Goal: Task Accomplishment & Management: Manage account settings

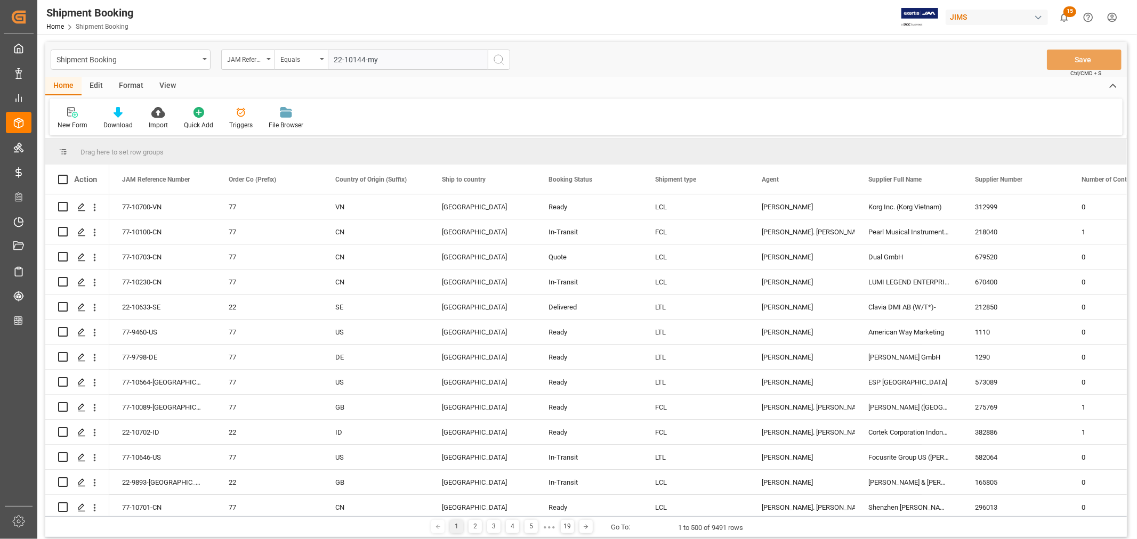
type input "22-10144-my"
click at [501, 57] on icon "search button" at bounding box center [499, 59] width 13 height 13
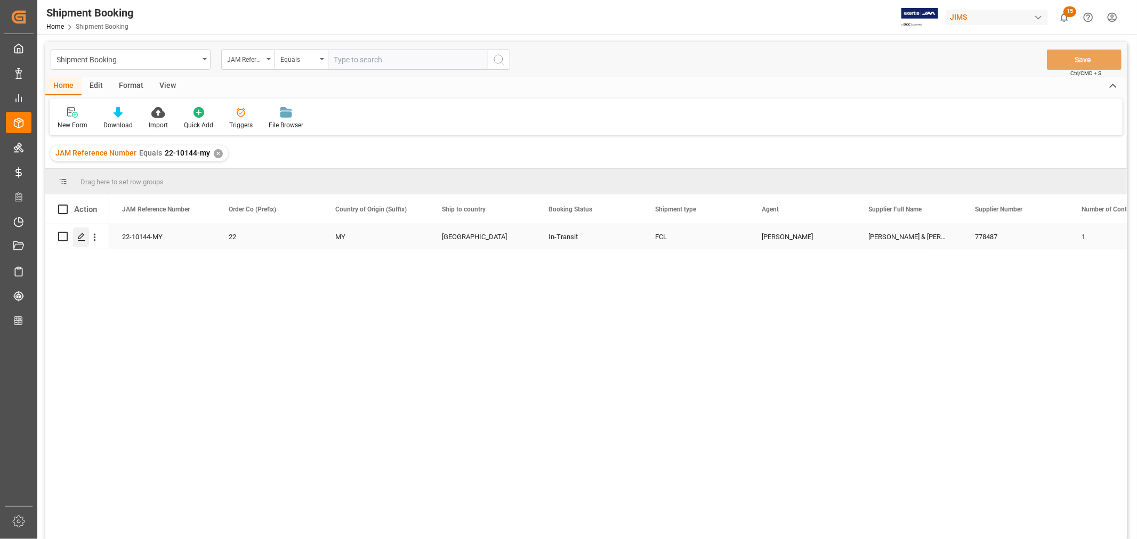
click at [82, 237] on icon "Press SPACE to select this row." at bounding box center [81, 237] width 9 height 9
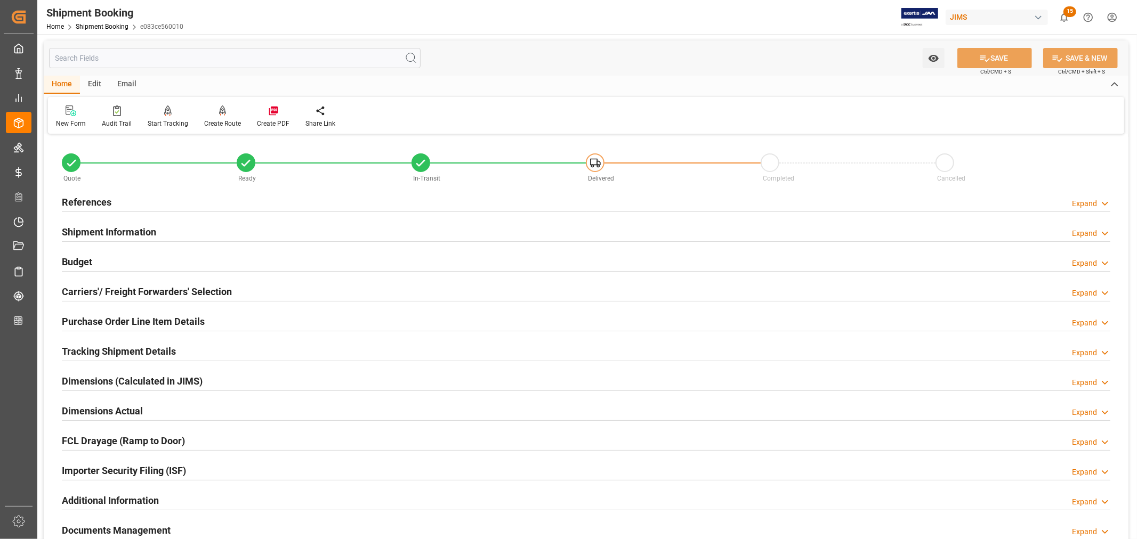
drag, startPoint x: 125, startPoint y: 236, endPoint x: 130, endPoint y: 233, distance: 5.5
click at [125, 235] on h2 "Shipment Information" at bounding box center [109, 232] width 94 height 14
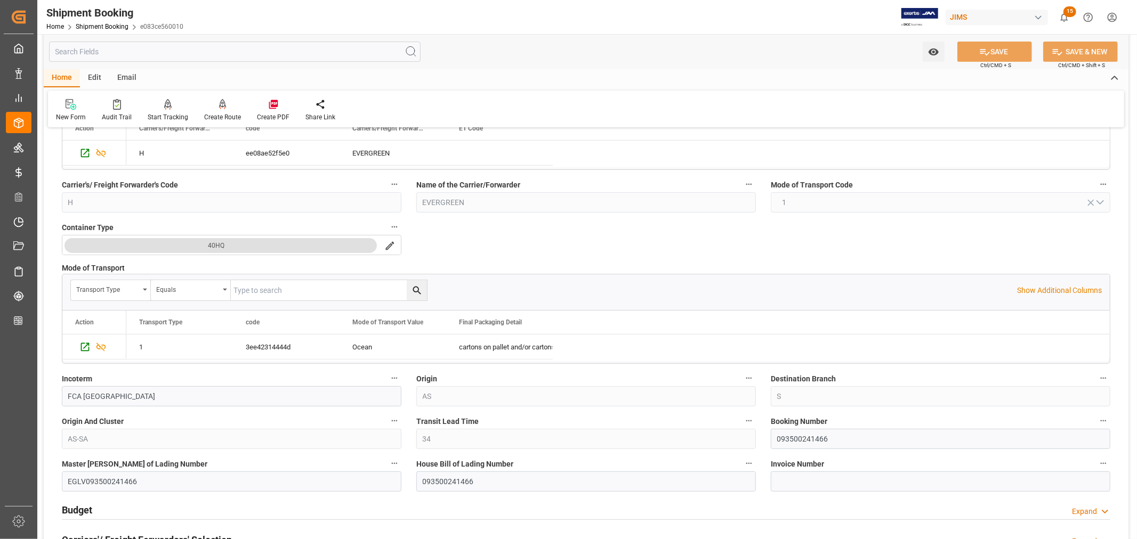
scroll to position [296, 0]
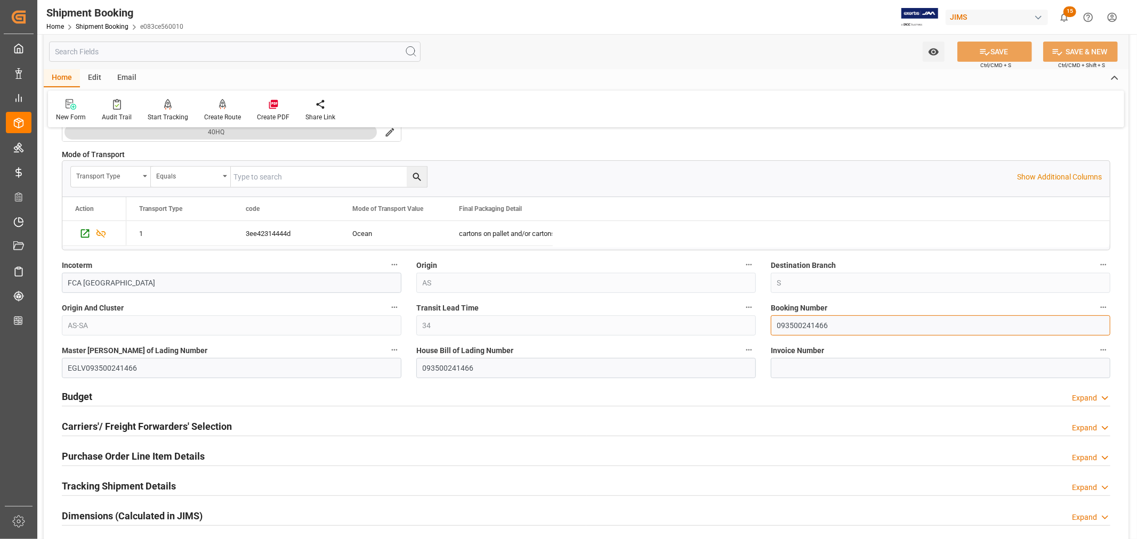
click at [802, 326] on input "093500241466" at bounding box center [941, 326] width 340 height 20
click at [812, 325] on input "093500241466" at bounding box center [941, 326] width 340 height 20
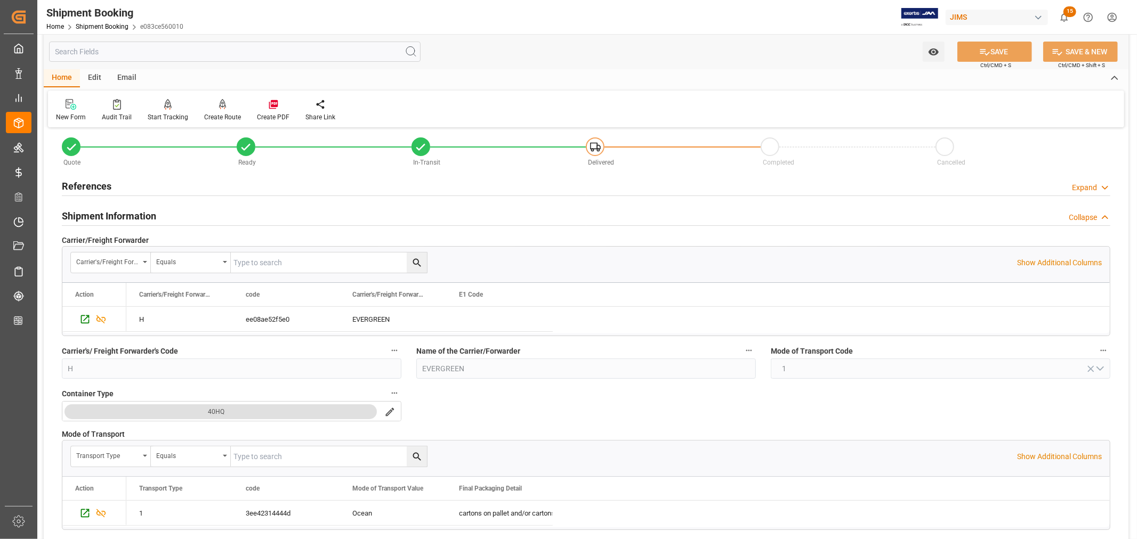
scroll to position [0, 0]
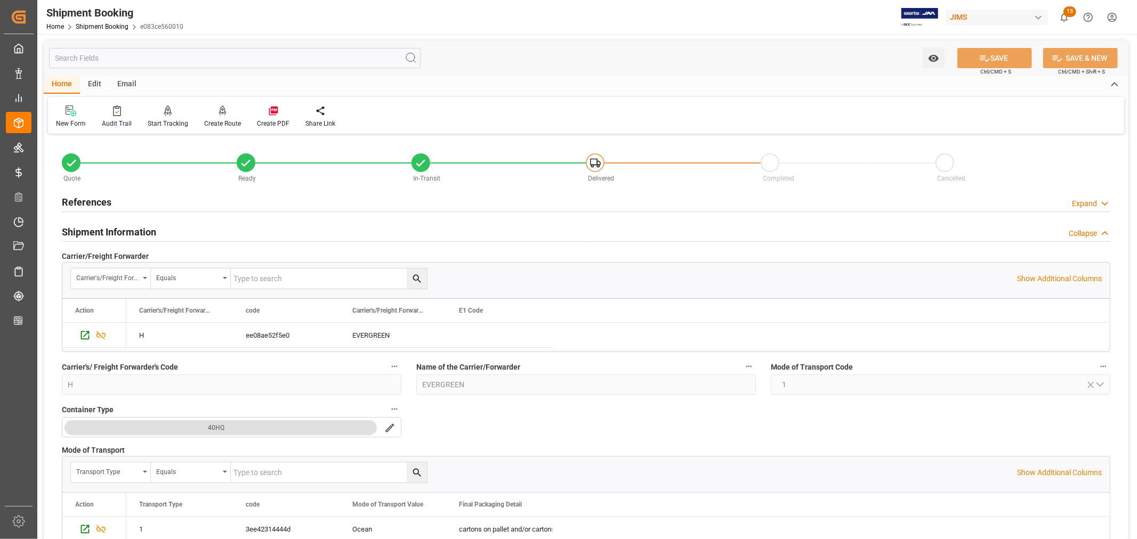
click at [124, 230] on h2 "Shipment Information" at bounding box center [109, 232] width 94 height 14
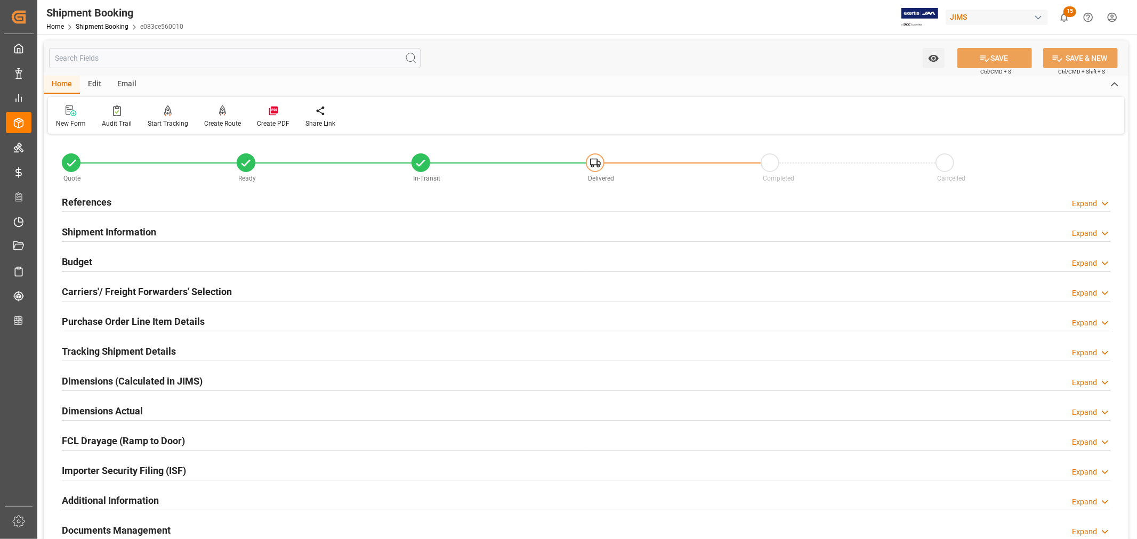
click at [103, 196] on h2 "References" at bounding box center [87, 202] width 50 height 14
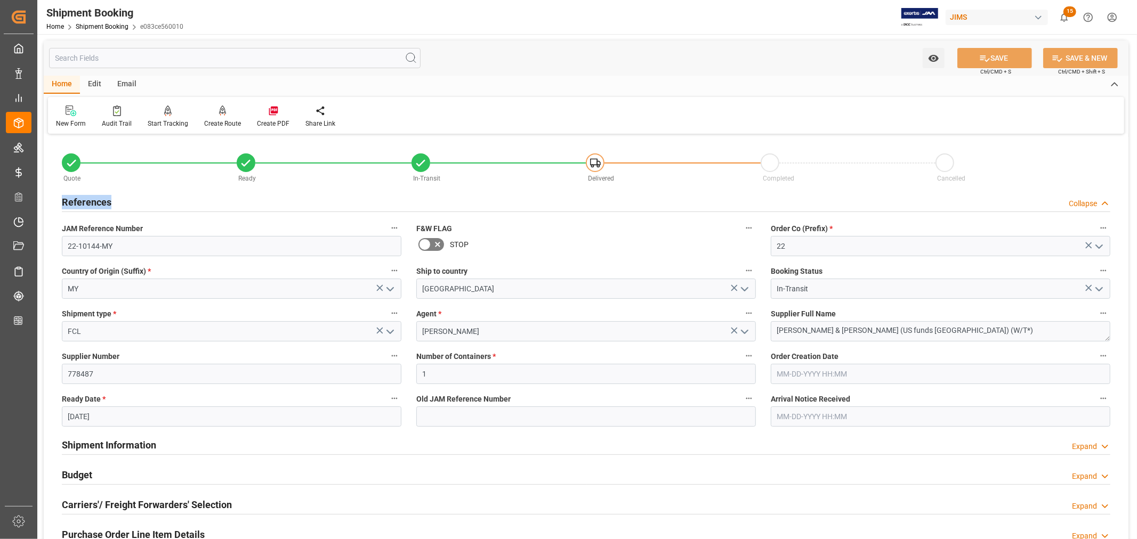
click at [103, 196] on h2 "References" at bounding box center [87, 202] width 50 height 14
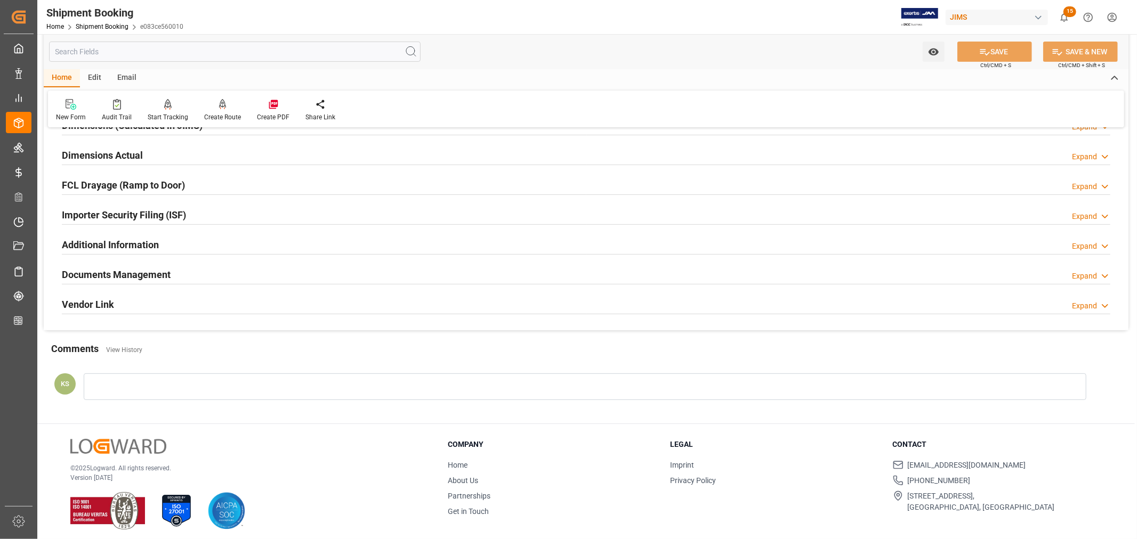
scroll to position [262, 0]
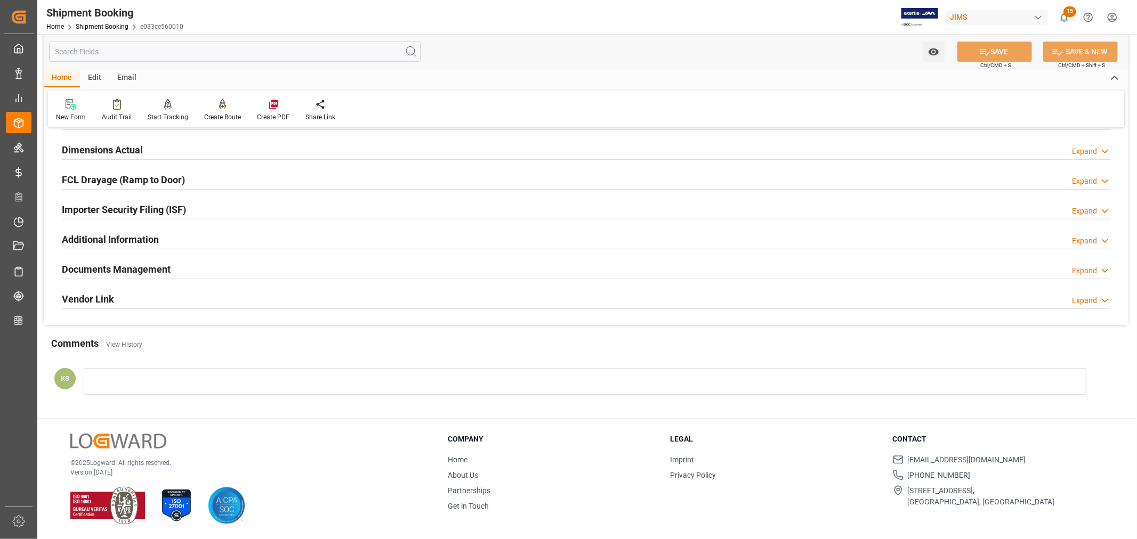
click at [187, 269] on div "Documents Management Expand" at bounding box center [586, 269] width 1049 height 20
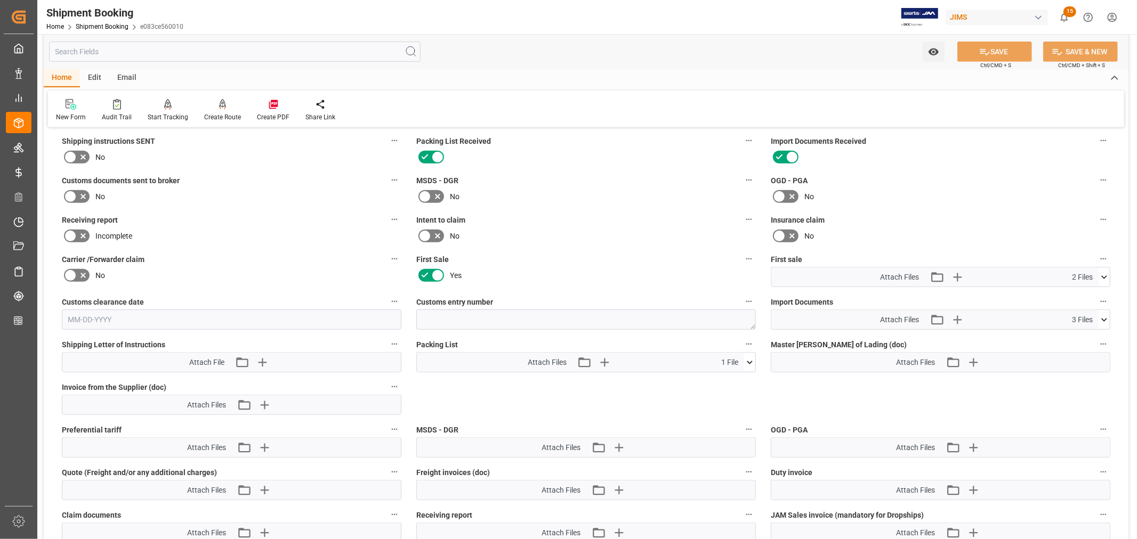
scroll to position [439, 0]
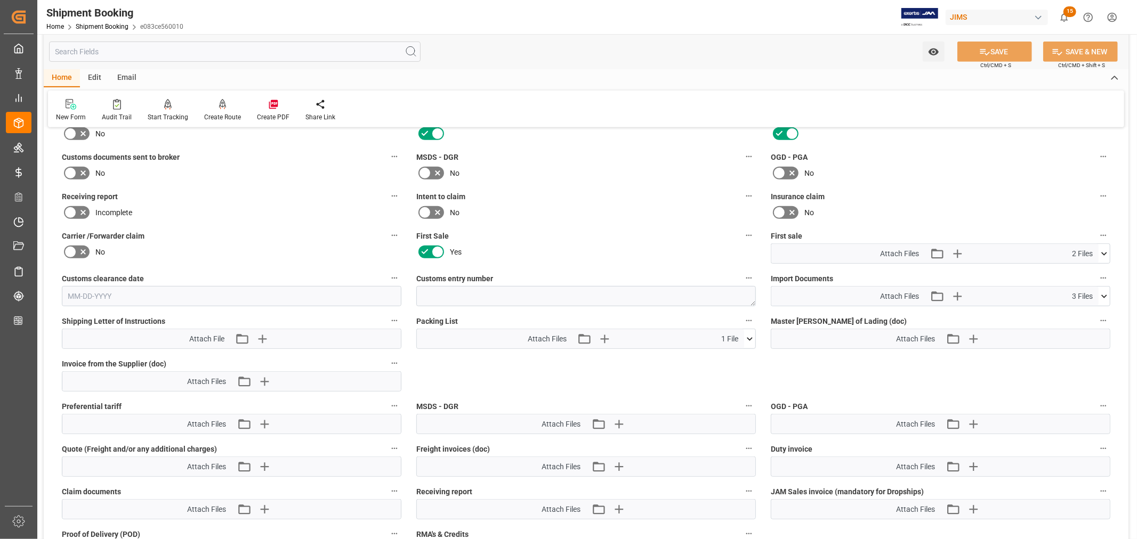
click at [1105, 295] on icon at bounding box center [1104, 296] width 6 height 3
click at [1105, 294] on icon at bounding box center [1104, 296] width 11 height 11
click at [956, 293] on icon "button" at bounding box center [957, 297] width 10 height 10
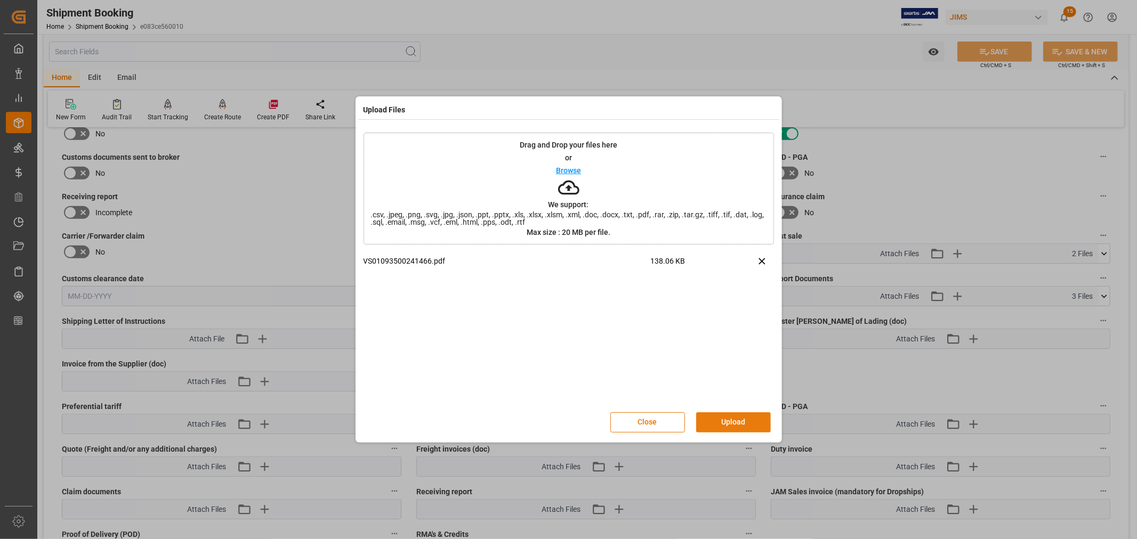
click at [736, 422] on button "Upload" at bounding box center [733, 423] width 75 height 20
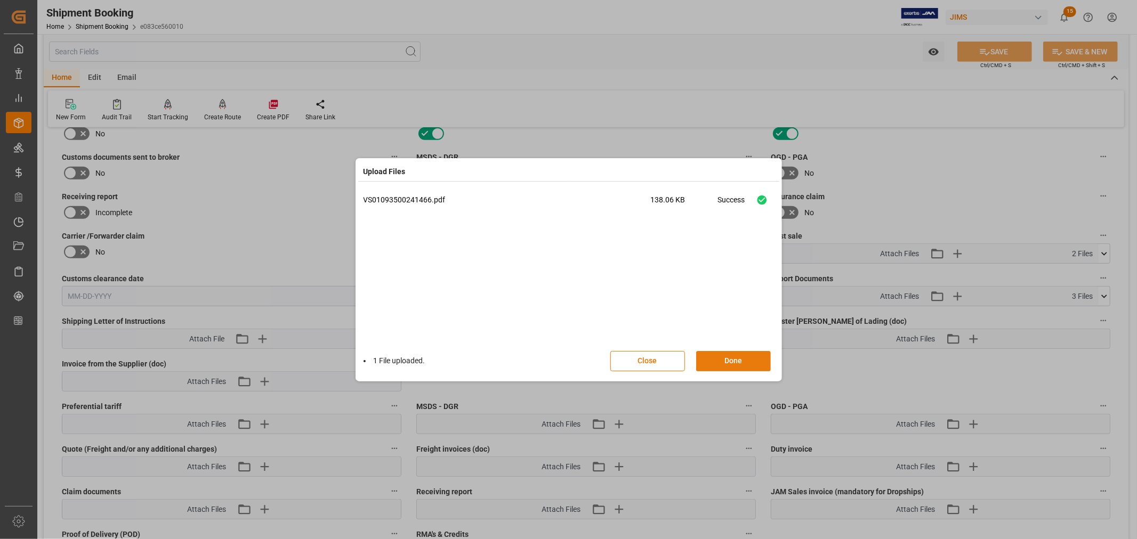
click at [731, 360] on button "Done" at bounding box center [733, 361] width 75 height 20
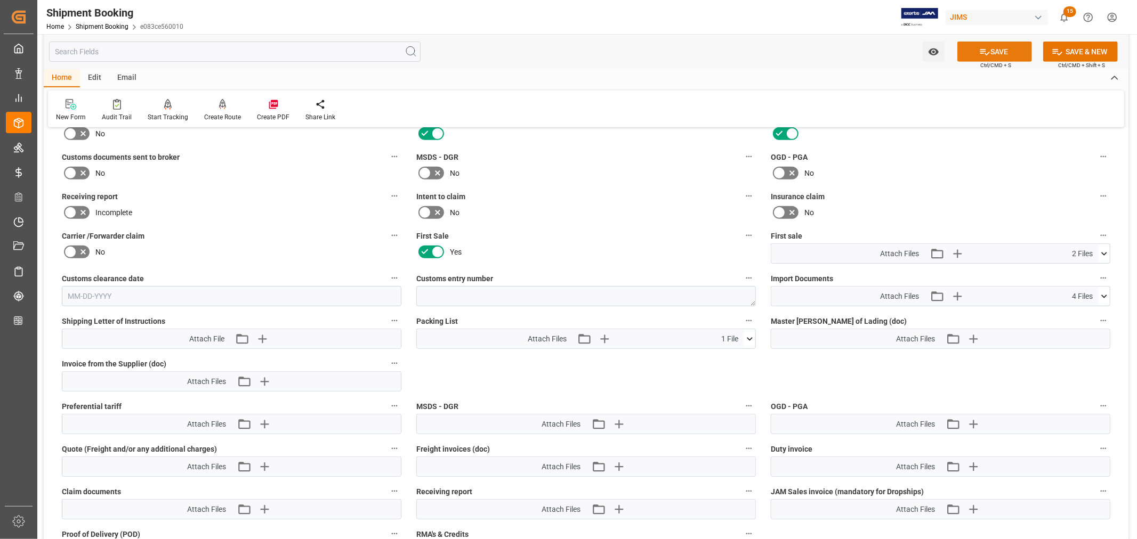
click at [1001, 49] on button "SAVE" at bounding box center [994, 52] width 75 height 20
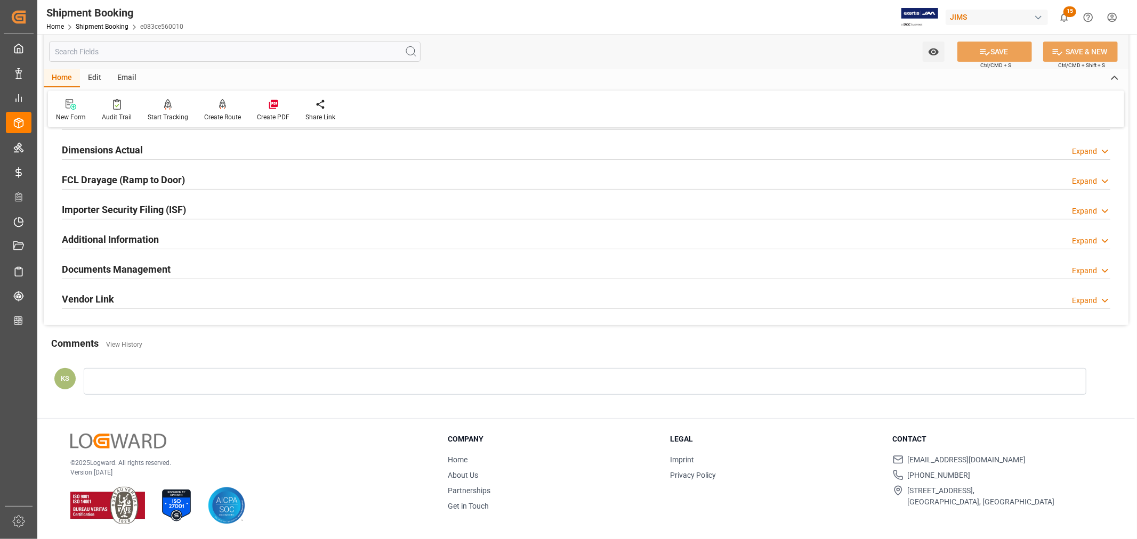
scroll to position [0, 0]
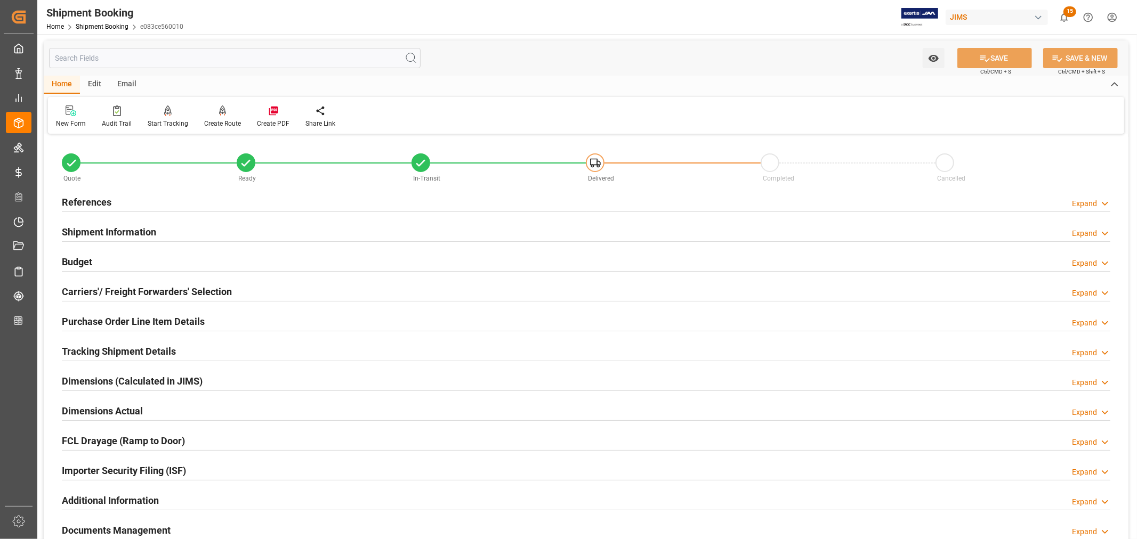
click at [98, 200] on h2 "References" at bounding box center [87, 202] width 50 height 14
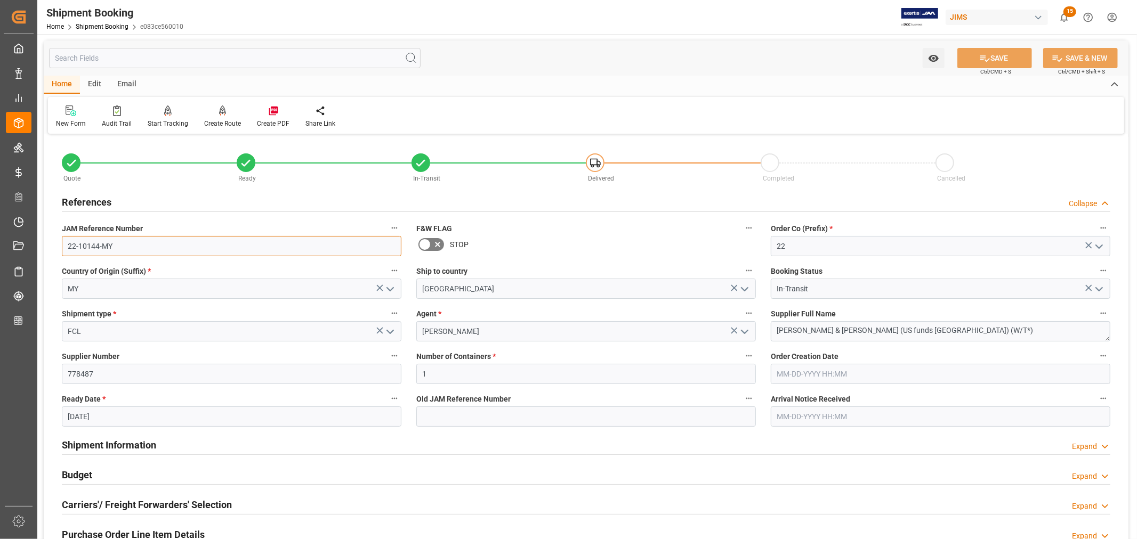
drag, startPoint x: 114, startPoint y: 243, endPoint x: 66, endPoint y: 244, distance: 47.5
click at [66, 244] on input "22-10144-MY" at bounding box center [232, 246] width 340 height 20
click at [96, 200] on h2 "References" at bounding box center [87, 202] width 50 height 14
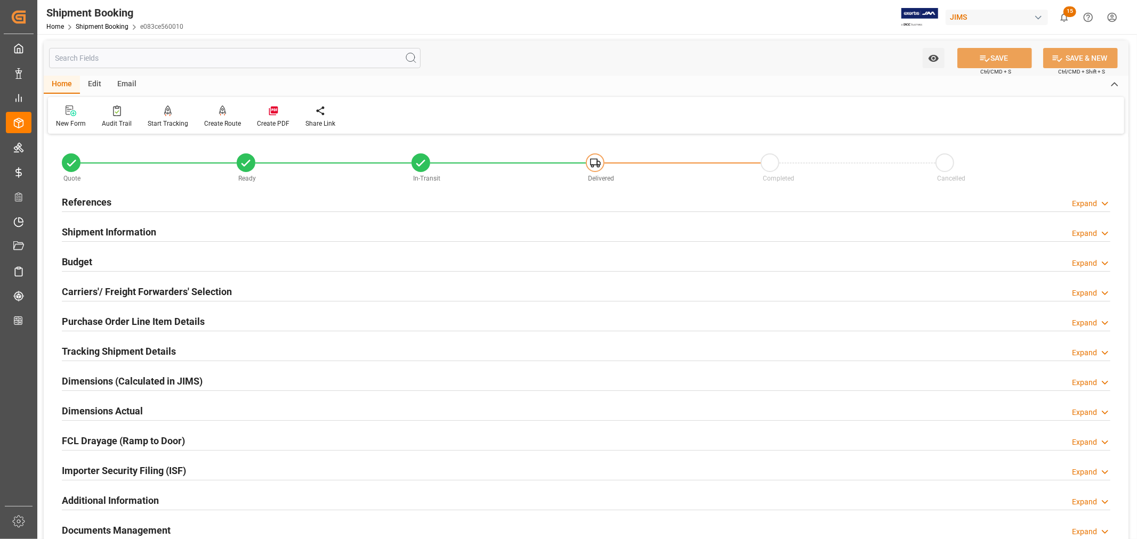
click at [124, 231] on h2 "Shipment Information" at bounding box center [109, 232] width 94 height 14
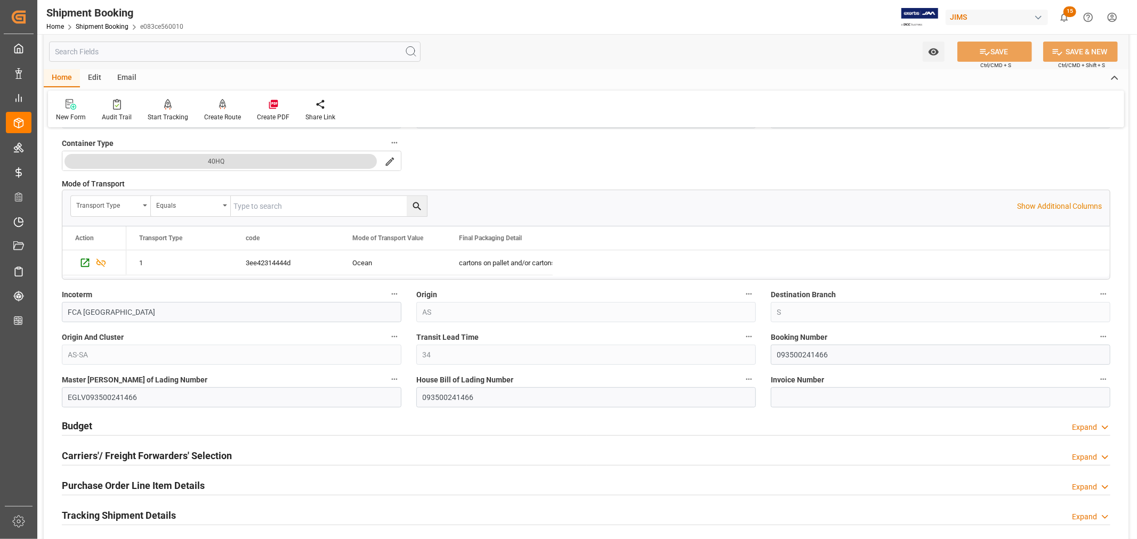
scroll to position [296, 0]
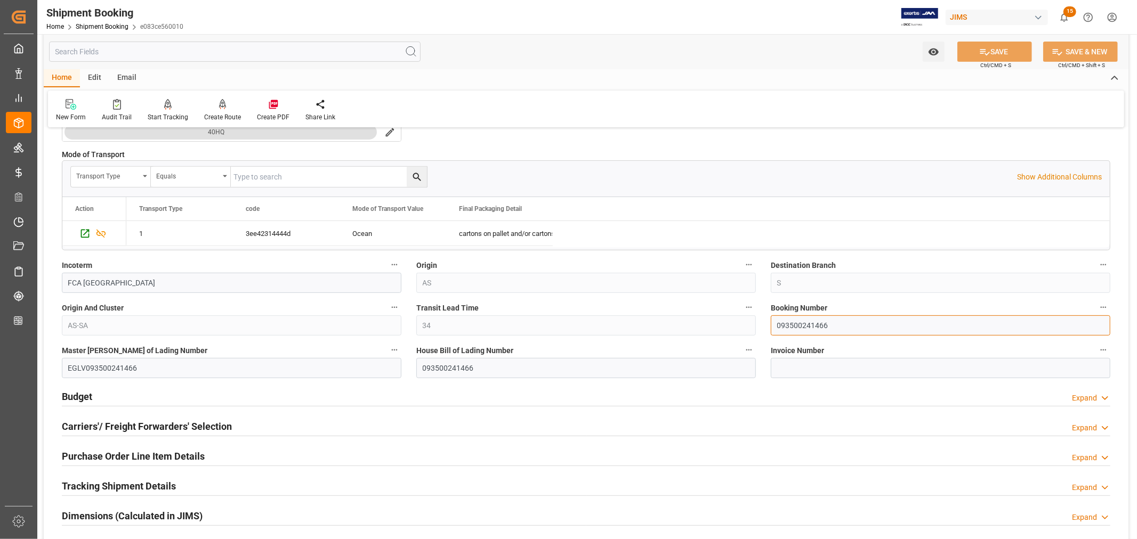
click at [799, 325] on input "093500241466" at bounding box center [941, 326] width 340 height 20
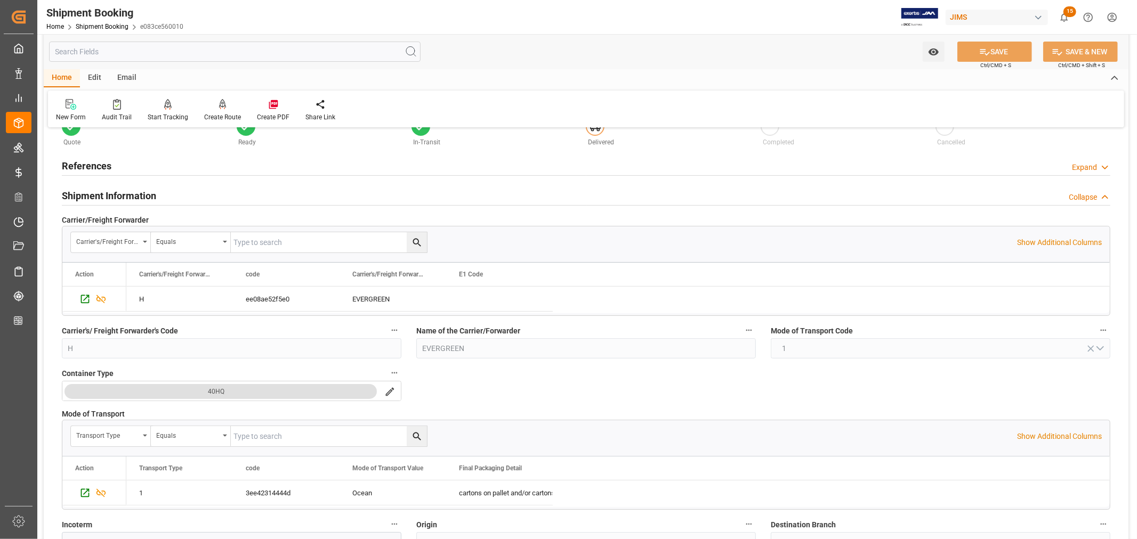
scroll to position [0, 0]
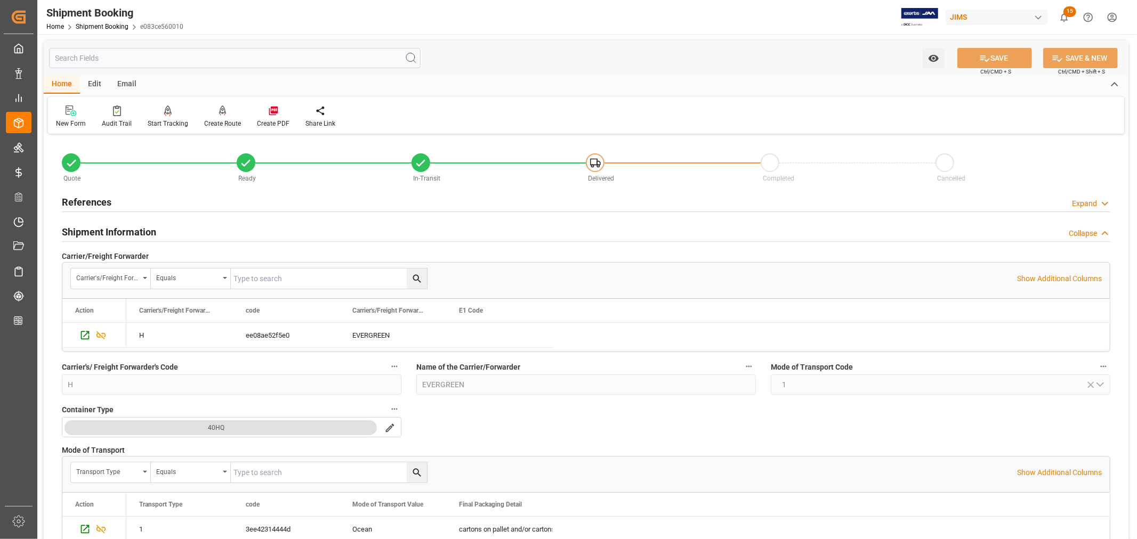
click at [114, 233] on h2 "Shipment Information" at bounding box center [109, 232] width 94 height 14
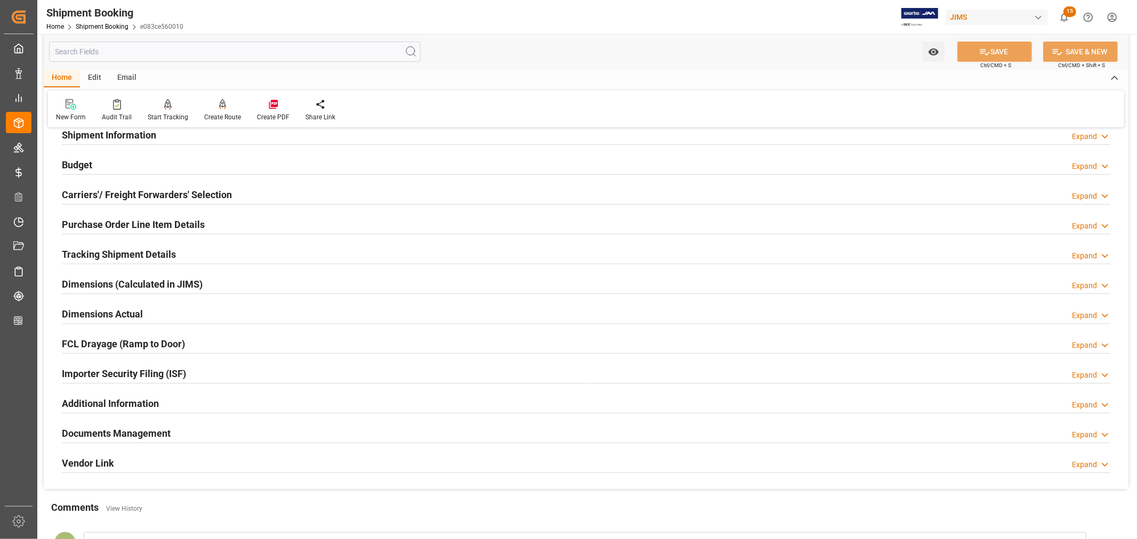
scroll to position [118, 0]
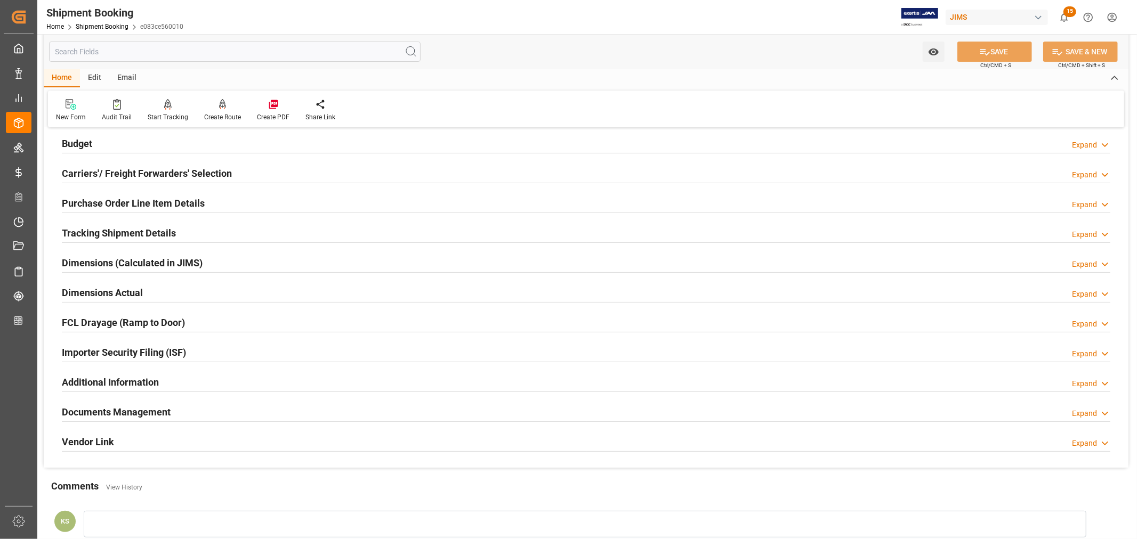
click at [82, 142] on h2 "Budget" at bounding box center [77, 143] width 30 height 14
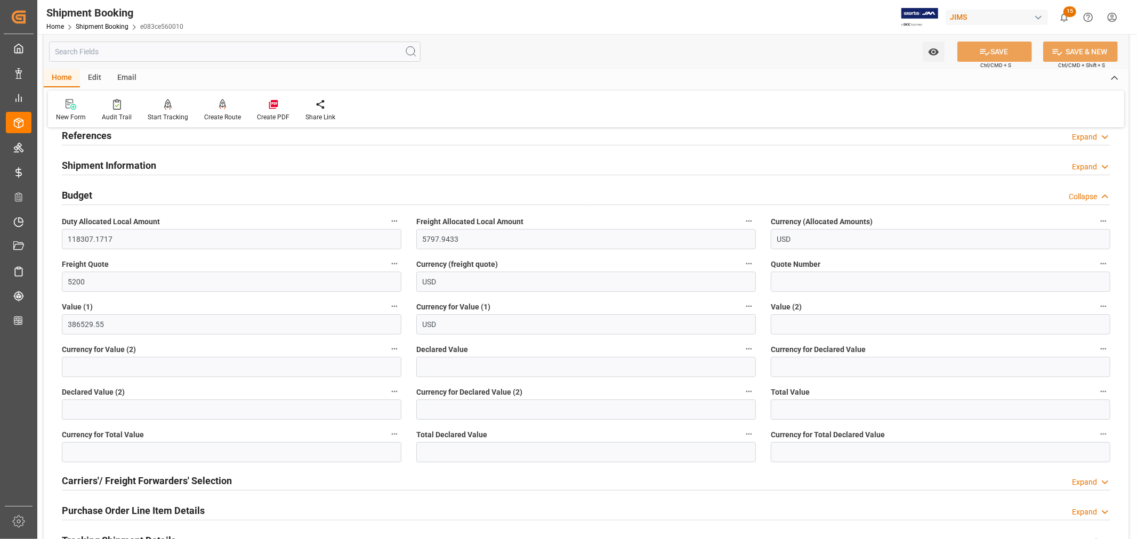
scroll to position [0, 0]
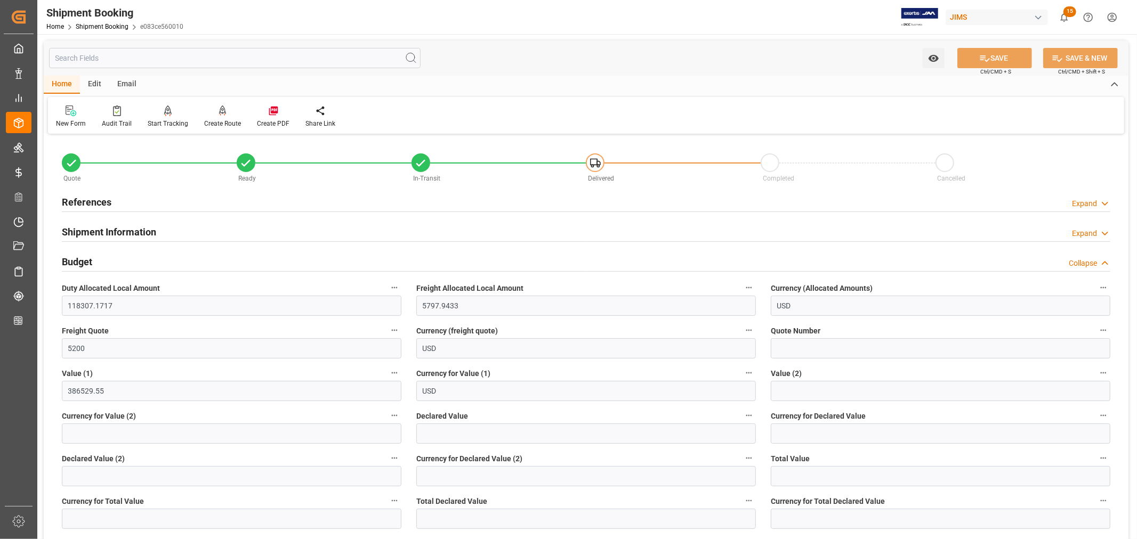
click at [92, 262] on h2 "Budget" at bounding box center [77, 262] width 30 height 14
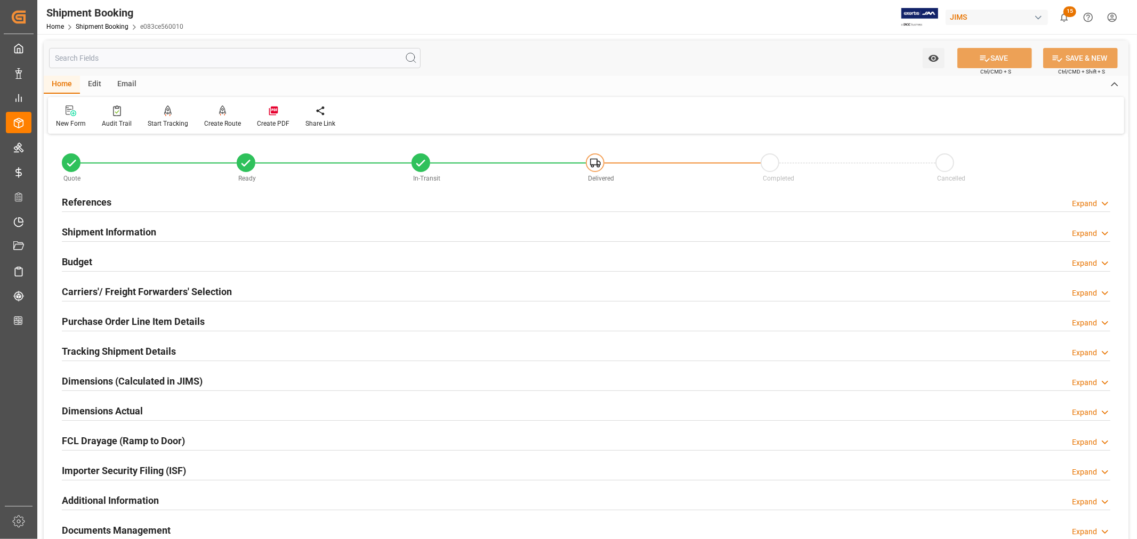
click at [122, 318] on h2 "Purchase Order Line Item Details" at bounding box center [133, 322] width 143 height 14
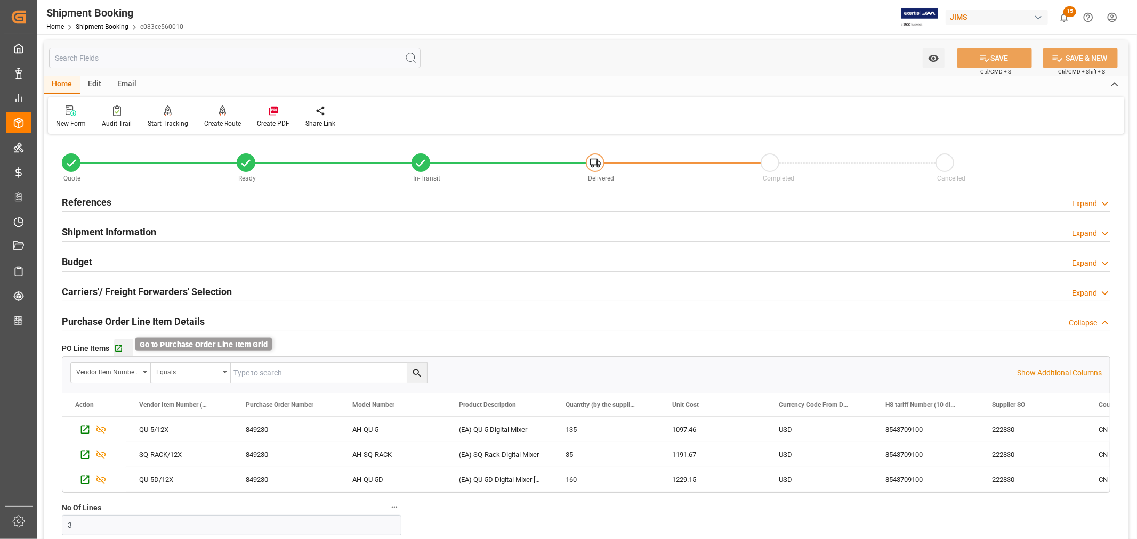
click at [119, 347] on icon "button" at bounding box center [118, 348] width 7 height 7
click at [86, 318] on h2 "Purchase Order Line Item Details" at bounding box center [133, 322] width 143 height 14
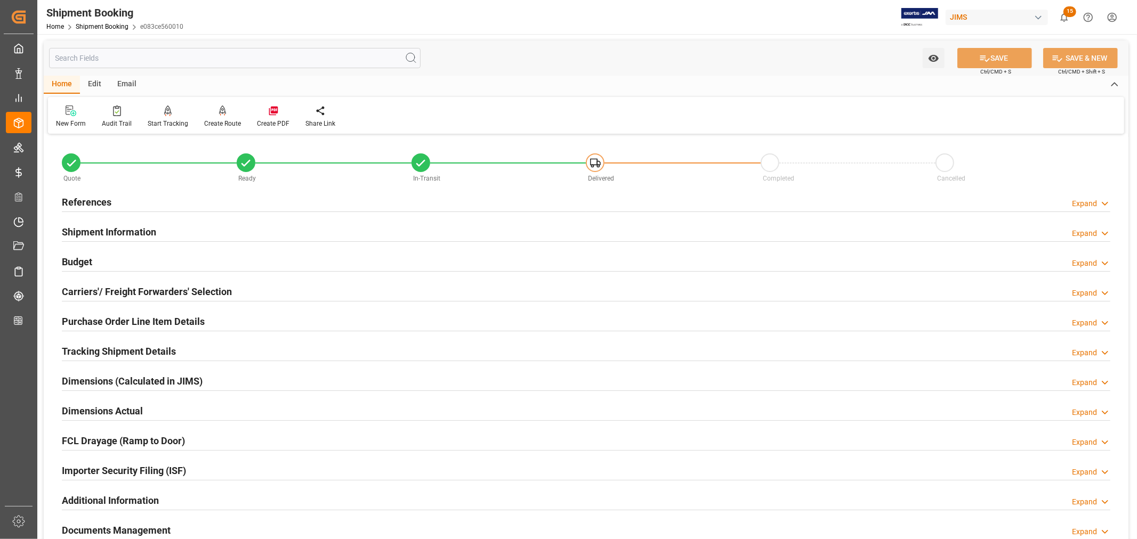
click at [79, 259] on h2 "Budget" at bounding box center [77, 262] width 30 height 14
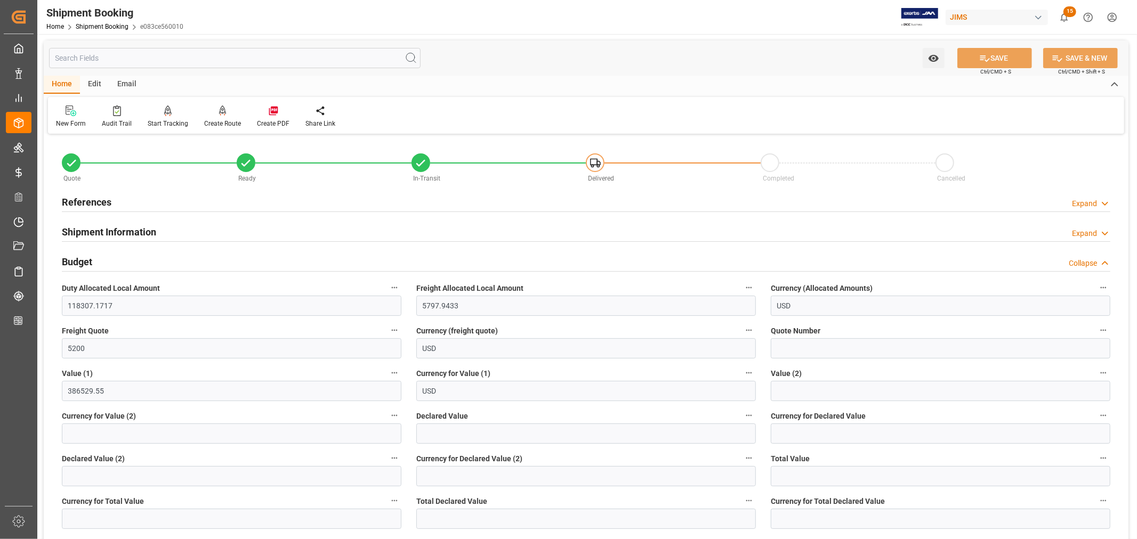
click at [79, 259] on h2 "Budget" at bounding box center [77, 262] width 30 height 14
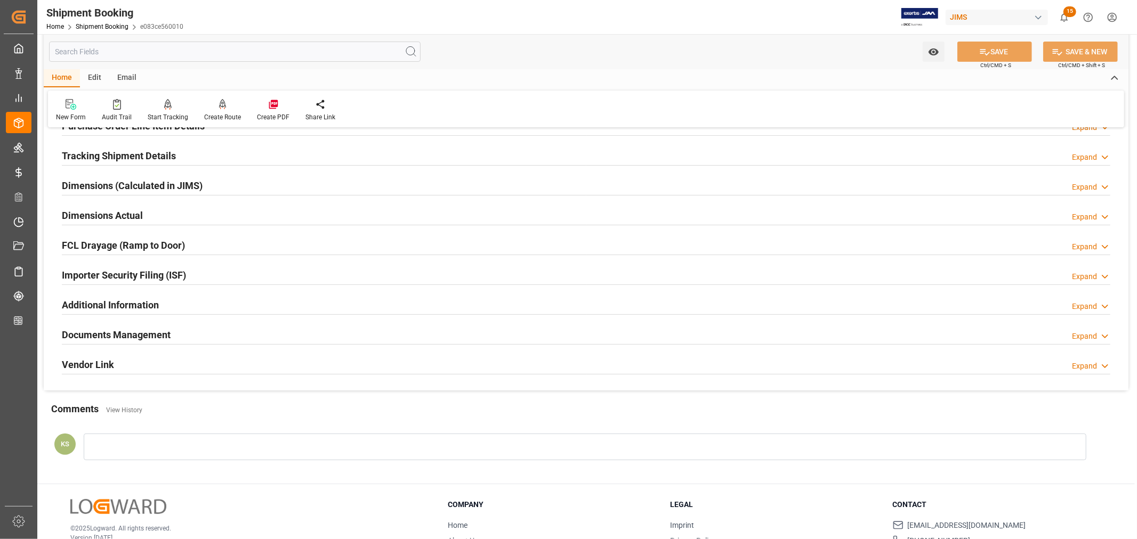
scroll to position [262, 0]
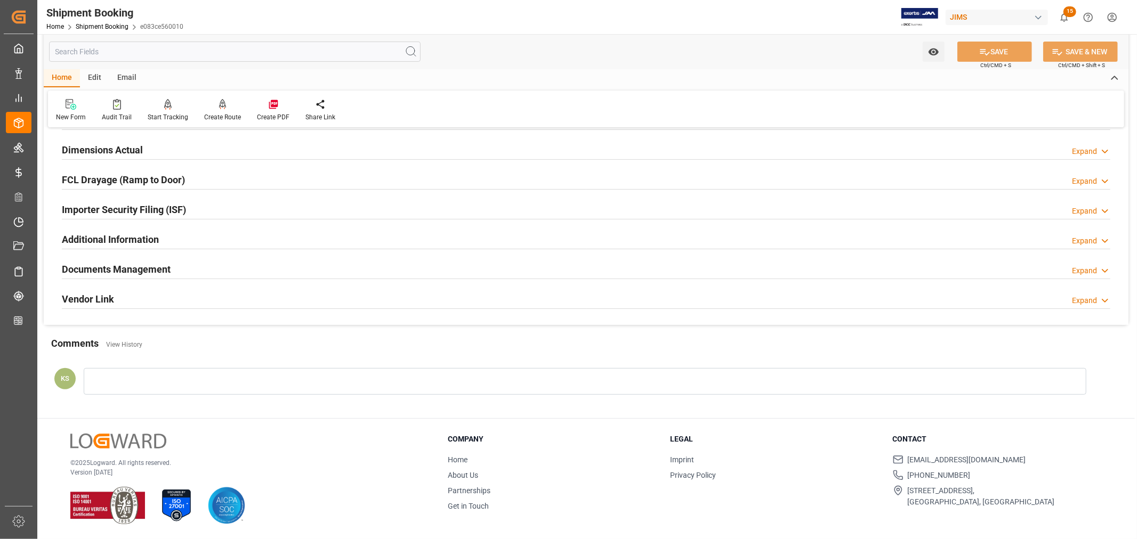
click at [256, 275] on div "Documents Management Expand" at bounding box center [586, 269] width 1049 height 20
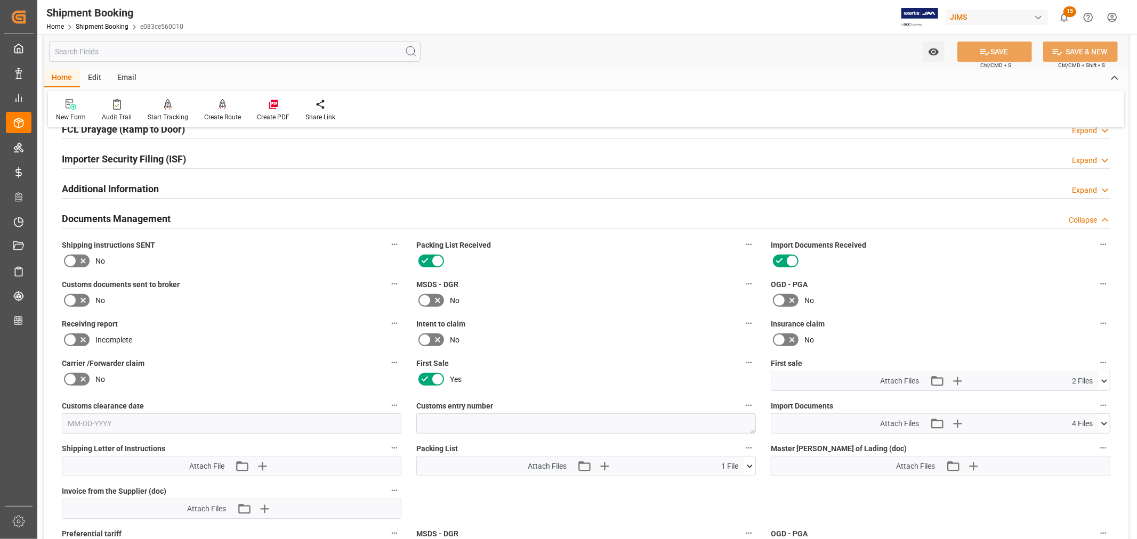
scroll to position [439, 0]
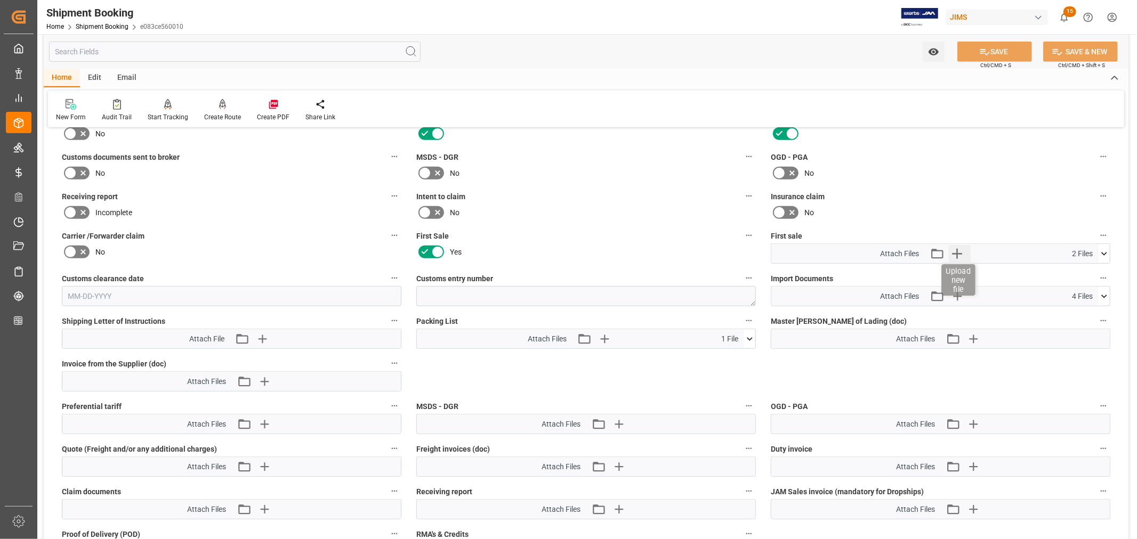
click at [953, 252] on icon "button" at bounding box center [956, 253] width 17 height 17
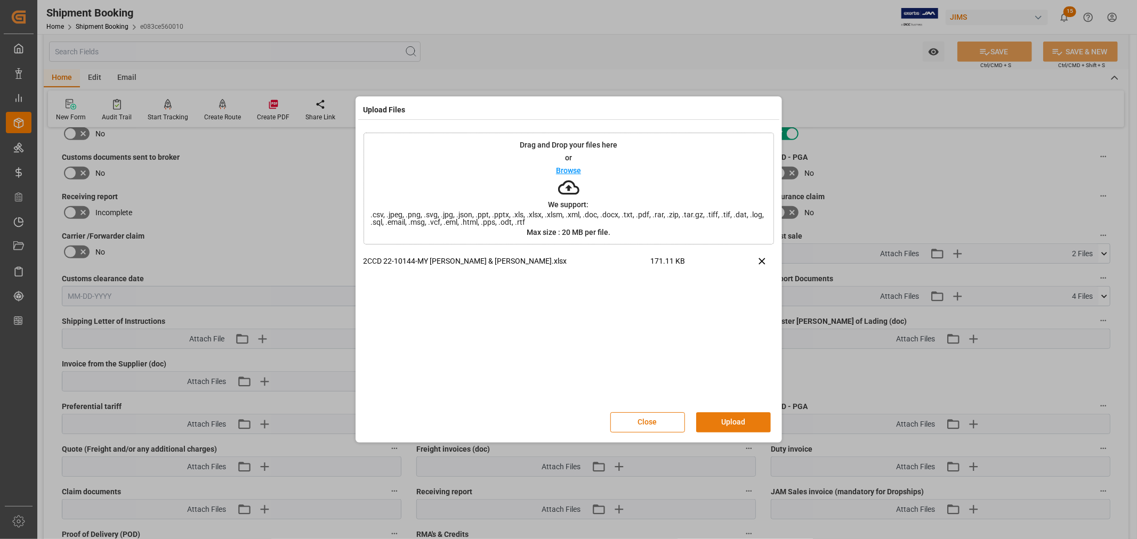
click at [736, 422] on button "Upload" at bounding box center [733, 423] width 75 height 20
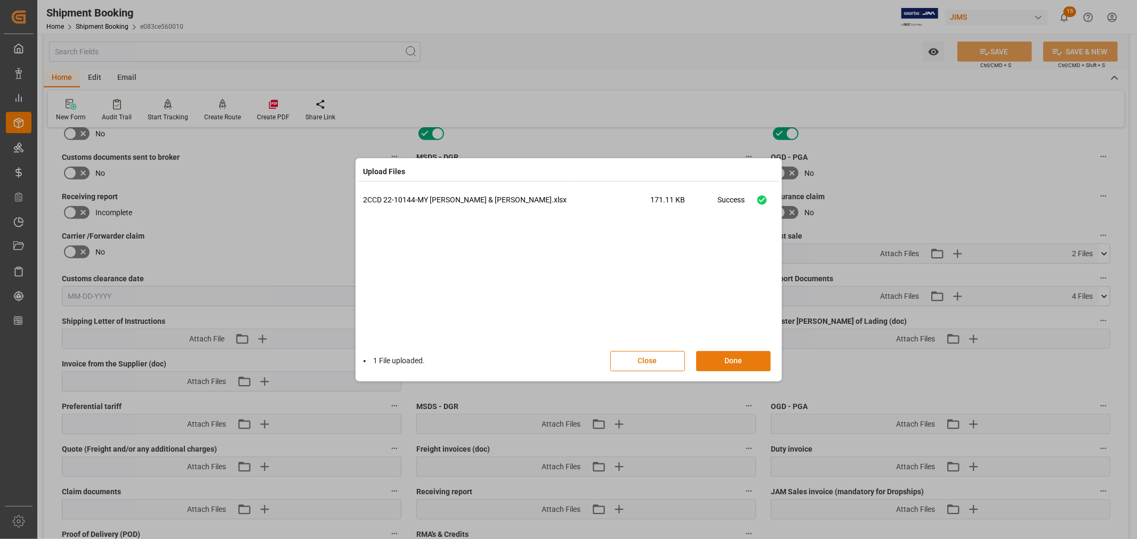
click at [728, 360] on button "Done" at bounding box center [733, 361] width 75 height 20
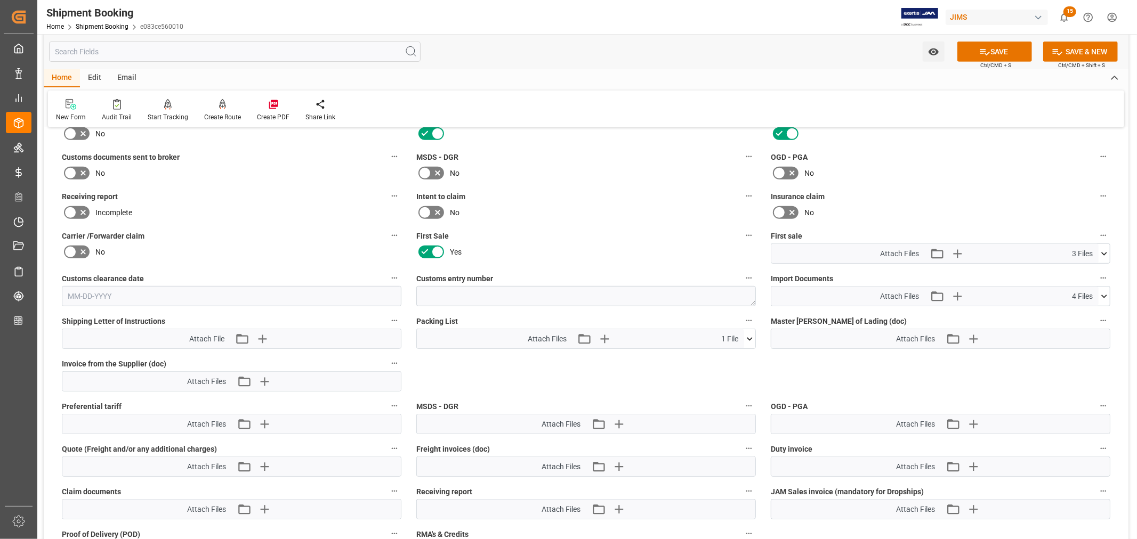
click at [70, 173] on icon at bounding box center [70, 173] width 13 height 13
click at [0, 0] on input "checkbox" at bounding box center [0, 0] width 0 height 0
click at [997, 50] on button "SAVE" at bounding box center [994, 52] width 75 height 20
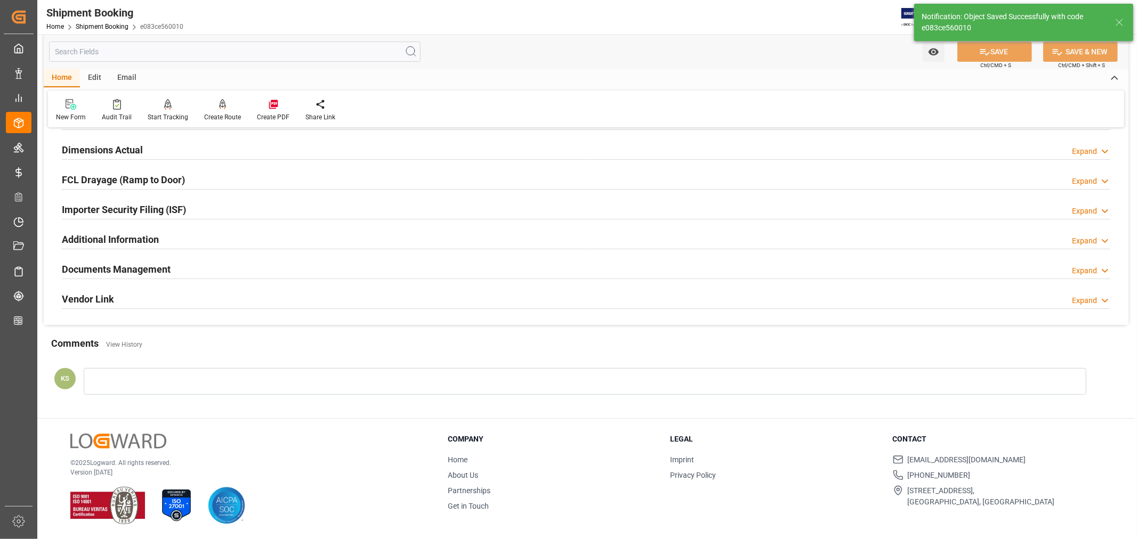
scroll to position [262, 0]
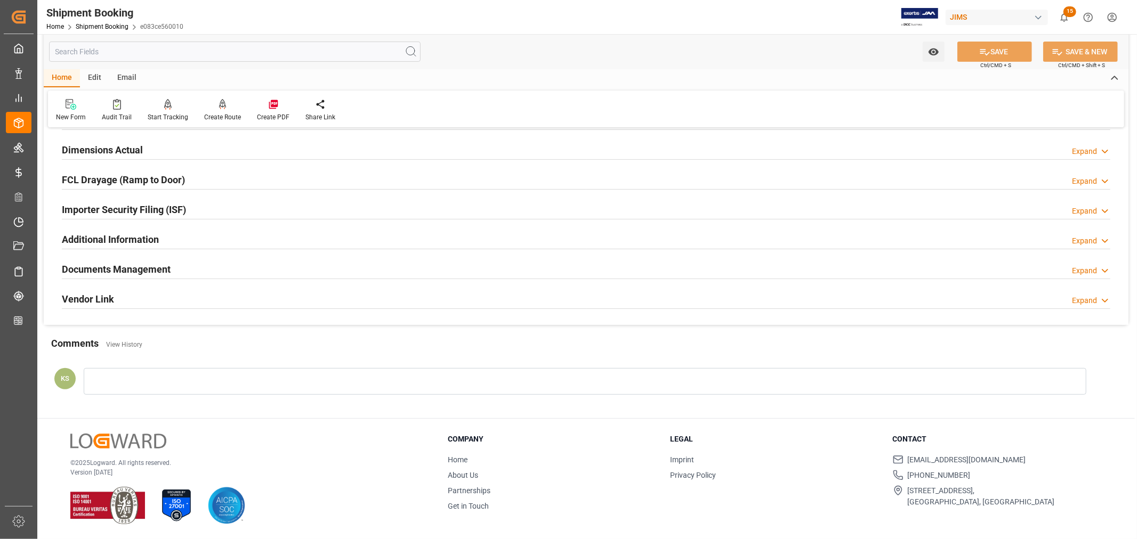
click at [204, 264] on div "Documents Management Expand" at bounding box center [586, 269] width 1049 height 20
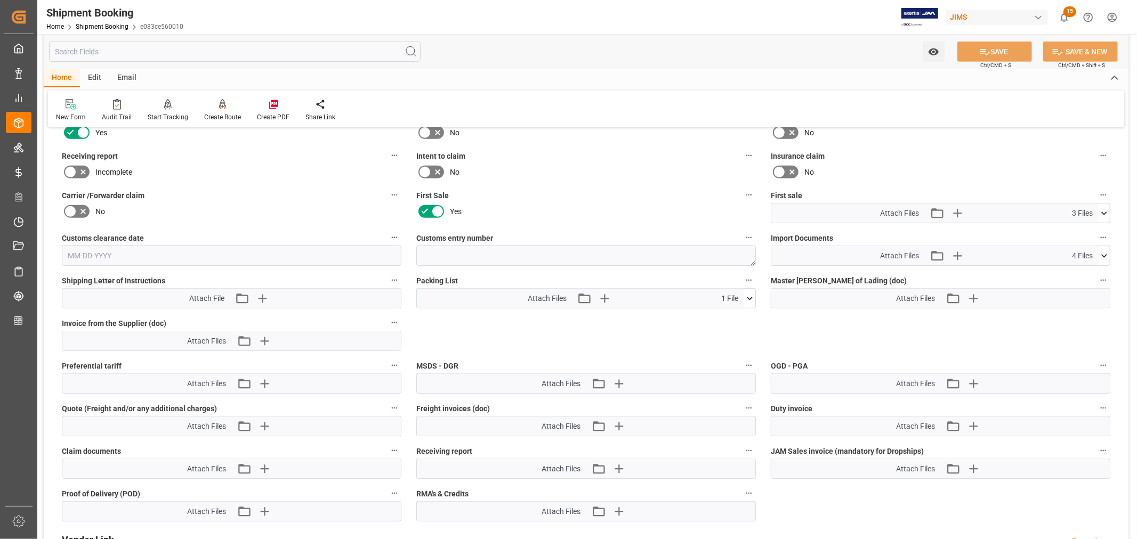
scroll to position [498, 0]
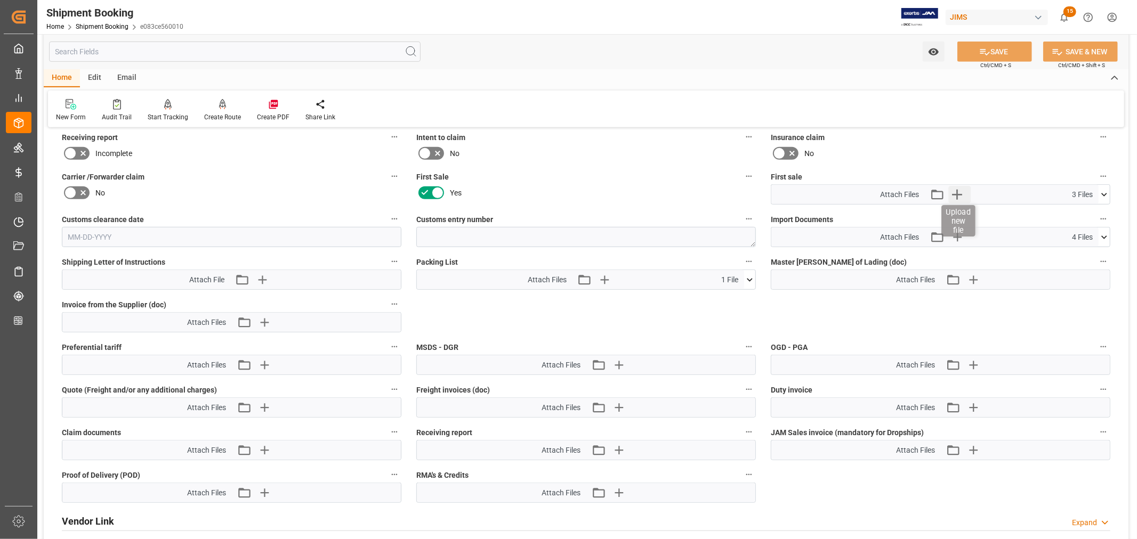
click at [957, 190] on icon "button" at bounding box center [957, 195] width 10 height 10
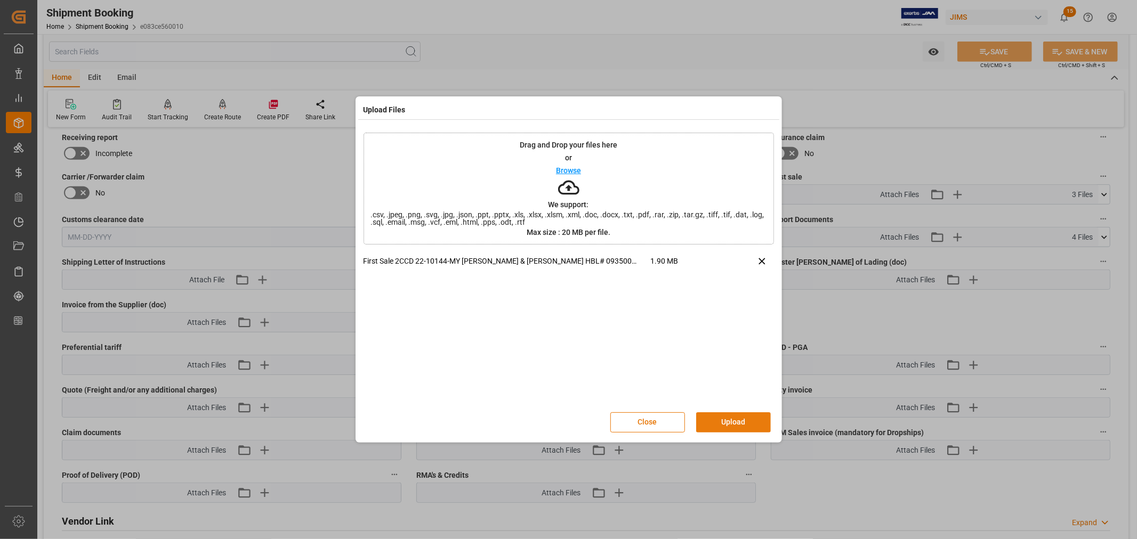
click at [722, 417] on button "Upload" at bounding box center [733, 423] width 75 height 20
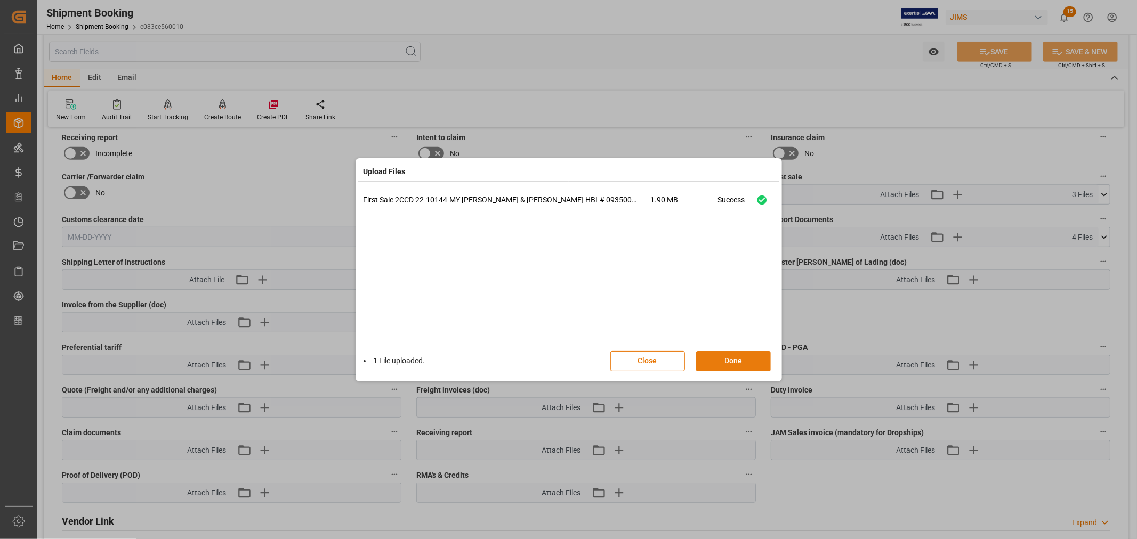
click at [729, 361] on button "Done" at bounding box center [733, 361] width 75 height 20
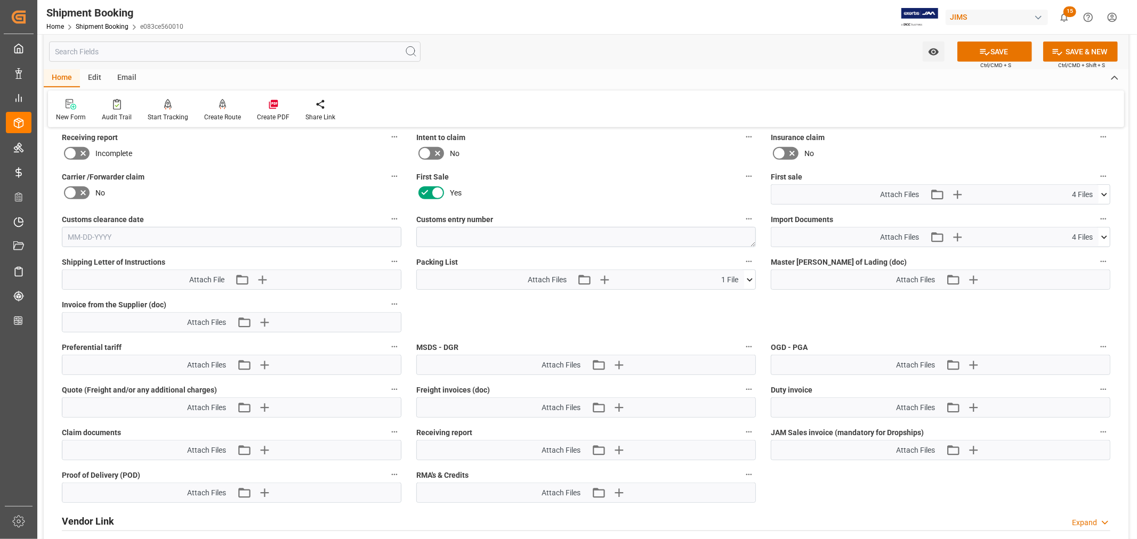
click at [1103, 190] on icon at bounding box center [1104, 194] width 11 height 11
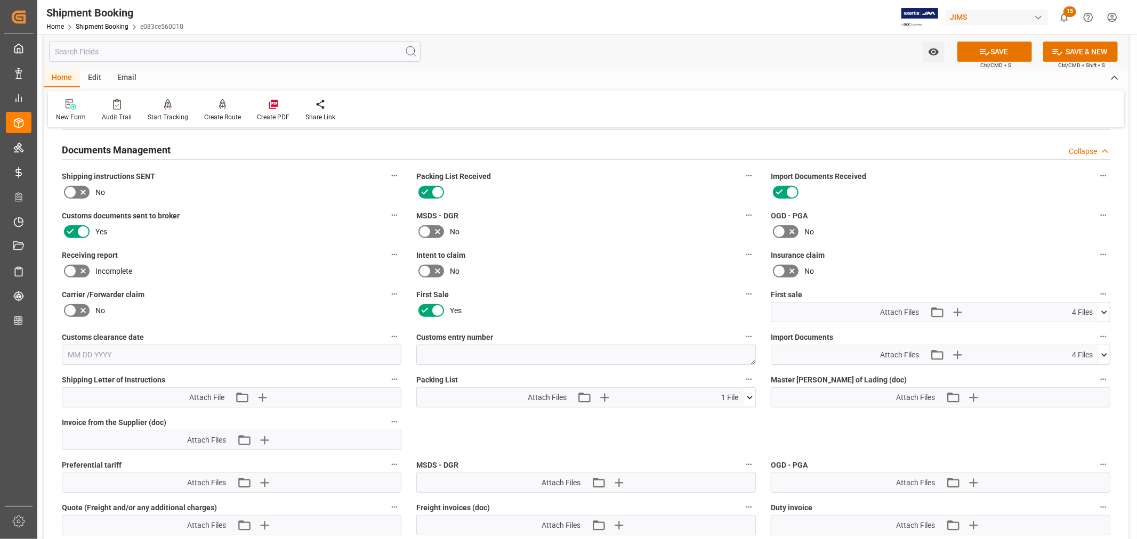
scroll to position [380, 0]
click at [994, 53] on button "SAVE" at bounding box center [994, 52] width 75 height 20
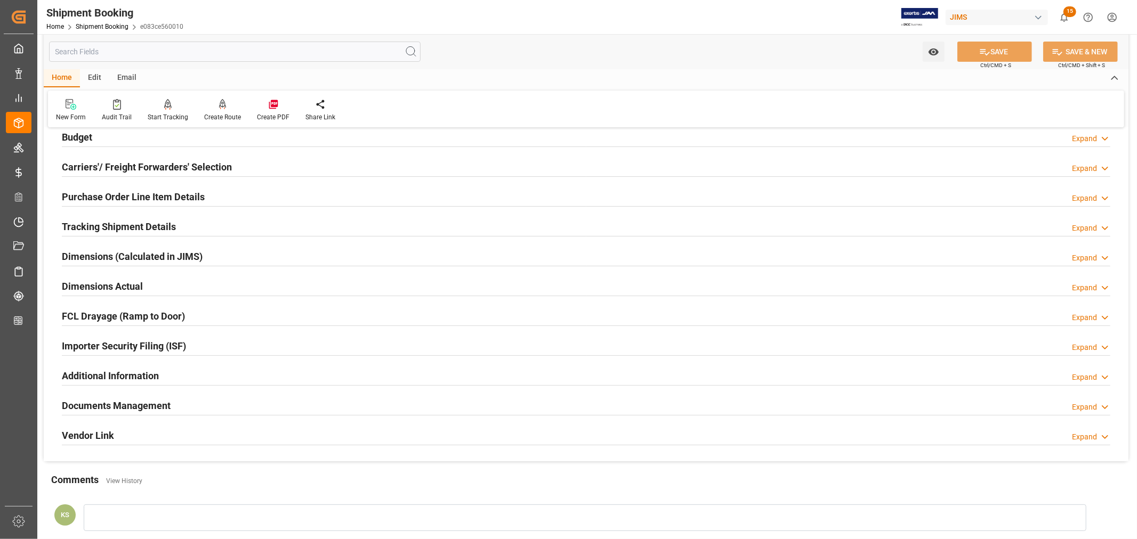
scroll to position [0, 0]
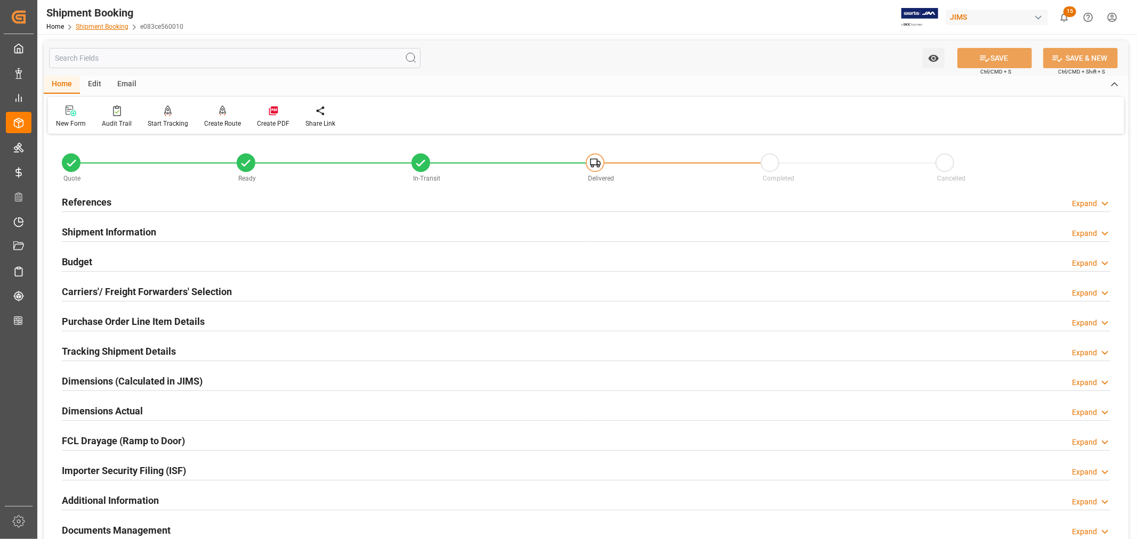
click at [100, 28] on link "Shipment Booking" at bounding box center [102, 26] width 53 height 7
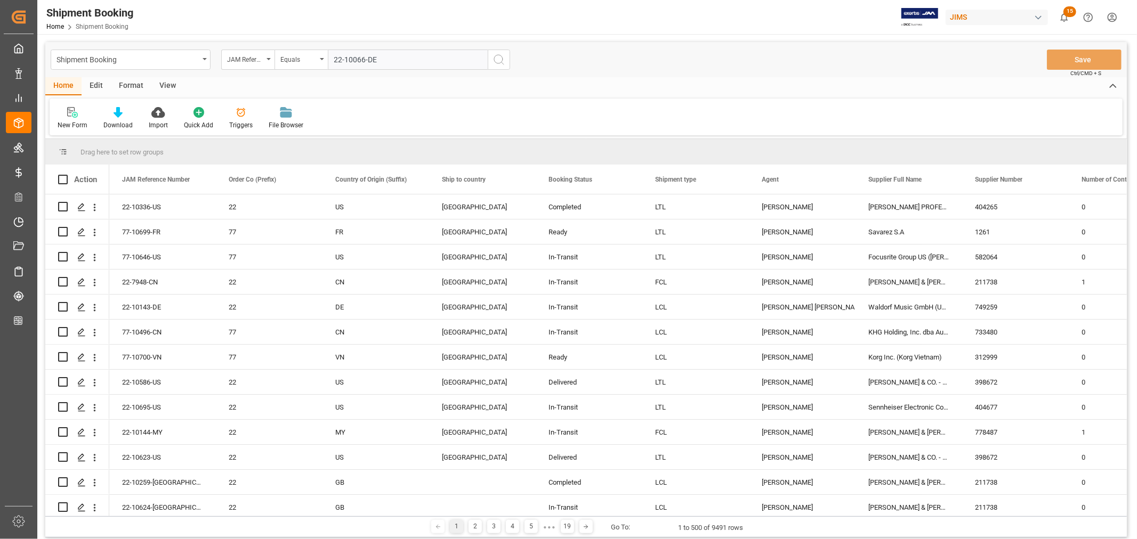
type input "22-10066-DE"
click at [496, 55] on icon "search button" at bounding box center [499, 59] width 13 height 13
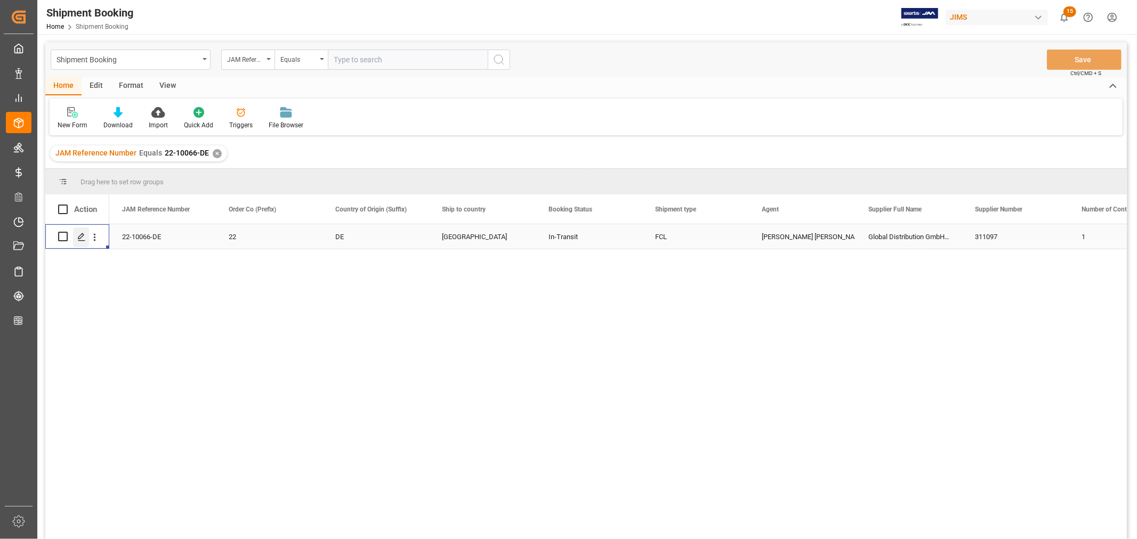
click at [86, 235] on div "Press SPACE to select this row." at bounding box center [81, 238] width 16 height 20
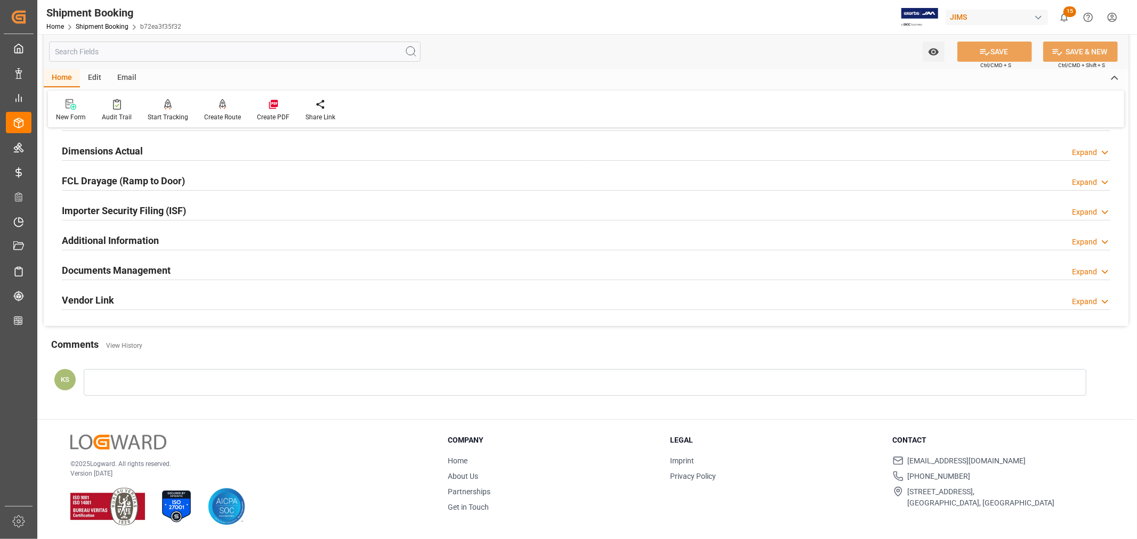
scroll to position [262, 0]
click at [157, 263] on h2 "Documents Management" at bounding box center [116, 269] width 109 height 14
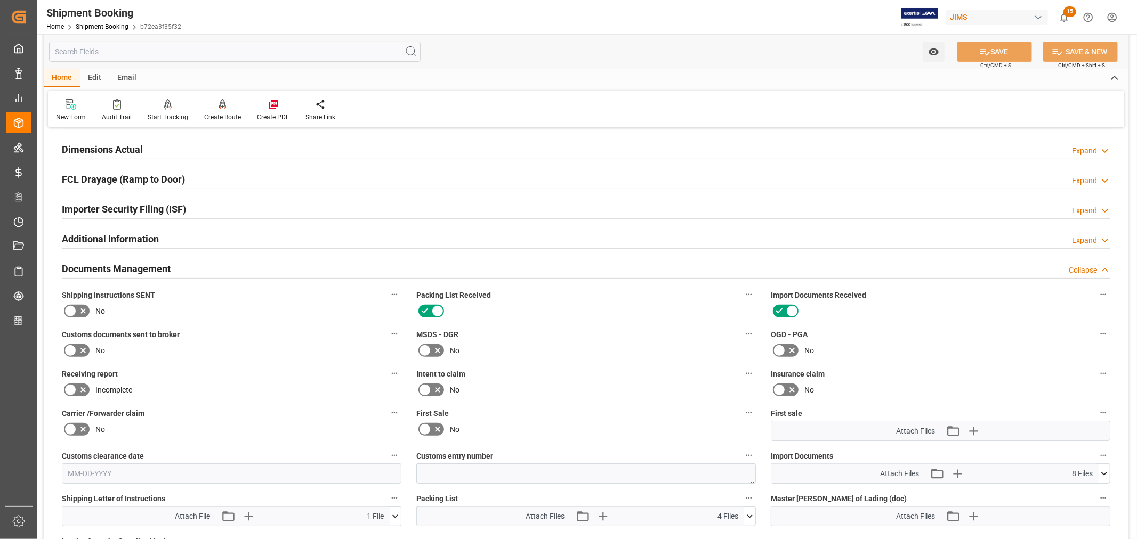
click at [1105, 470] on icon at bounding box center [1104, 474] width 11 height 11
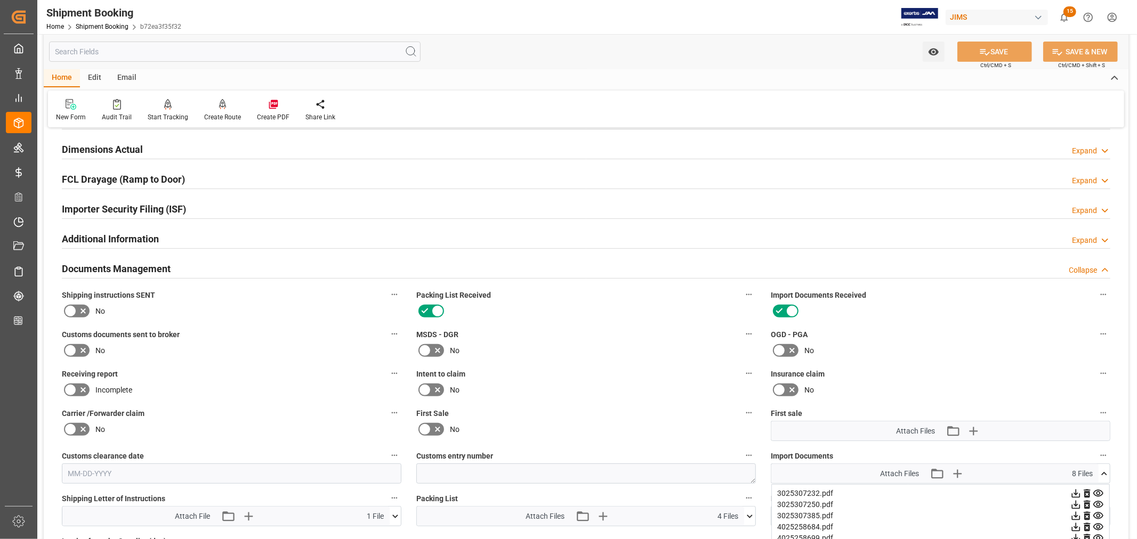
click at [162, 265] on h2 "Documents Management" at bounding box center [116, 269] width 109 height 14
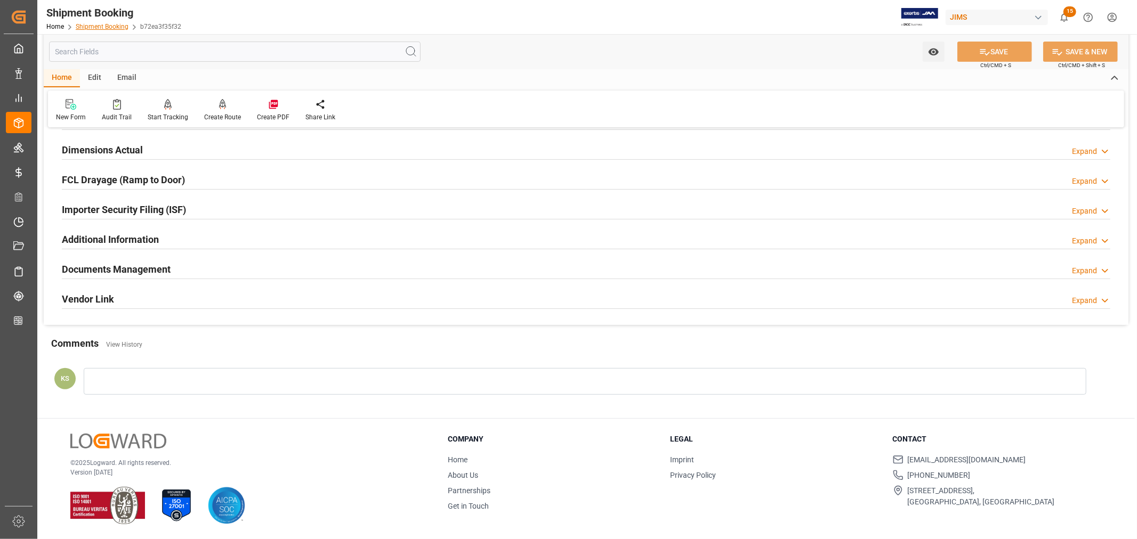
click at [102, 23] on link "Shipment Booking" at bounding box center [102, 26] width 53 height 7
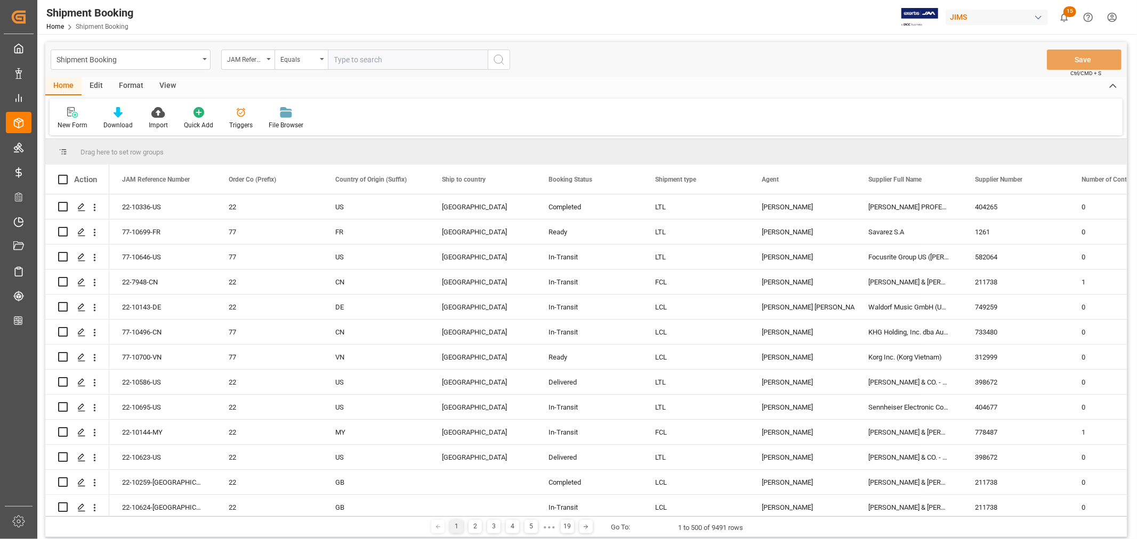
paste input "22-10393-CN"
type input "22-10393-CN"
click at [497, 57] on icon "search button" at bounding box center [499, 59] width 13 height 13
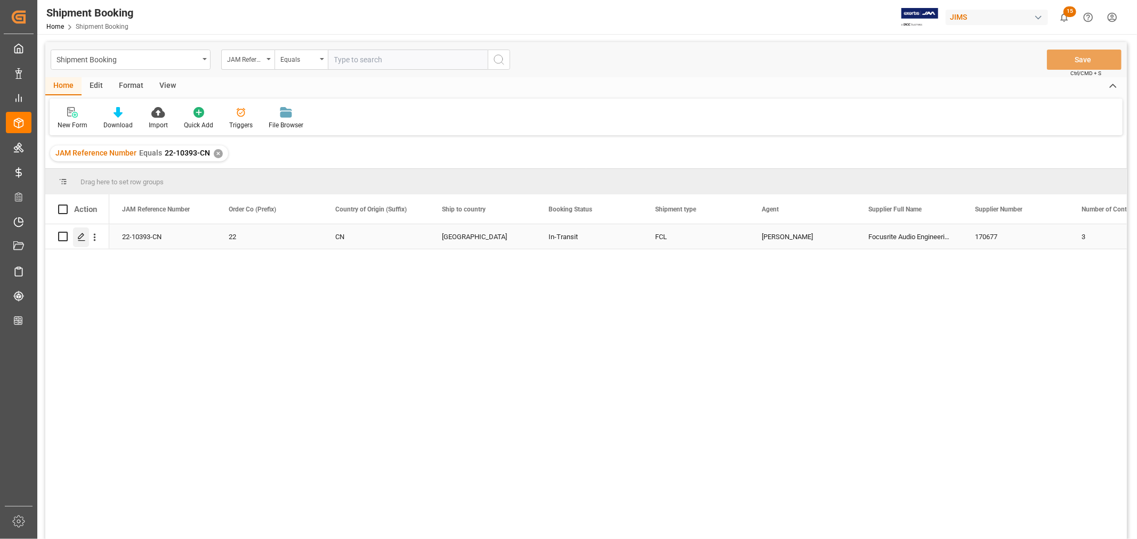
click at [81, 240] on icon "Press SPACE to select this row." at bounding box center [81, 237] width 9 height 9
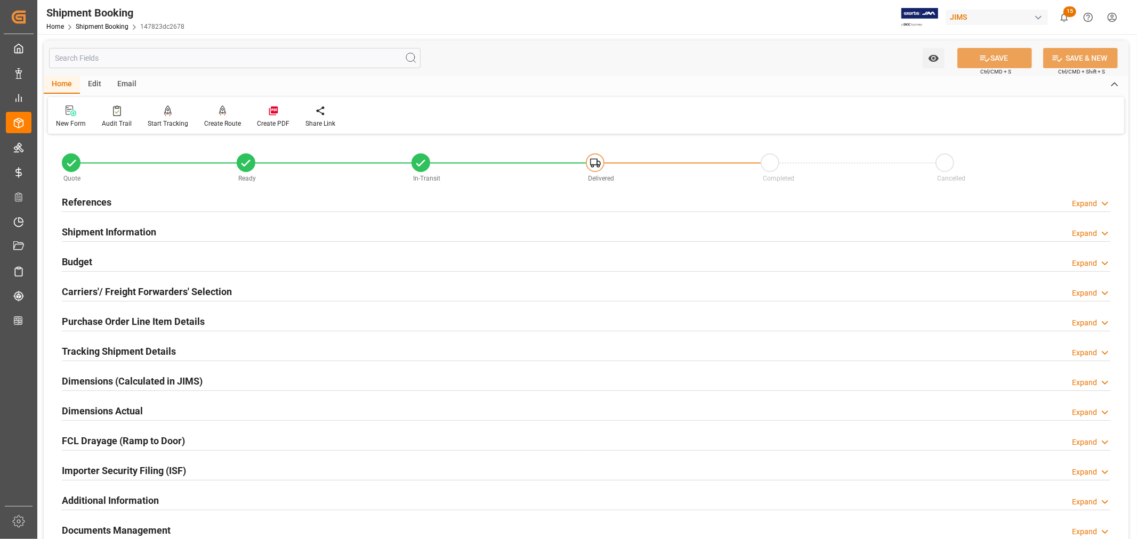
click at [82, 259] on h2 "Budget" at bounding box center [77, 262] width 30 height 14
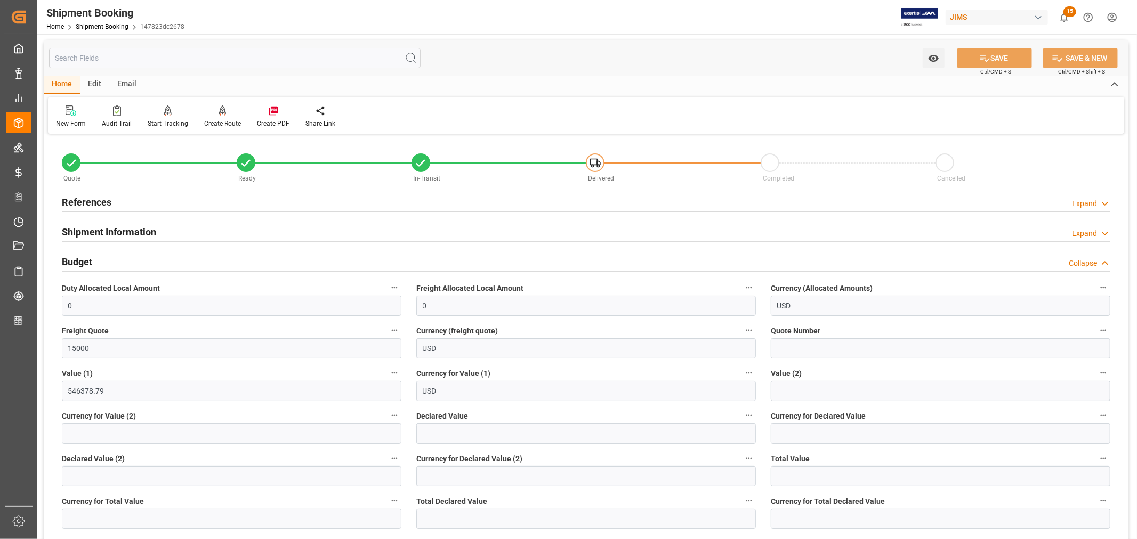
click at [85, 261] on h2 "Budget" at bounding box center [77, 262] width 30 height 14
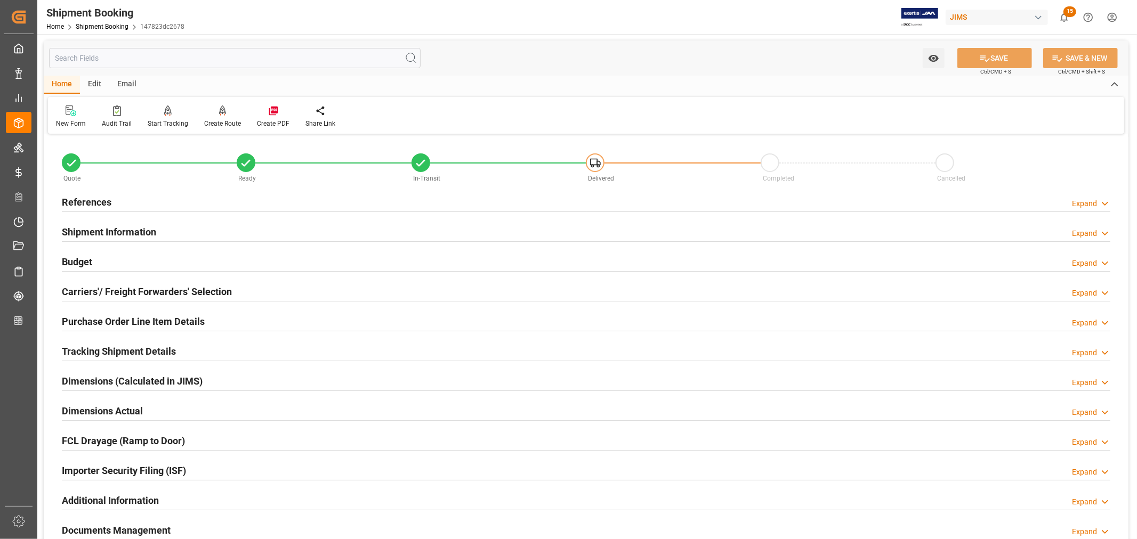
click at [92, 230] on h2 "Shipment Information" at bounding box center [109, 232] width 94 height 14
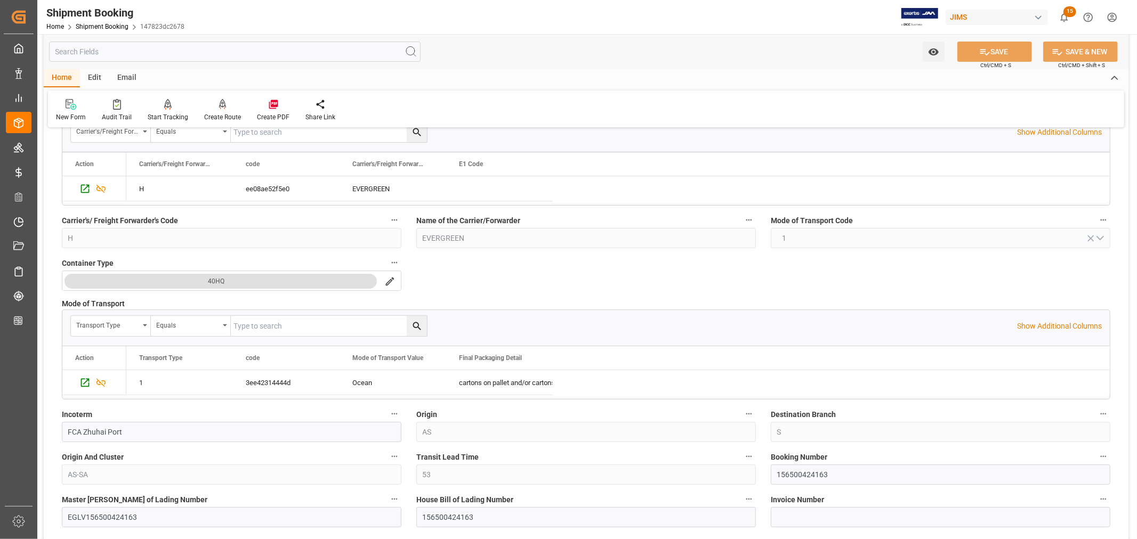
scroll to position [178, 0]
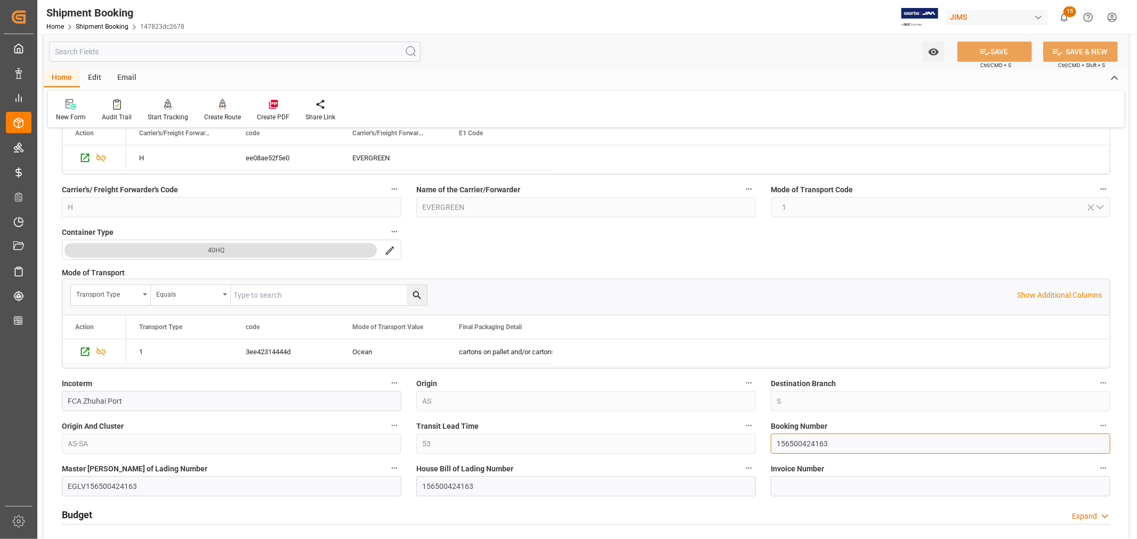
click at [785, 443] on input "156500424163" at bounding box center [941, 444] width 340 height 20
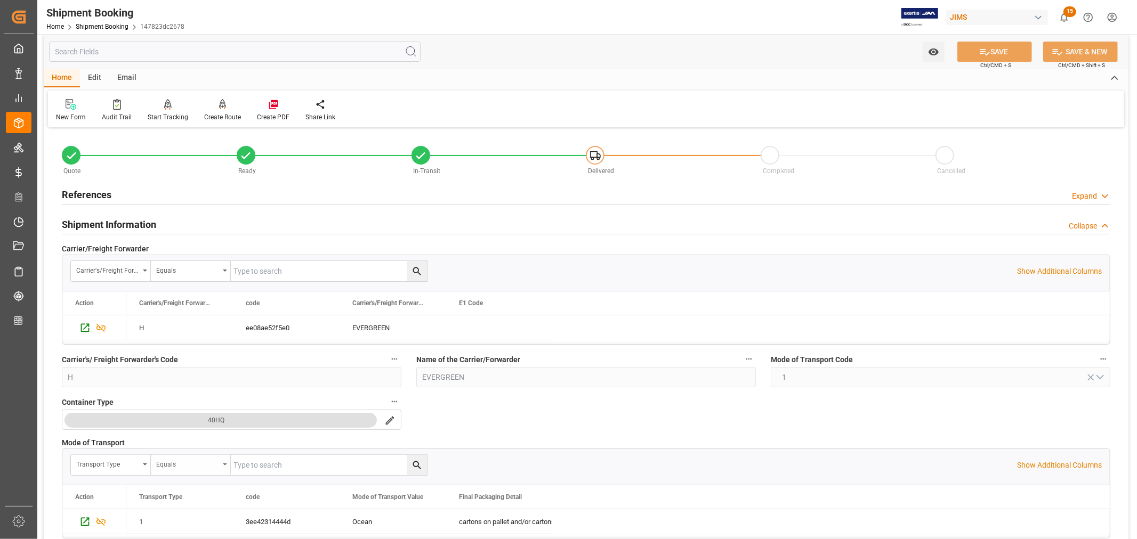
scroll to position [0, 0]
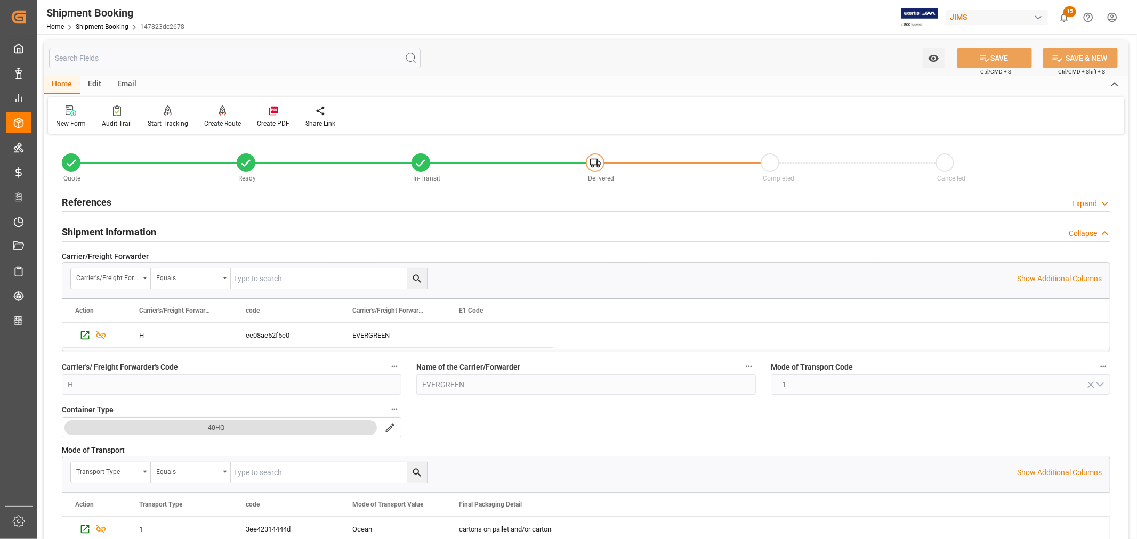
drag, startPoint x: 125, startPoint y: 228, endPoint x: 108, endPoint y: 213, distance: 23.1
click at [124, 228] on h2 "Shipment Information" at bounding box center [109, 232] width 94 height 14
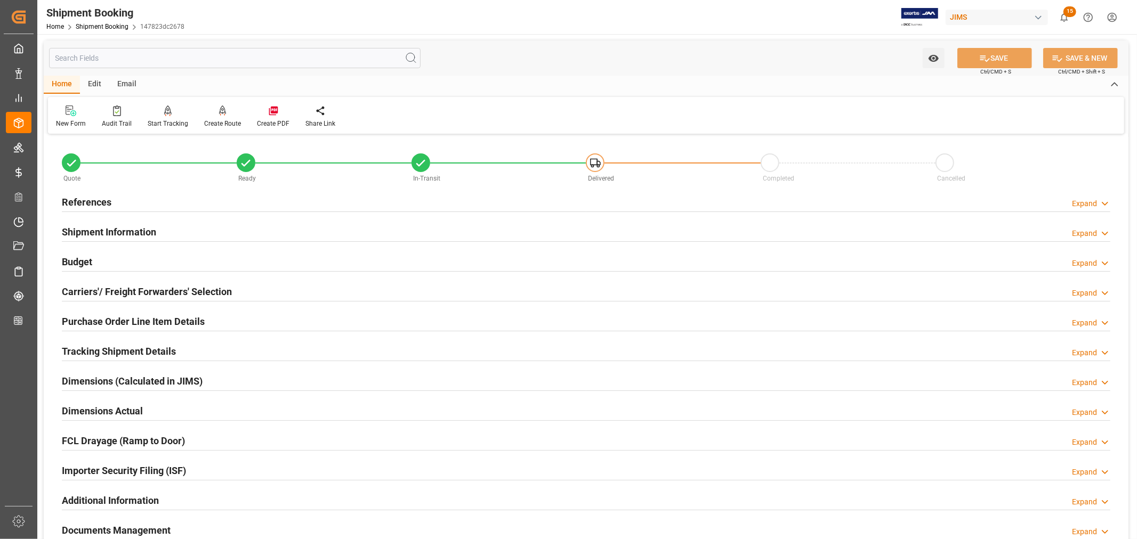
click at [103, 199] on h2 "References" at bounding box center [87, 202] width 50 height 14
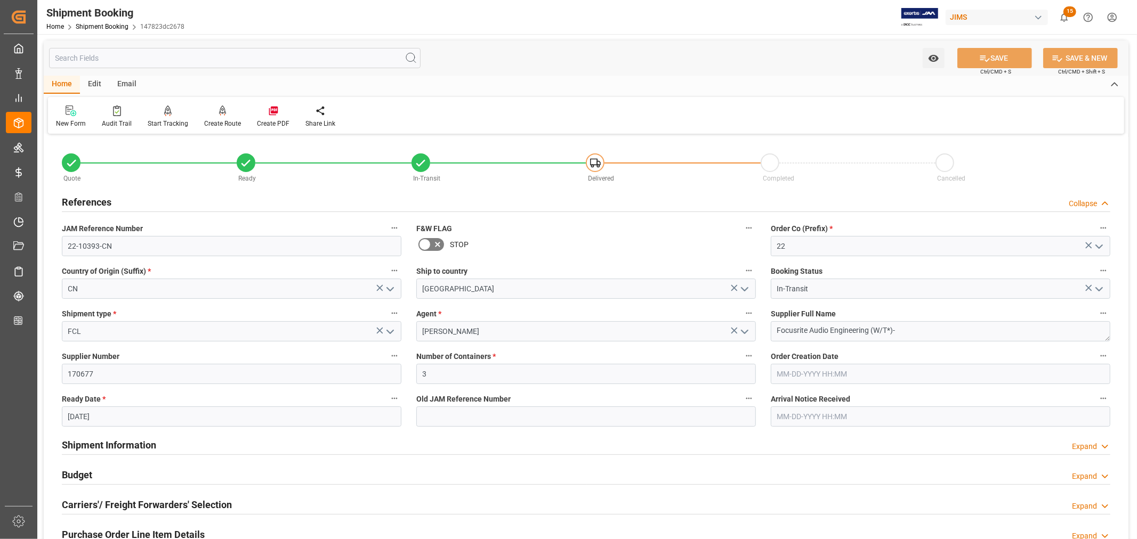
click at [103, 199] on h2 "References" at bounding box center [87, 202] width 50 height 14
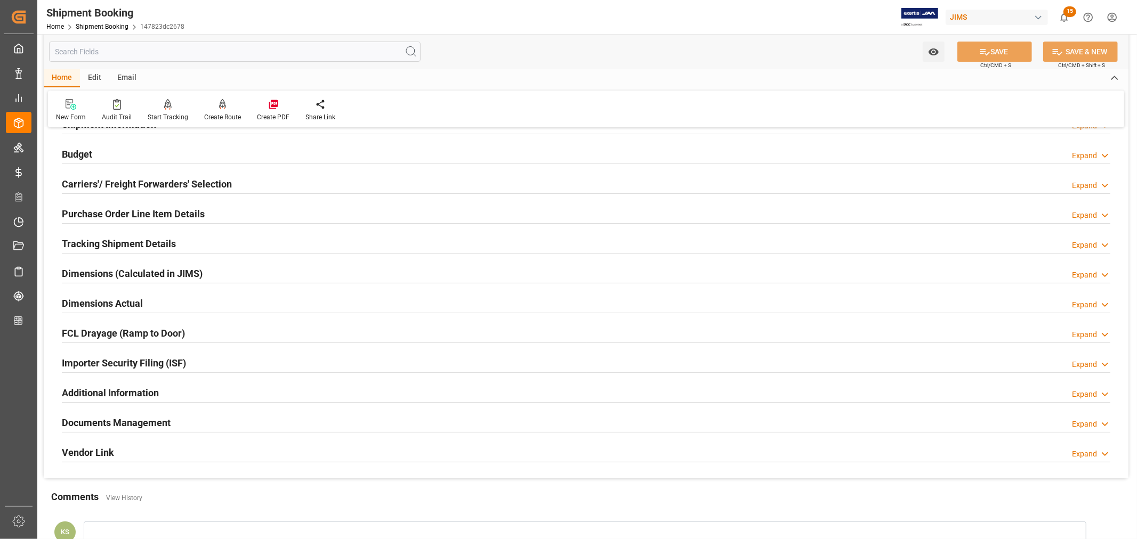
scroll to position [178, 0]
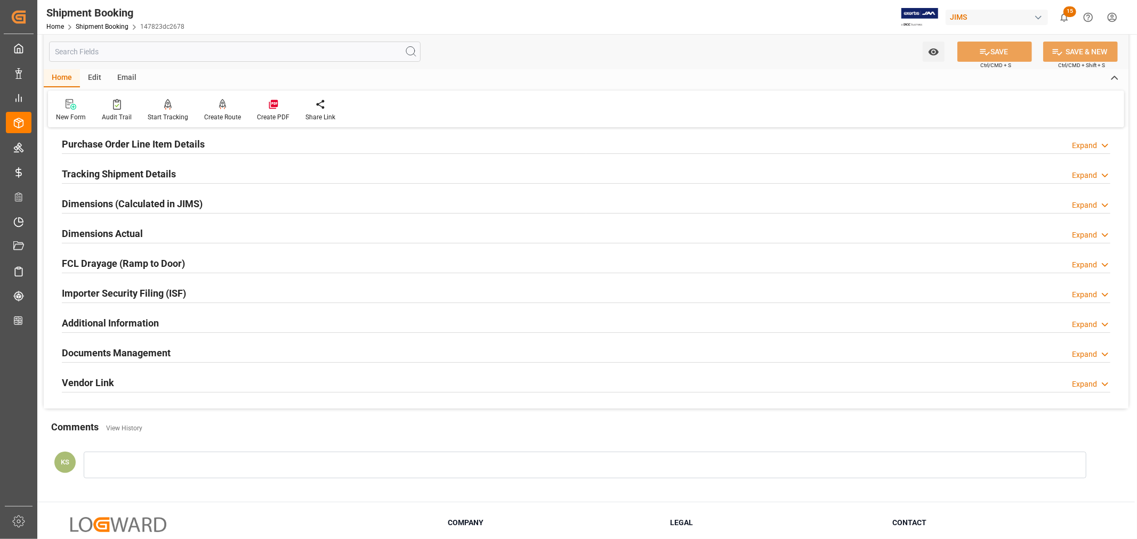
click at [134, 171] on h2 "Tracking Shipment Details" at bounding box center [119, 174] width 114 height 14
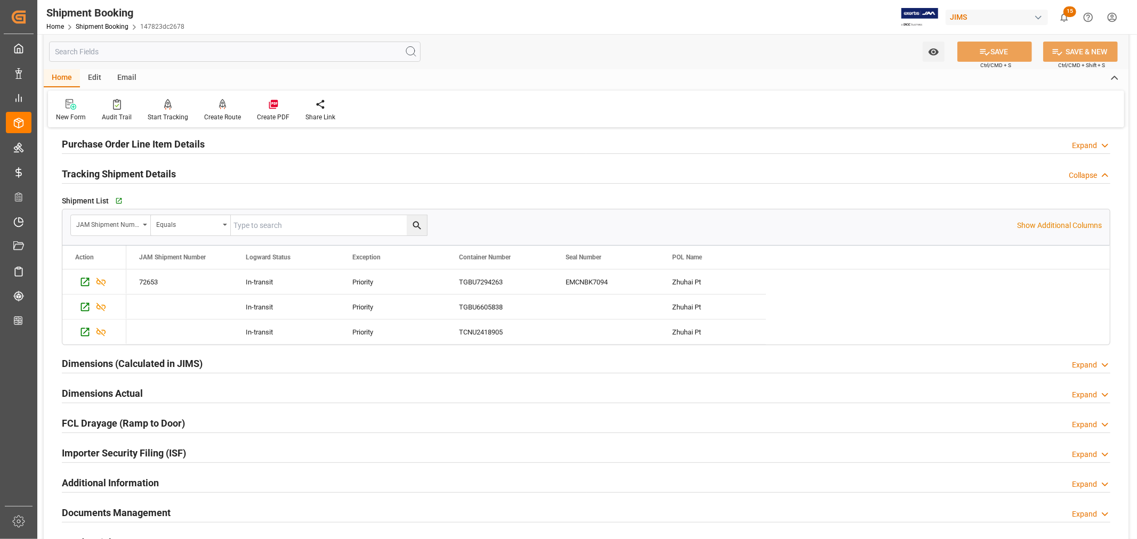
click at [134, 171] on h2 "Tracking Shipment Details" at bounding box center [119, 174] width 114 height 14
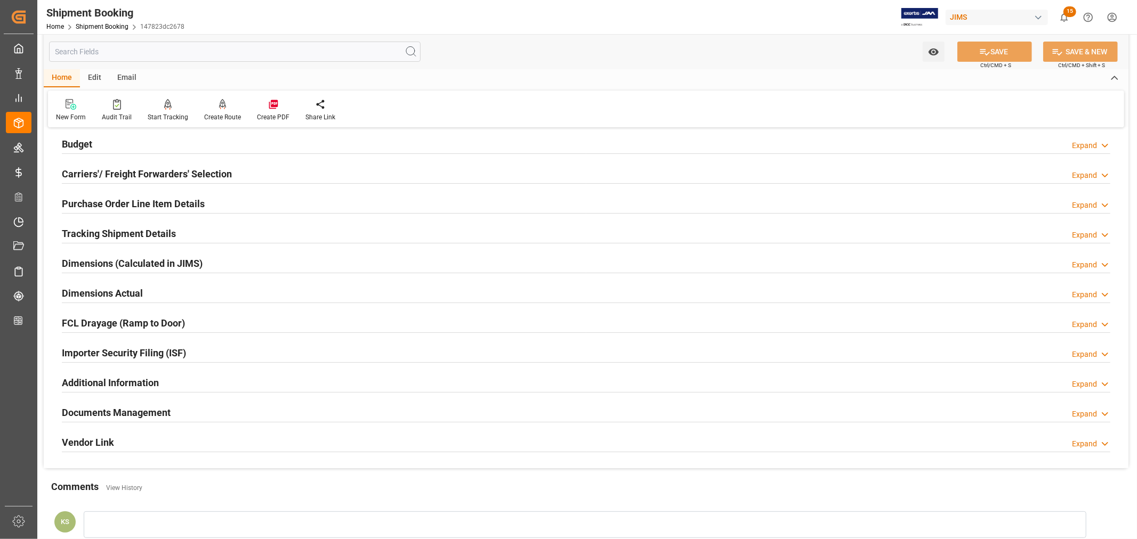
scroll to position [59, 0]
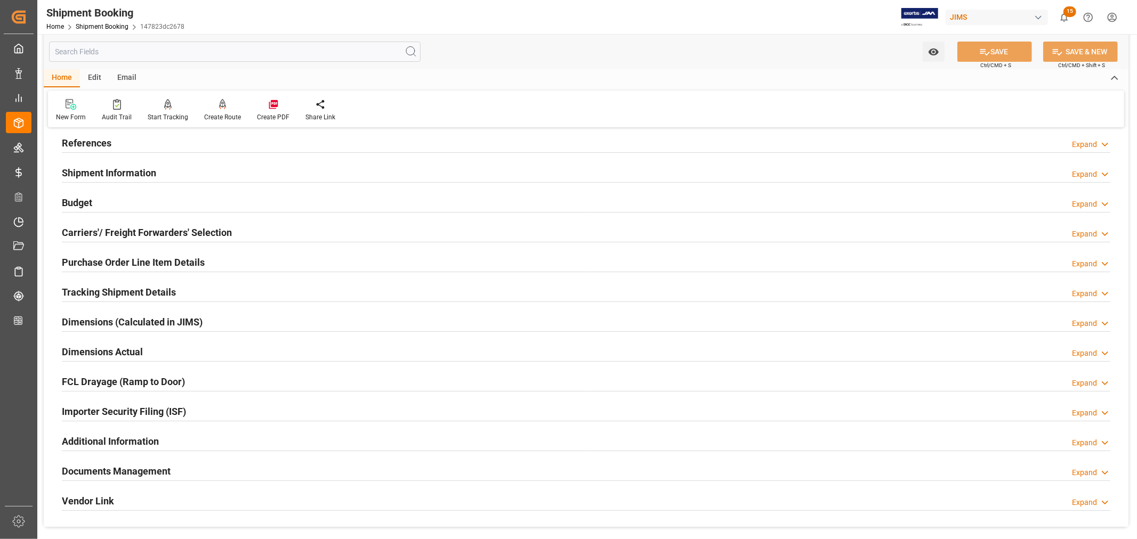
click at [116, 257] on h2 "Purchase Order Line Item Details" at bounding box center [133, 262] width 143 height 14
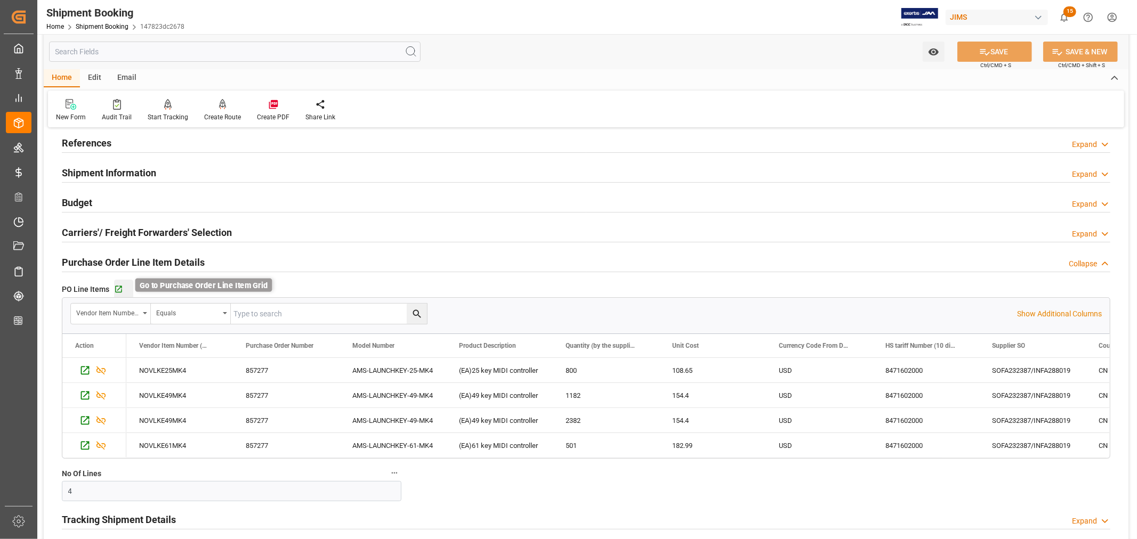
click at [116, 289] on icon "button" at bounding box center [118, 289] width 9 height 9
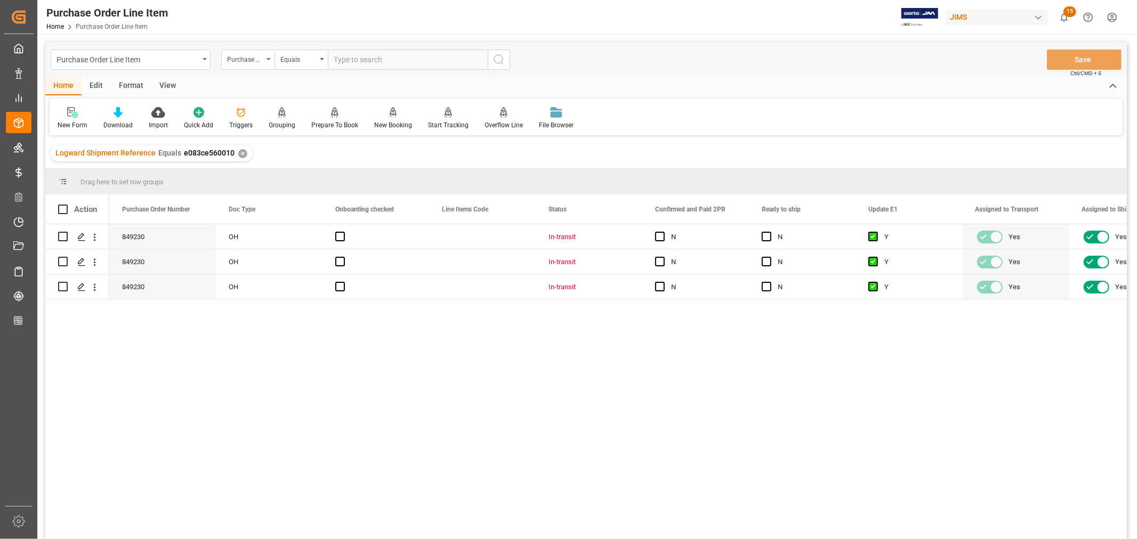
click at [173, 84] on div "View" at bounding box center [167, 86] width 33 height 18
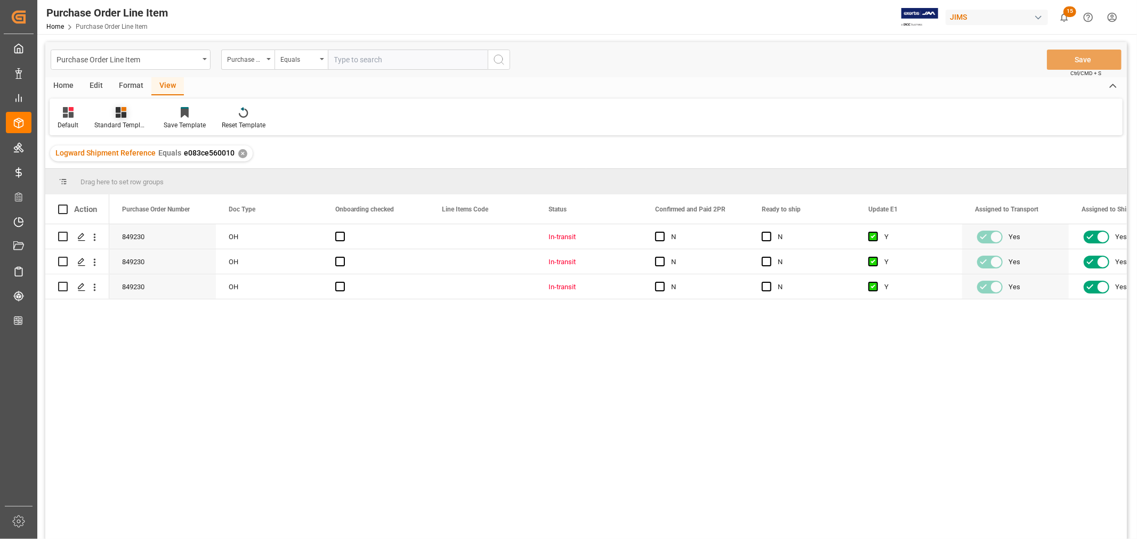
click at [124, 119] on div "Standard Templates" at bounding box center [120, 118] width 69 height 23
click at [124, 169] on div "HS listing [GEOGRAPHIC_DATA]" at bounding box center [149, 172] width 93 height 11
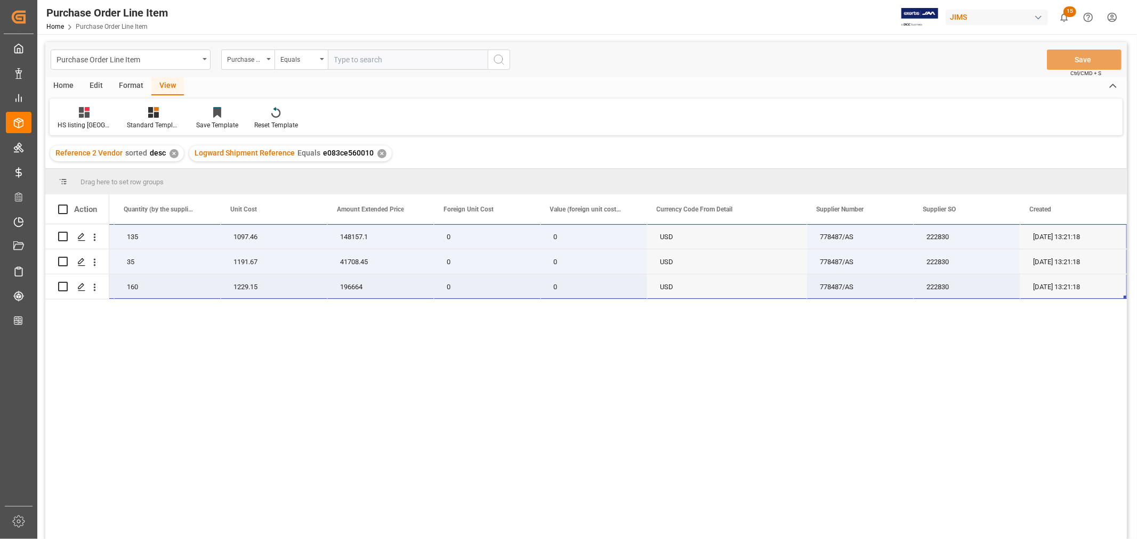
drag, startPoint x: 141, startPoint y: 228, endPoint x: 1103, endPoint y: 283, distance: 964.2
click at [1103, 283] on div "22-10144-MY AH-QU-5 (EA) QU-5 Digital Mixer 135 1097.46 148157.1 0 0 USD 778487…" at bounding box center [300, 261] width 1652 height 75
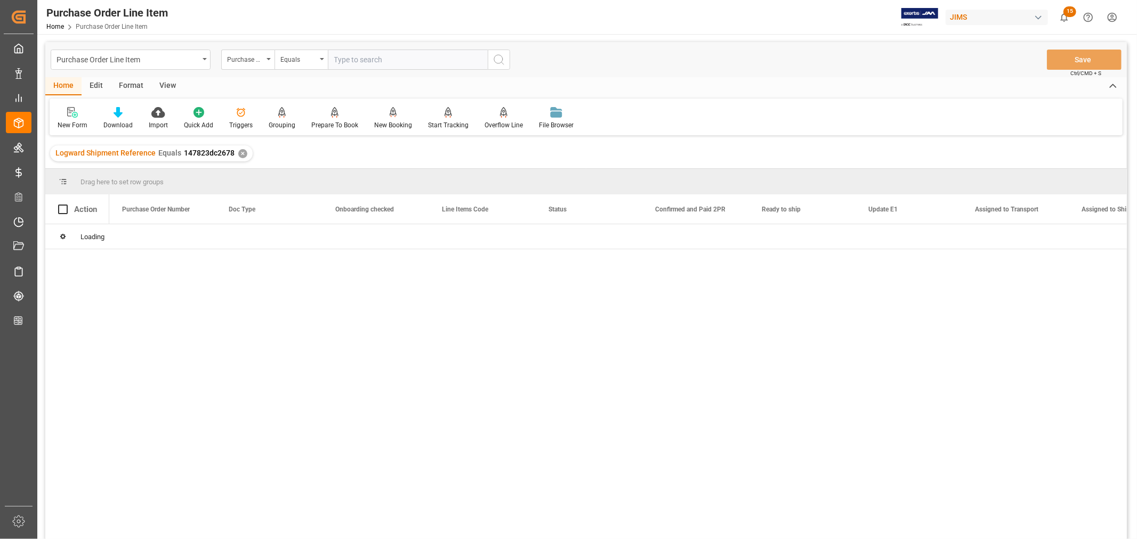
click at [168, 86] on div "View" at bounding box center [167, 86] width 33 height 18
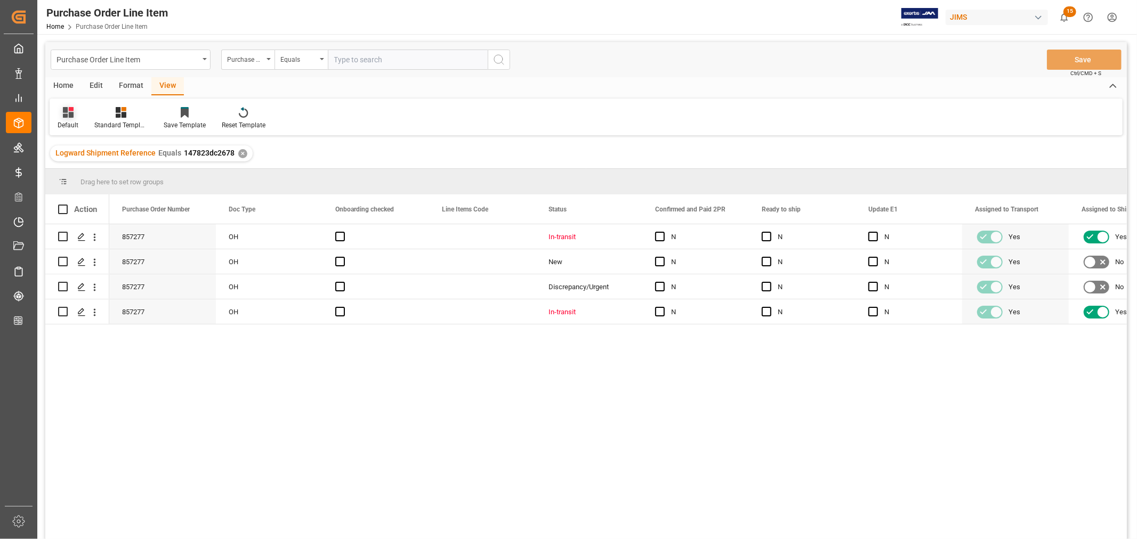
click at [68, 118] on div "Default" at bounding box center [68, 118] width 37 height 23
click at [121, 114] on icon at bounding box center [121, 112] width 11 height 11
click at [130, 255] on div "Buyer Discrepancy" at bounding box center [149, 259] width 93 height 11
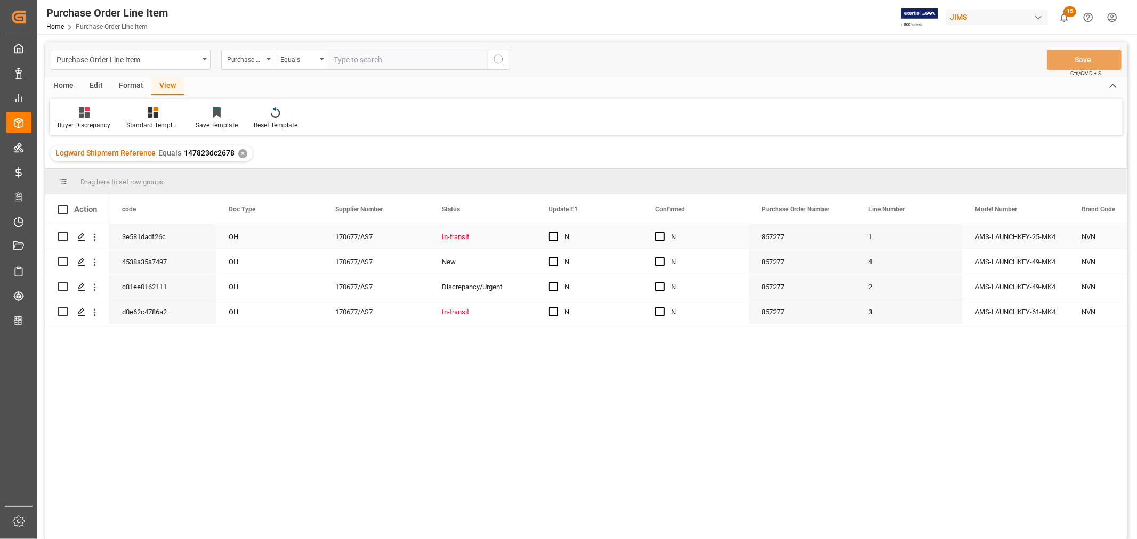
click at [733, 240] on div "N" at bounding box center [703, 237] width 65 height 25
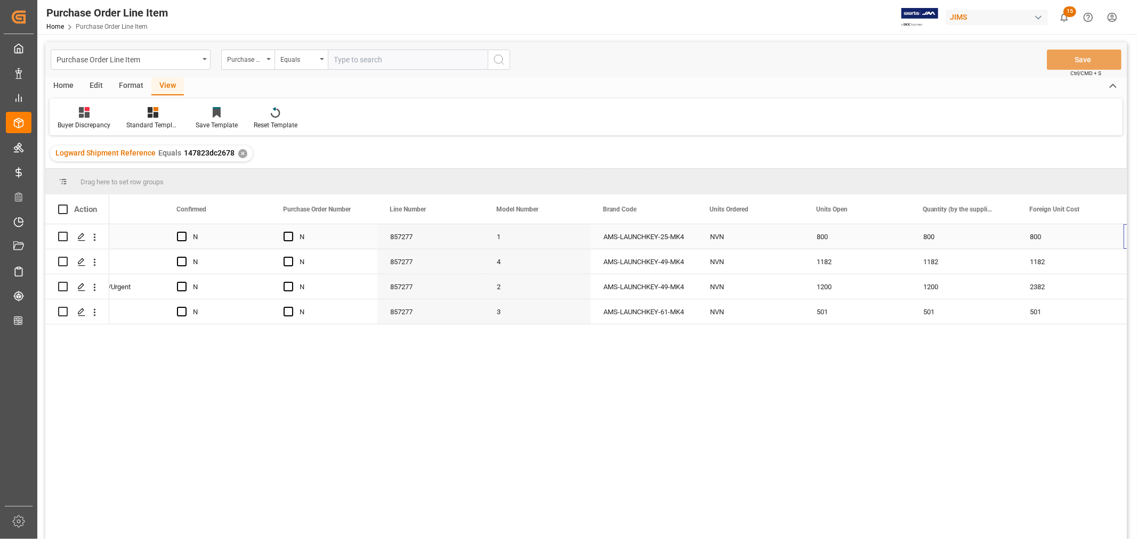
scroll to position [0, 478]
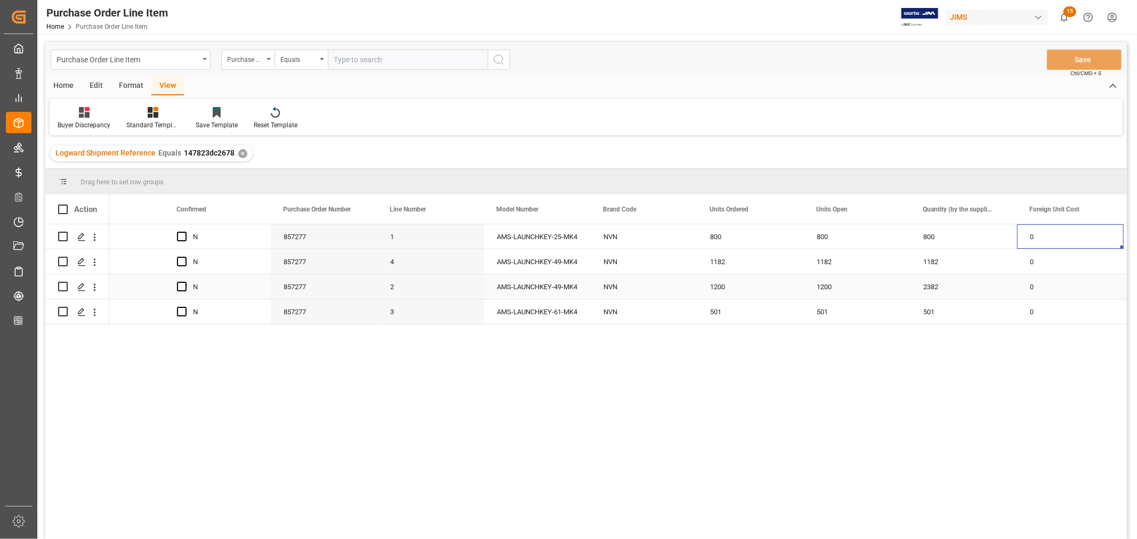
click at [826, 288] on div "1200" at bounding box center [857, 287] width 107 height 25
drag, startPoint x: 908, startPoint y: 297, endPoint x: 949, endPoint y: 295, distance: 41.1
click at [1081, 59] on button "Save" at bounding box center [1084, 60] width 75 height 20
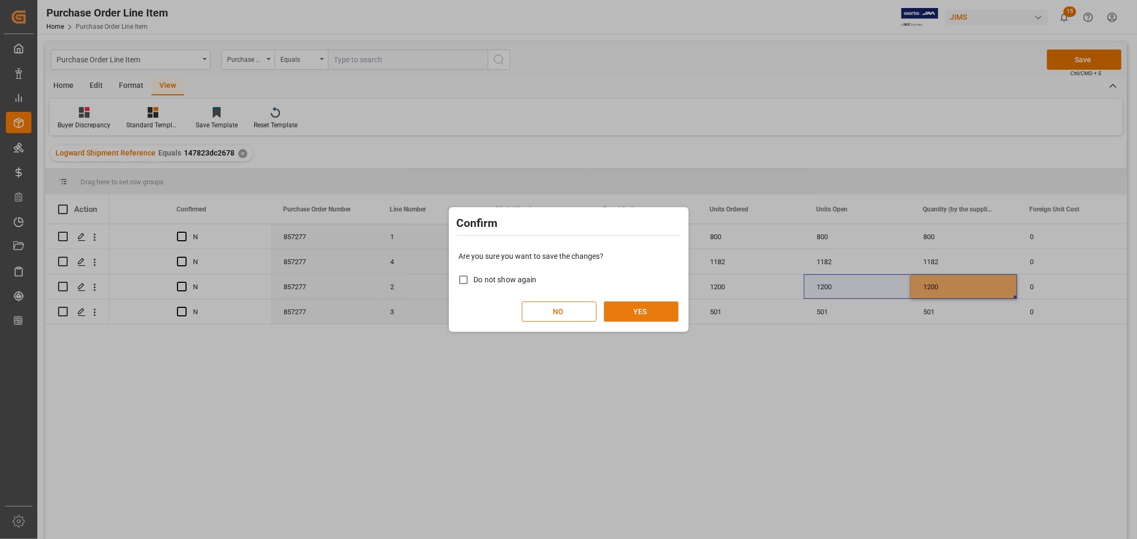
click at [647, 306] on button "YES" at bounding box center [641, 312] width 75 height 20
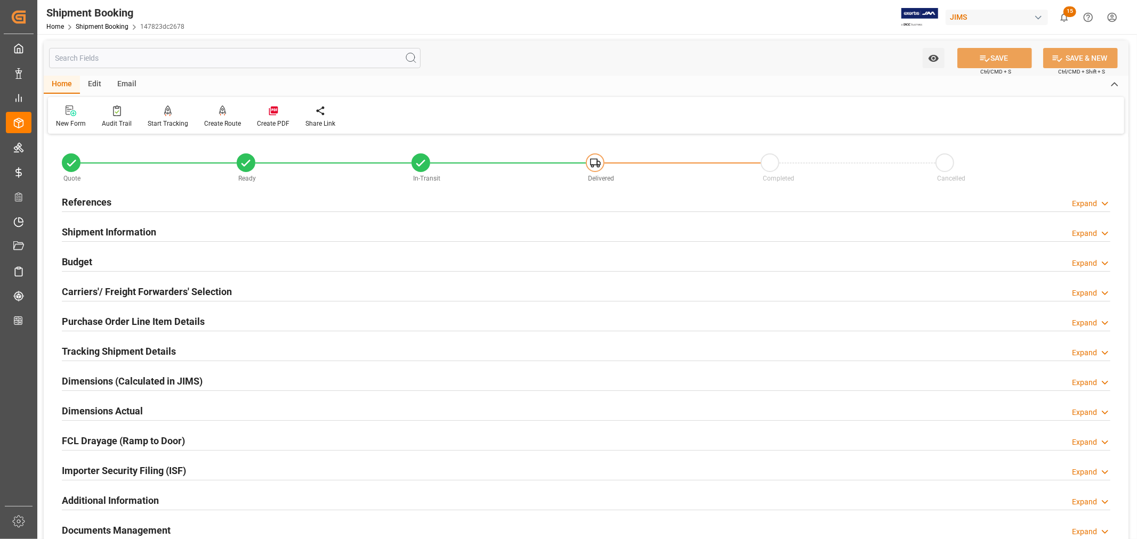
click at [93, 201] on h2 "References" at bounding box center [87, 202] width 50 height 14
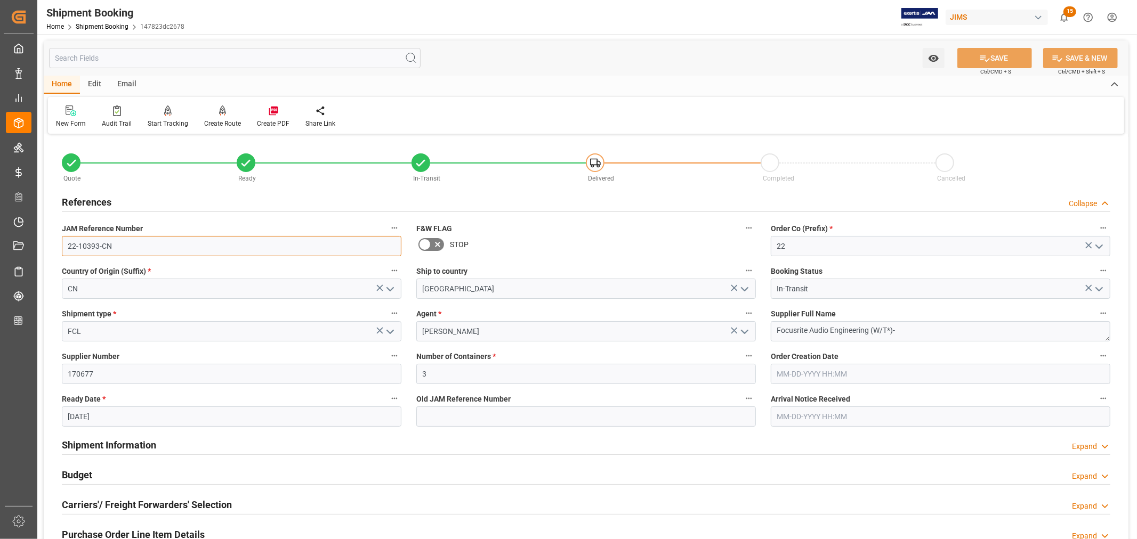
drag, startPoint x: 112, startPoint y: 245, endPoint x: 66, endPoint y: 246, distance: 46.4
click at [66, 246] on input "22-10393-CN" at bounding box center [232, 246] width 340 height 20
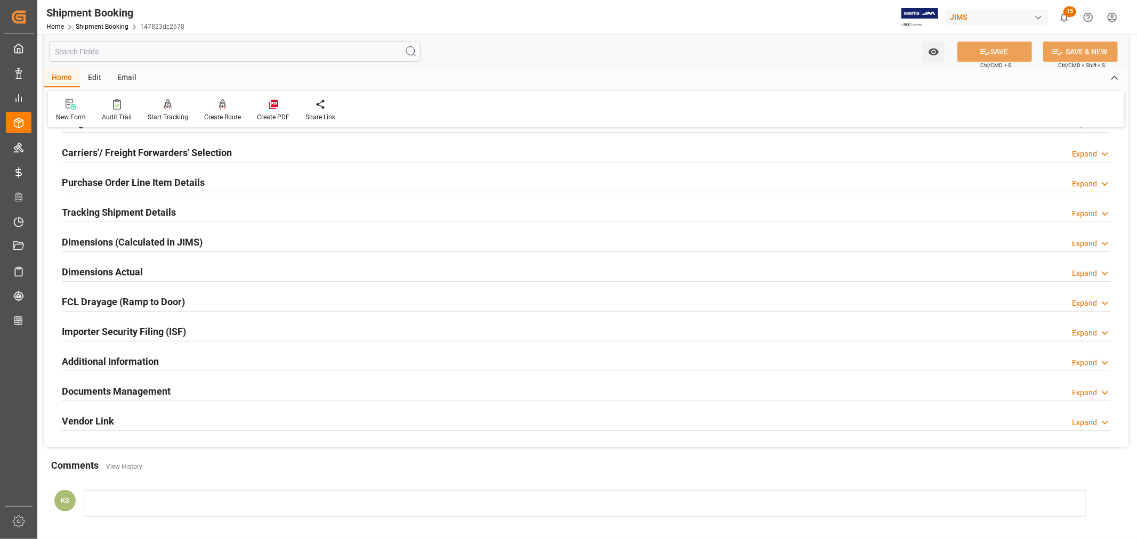
scroll to position [355, 0]
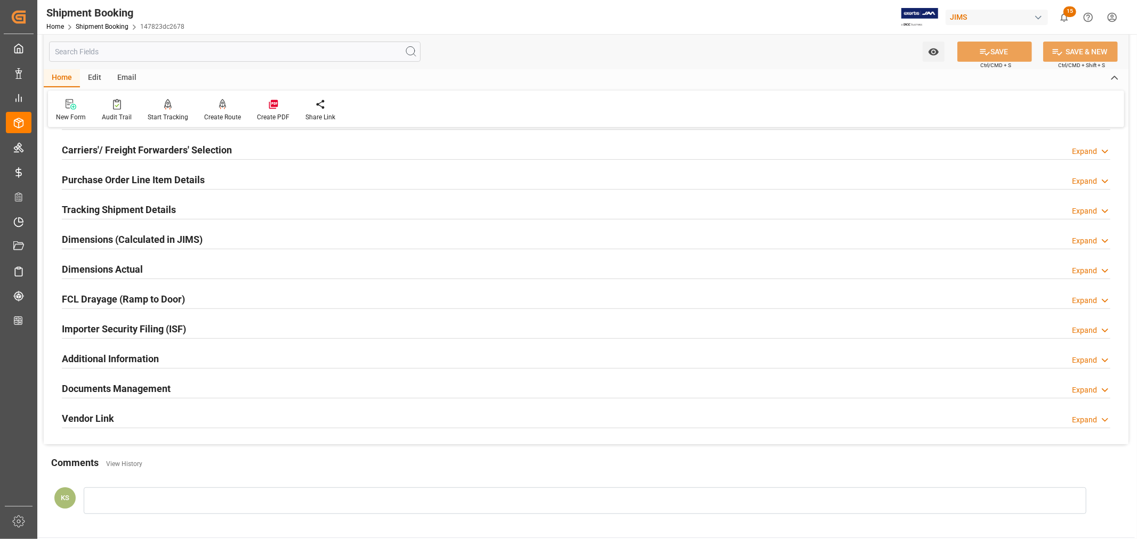
click at [115, 207] on h2 "Tracking Shipment Details" at bounding box center [119, 210] width 114 height 14
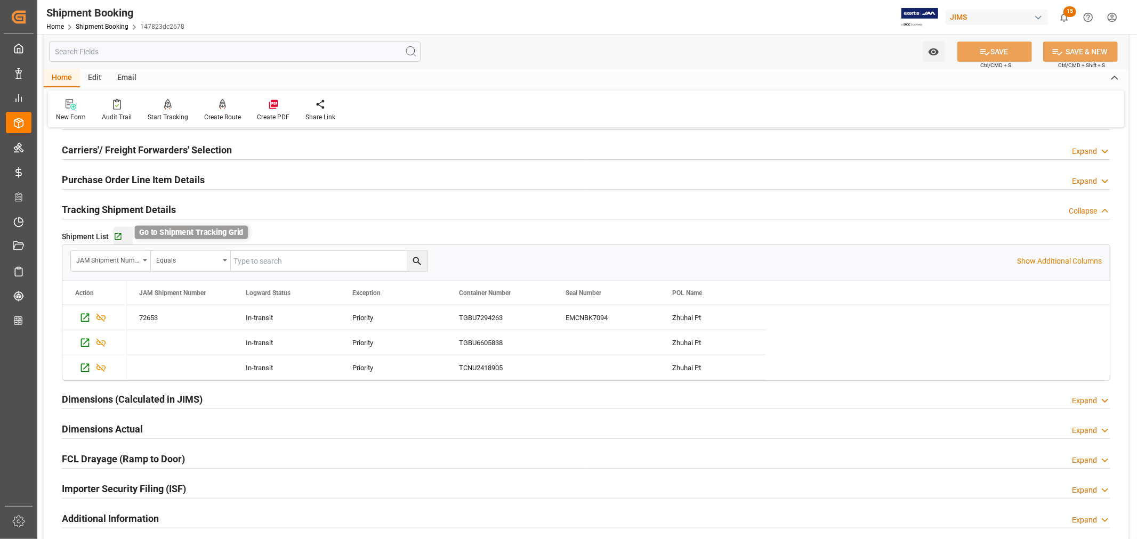
click at [116, 235] on icon "button" at bounding box center [118, 236] width 9 height 9
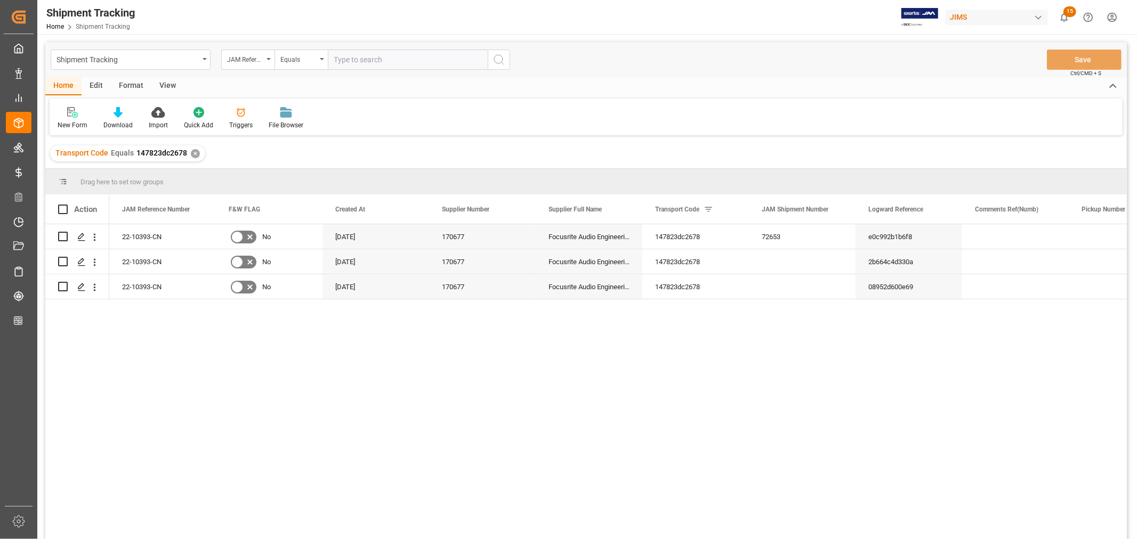
drag, startPoint x: 165, startPoint y: 87, endPoint x: 103, endPoint y: 104, distance: 64.1
click at [164, 87] on div "View" at bounding box center [167, 86] width 33 height 18
click at [72, 115] on icon at bounding box center [68, 112] width 11 height 11
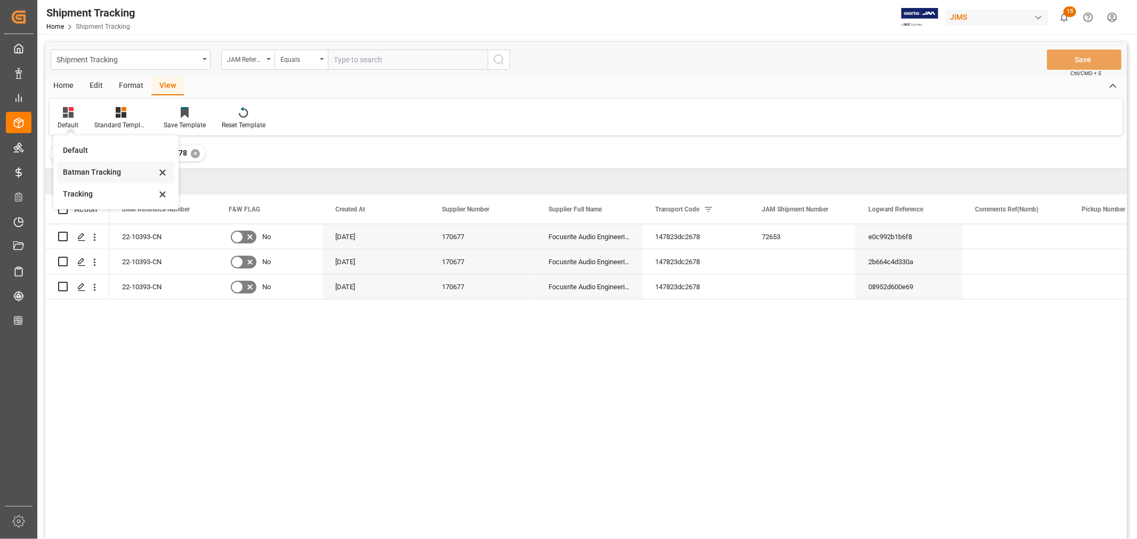
click at [84, 172] on div "Batman Tracking" at bounding box center [109, 172] width 93 height 11
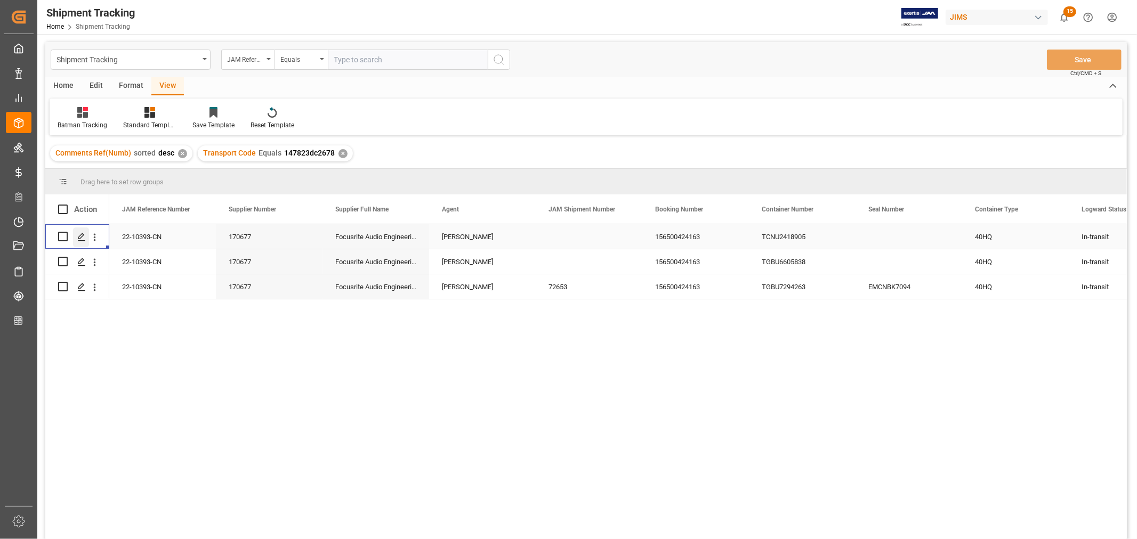
click at [82, 237] on icon "Press SPACE to select this row." at bounding box center [81, 237] width 9 height 9
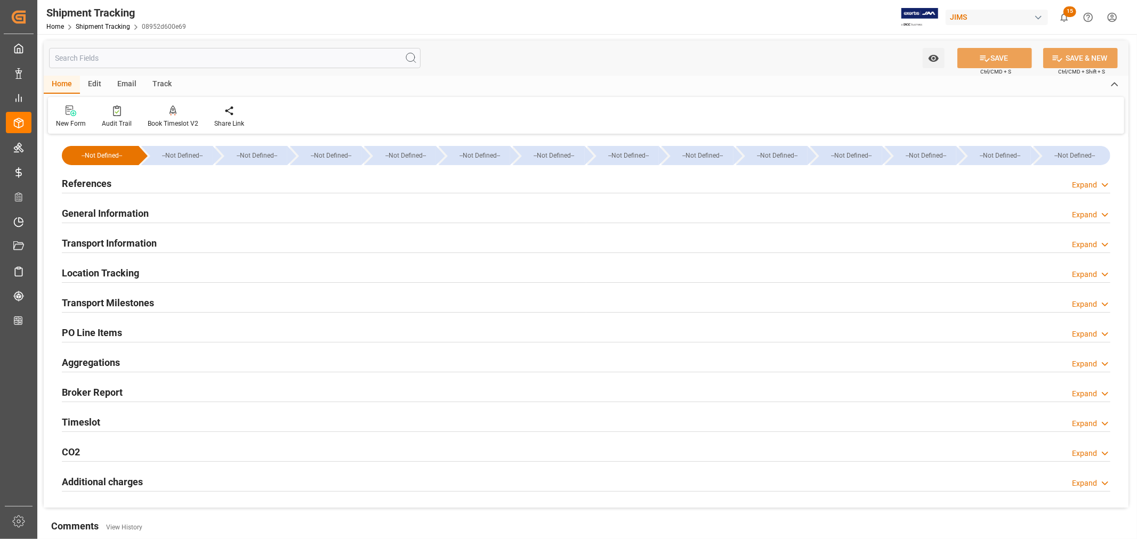
type input "08-13-2025"
click at [83, 182] on h2 "References" at bounding box center [87, 183] width 50 height 14
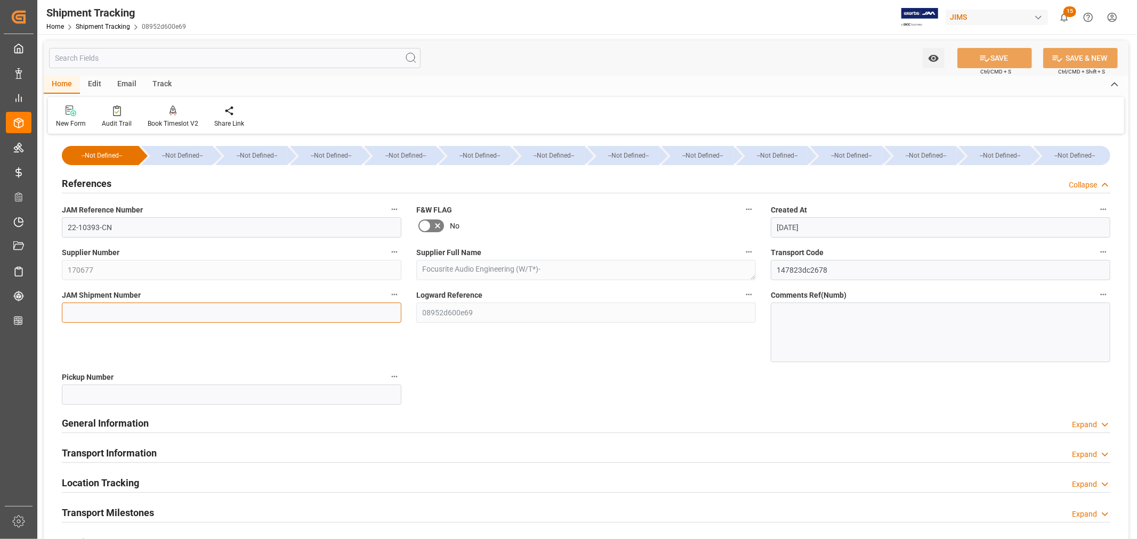
click at [74, 308] on input at bounding box center [232, 313] width 340 height 20
paste input "72695"
type input "72695"
click at [990, 60] on button "SAVE" at bounding box center [994, 58] width 75 height 20
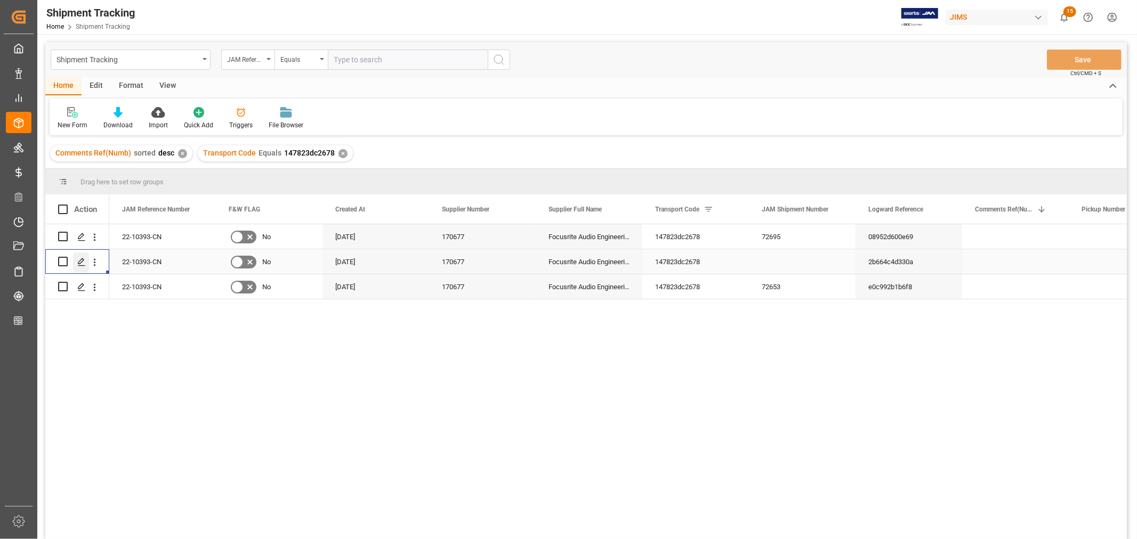
click at [80, 261] on icon "Press SPACE to select this row." at bounding box center [81, 262] width 9 height 9
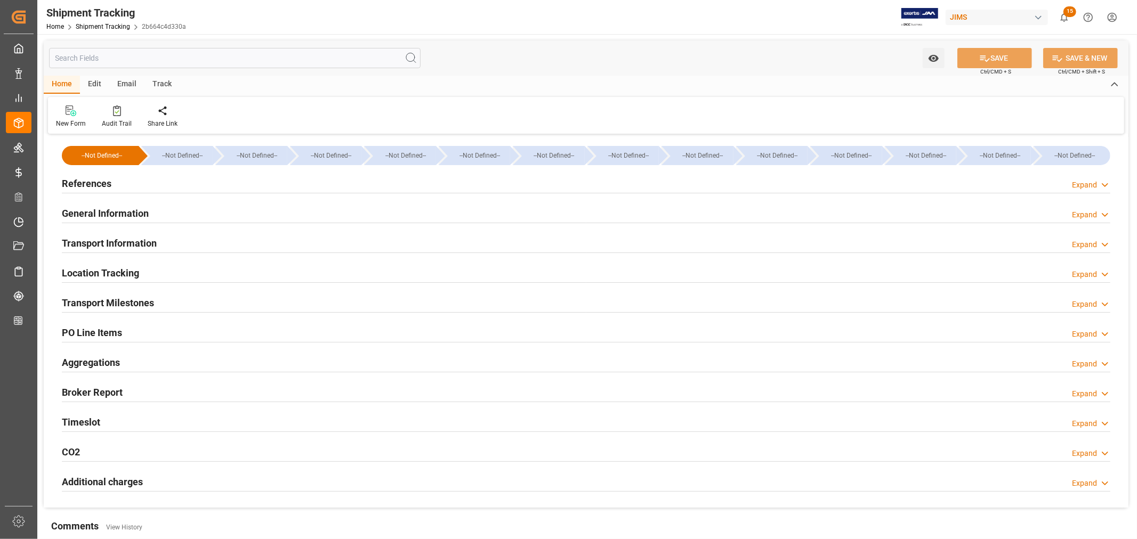
type input "08-13-2025"
click at [91, 179] on h2 "References" at bounding box center [87, 183] width 50 height 14
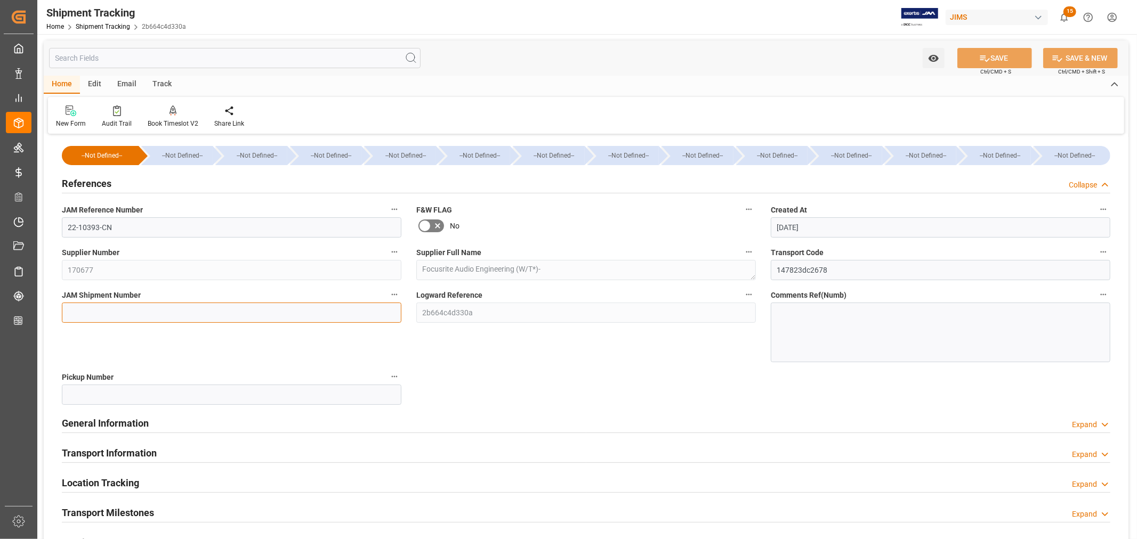
click at [69, 310] on input at bounding box center [232, 313] width 340 height 20
paste input "72696"
type input "72696"
click at [996, 57] on button "SAVE" at bounding box center [994, 58] width 75 height 20
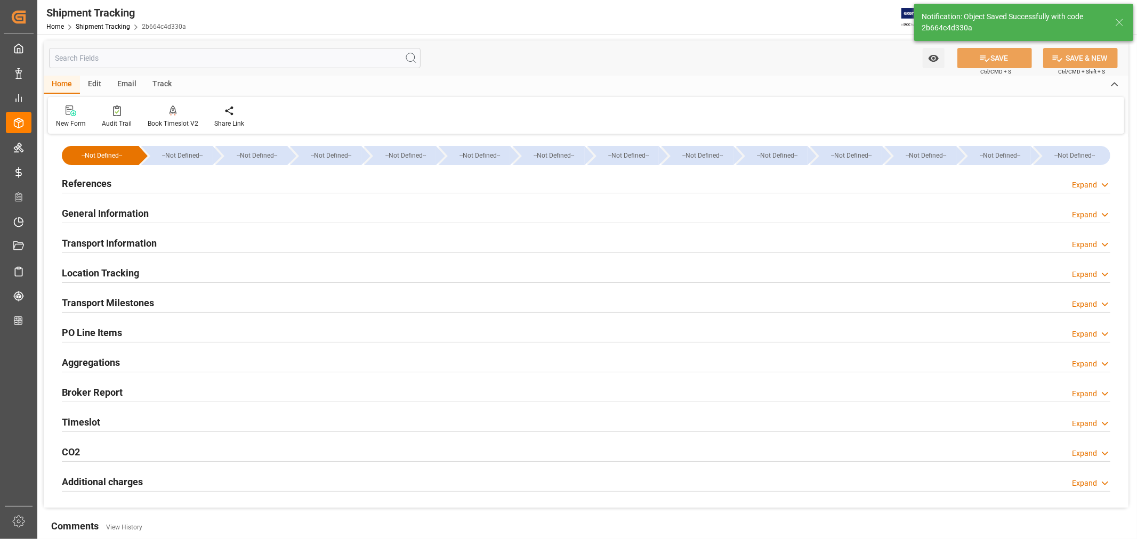
click at [137, 209] on h2 "General Information" at bounding box center [105, 213] width 87 height 14
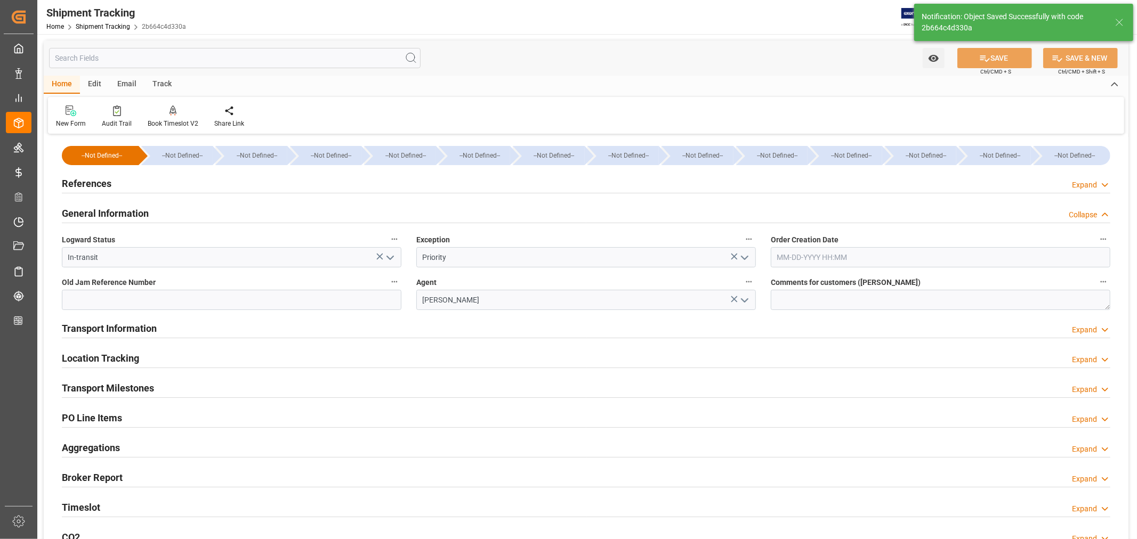
click at [130, 216] on h2 "General Information" at bounding box center [105, 213] width 87 height 14
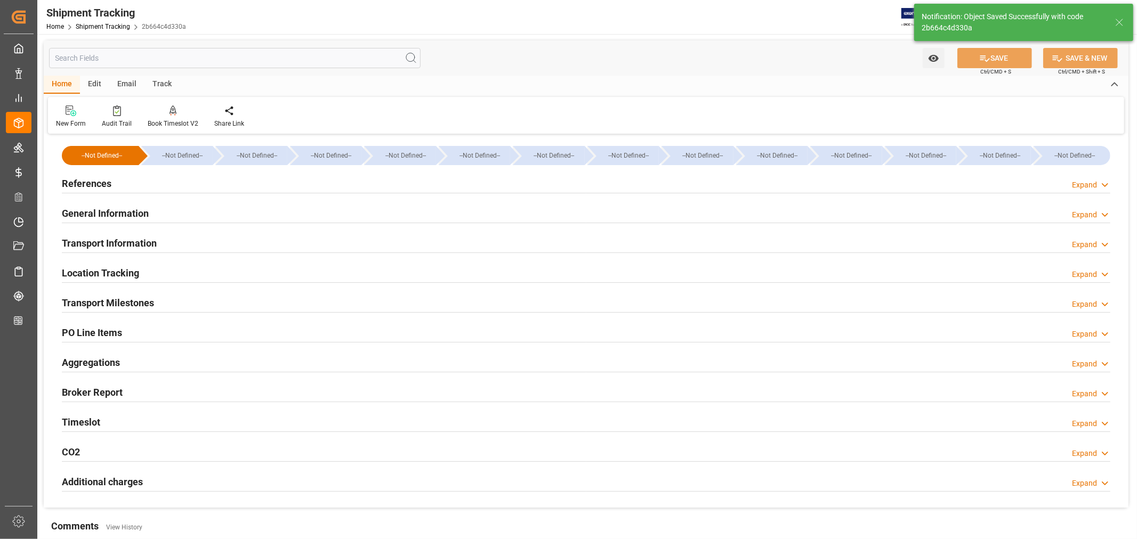
click at [130, 247] on h2 "Transport Information" at bounding box center [109, 243] width 95 height 14
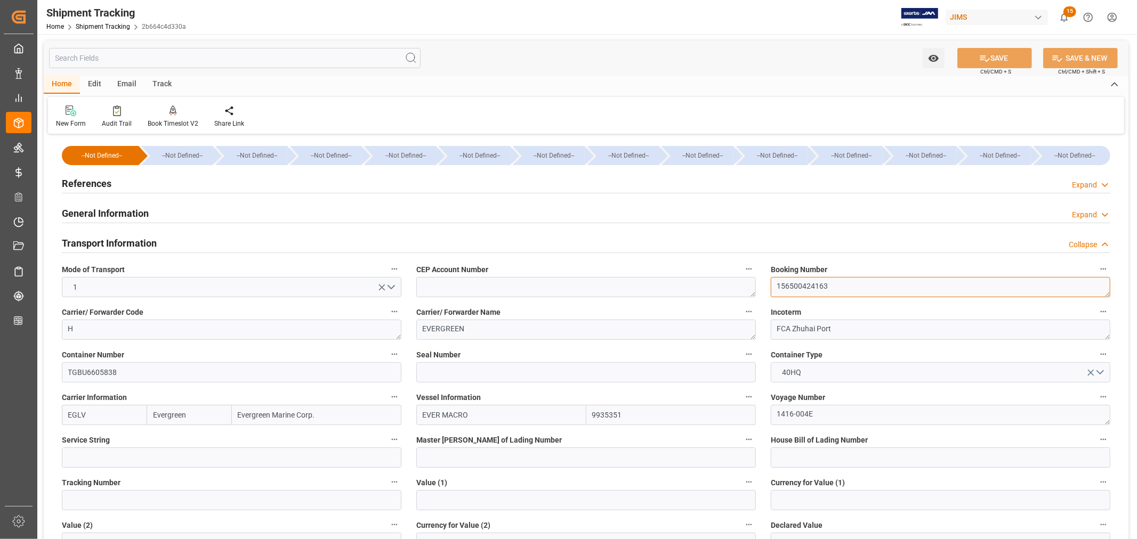
click at [796, 286] on textarea "156500424163" at bounding box center [941, 287] width 340 height 20
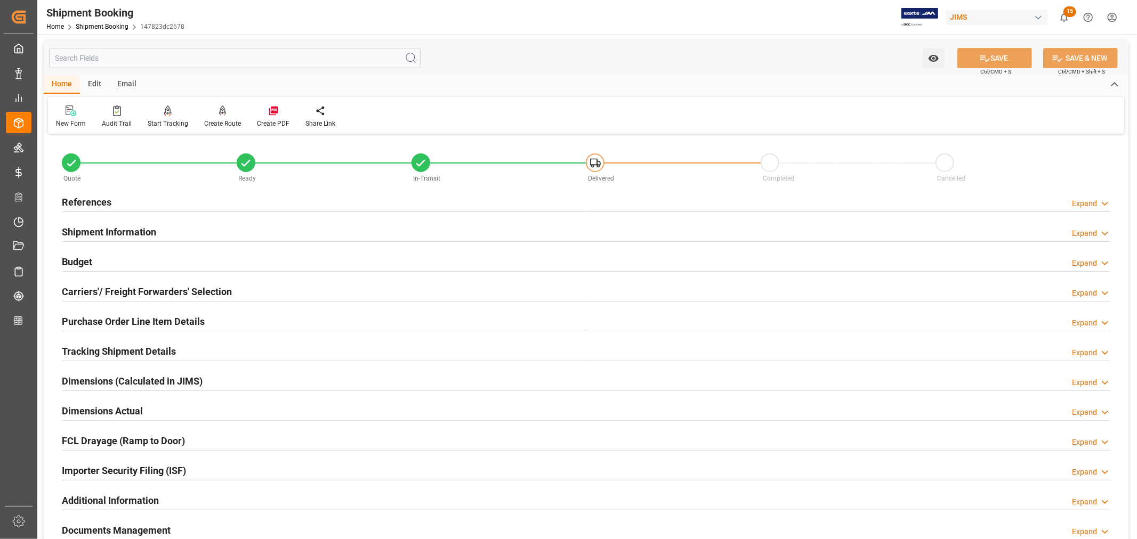
click at [98, 349] on h2 "Tracking Shipment Details" at bounding box center [119, 351] width 114 height 14
click at [144, 352] on h2 "Tracking Shipment Details" at bounding box center [119, 351] width 114 height 14
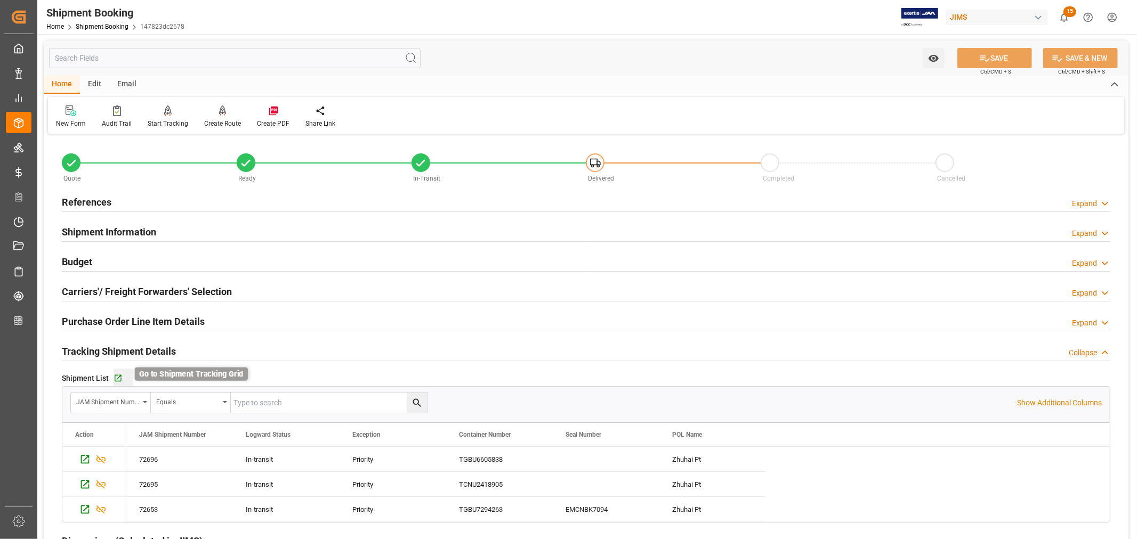
click at [119, 376] on icon "button" at bounding box center [118, 378] width 7 height 7
click at [141, 352] on h2 "Tracking Shipment Details" at bounding box center [119, 351] width 114 height 14
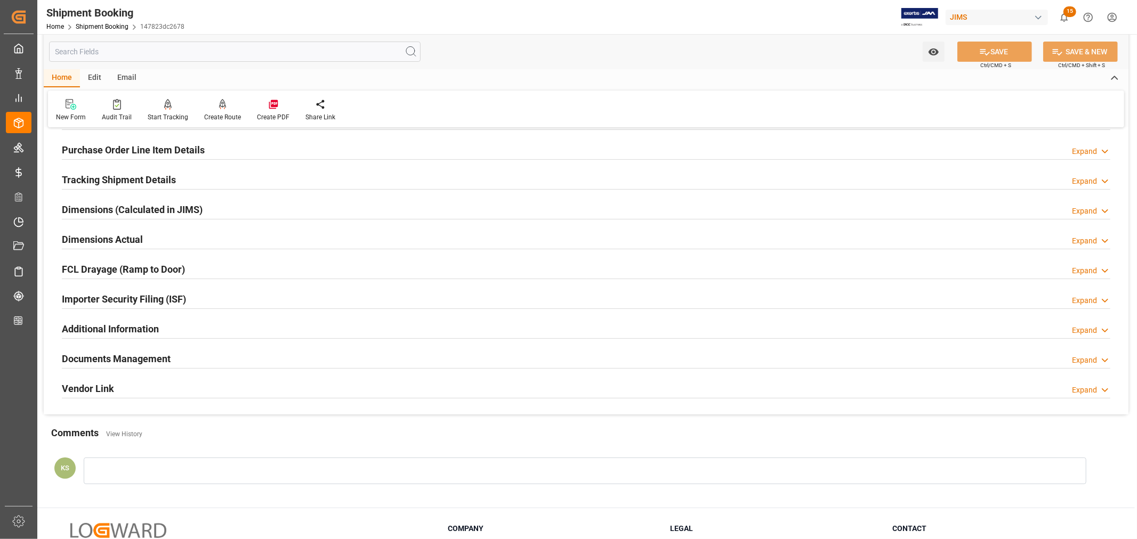
scroll to position [178, 0]
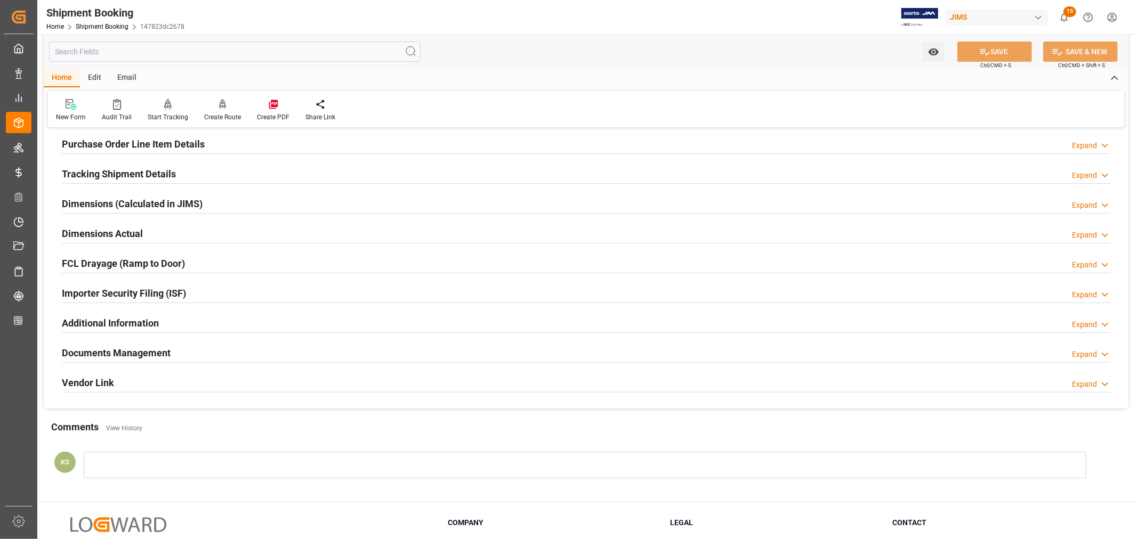
click at [203, 292] on div "Importer Security Filing (ISF) Expand" at bounding box center [586, 293] width 1049 height 20
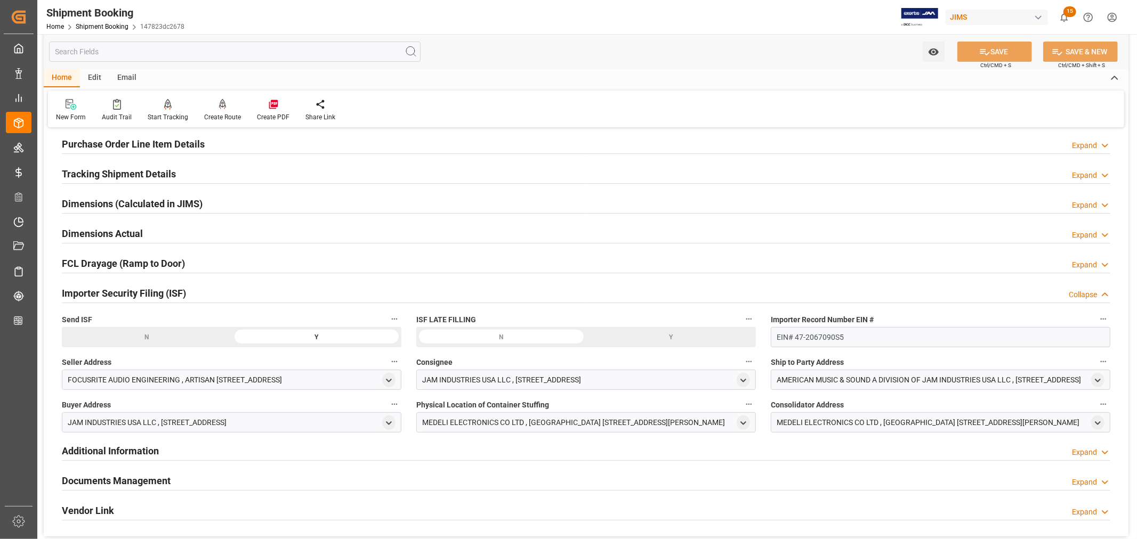
click at [203, 292] on div "Importer Security Filing (ISF) Collapse" at bounding box center [586, 293] width 1049 height 20
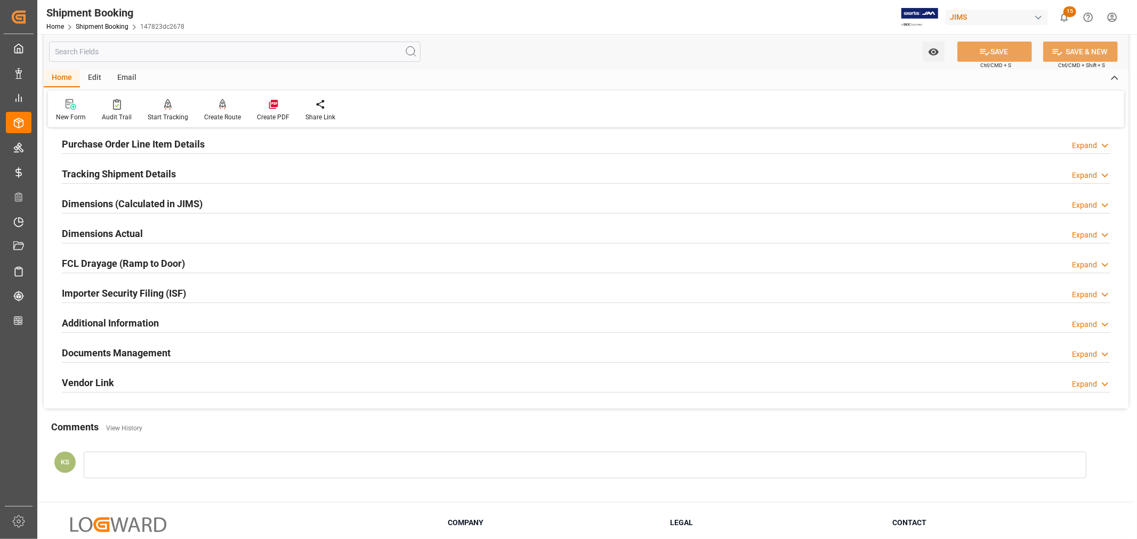
click at [255, 350] on div "Documents Management Expand" at bounding box center [586, 352] width 1049 height 20
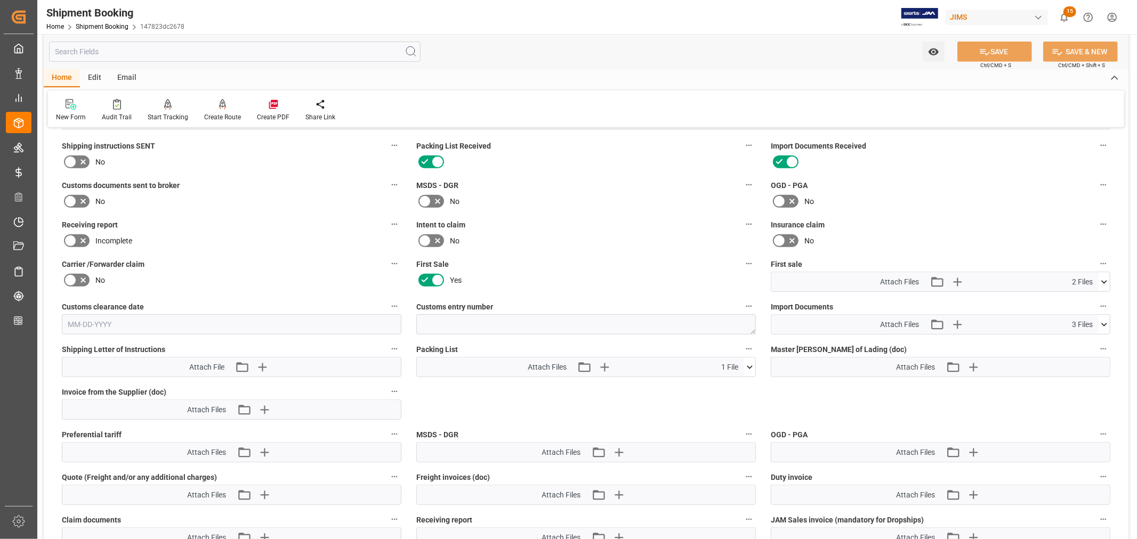
scroll to position [414, 0]
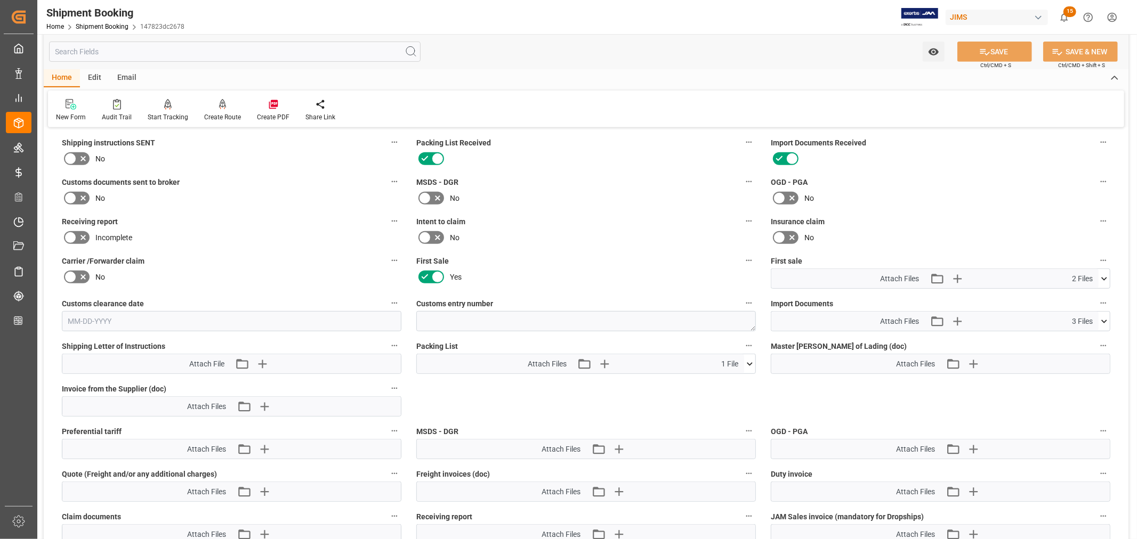
click at [1105, 275] on icon at bounding box center [1104, 278] width 11 height 11
click at [1082, 297] on icon at bounding box center [1075, 298] width 11 height 11
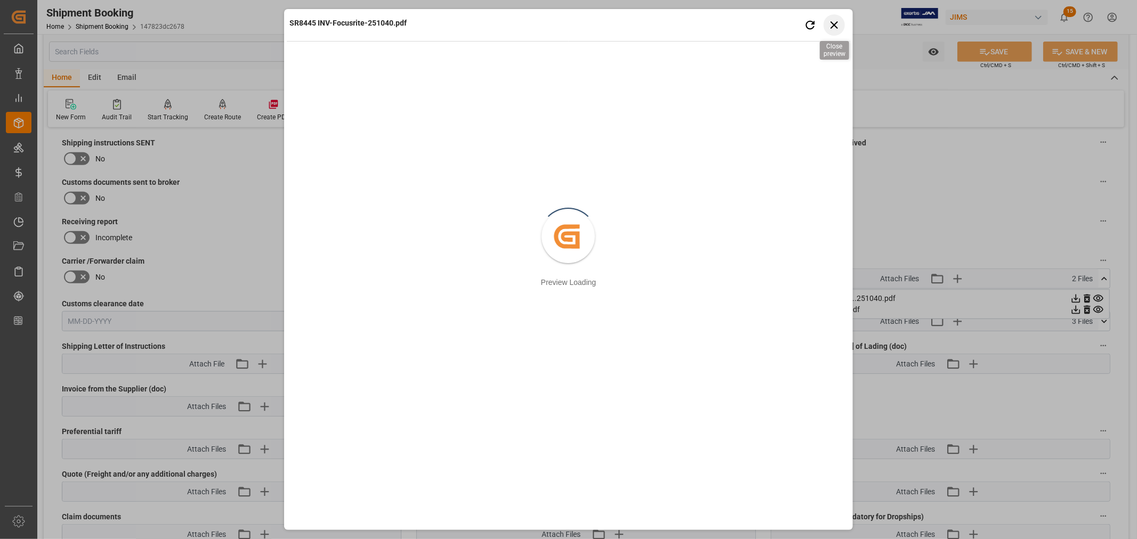
click at [832, 27] on icon "button" at bounding box center [834, 24] width 7 height 7
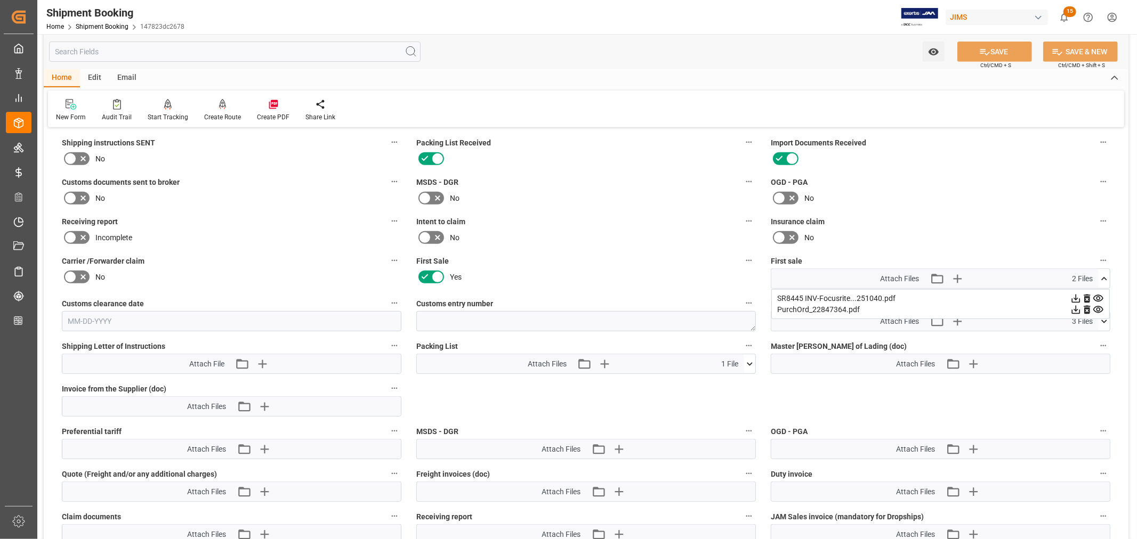
click at [751, 359] on icon at bounding box center [749, 364] width 11 height 11
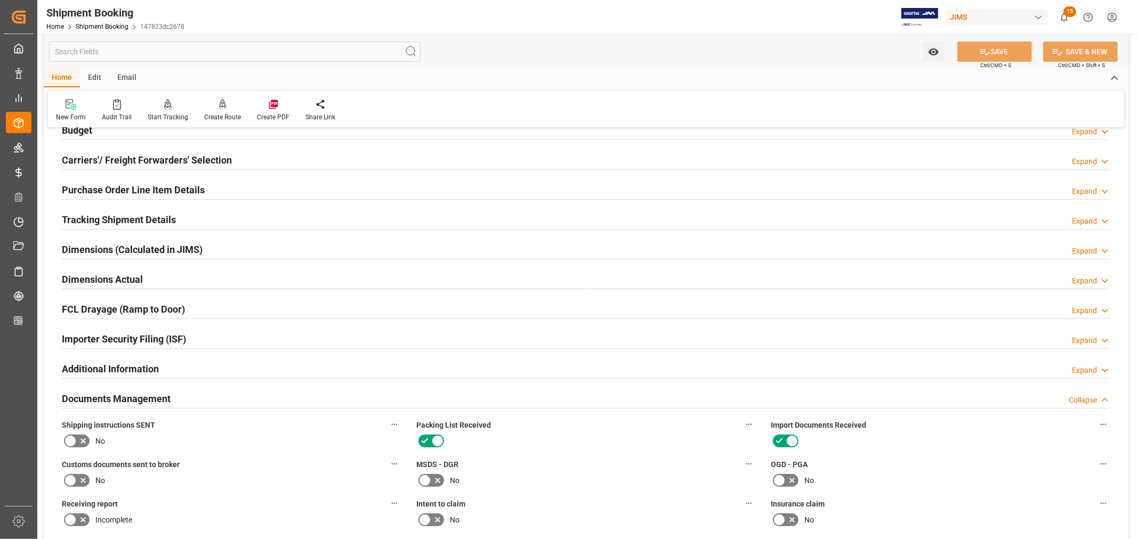
scroll to position [0, 0]
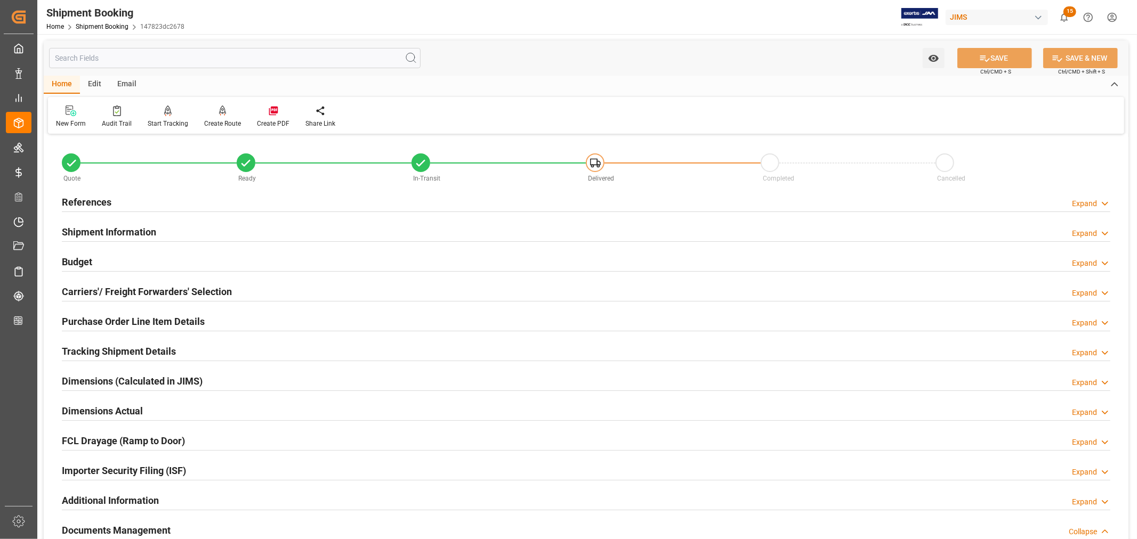
click at [116, 227] on h2 "Shipment Information" at bounding box center [109, 232] width 94 height 14
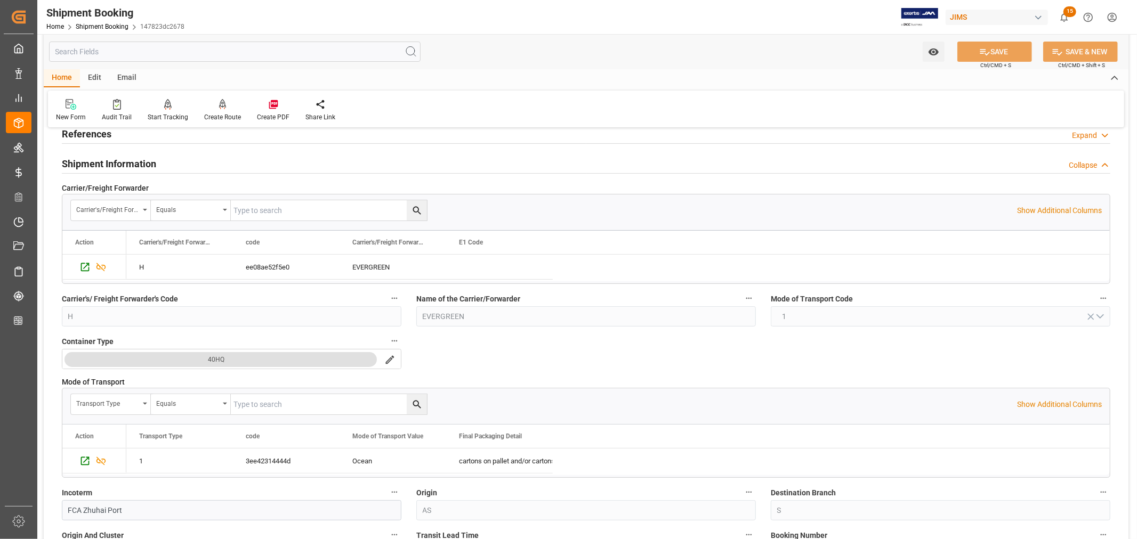
scroll to position [237, 0]
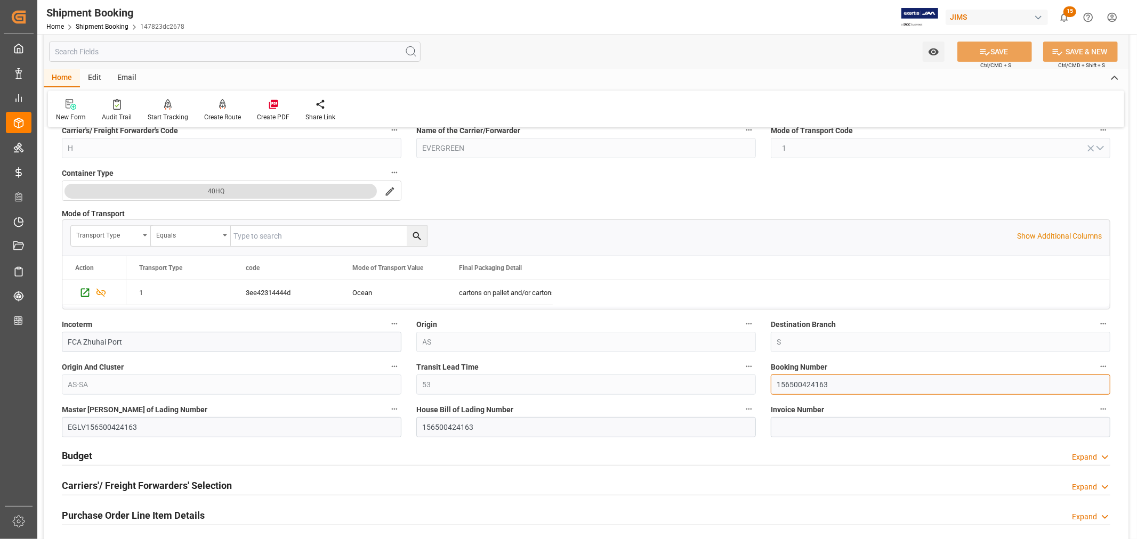
click at [800, 384] on input "156500424163" at bounding box center [941, 385] width 340 height 20
click at [799, 384] on input "156500424163" at bounding box center [941, 385] width 340 height 20
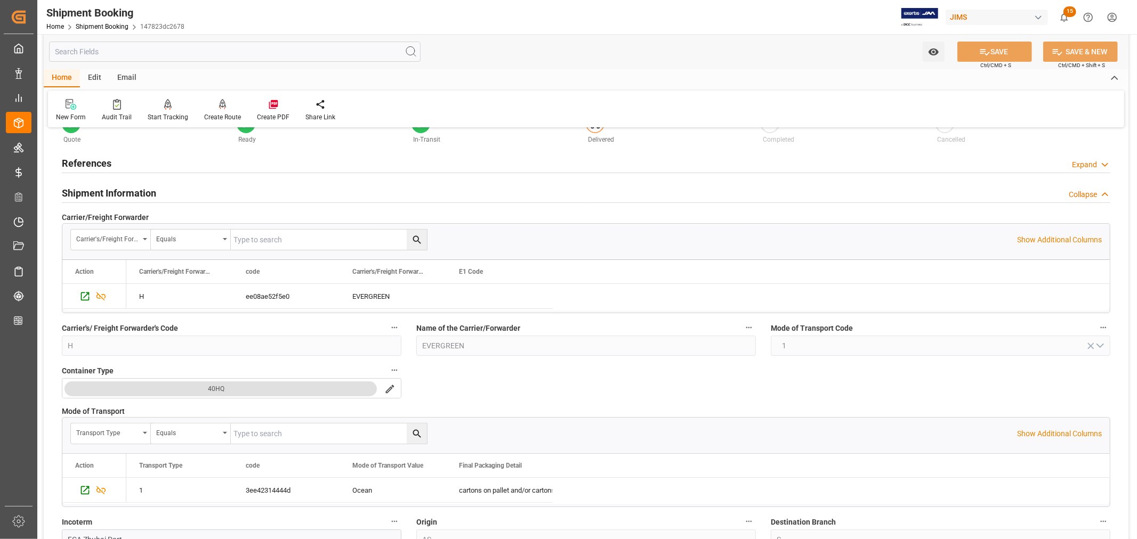
scroll to position [0, 0]
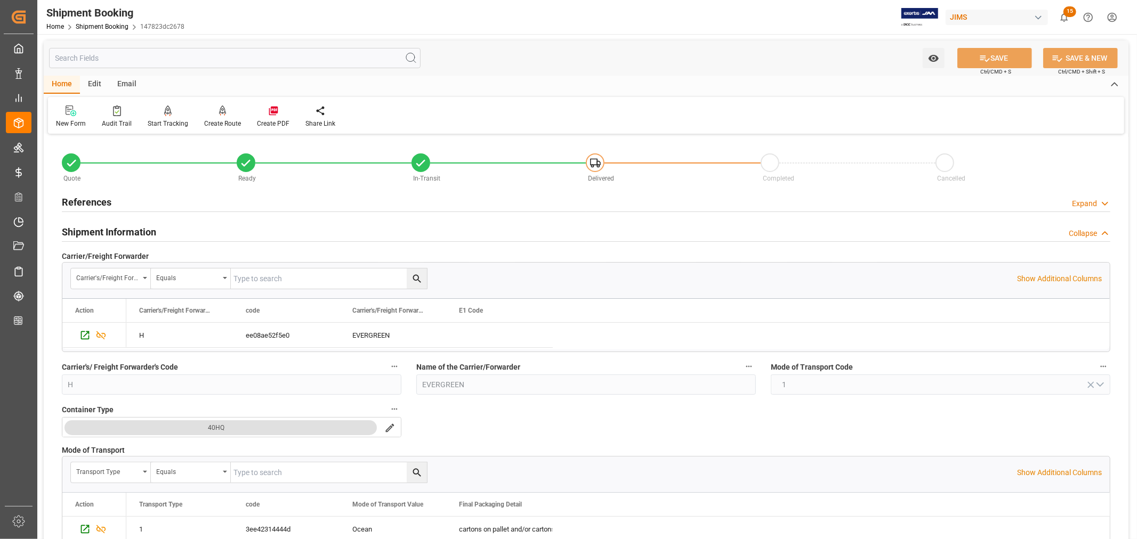
click at [103, 203] on h2 "References" at bounding box center [87, 202] width 50 height 14
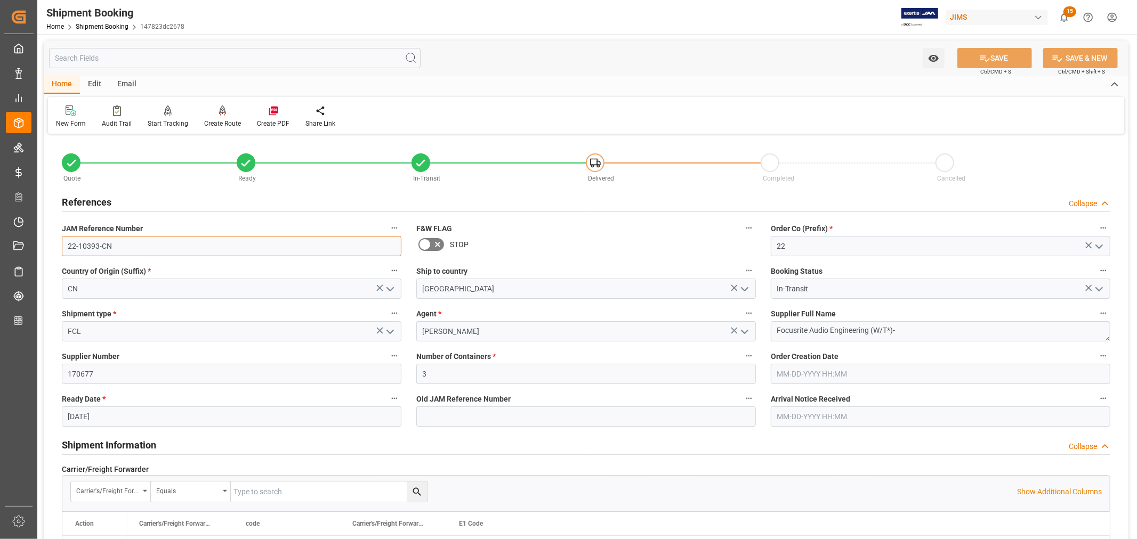
drag, startPoint x: 112, startPoint y: 246, endPoint x: 68, endPoint y: 247, distance: 44.3
click at [68, 247] on input "22-10393-CN" at bounding box center [232, 246] width 340 height 20
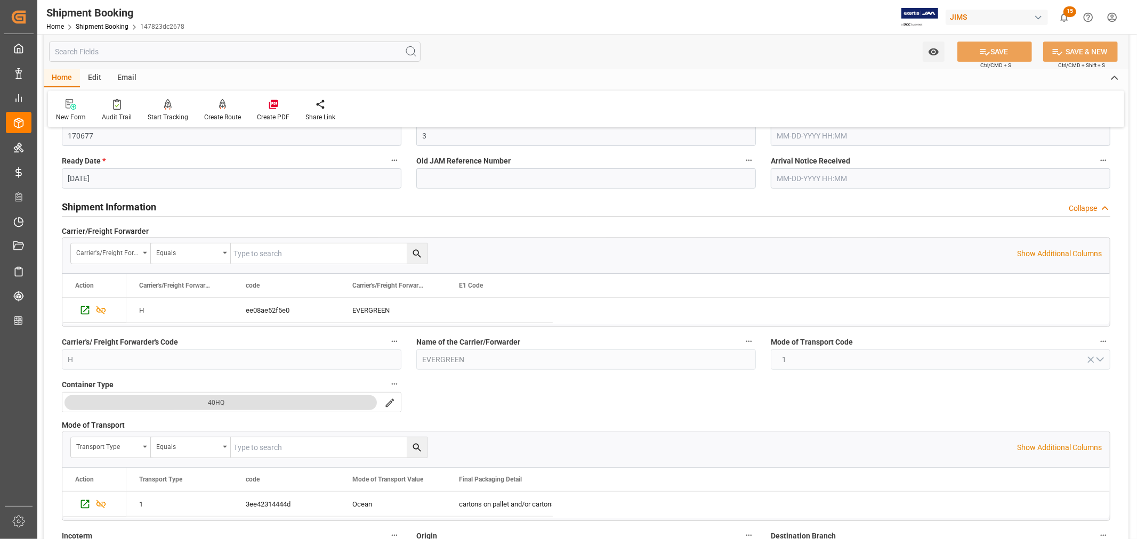
scroll to position [237, 0]
drag, startPoint x: 87, startPoint y: 204, endPoint x: 134, endPoint y: 225, distance: 50.8
click at [87, 204] on h2 "Shipment Information" at bounding box center [109, 208] width 94 height 14
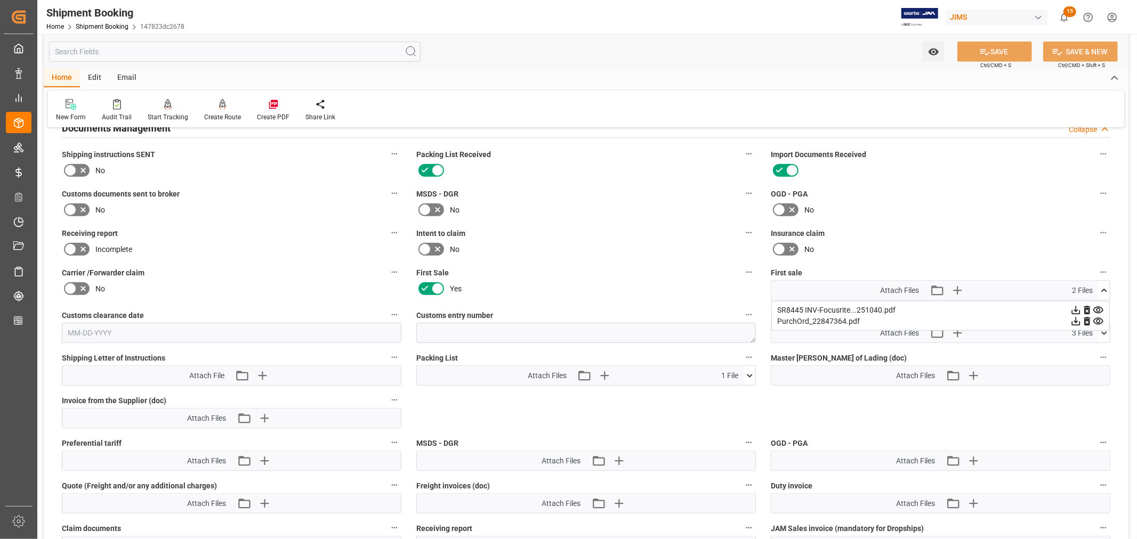
scroll to position [651, 0]
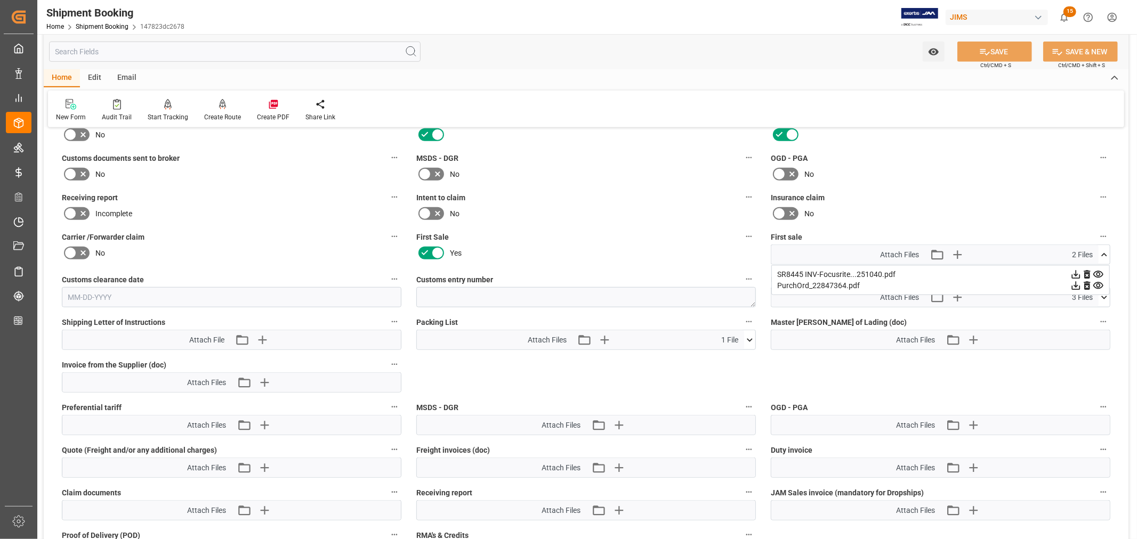
click at [1102, 251] on icon at bounding box center [1104, 254] width 11 height 11
click at [1105, 292] on icon at bounding box center [1104, 297] width 11 height 11
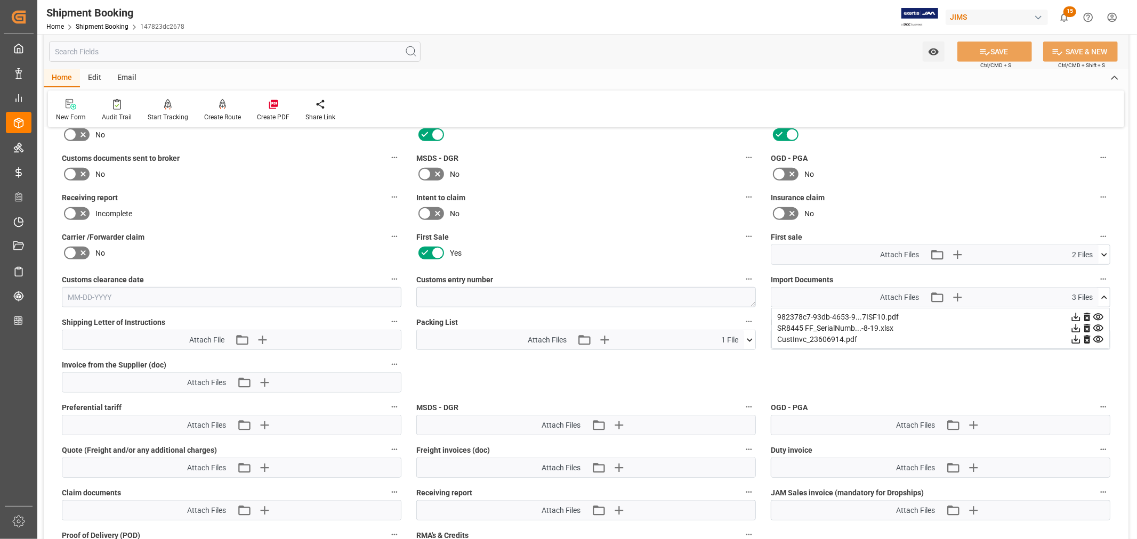
click at [1081, 340] on icon at bounding box center [1076, 340] width 9 height 9
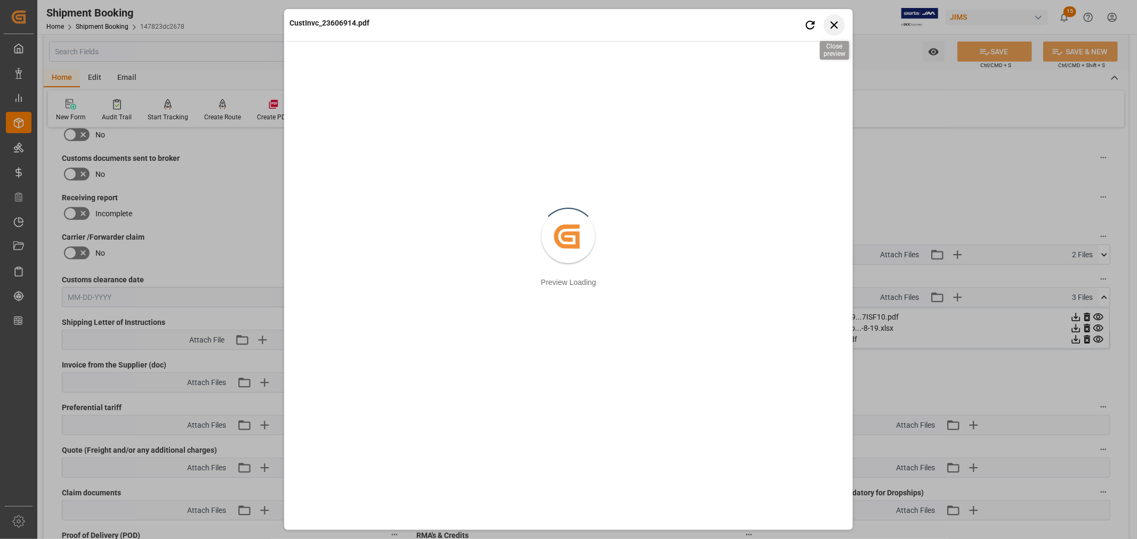
click at [835, 22] on icon "button" at bounding box center [833, 24] width 13 height 13
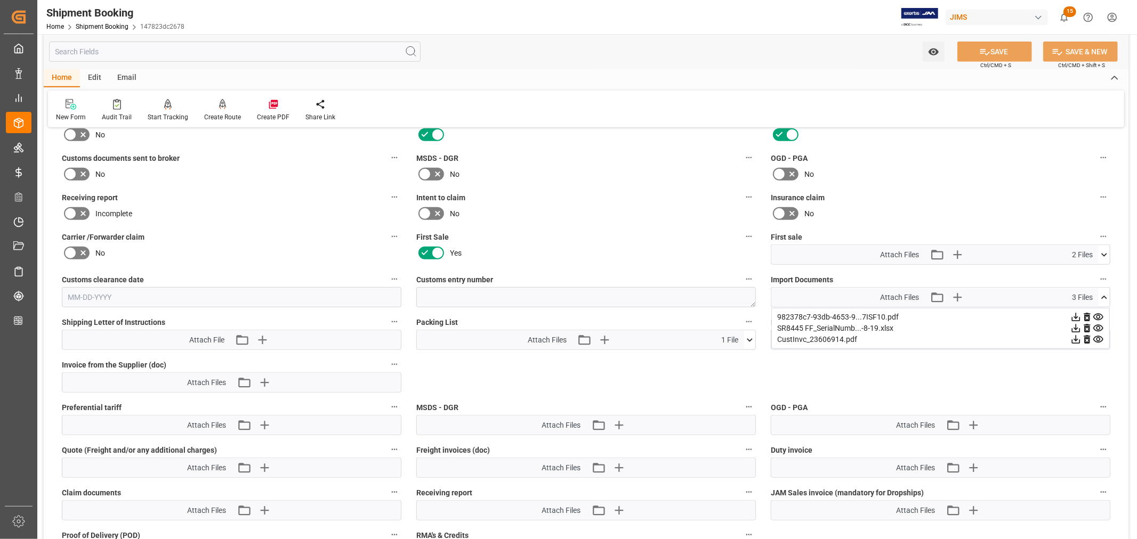
click at [1082, 338] on icon at bounding box center [1075, 339] width 11 height 11
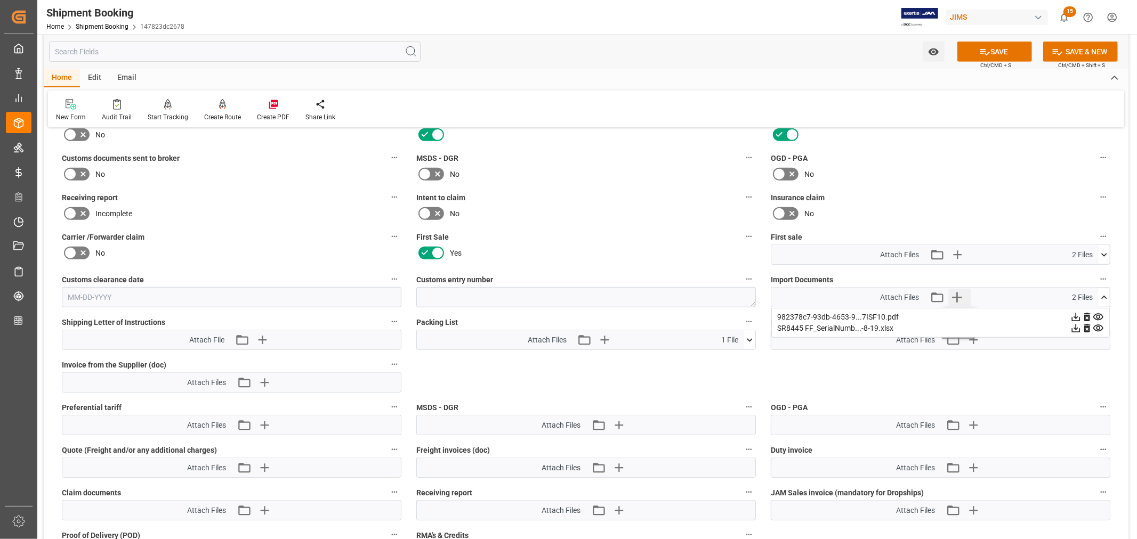
click at [958, 294] on icon "button" at bounding box center [957, 298] width 10 height 10
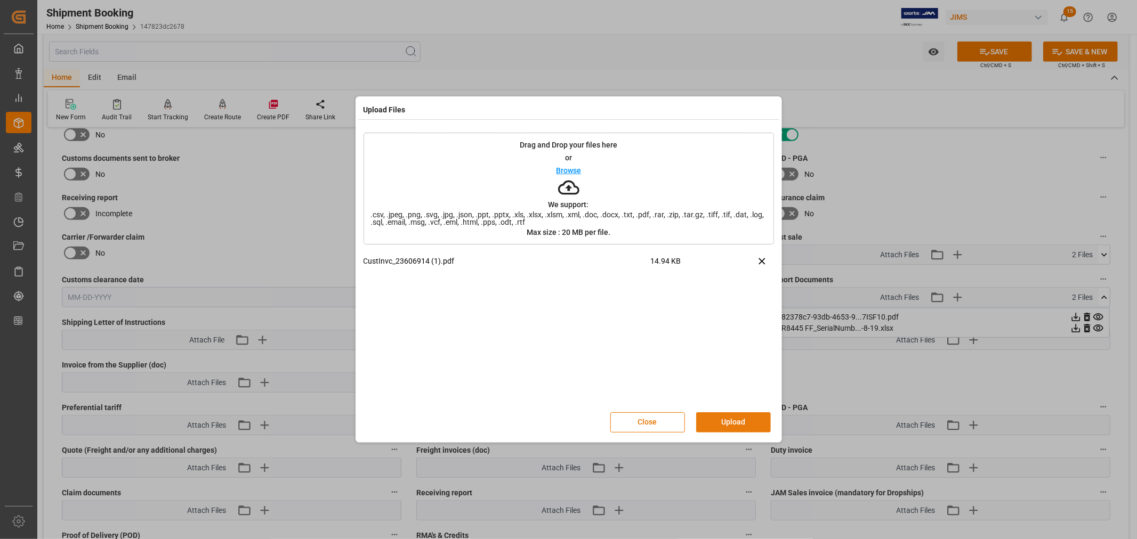
click at [722, 422] on button "Upload" at bounding box center [733, 423] width 75 height 20
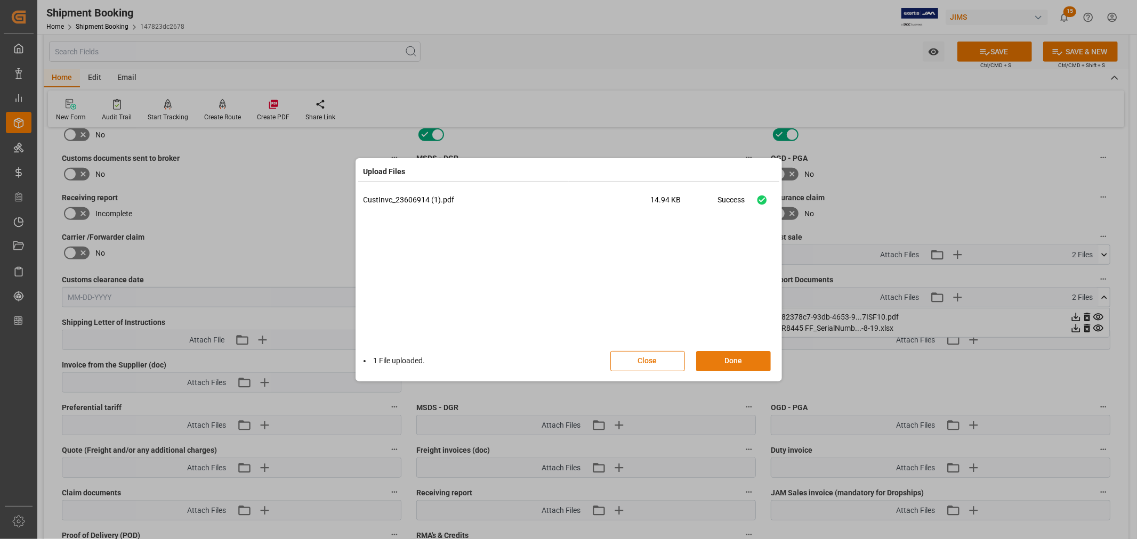
click at [728, 359] on button "Done" at bounding box center [733, 361] width 75 height 20
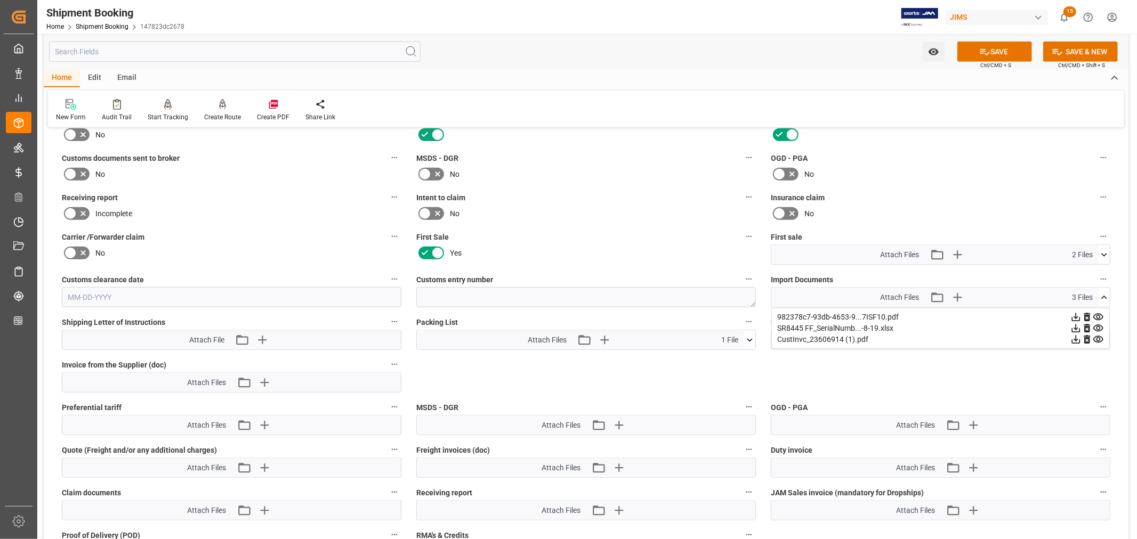
click at [1081, 337] on icon at bounding box center [1076, 340] width 9 height 9
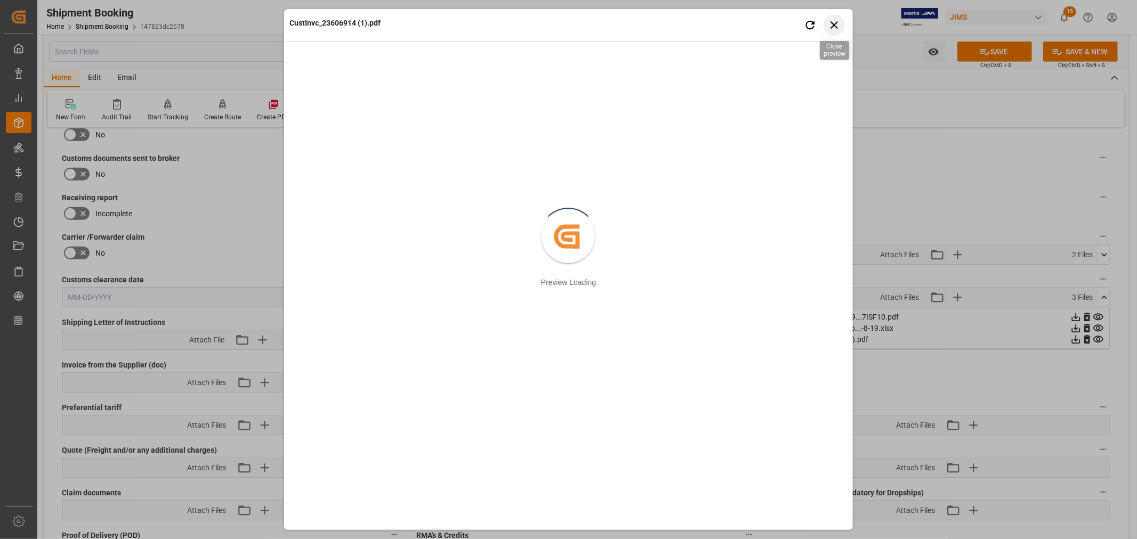
click at [835, 23] on icon "button" at bounding box center [833, 24] width 13 height 13
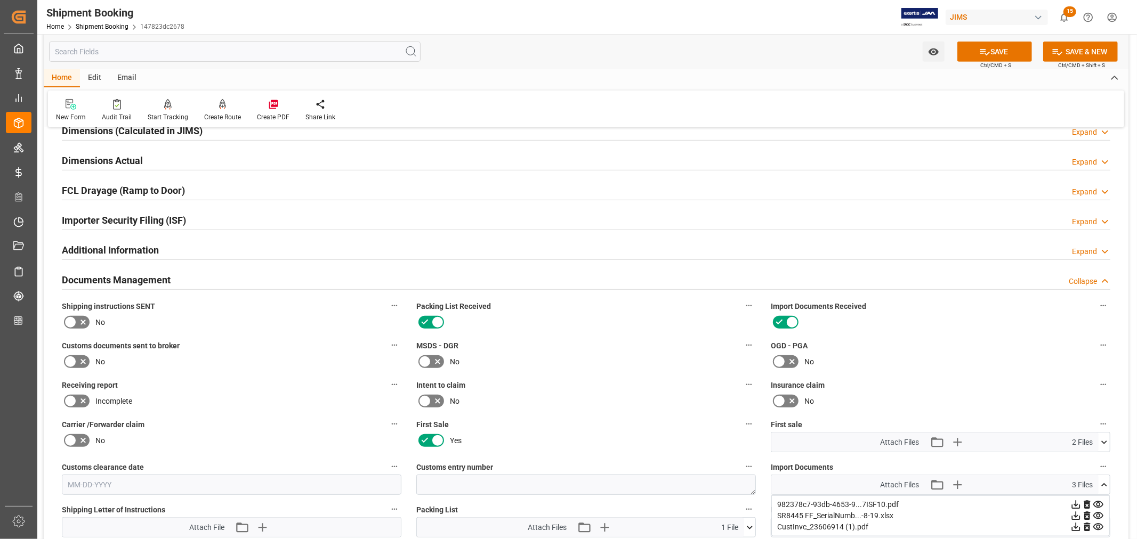
scroll to position [414, 0]
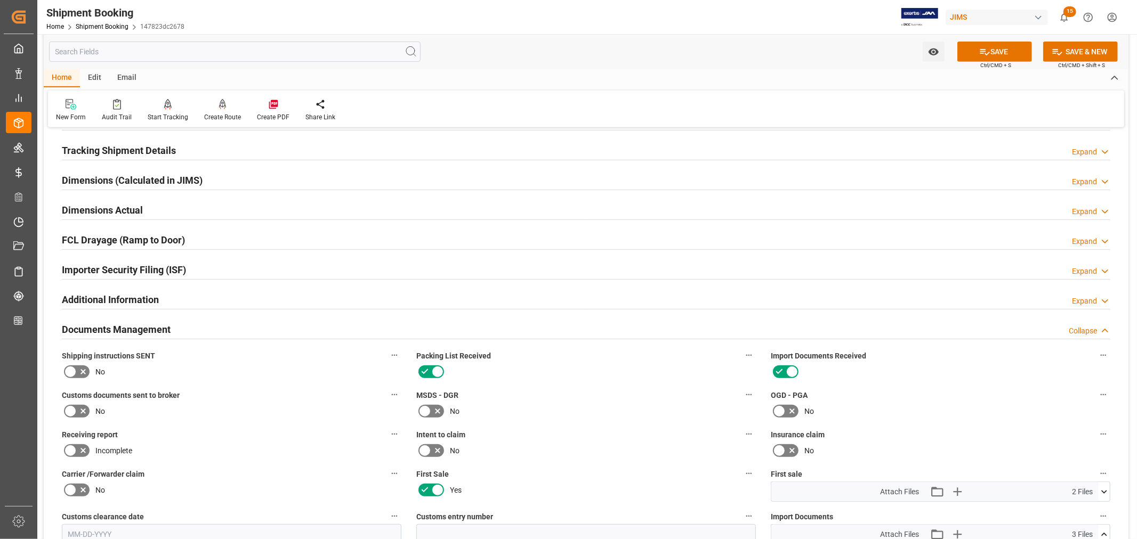
click at [156, 324] on h2 "Documents Management" at bounding box center [116, 330] width 109 height 14
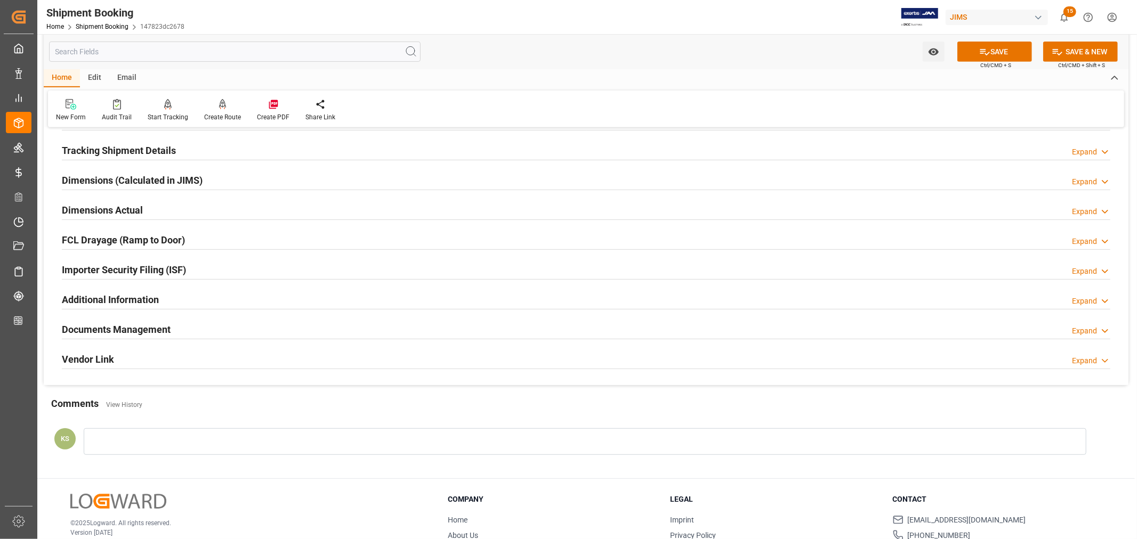
click at [209, 269] on div "Importer Security Filing (ISF) Expand" at bounding box center [586, 269] width 1049 height 20
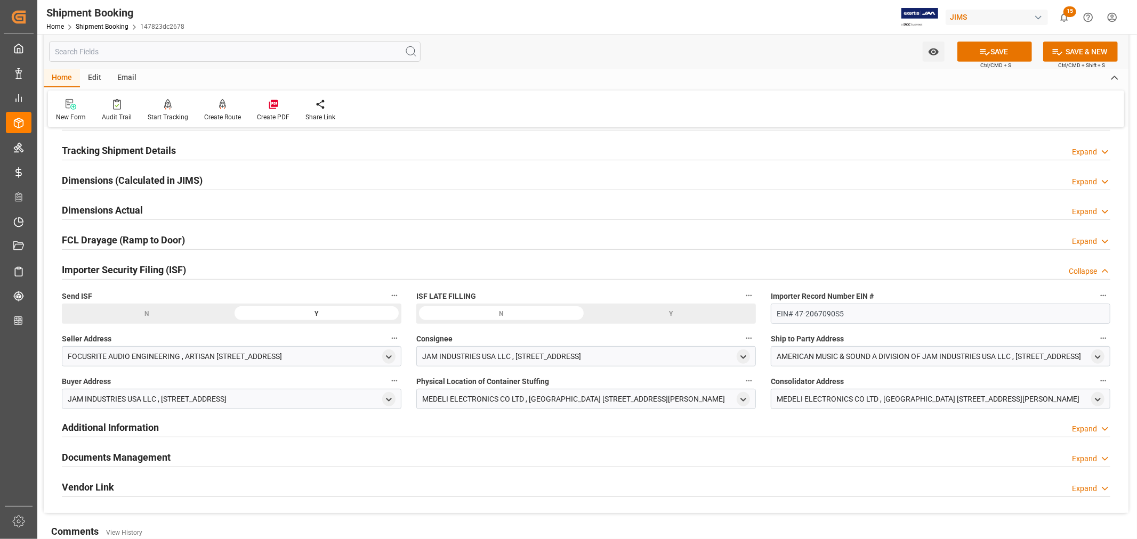
click at [209, 269] on div "Importer Security Filing (ISF) Collapse" at bounding box center [586, 269] width 1049 height 20
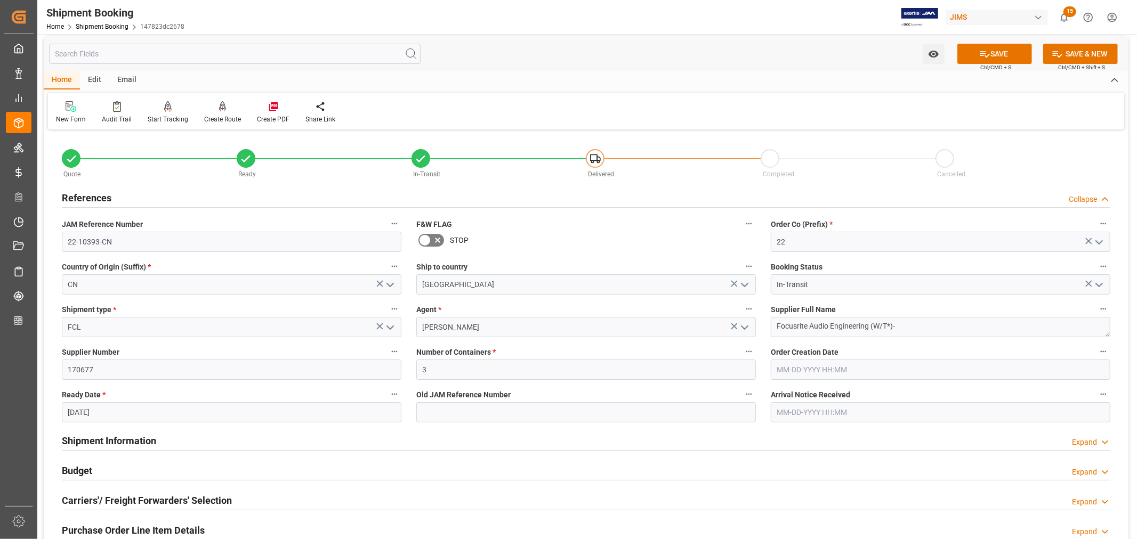
scroll to position [0, 0]
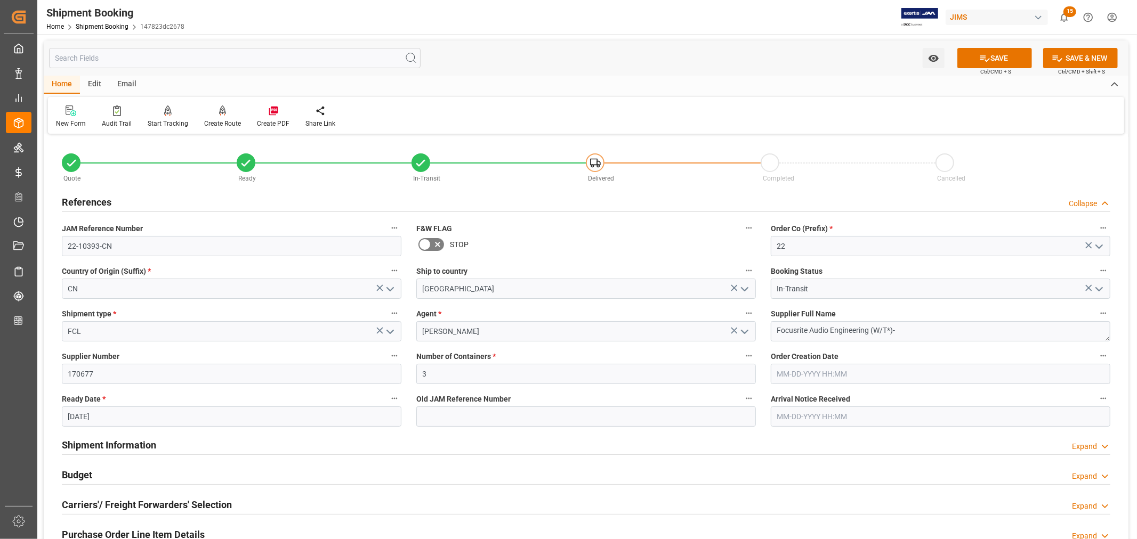
click at [98, 198] on h2 "References" at bounding box center [87, 202] width 50 height 14
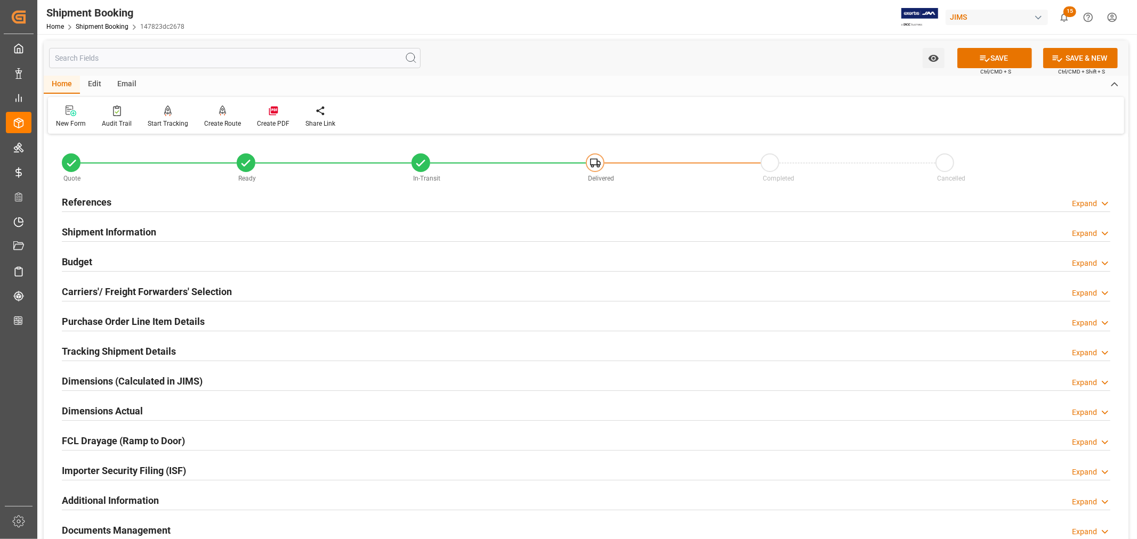
click at [150, 228] on h2 "Shipment Information" at bounding box center [109, 232] width 94 height 14
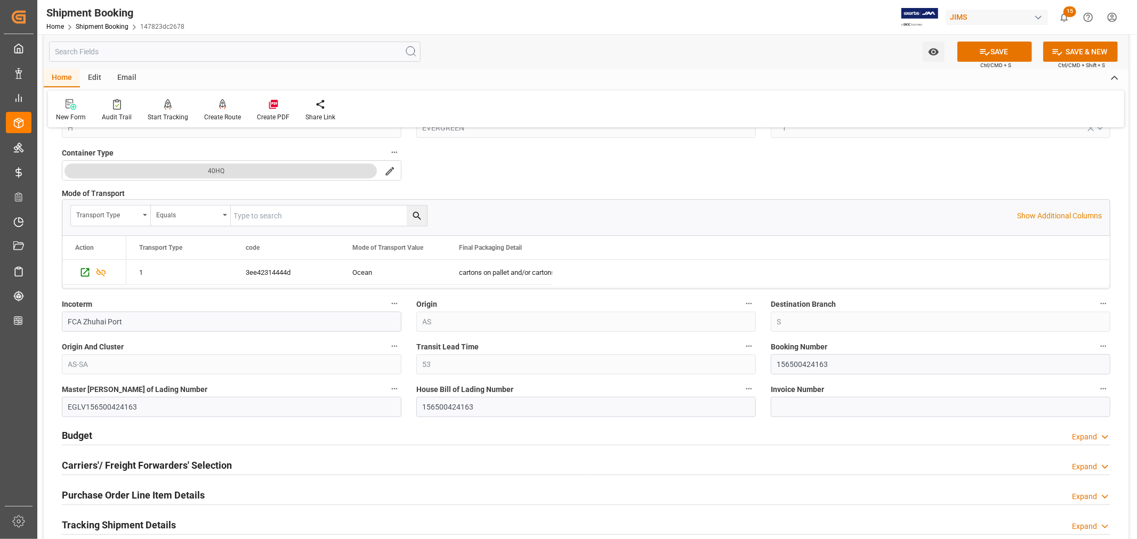
scroll to position [355, 0]
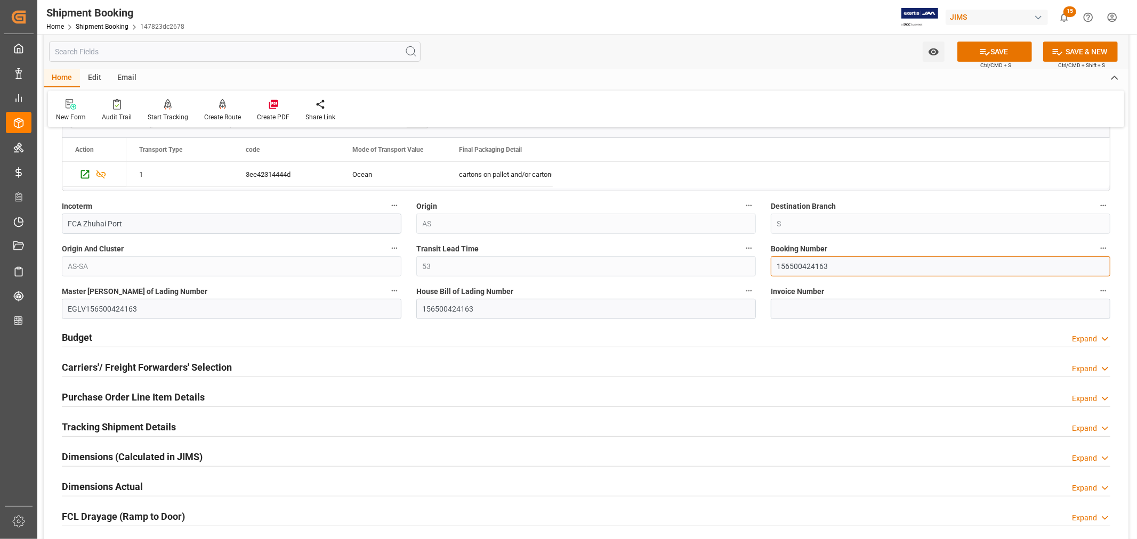
click at [794, 269] on input "156500424163" at bounding box center [941, 266] width 340 height 20
click at [796, 263] on input "156500424163" at bounding box center [941, 266] width 340 height 20
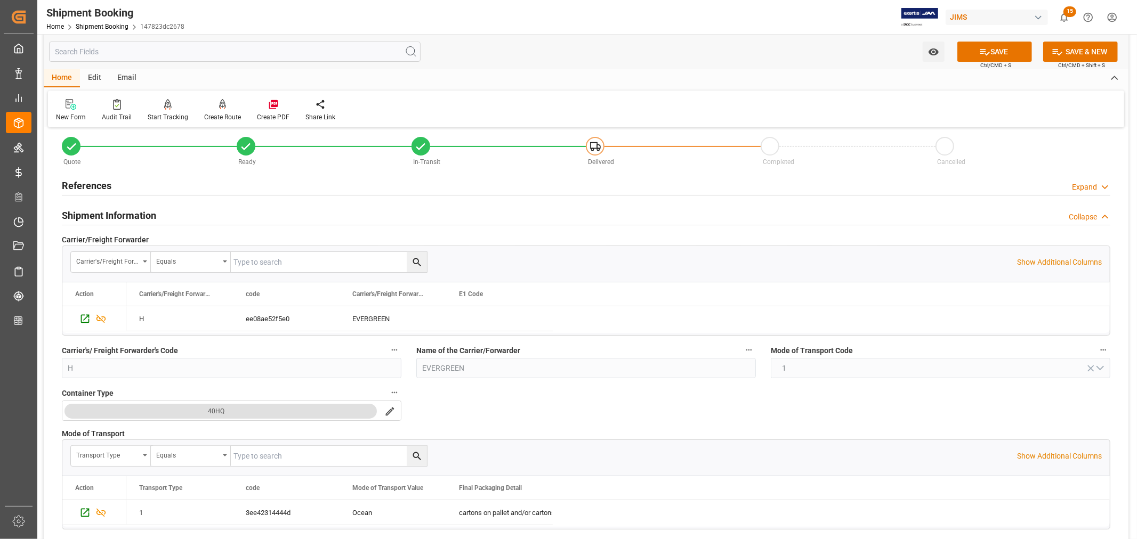
scroll to position [0, 0]
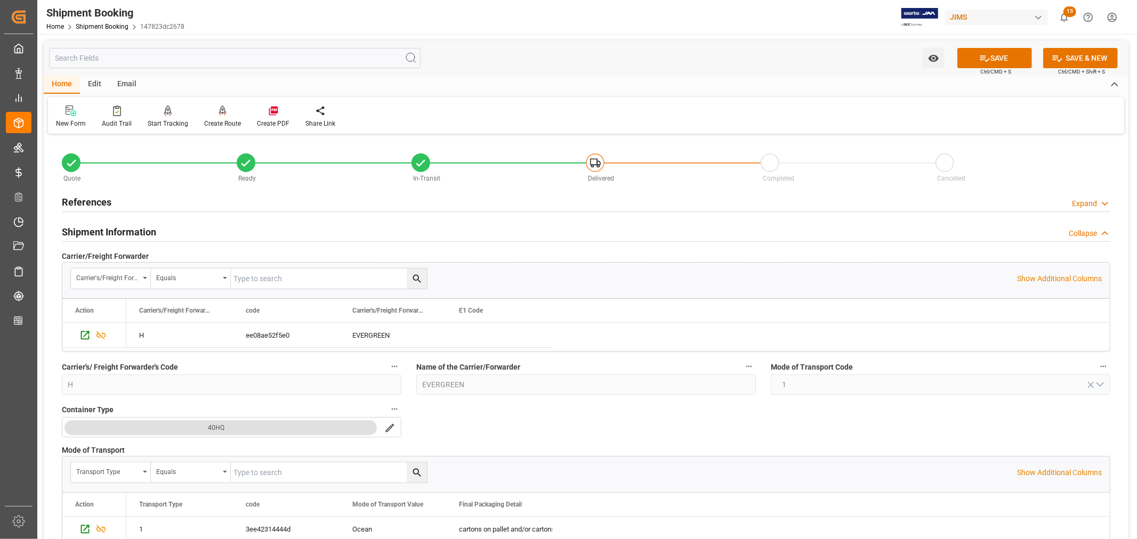
click at [100, 203] on h2 "References" at bounding box center [87, 202] width 50 height 14
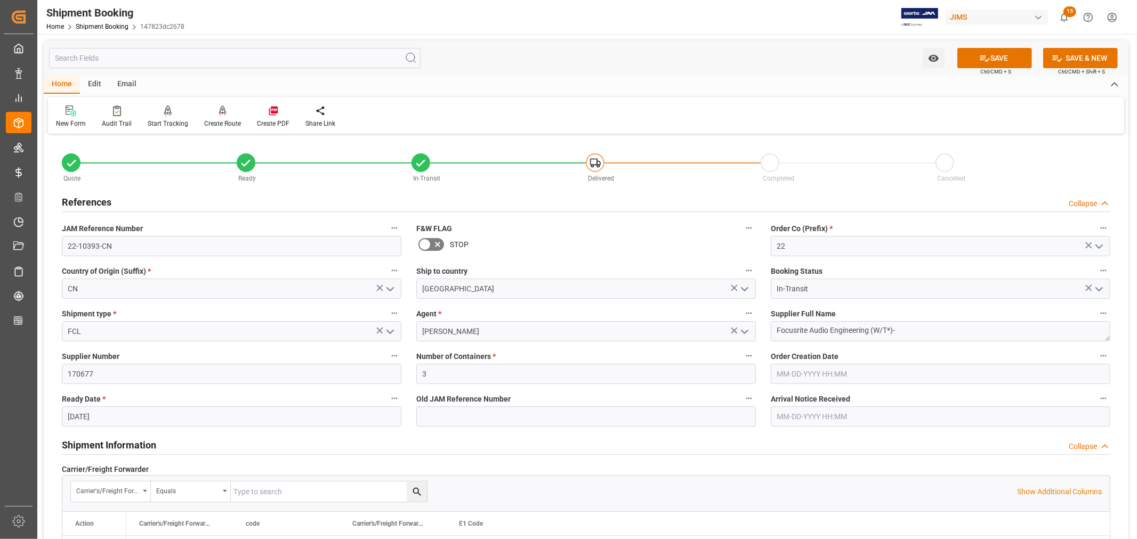
click at [100, 203] on h2 "References" at bounding box center [87, 202] width 50 height 14
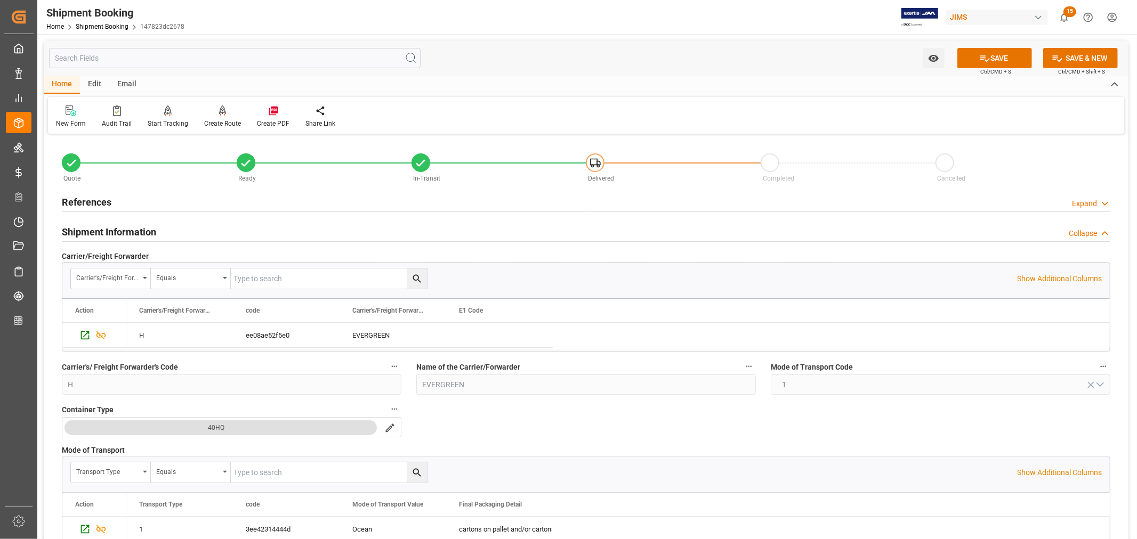
click at [146, 231] on h2 "Shipment Information" at bounding box center [109, 232] width 94 height 14
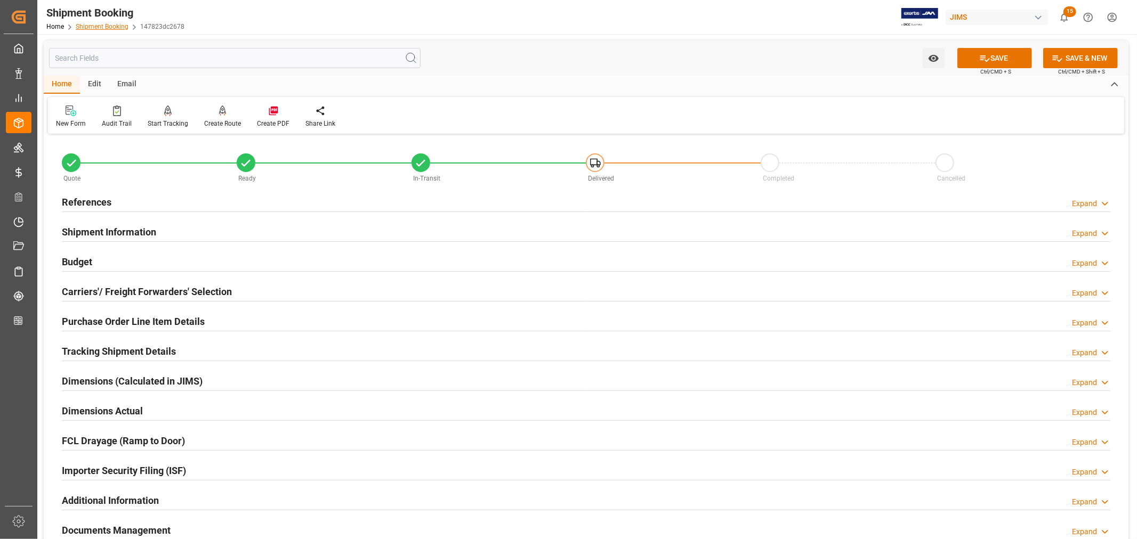
click at [113, 29] on link "Shipment Booking" at bounding box center [102, 26] width 53 height 7
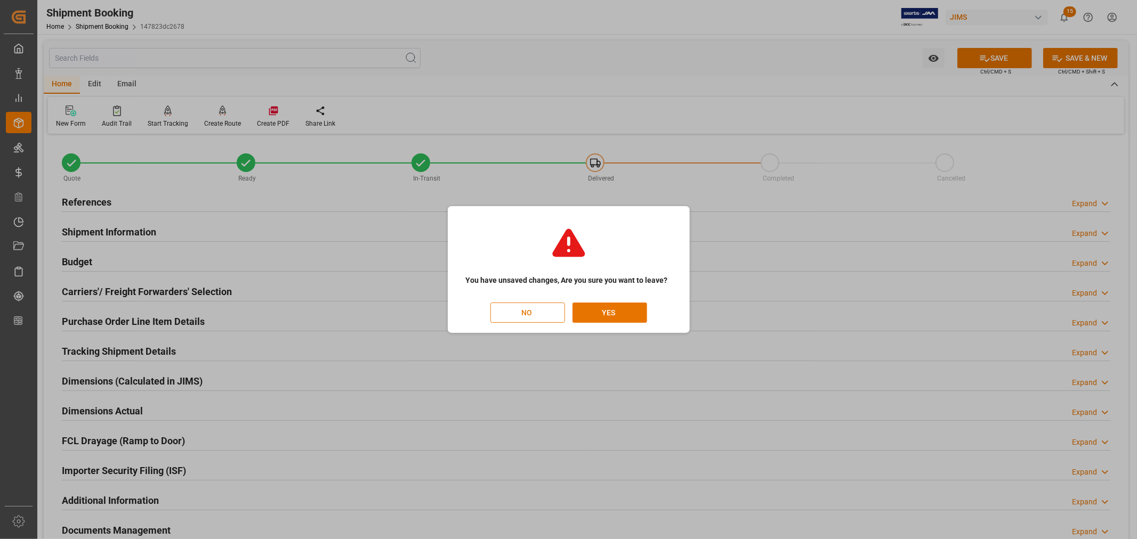
click at [524, 315] on button "NO" at bounding box center [527, 313] width 75 height 20
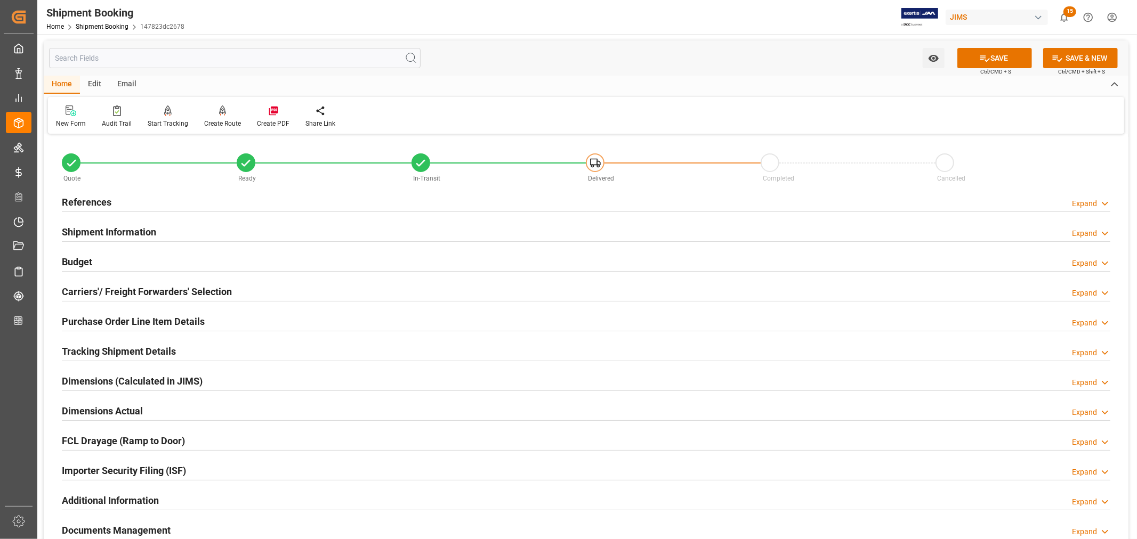
click at [102, 200] on h2 "References" at bounding box center [87, 202] width 50 height 14
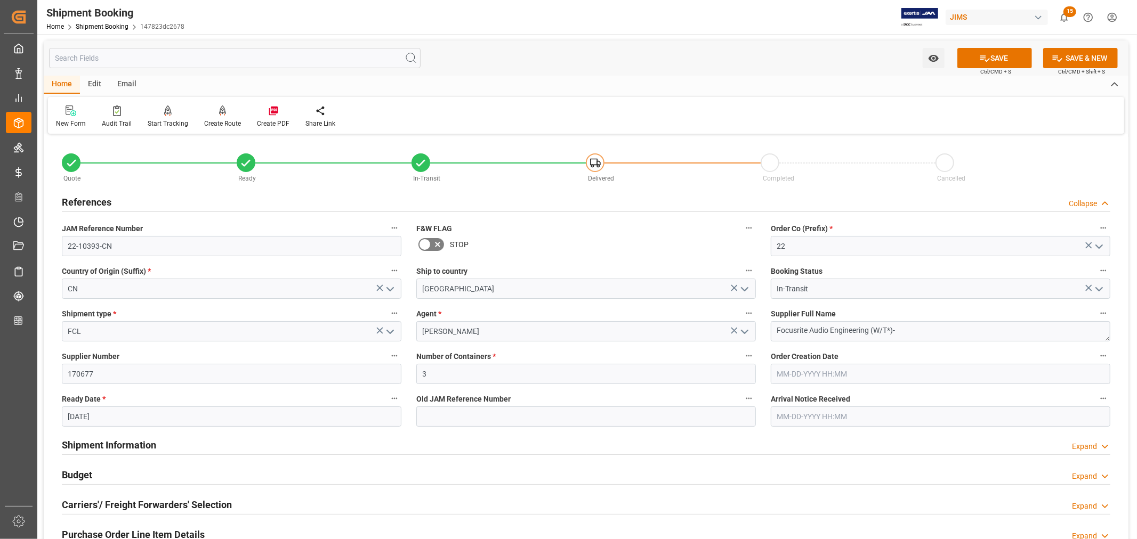
click at [102, 200] on h2 "References" at bounding box center [87, 202] width 50 height 14
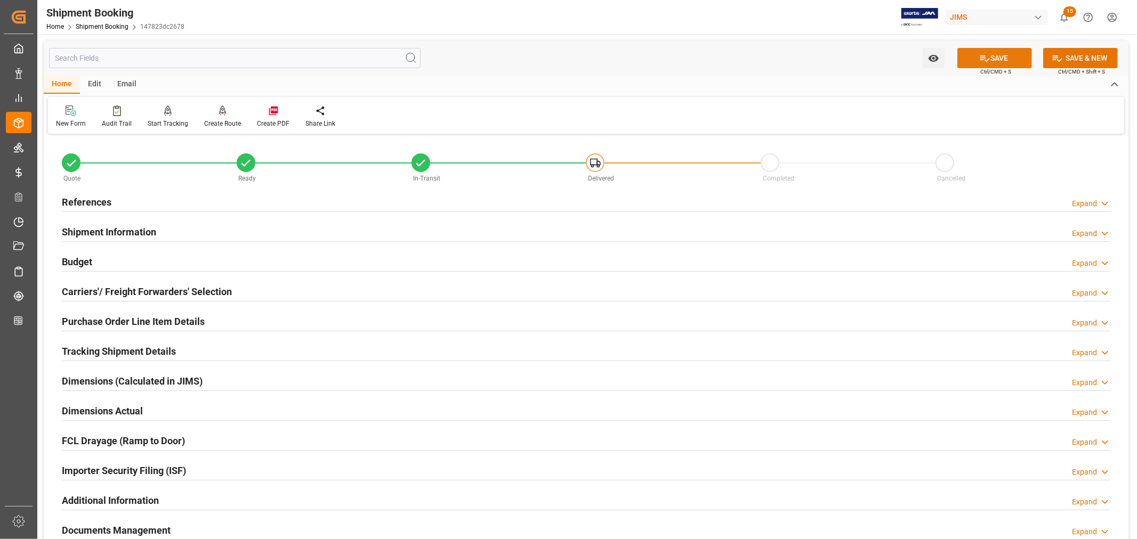
click at [995, 60] on button "SAVE" at bounding box center [994, 58] width 75 height 20
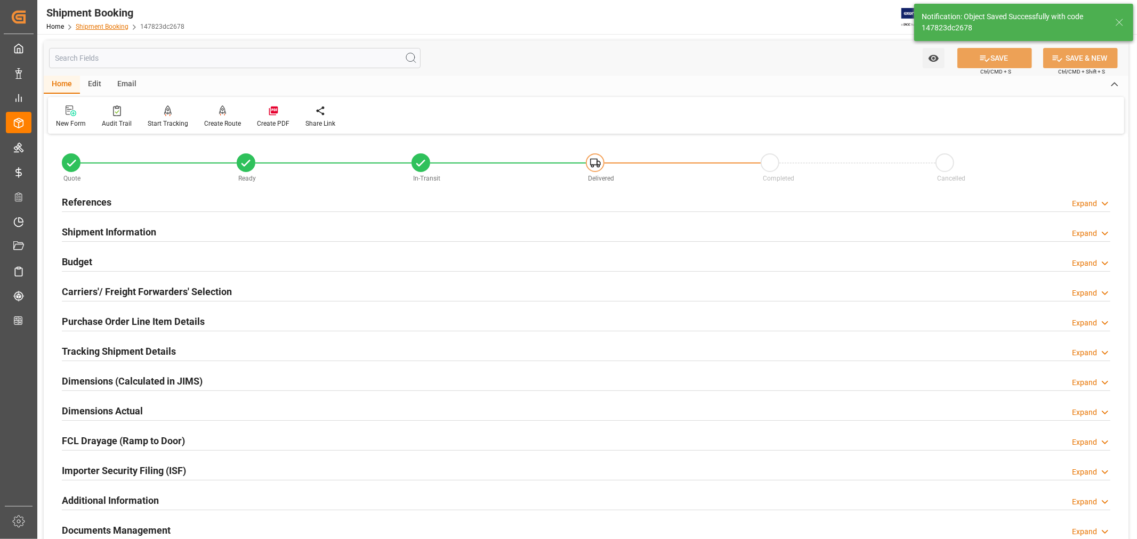
click at [96, 23] on link "Shipment Booking" at bounding box center [102, 26] width 53 height 7
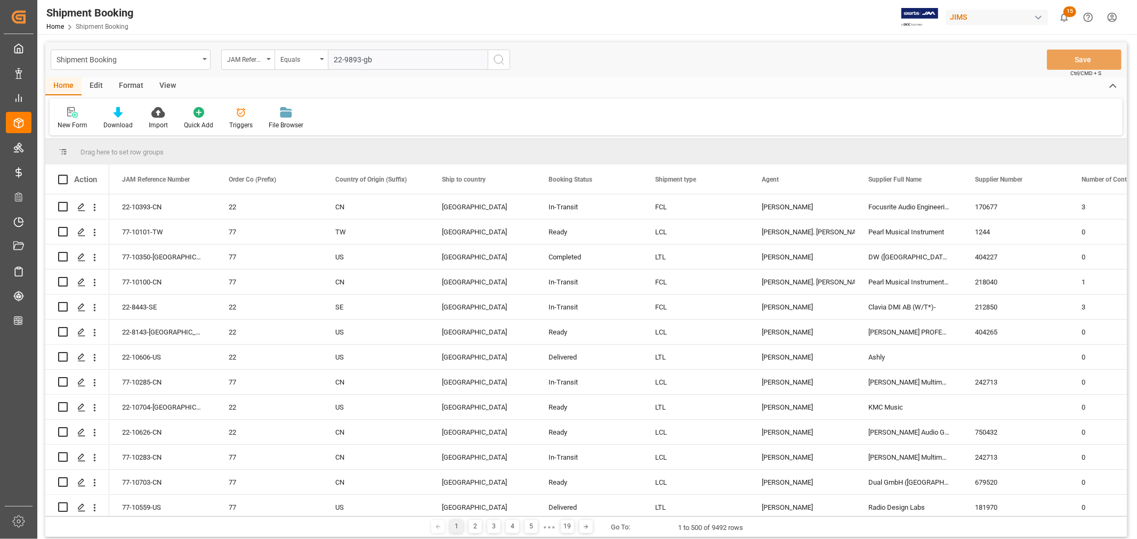
type input "22-9893-gb"
click at [498, 60] on icon "search button" at bounding box center [499, 59] width 13 height 13
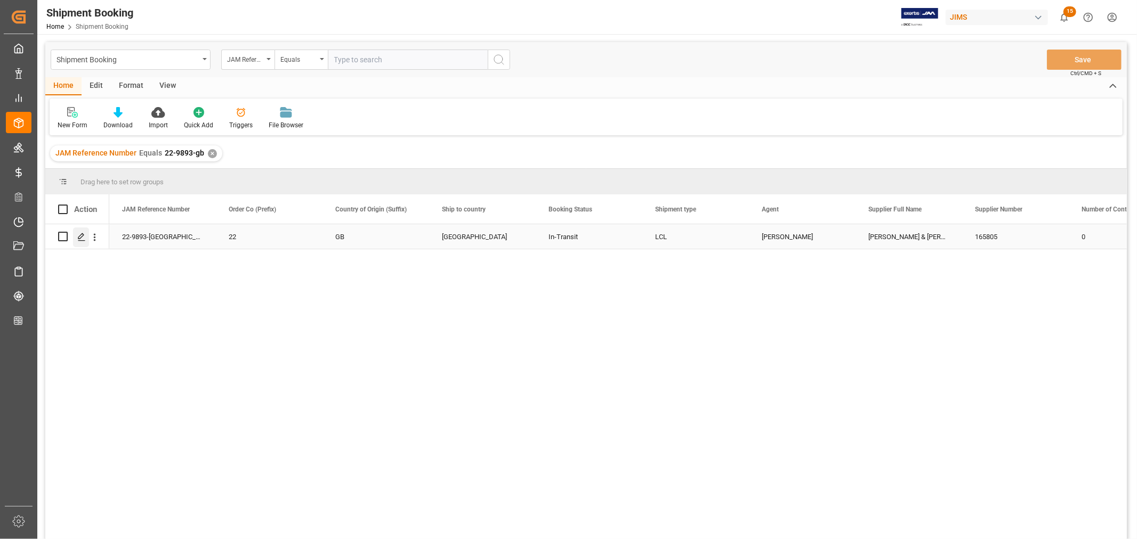
click at [78, 237] on polygon "Press SPACE to select this row." at bounding box center [80, 235] width 5 height 5
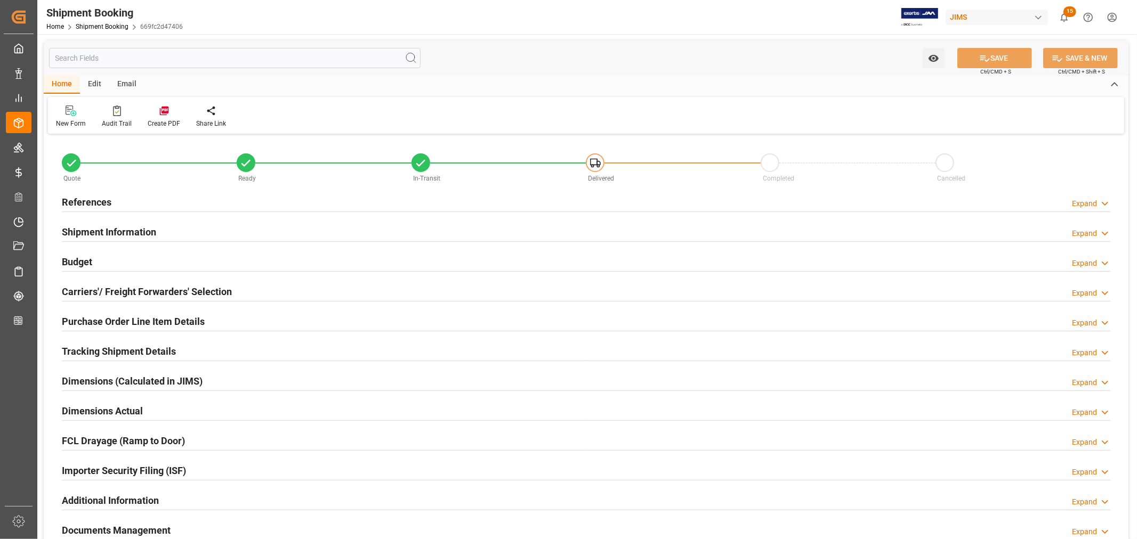
type input "34"
click at [152, 231] on h2 "Shipment Information" at bounding box center [109, 232] width 94 height 14
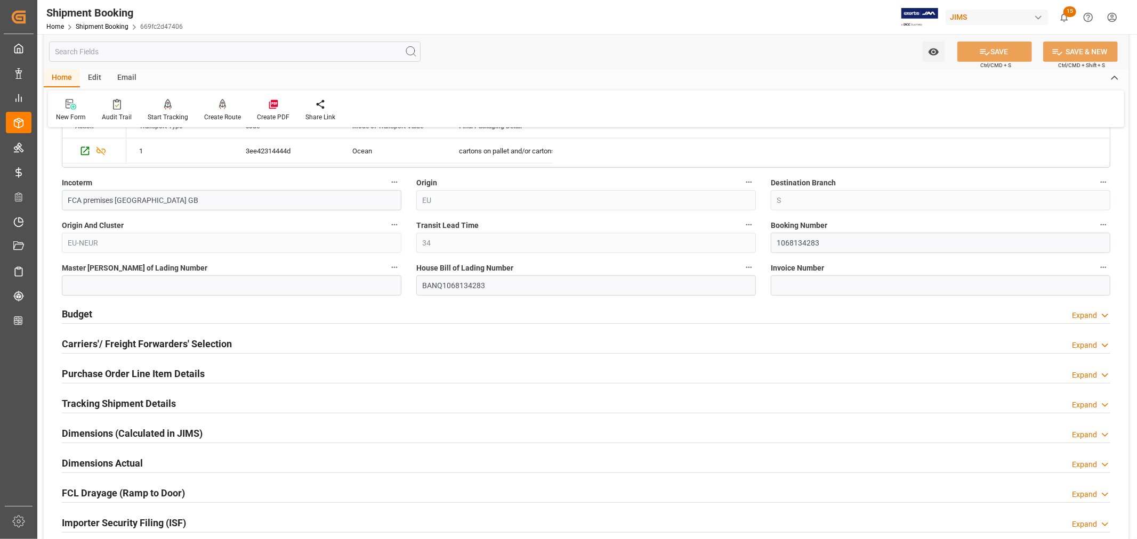
scroll to position [414, 0]
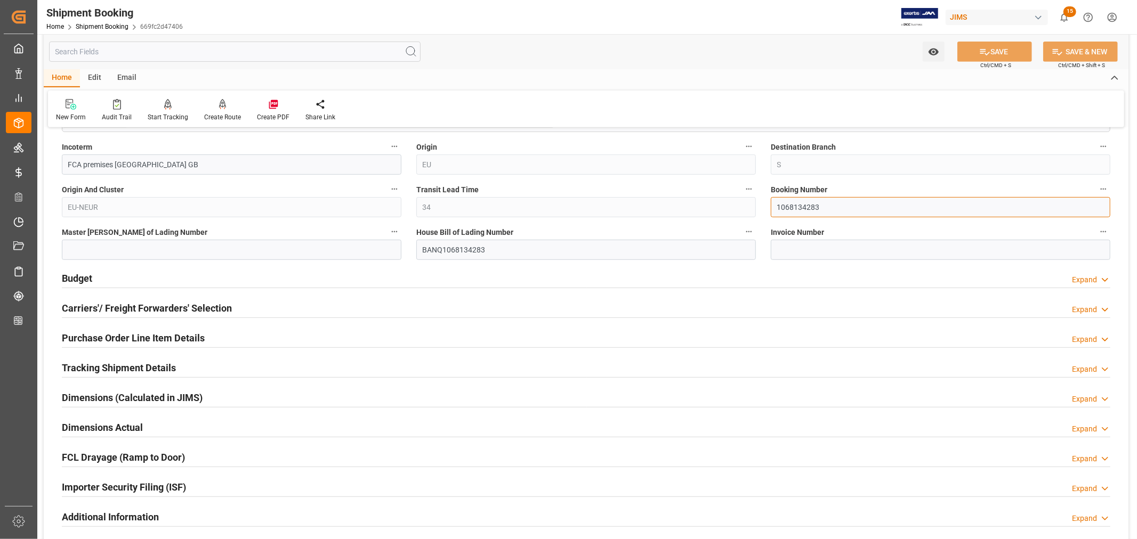
click at [791, 204] on input "1068134283" at bounding box center [941, 207] width 340 height 20
click at [108, 25] on link "Shipment Booking" at bounding box center [102, 26] width 53 height 7
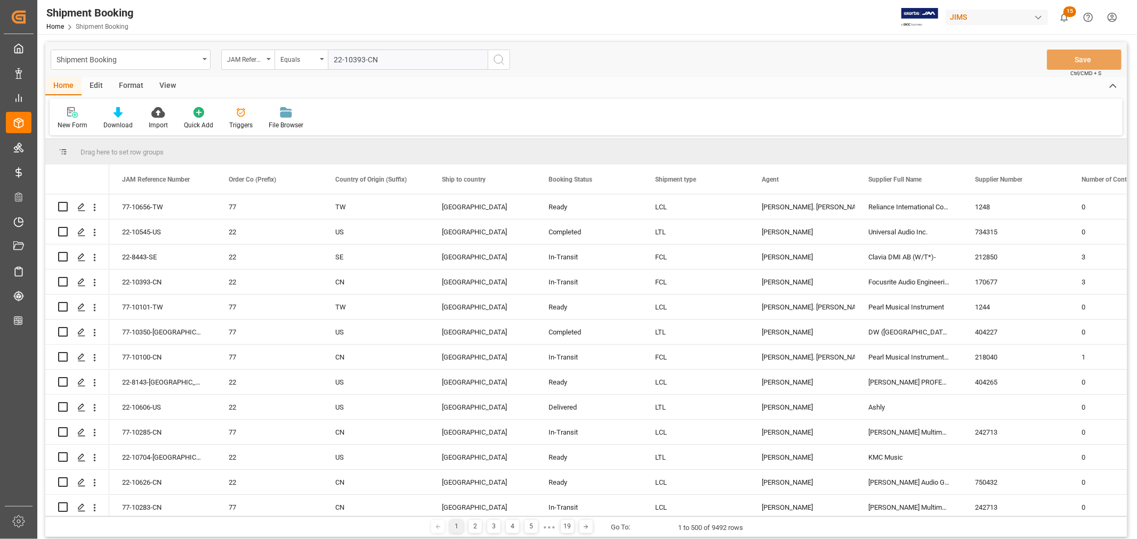
type input "22-10393-CN"
click at [499, 61] on icon "search button" at bounding box center [499, 59] width 13 height 13
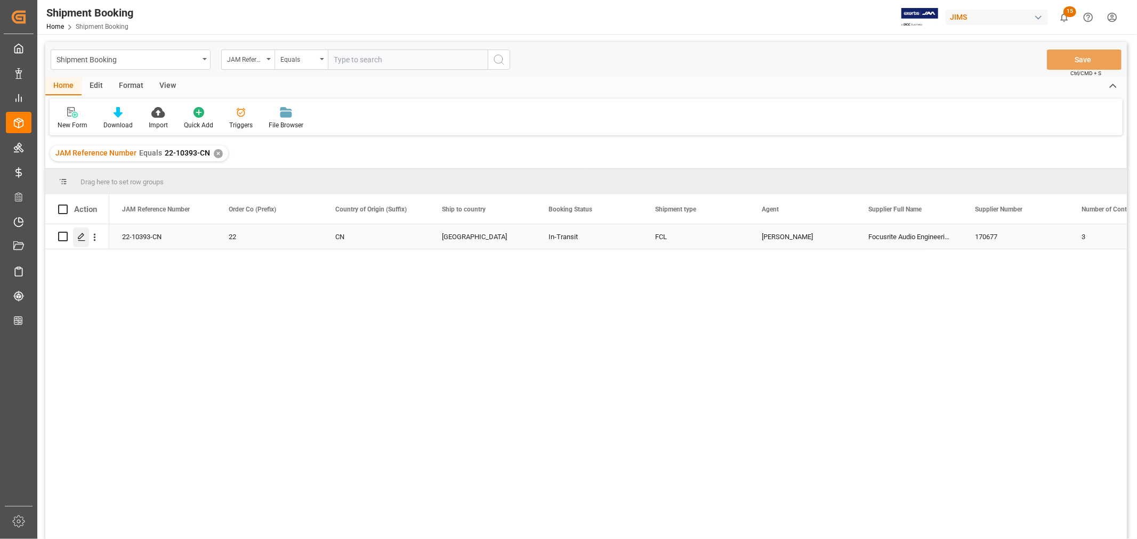
click at [83, 238] on icon "Press SPACE to select this row." at bounding box center [81, 237] width 9 height 9
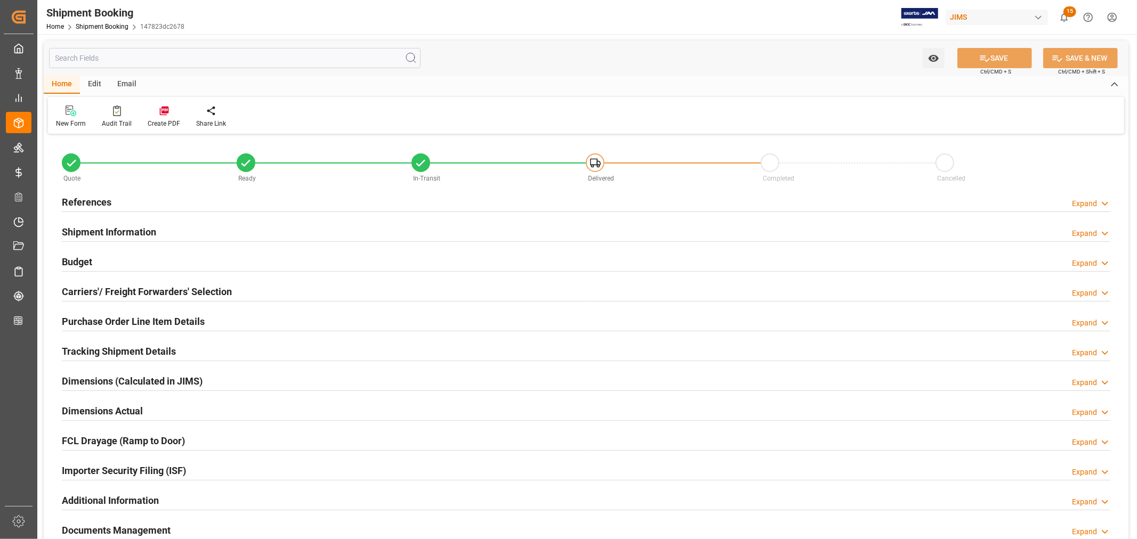
type input "53"
drag, startPoint x: 118, startPoint y: 231, endPoint x: 207, endPoint y: 240, distance: 88.9
click at [119, 231] on h2 "Shipment Information" at bounding box center [109, 232] width 94 height 14
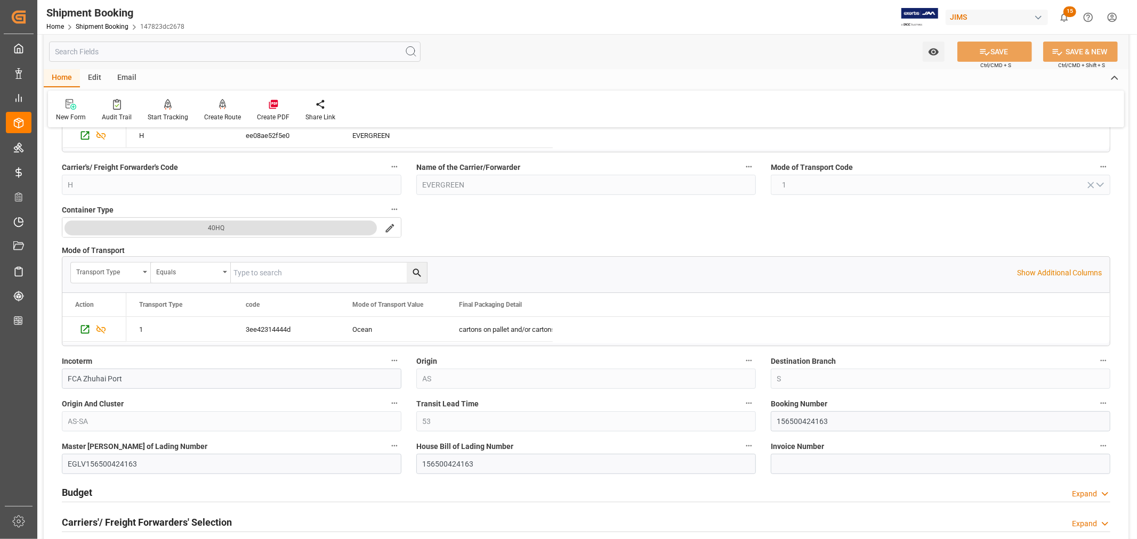
scroll to position [237, 0]
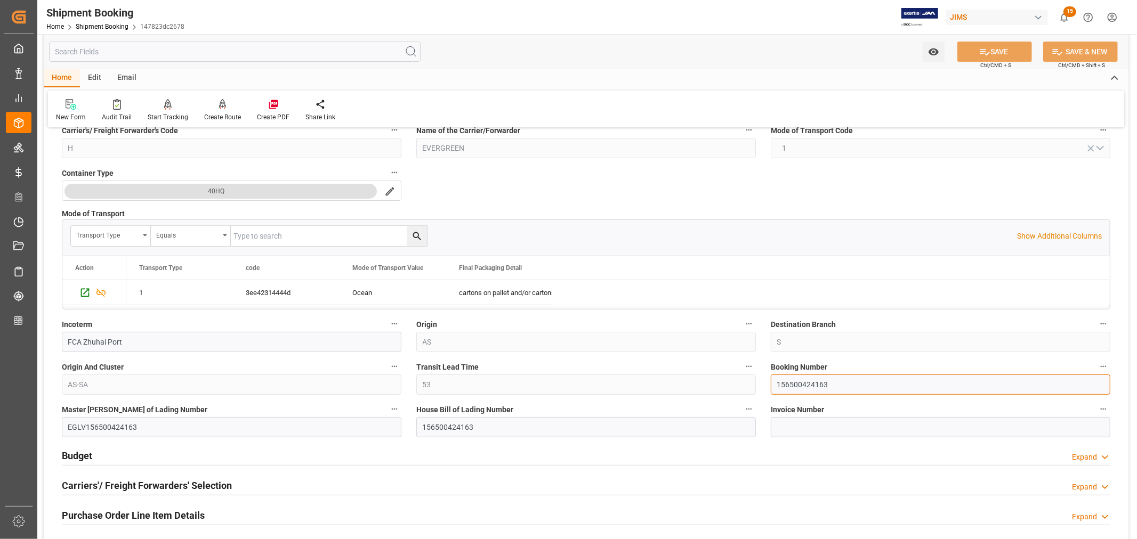
click at [794, 381] on input "156500424163" at bounding box center [941, 385] width 340 height 20
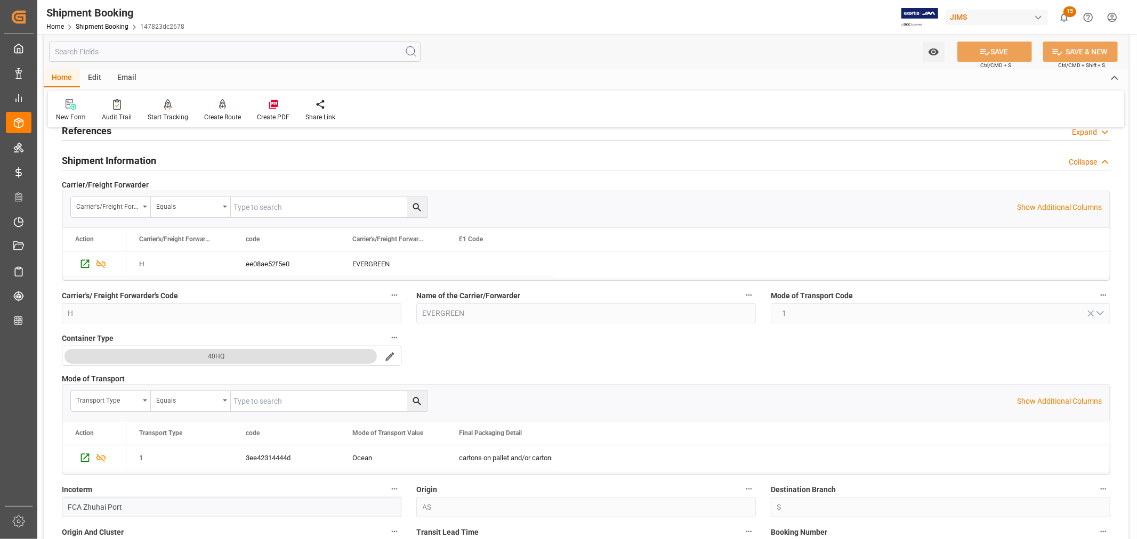
scroll to position [0, 0]
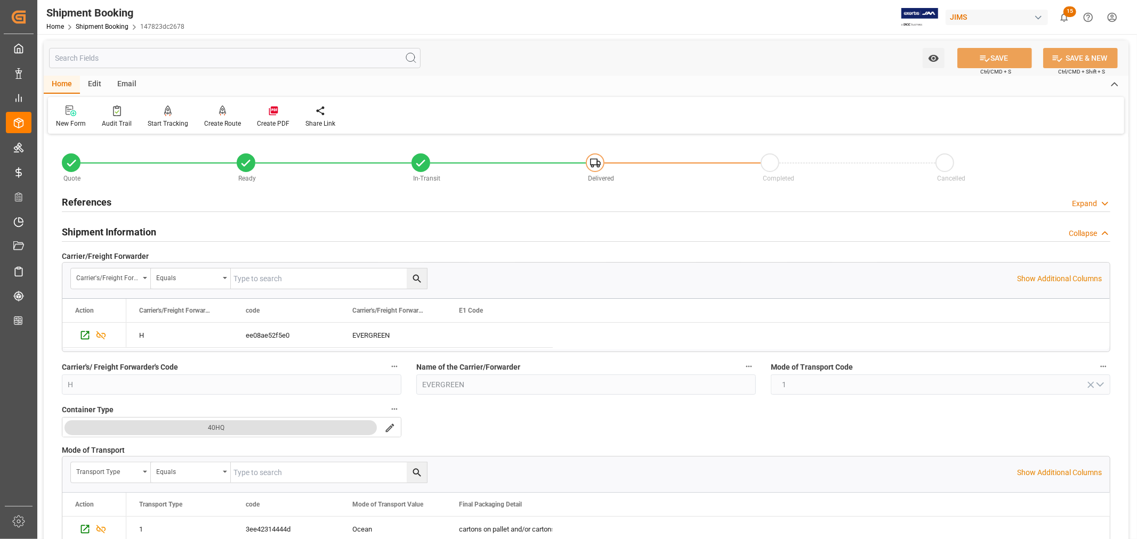
click at [123, 231] on h2 "Shipment Information" at bounding box center [109, 232] width 94 height 14
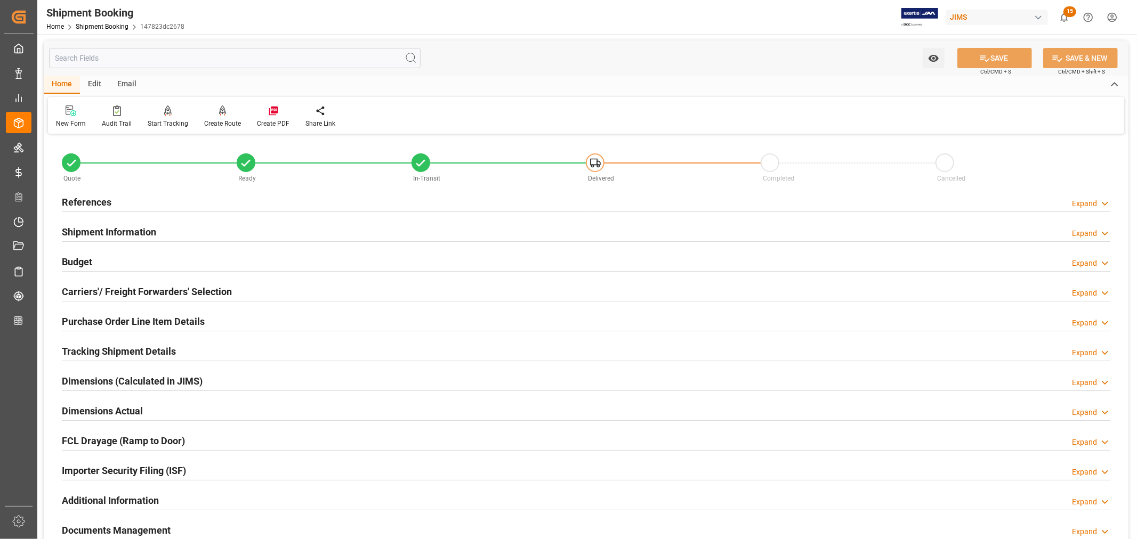
click at [101, 200] on h2 "References" at bounding box center [87, 202] width 50 height 14
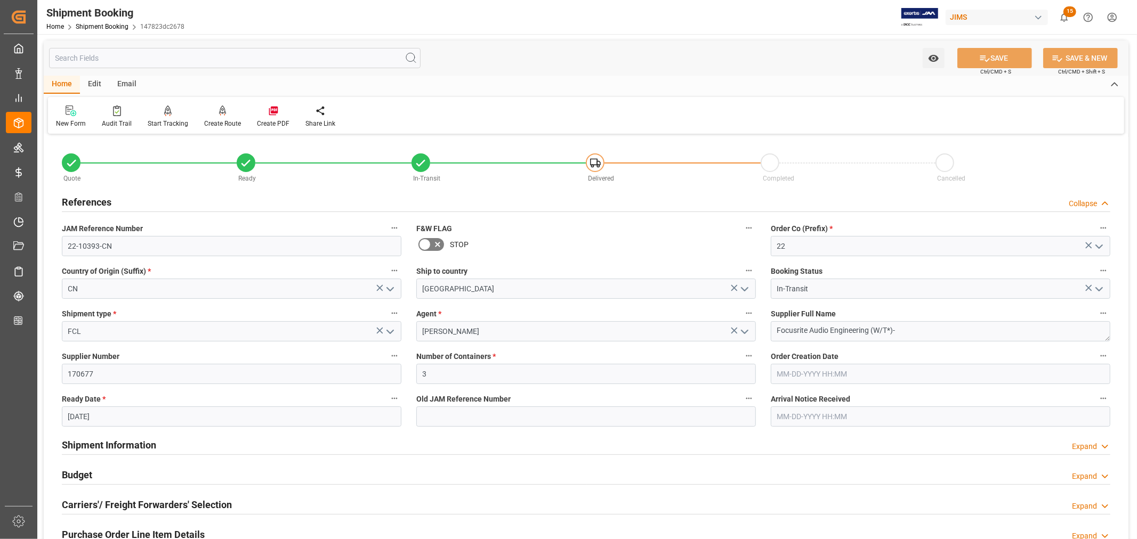
click at [101, 200] on h2 "References" at bounding box center [87, 202] width 50 height 14
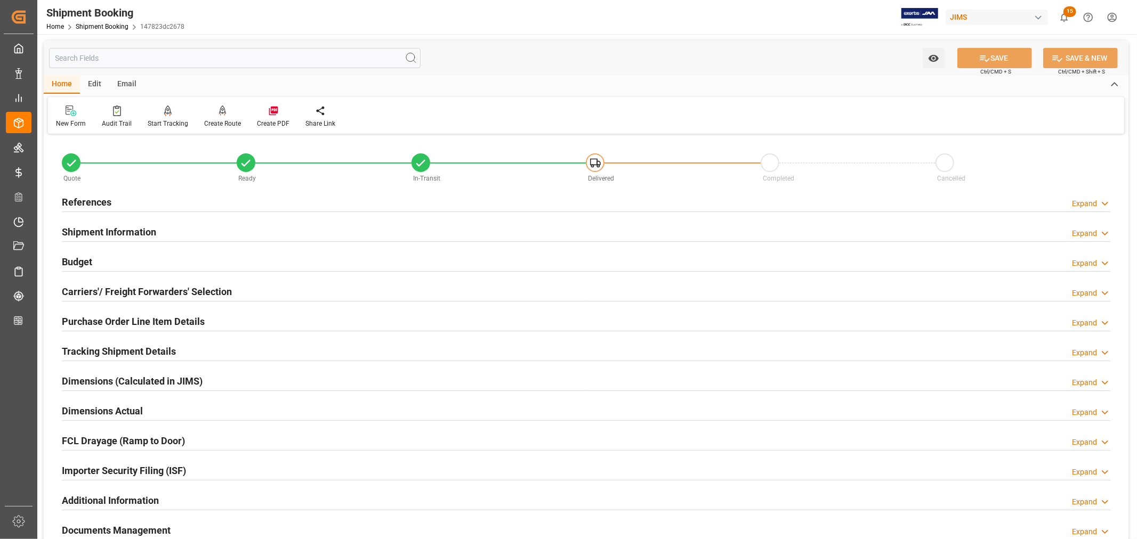
click at [105, 323] on h2 "Purchase Order Line Item Details" at bounding box center [133, 322] width 143 height 14
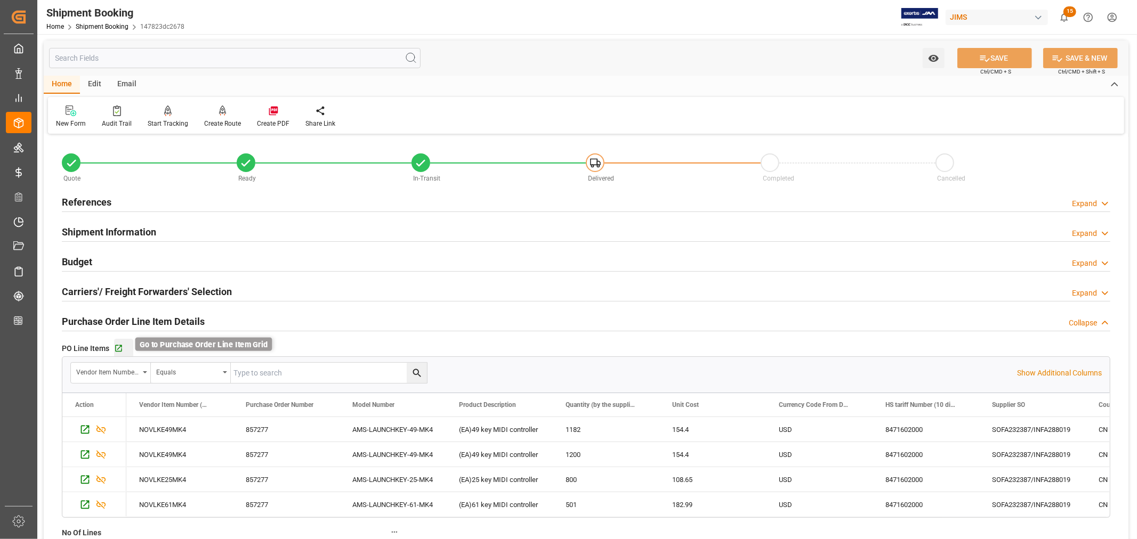
click at [119, 349] on icon "button" at bounding box center [118, 348] width 9 height 9
click at [110, 320] on h2 "Purchase Order Line Item Details" at bounding box center [133, 322] width 143 height 14
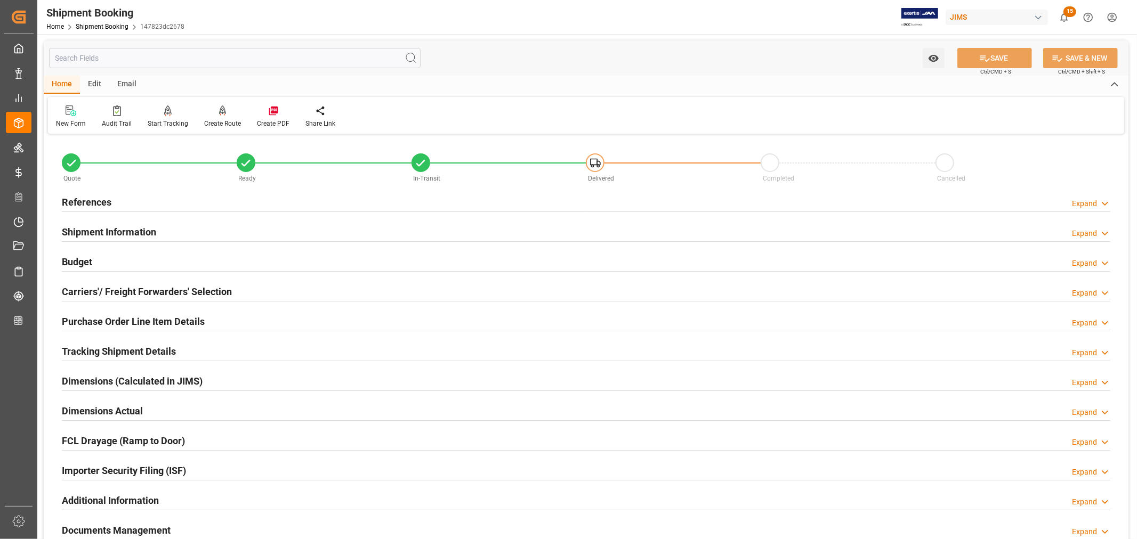
click at [102, 200] on h2 "References" at bounding box center [87, 202] width 50 height 14
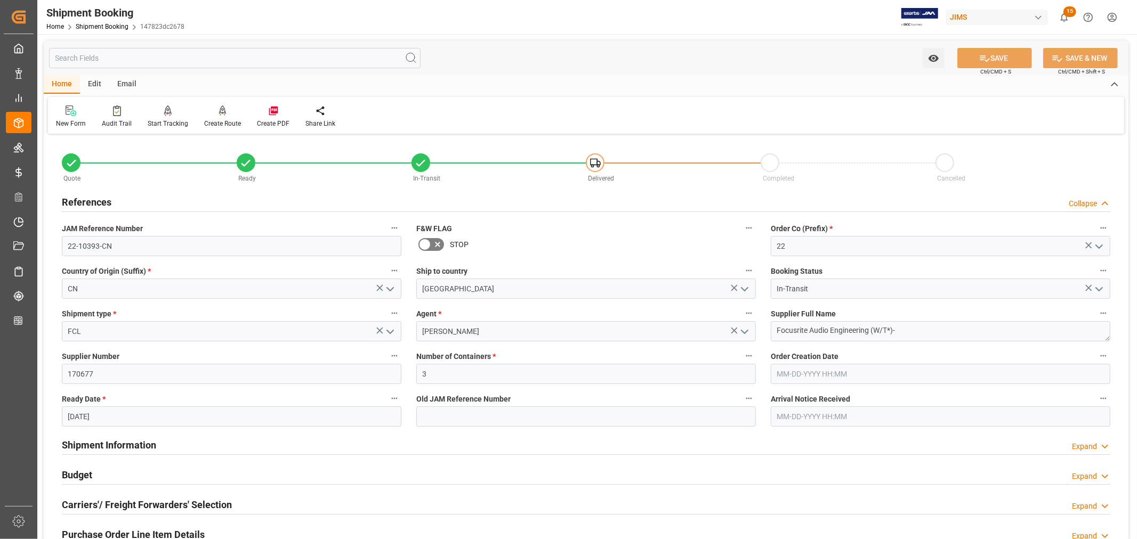
click at [102, 200] on h2 "References" at bounding box center [87, 202] width 50 height 14
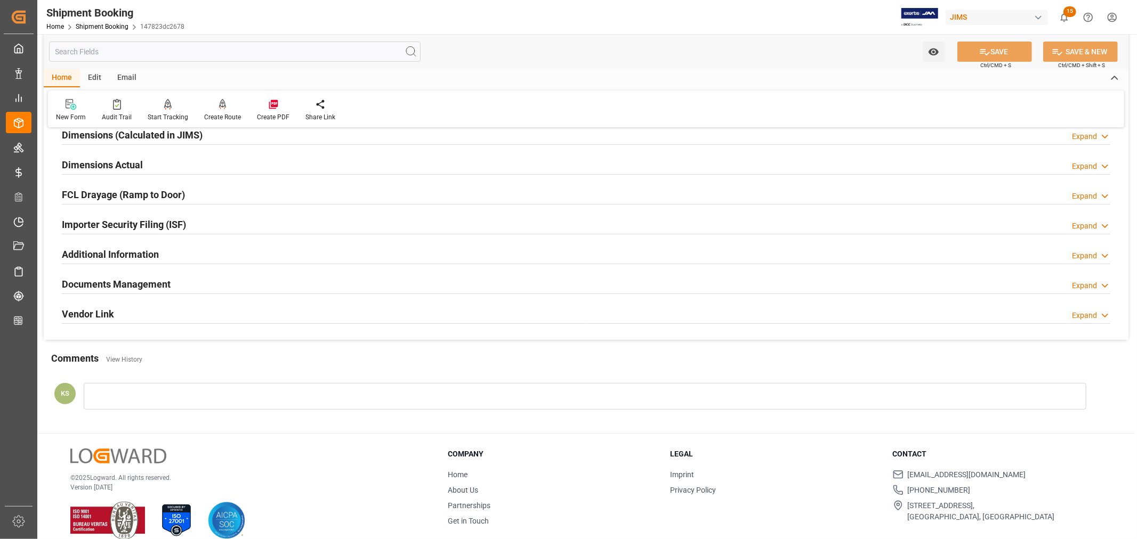
scroll to position [262, 0]
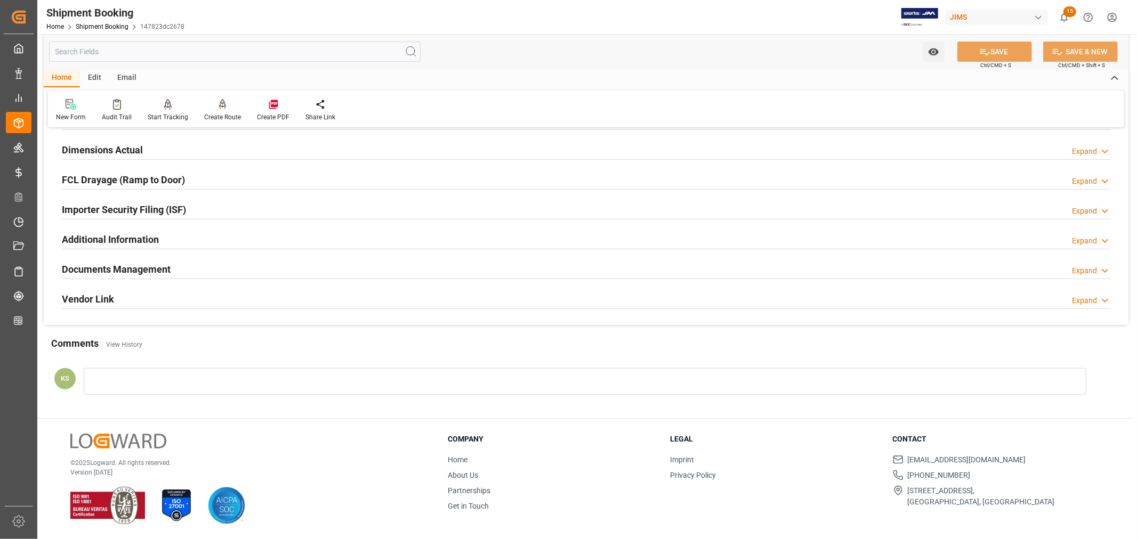
click at [149, 268] on h2 "Documents Management" at bounding box center [116, 269] width 109 height 14
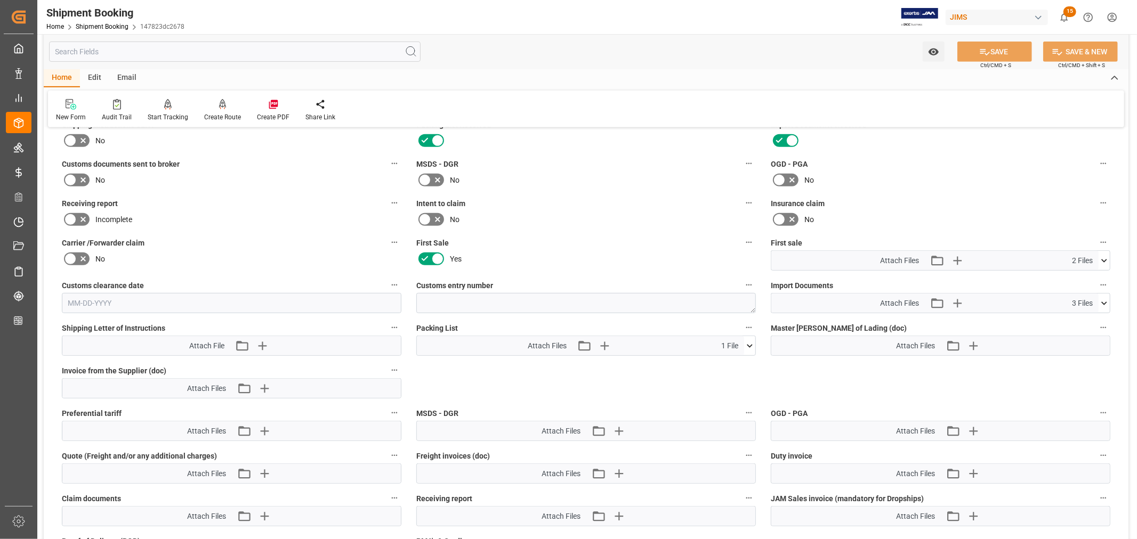
scroll to position [439, 0]
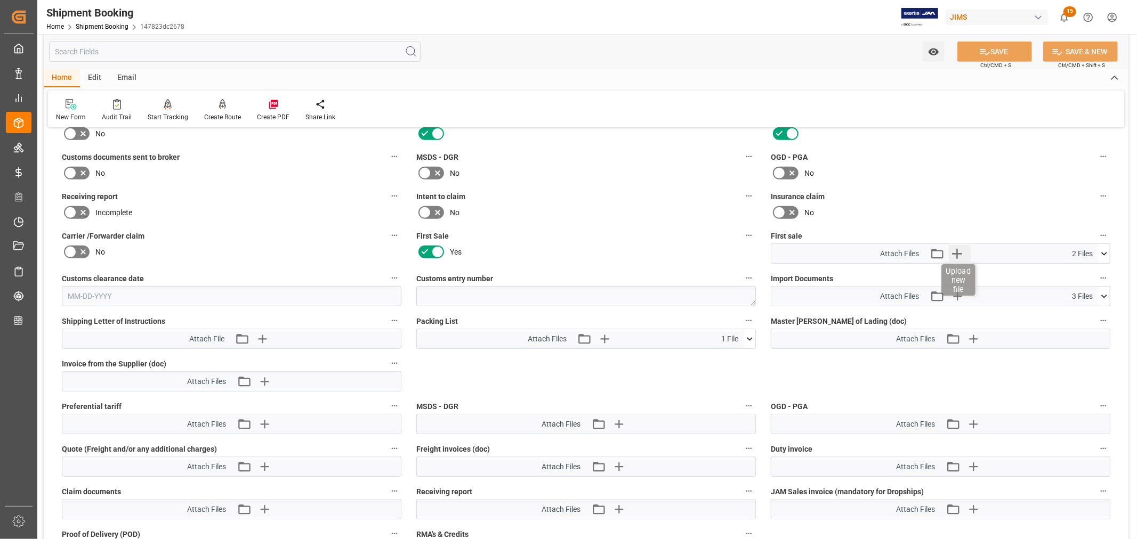
click at [954, 249] on icon "button" at bounding box center [956, 253] width 17 height 17
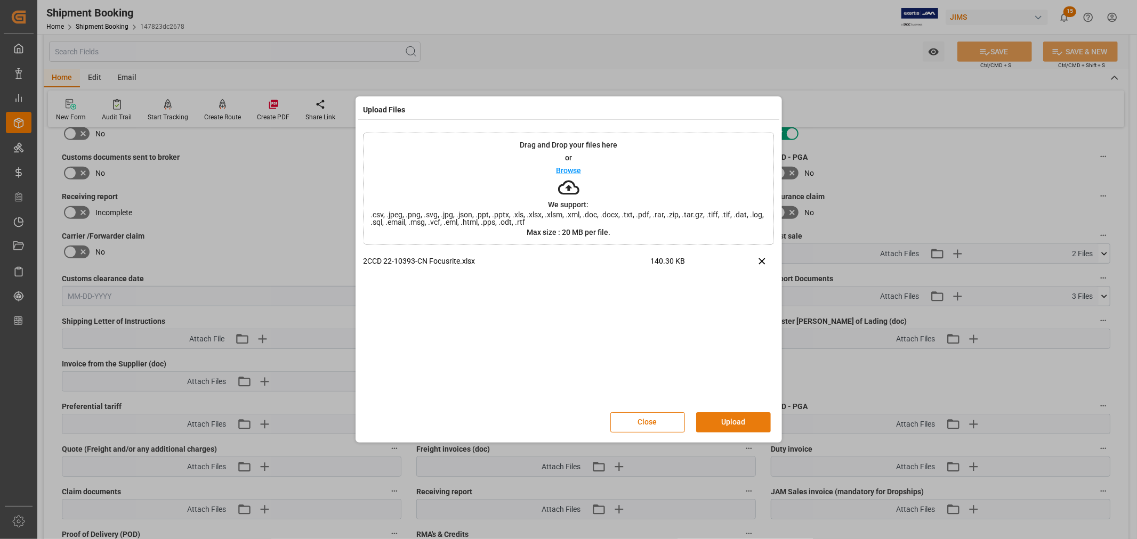
click at [729, 420] on button "Upload" at bounding box center [733, 423] width 75 height 20
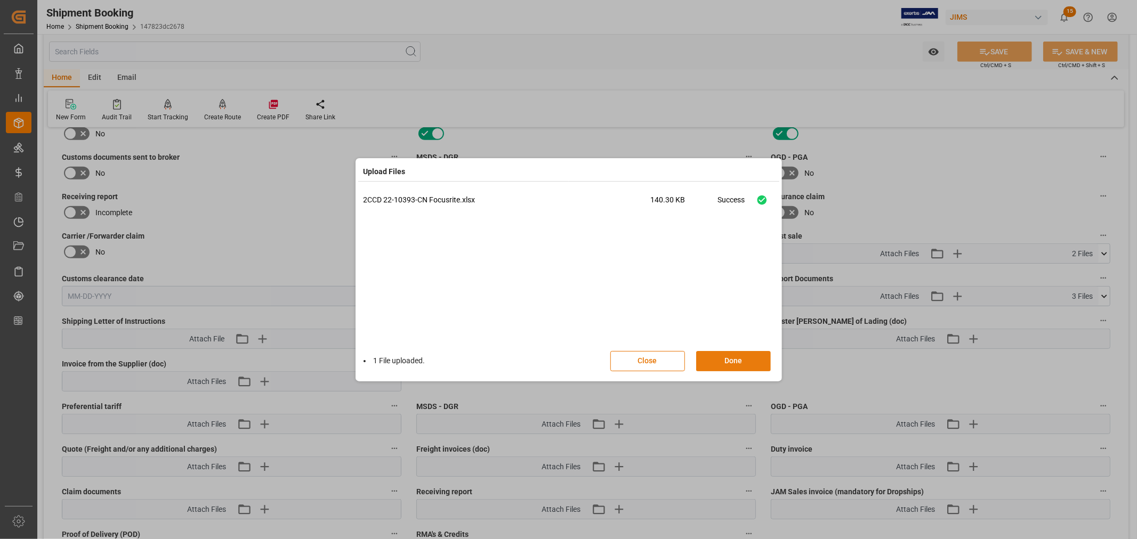
click at [731, 361] on button "Done" at bounding box center [733, 361] width 75 height 20
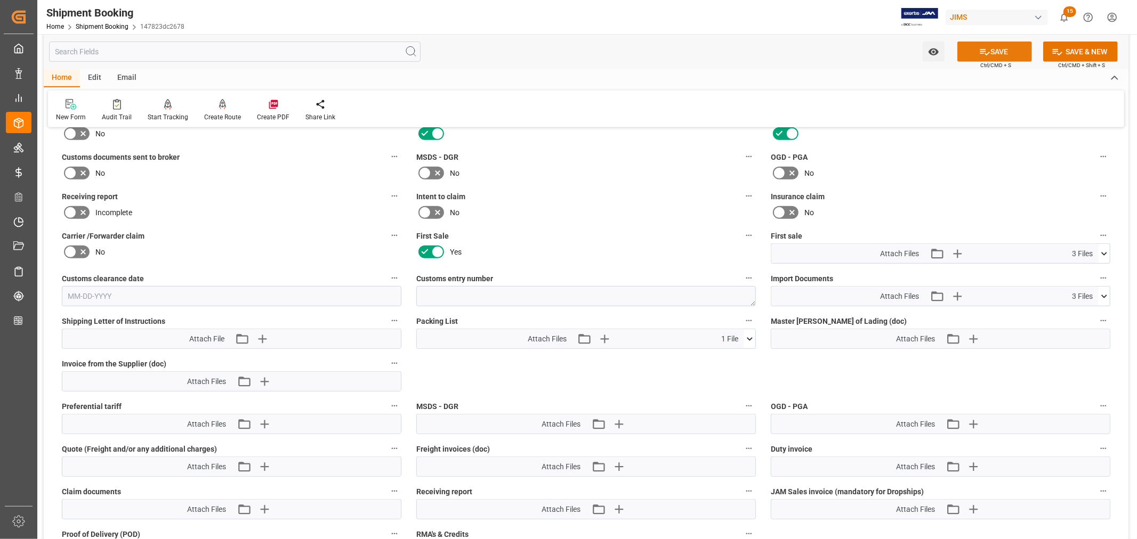
click at [994, 51] on button "SAVE" at bounding box center [994, 52] width 75 height 20
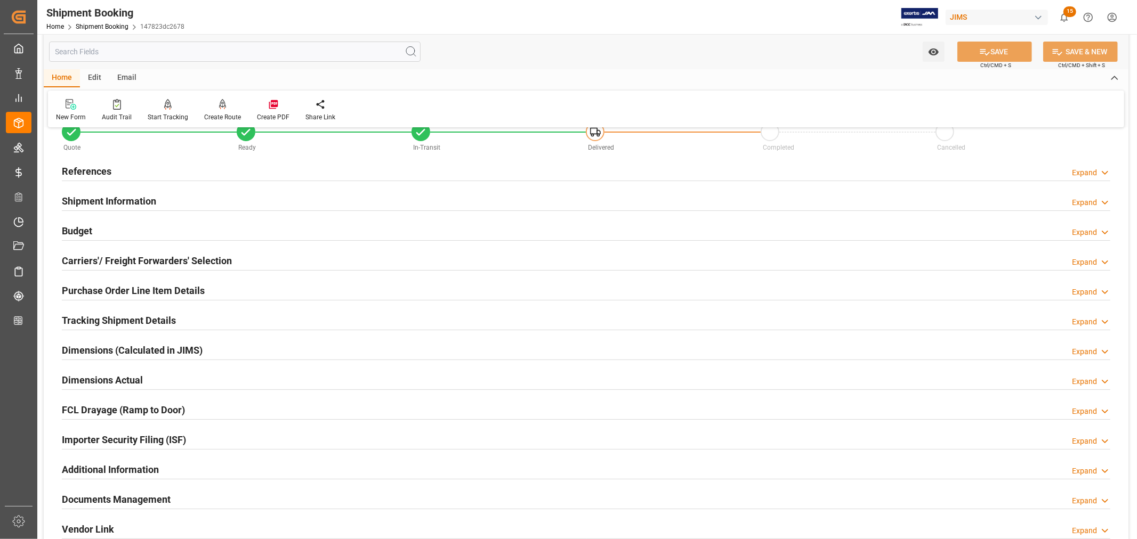
scroll to position [0, 0]
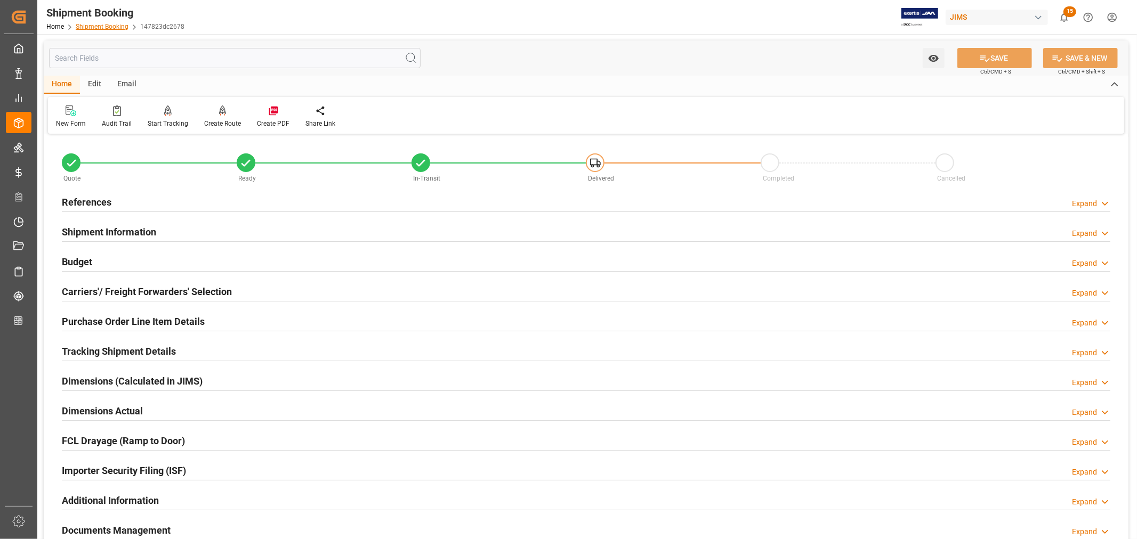
click at [96, 25] on link "Shipment Booking" at bounding box center [102, 26] width 53 height 7
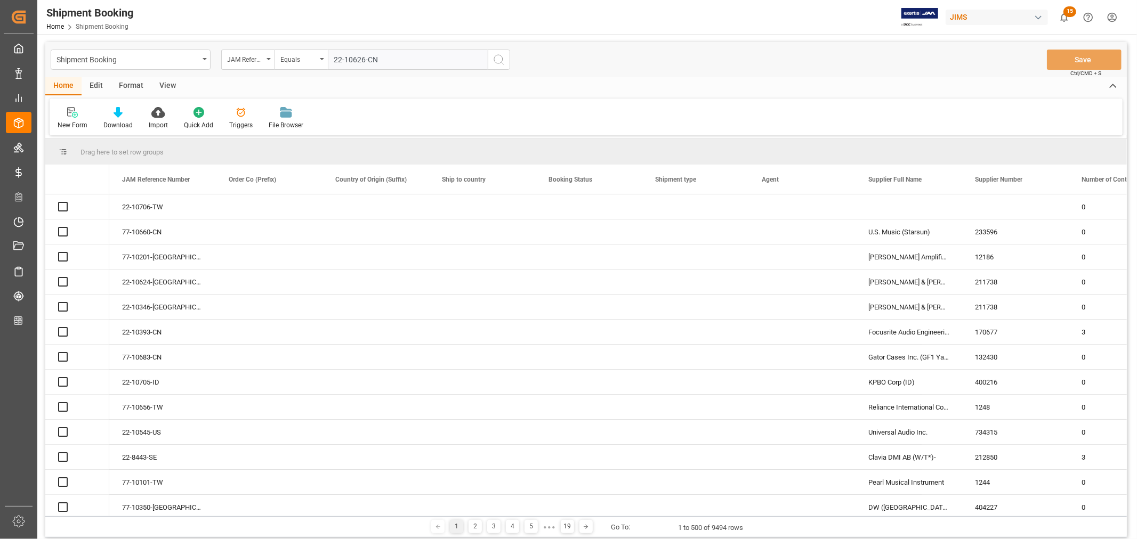
type input "22-10626-CN"
click at [498, 59] on icon "search button" at bounding box center [499, 59] width 13 height 13
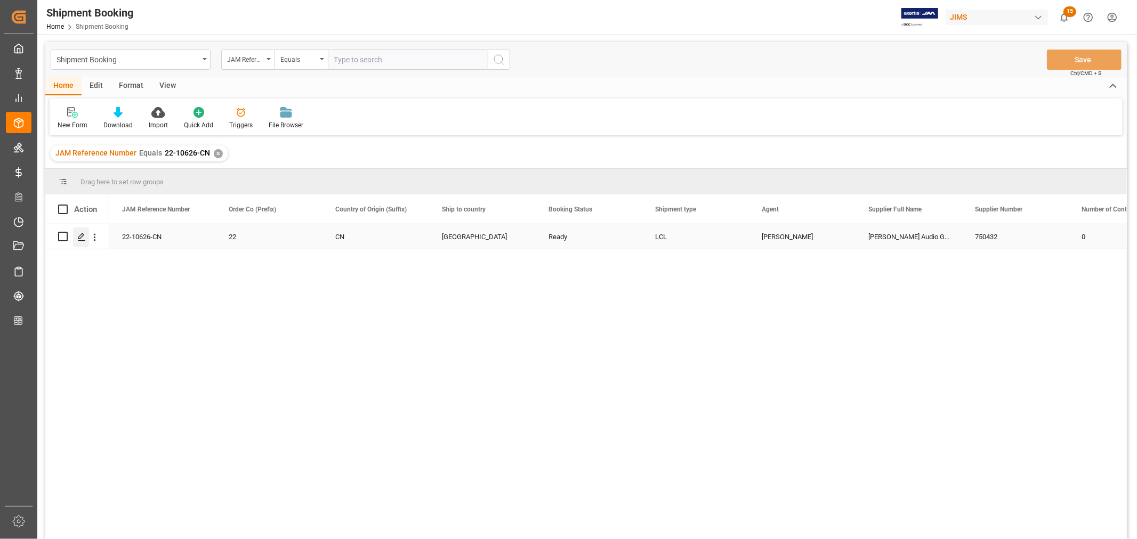
click at [80, 236] on icon "Press SPACE to select this row." at bounding box center [81, 237] width 9 height 9
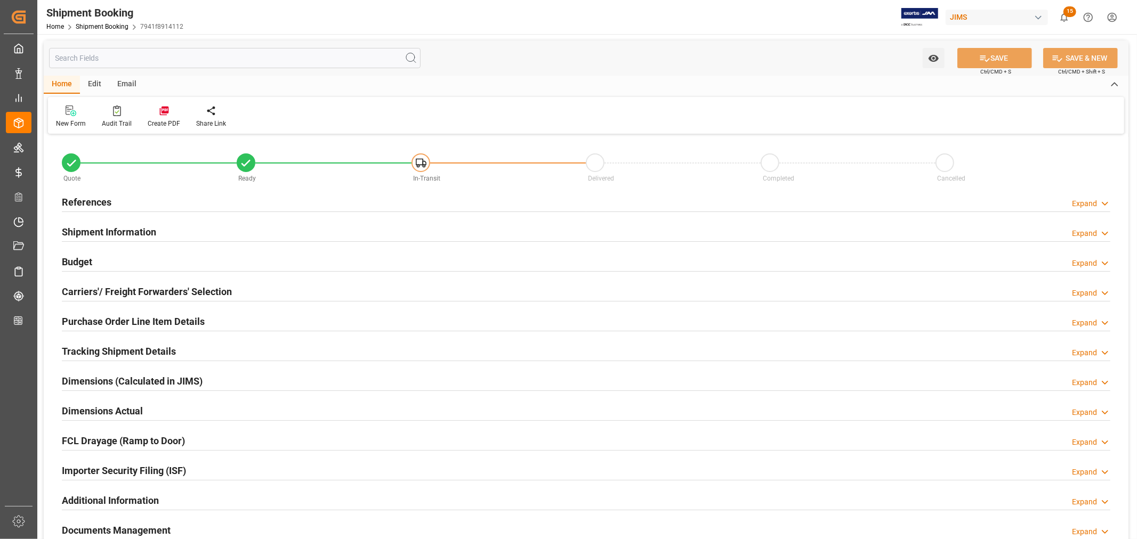
type input "51"
click at [128, 231] on h2 "Shipment Information" at bounding box center [109, 232] width 94 height 14
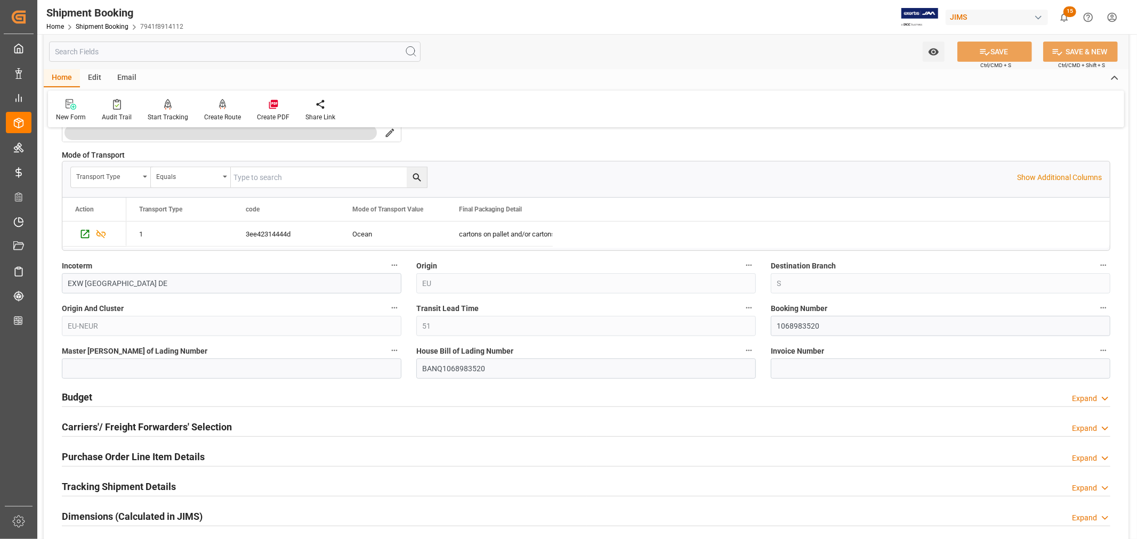
scroll to position [296, 0]
click at [784, 326] on input "1068983520" at bounding box center [941, 326] width 340 height 20
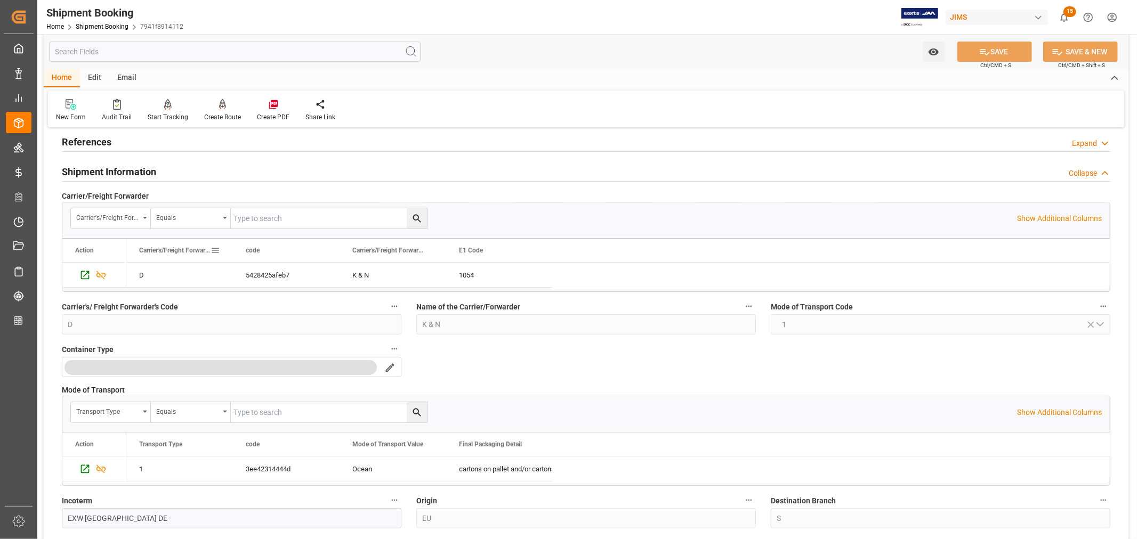
scroll to position [59, 0]
click at [123, 172] on h2 "Shipment Information" at bounding box center [109, 173] width 94 height 14
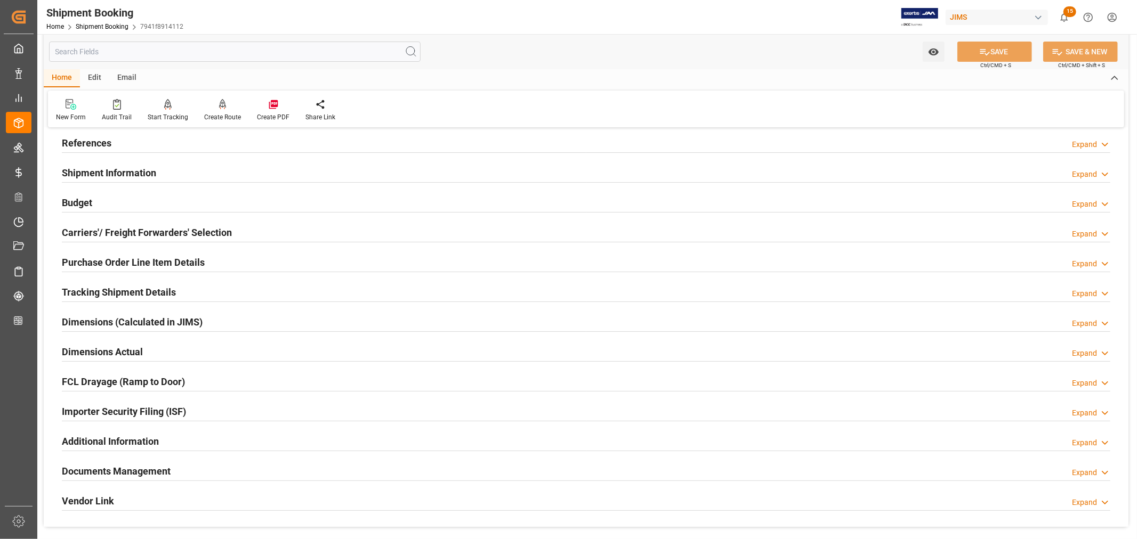
click at [112, 260] on h2 "Purchase Order Line Item Details" at bounding box center [133, 262] width 143 height 14
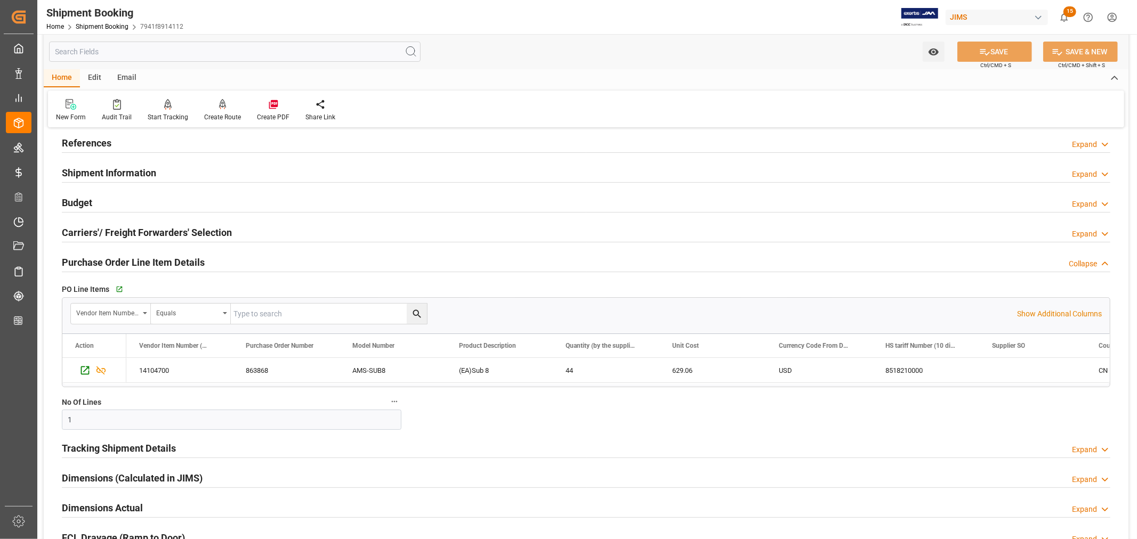
click at [112, 260] on h2 "Purchase Order Line Item Details" at bounding box center [133, 262] width 143 height 14
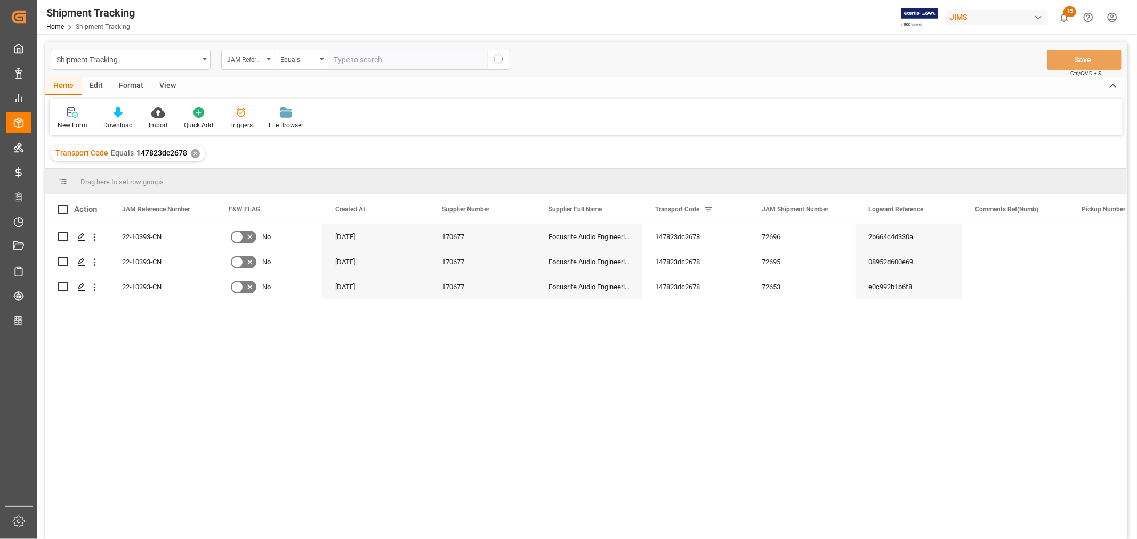
click at [165, 84] on div "View" at bounding box center [167, 86] width 33 height 18
click at [72, 121] on div "Default" at bounding box center [68, 125] width 21 height 10
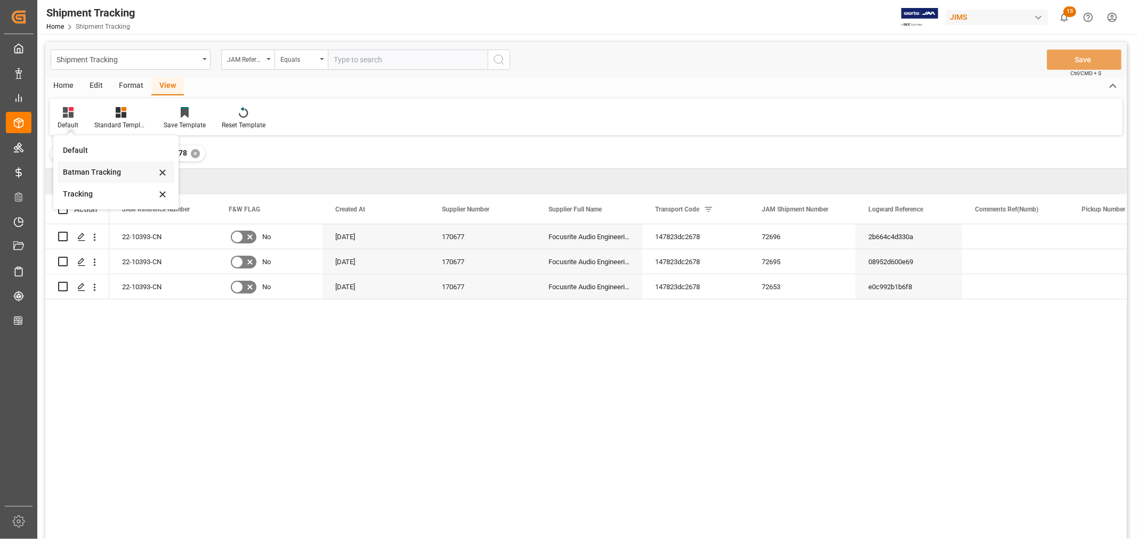
click at [86, 173] on div "Batman Tracking" at bounding box center [109, 172] width 93 height 11
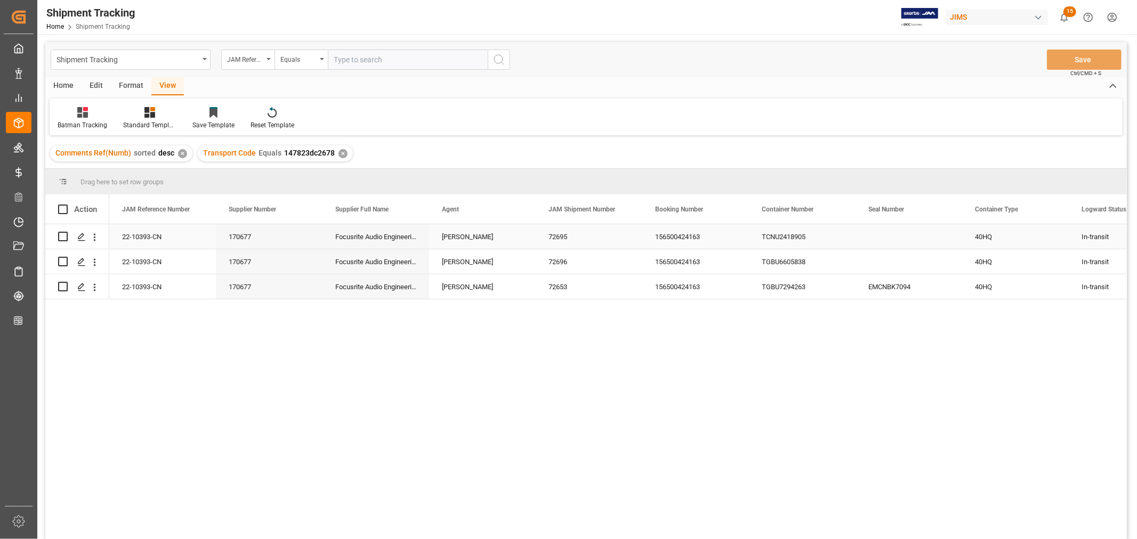
click at [873, 233] on div "Press SPACE to select this row." at bounding box center [909, 236] width 107 height 25
click at [872, 240] on input "Press SPACE to select this row." at bounding box center [909, 243] width 90 height 20
paste input "EMCNBK7214"
type input "EMCNBK7214"
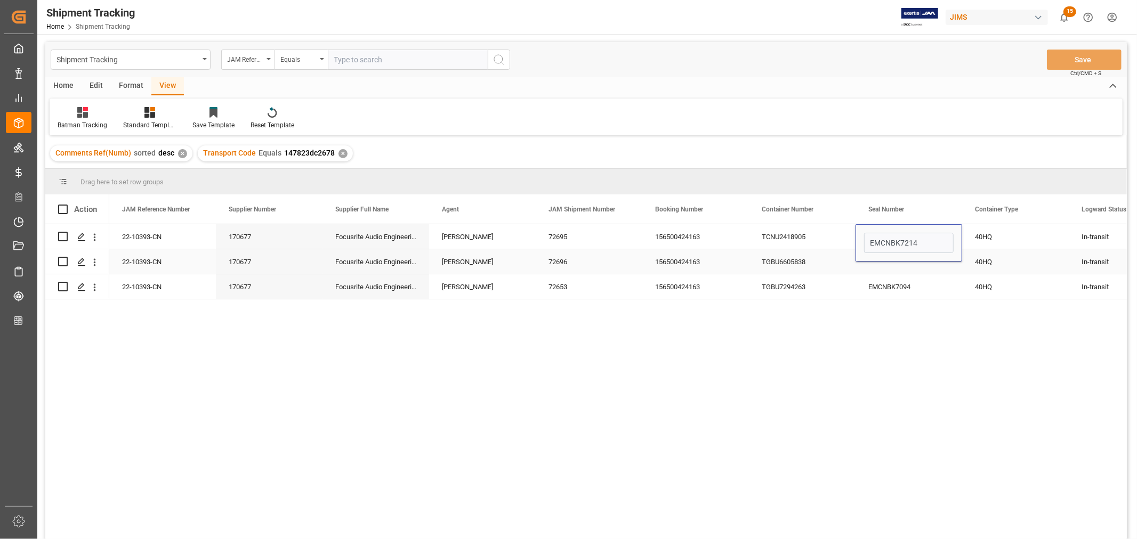
click at [822, 264] on div "TGBU6605838" at bounding box center [802, 261] width 107 height 25
click at [872, 257] on div "Press SPACE to select this row." at bounding box center [909, 261] width 107 height 25
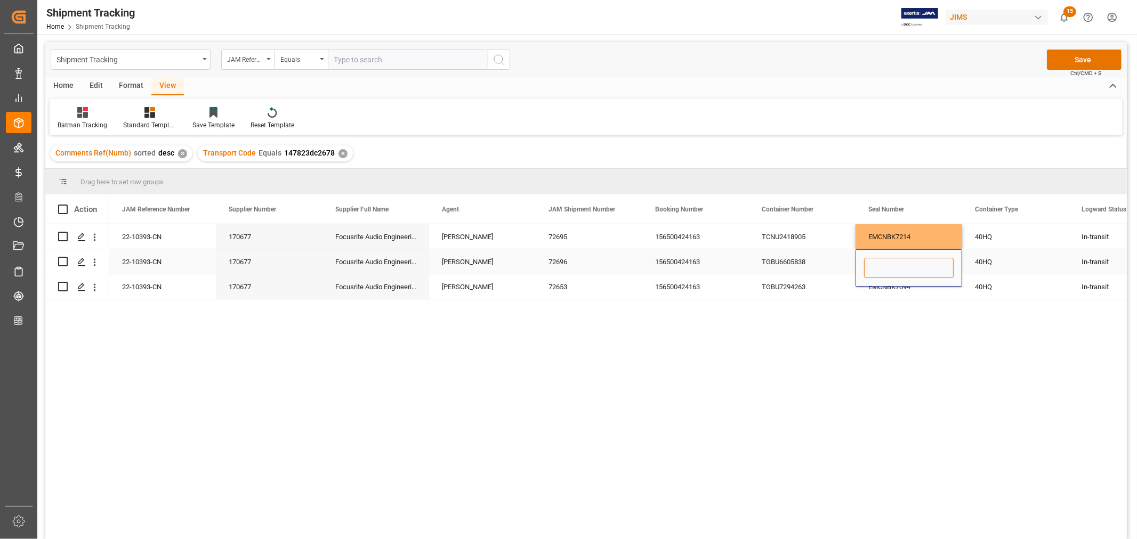
click at [872, 264] on input "Press SPACE to select this row." at bounding box center [909, 268] width 90 height 20
paste input "EMCNBK7084"
type input "EMCNBK7084"
click at [792, 260] on div "TGBU6605838" at bounding box center [802, 261] width 107 height 25
click at [1081, 60] on button "Save" at bounding box center [1084, 60] width 75 height 20
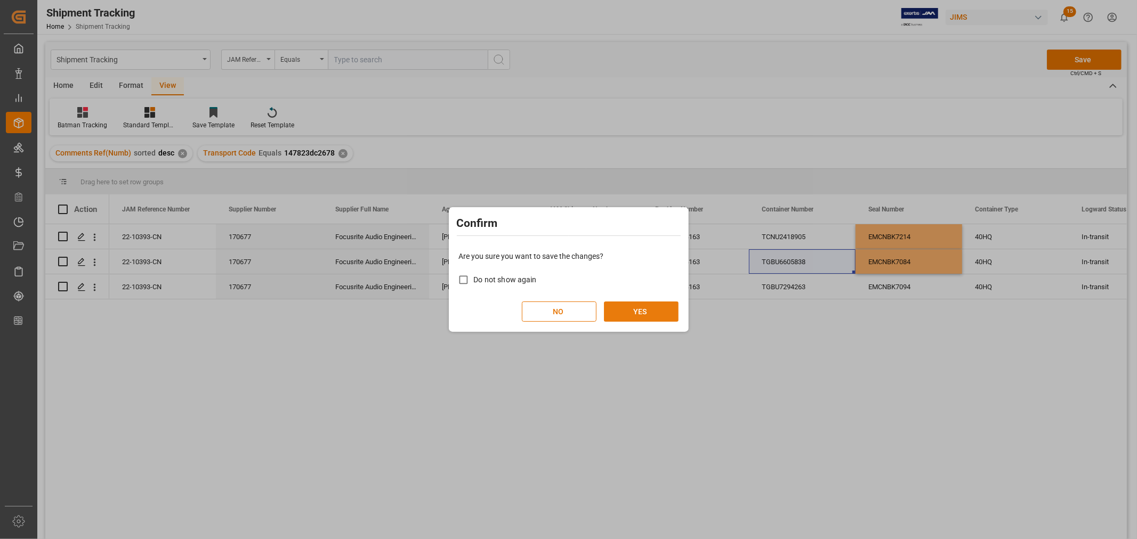
click at [646, 318] on button "YES" at bounding box center [641, 312] width 75 height 20
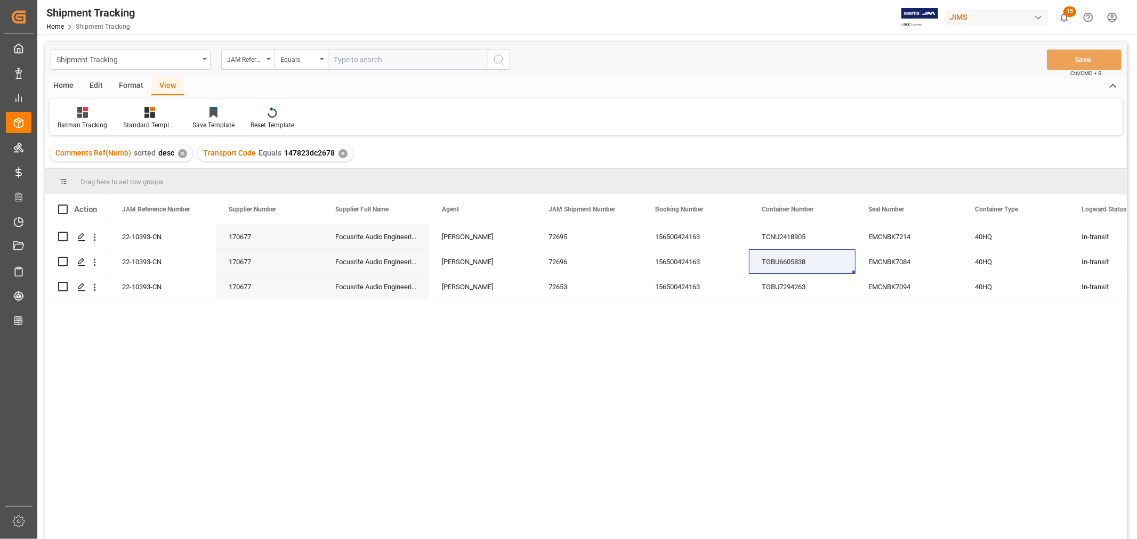
click at [340, 155] on div "✕" at bounding box center [342, 153] width 9 height 9
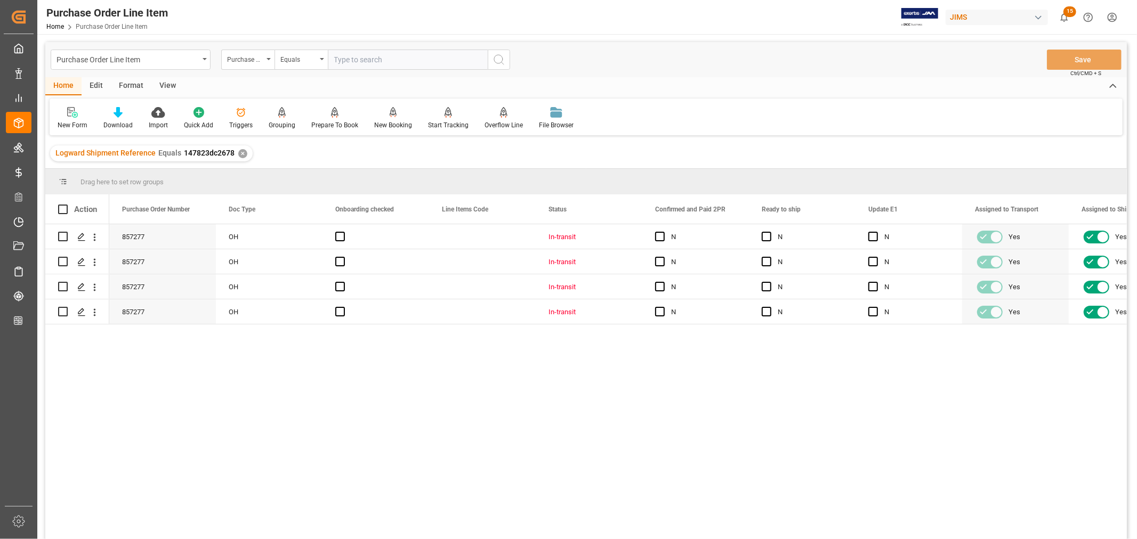
click at [164, 86] on div "View" at bounding box center [167, 86] width 33 height 18
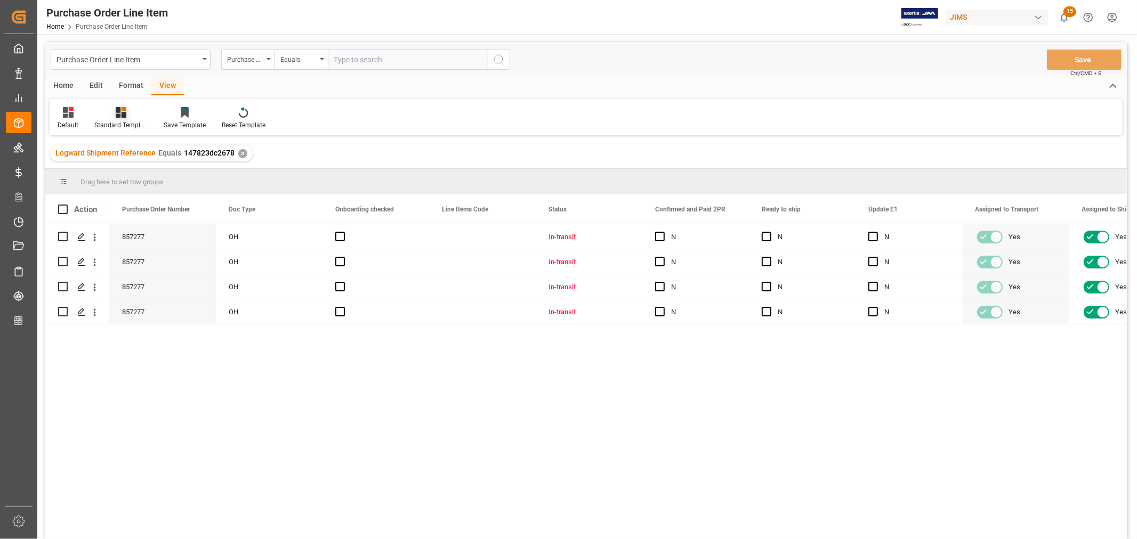
click at [120, 112] on icon at bounding box center [121, 112] width 11 height 11
click at [125, 173] on div "HS listing [GEOGRAPHIC_DATA]" at bounding box center [149, 172] width 93 height 11
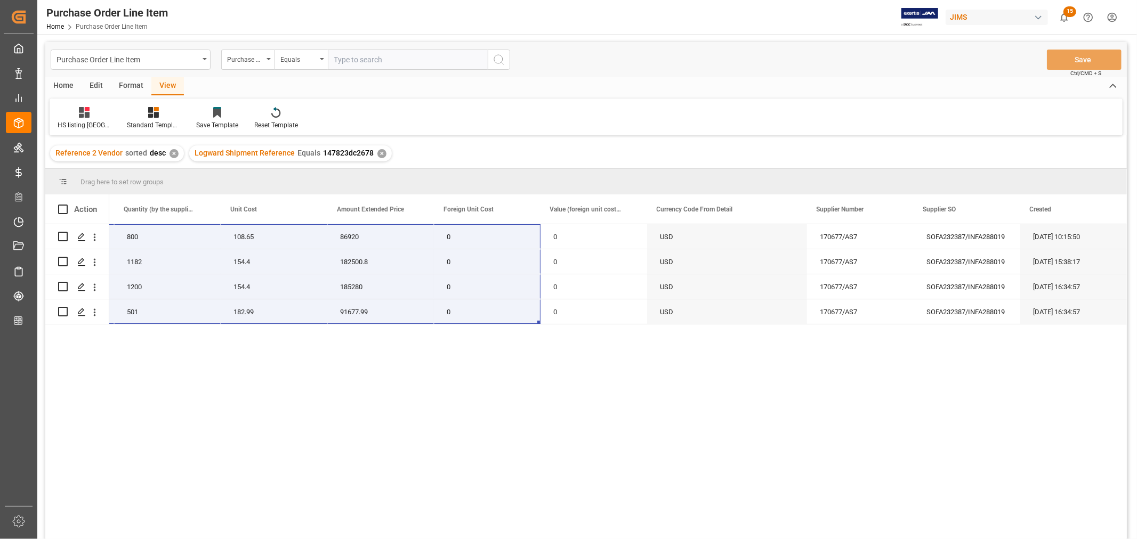
drag, startPoint x: 136, startPoint y: 231, endPoint x: 1136, endPoint y: 319, distance: 1004.4
click at [1135, 319] on div "Purchase Order Line Item Home Purchase Order Line Item JIMS 15 Notifications On…" at bounding box center [586, 269] width 1098 height 539
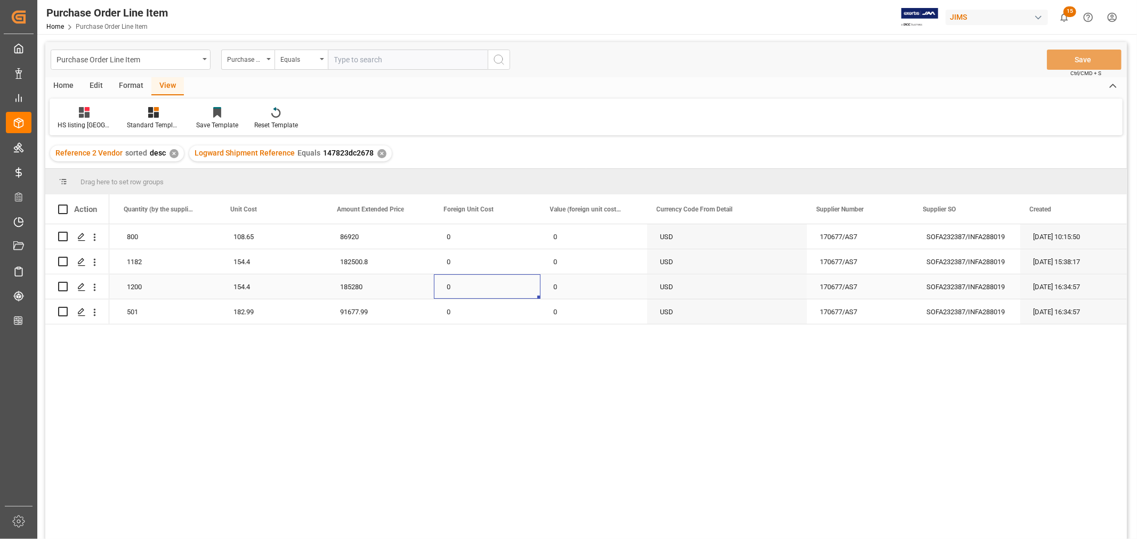
drag, startPoint x: 448, startPoint y: 276, endPoint x: 440, endPoint y: 267, distance: 11.7
click at [443, 269] on div "22-10393-CN AMS-LAUNCHKEY-25-MK4 (EA)25 key MIDI controller 800 108.65 86920 0 …" at bounding box center [300, 274] width 1652 height 100
click at [371, 225] on div "86920" at bounding box center [380, 236] width 107 height 25
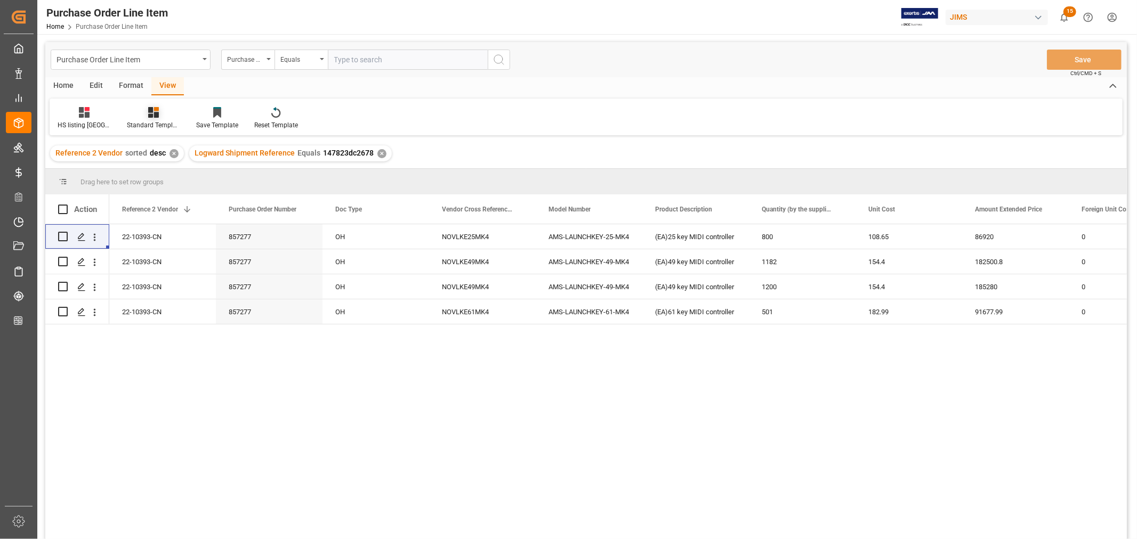
click at [148, 113] on icon at bounding box center [153, 112] width 11 height 11
click at [149, 254] on div "Buyer Discrepancy" at bounding box center [181, 259] width 93 height 11
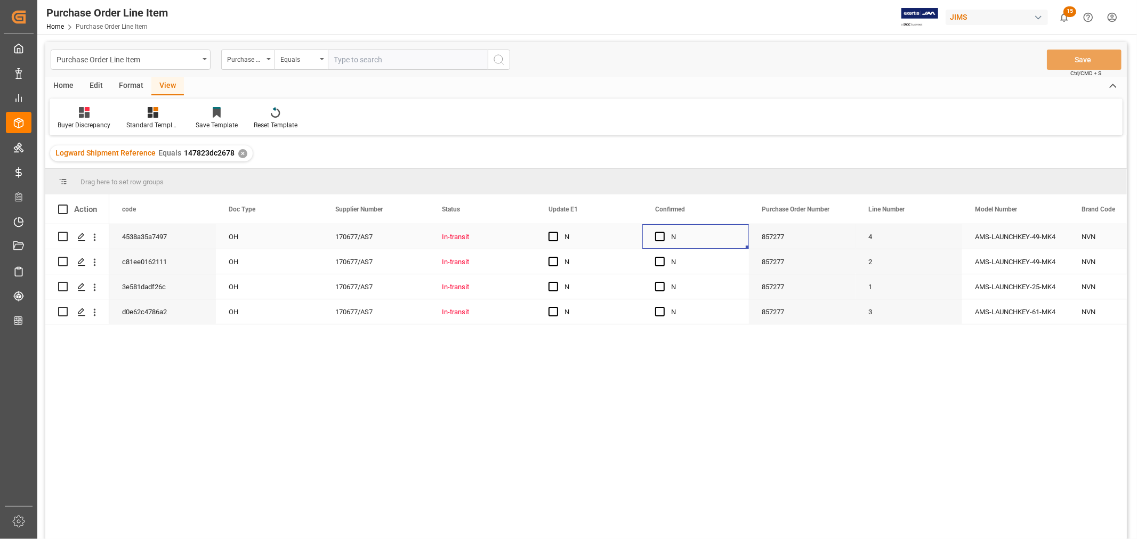
click at [688, 243] on div "N" at bounding box center [703, 237] width 65 height 25
click at [141, 120] on div "Standard Templates" at bounding box center [152, 125] width 53 height 10
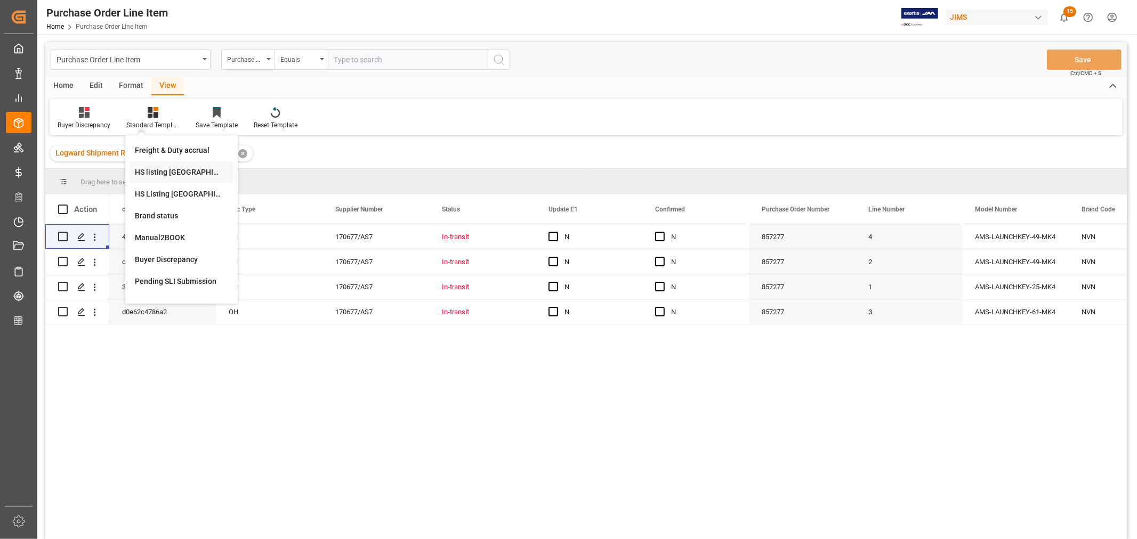
click at [150, 170] on div "HS listing USA" at bounding box center [181, 172] width 93 height 11
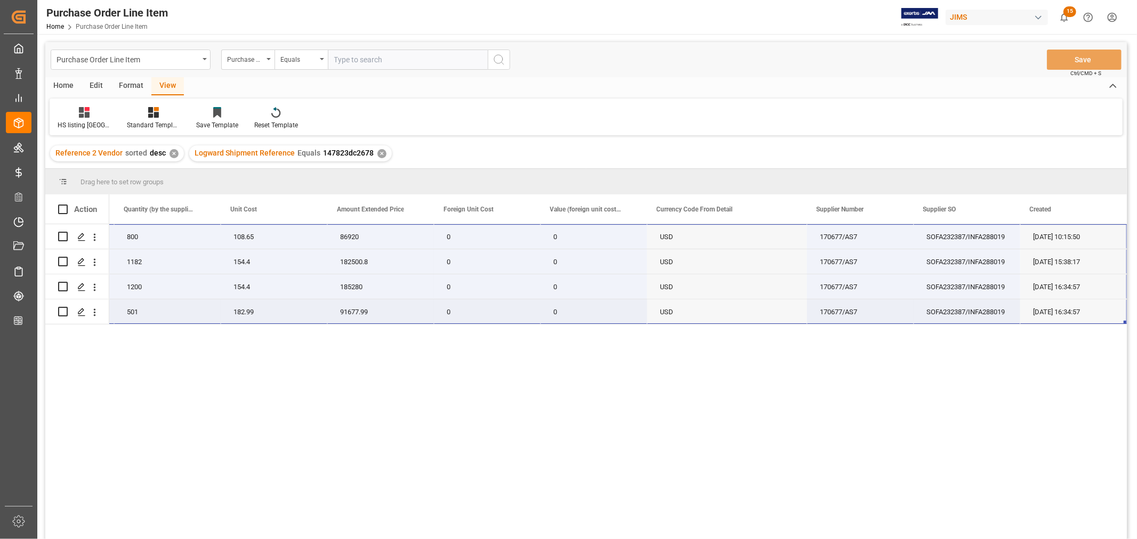
drag, startPoint x: 141, startPoint y: 230, endPoint x: 1108, endPoint y: 315, distance: 970.6
click at [1108, 315] on div "22-10393-CN AMS-LAUNCHKEY-25-MK4 (EA)25 key MIDI controller 800 108.65 86920 0 …" at bounding box center [300, 274] width 1652 height 100
click at [377, 154] on div "✕" at bounding box center [381, 153] width 9 height 9
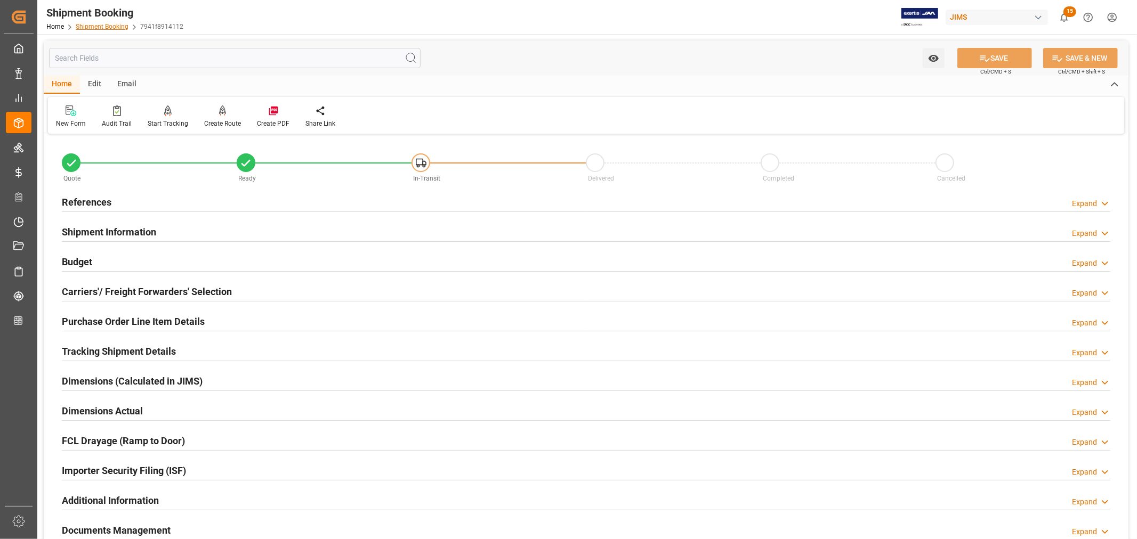
click at [101, 27] on link "Shipment Booking" at bounding box center [102, 26] width 53 height 7
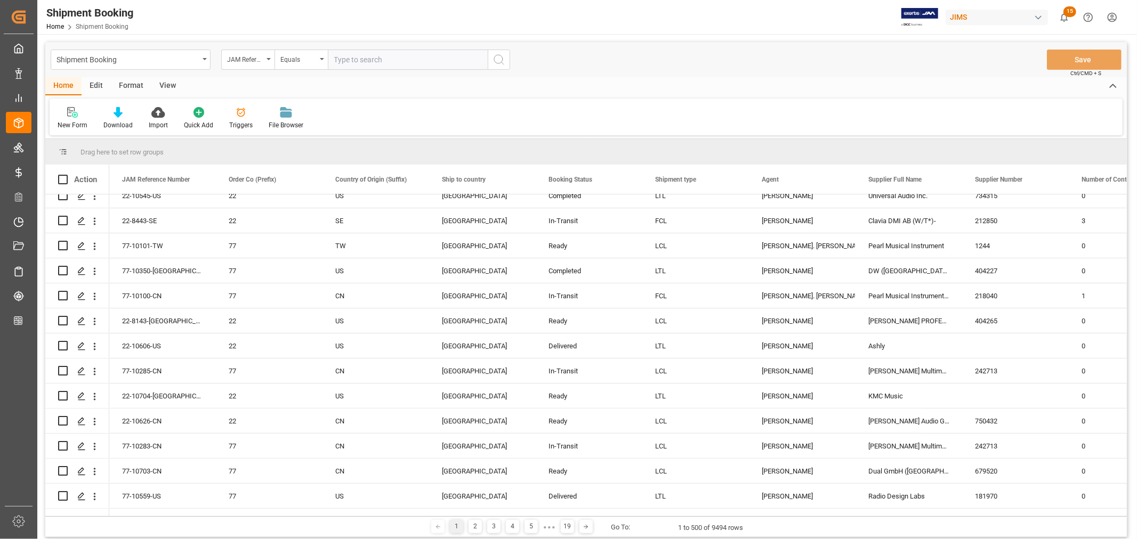
scroll to position [296, 0]
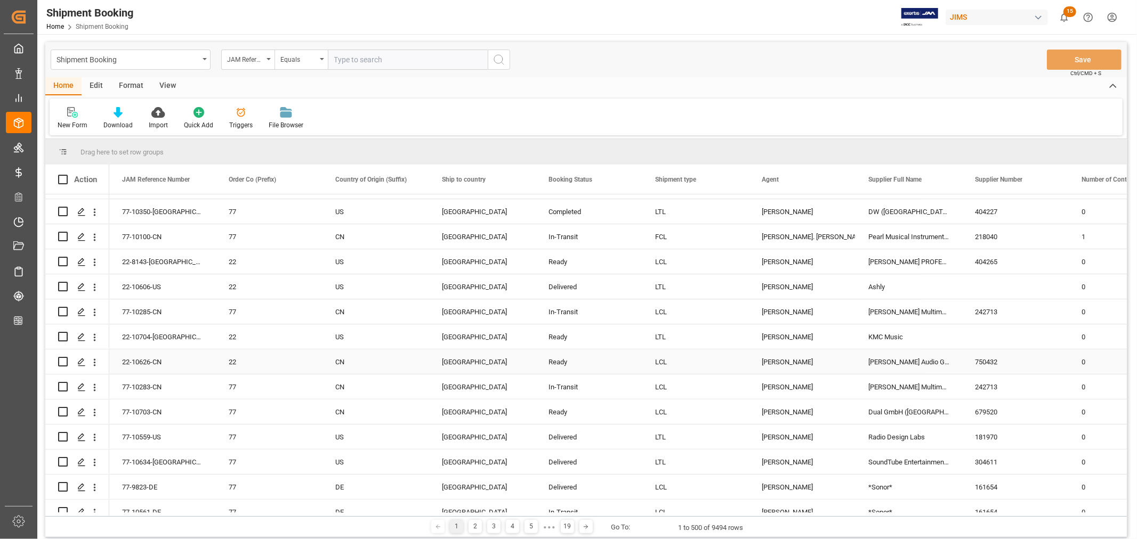
click at [889, 360] on div "[PERSON_NAME] Audio GmbH" at bounding box center [909, 362] width 107 height 25
click at [942, 179] on span at bounding box center [945, 180] width 10 height 10
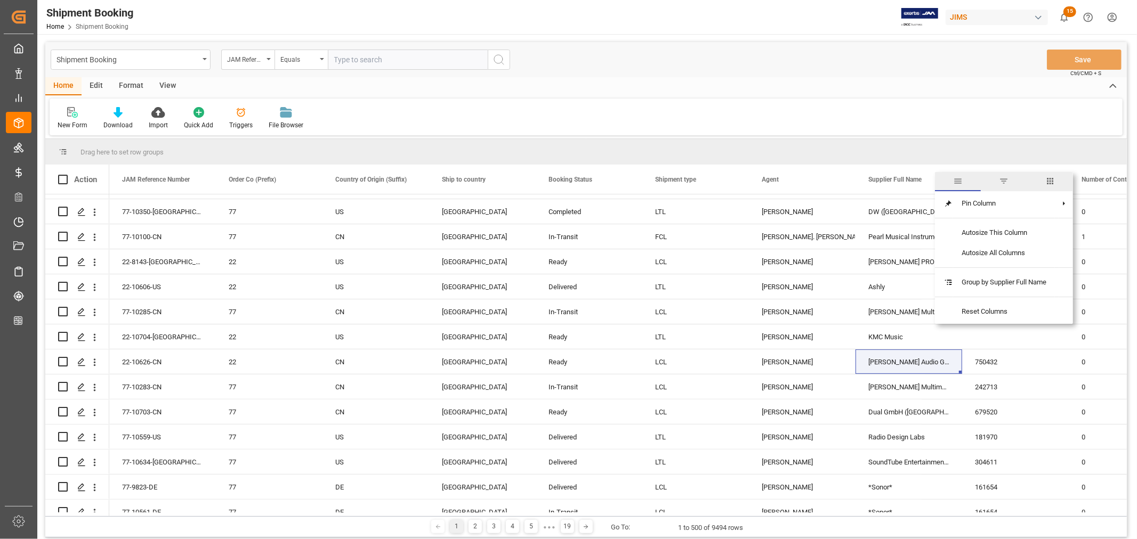
click at [1003, 182] on span "filter" at bounding box center [1004, 181] width 10 height 10
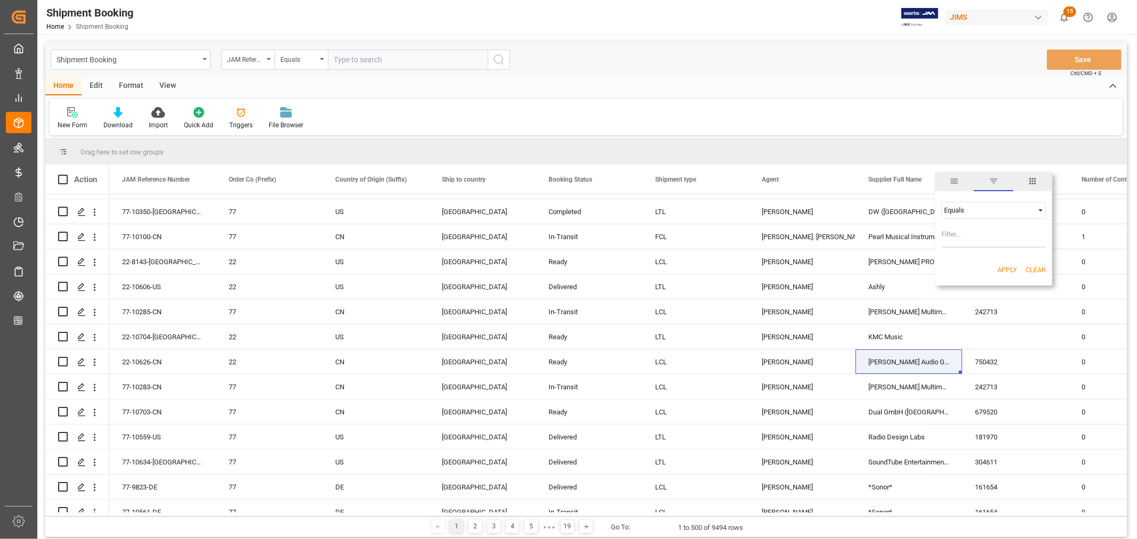
type input "[PERSON_NAME] Audio GmbH"
click at [1002, 265] on button "Apply" at bounding box center [1007, 270] width 20 height 11
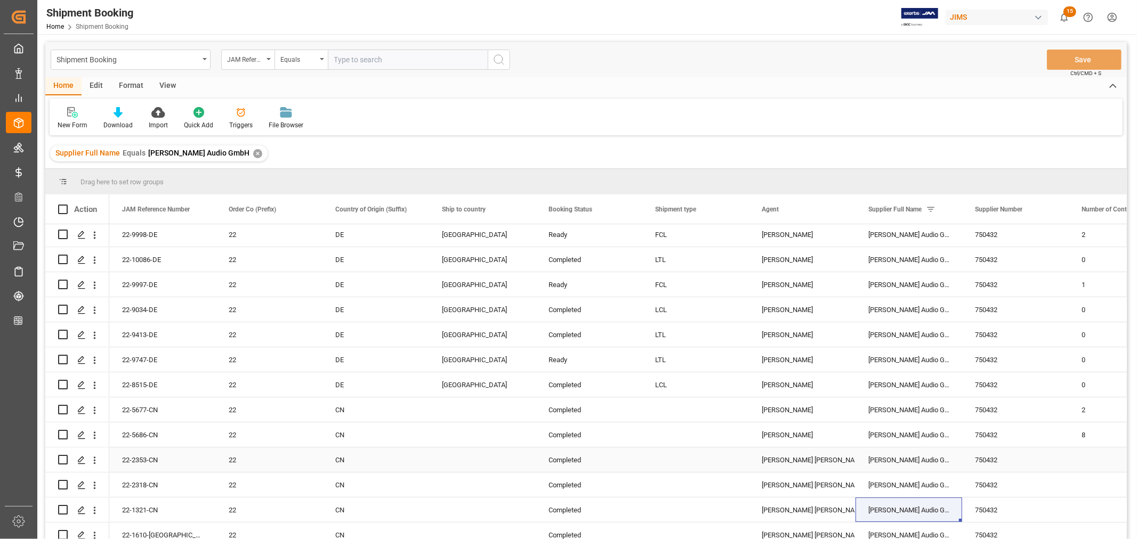
scroll to position [237, 0]
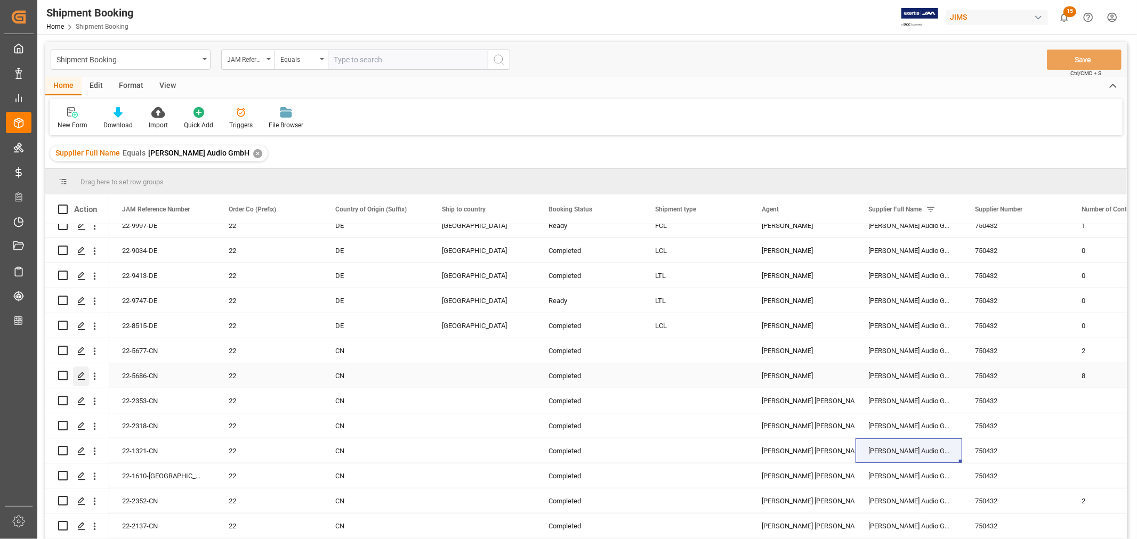
click at [80, 376] on icon "Press SPACE to select this row." at bounding box center [81, 376] width 9 height 9
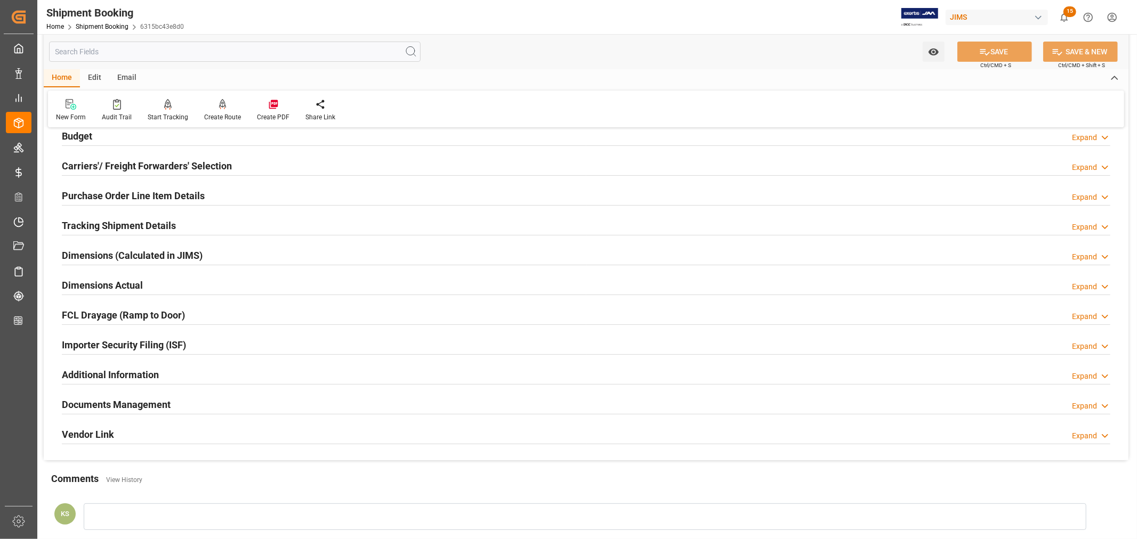
scroll to position [178, 0]
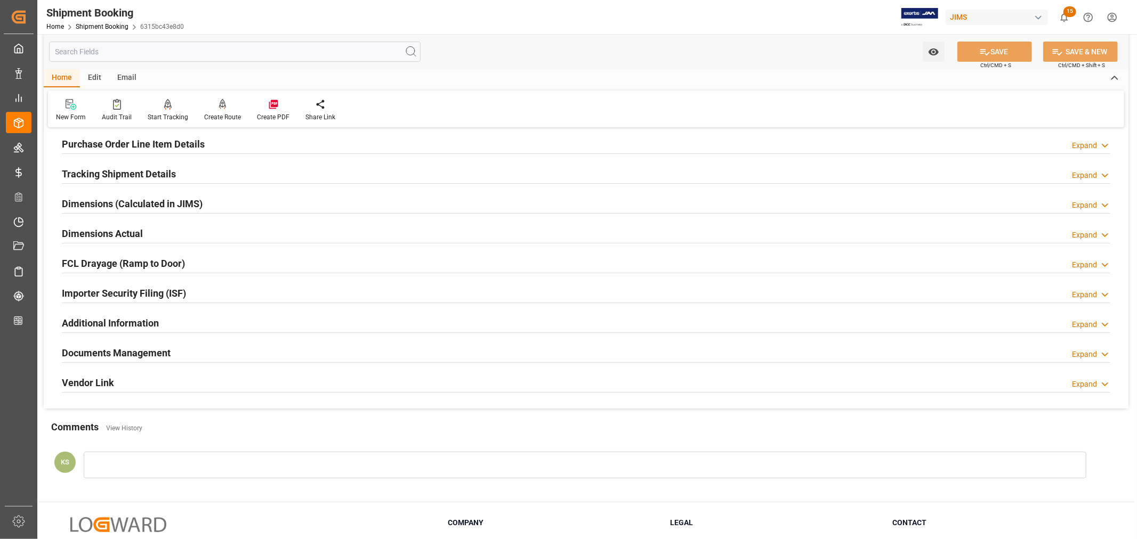
click at [206, 291] on div "Importer Security Filing (ISF) Expand" at bounding box center [586, 293] width 1049 height 20
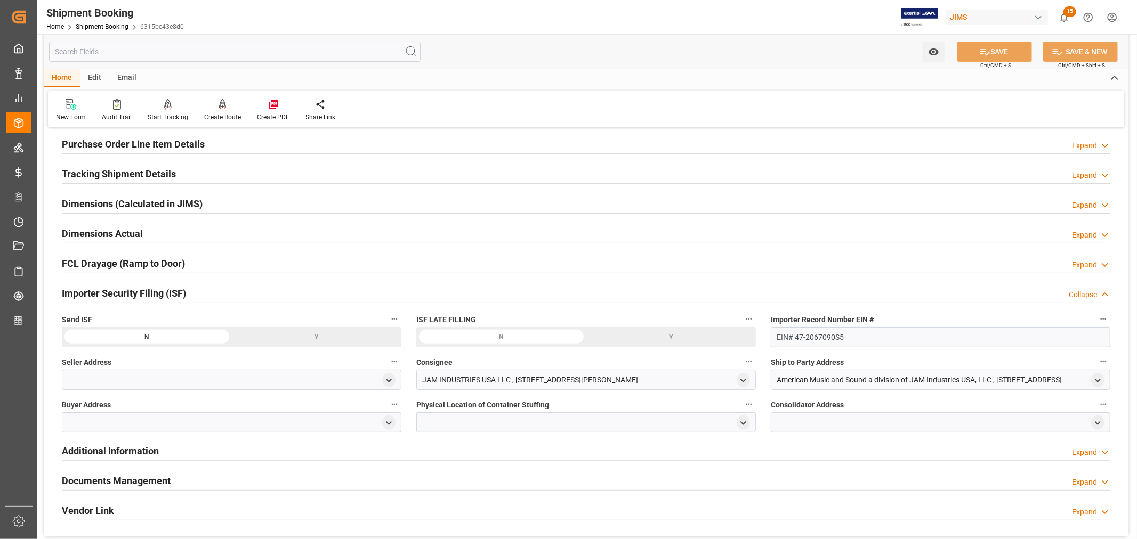
click at [206, 291] on div "Importer Security Filing (ISF) Collapse" at bounding box center [586, 293] width 1049 height 20
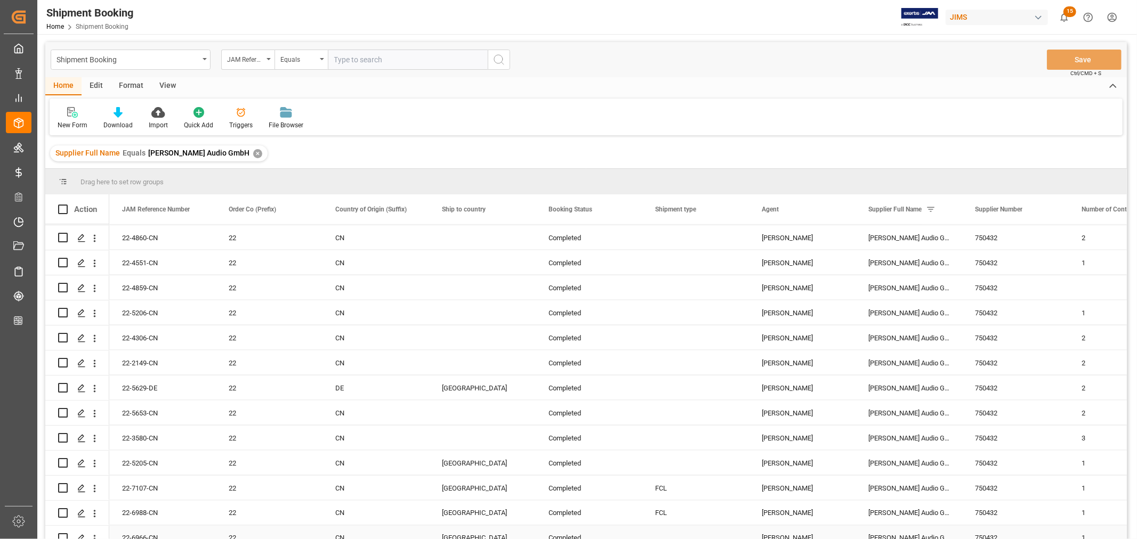
scroll to position [1368, 0]
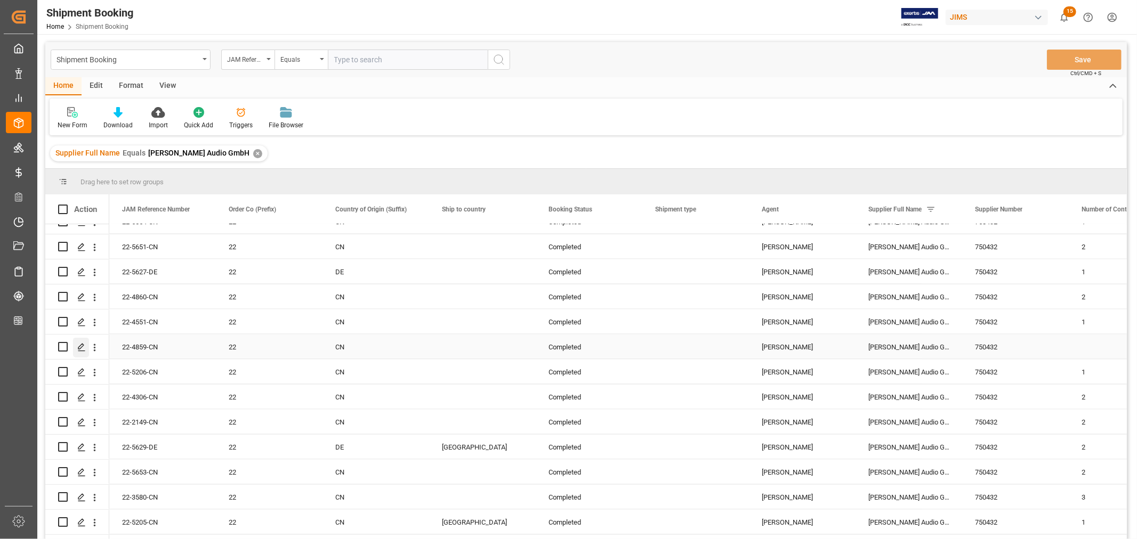
click at [80, 345] on icon "Press SPACE to select this row." at bounding box center [81, 347] width 9 height 9
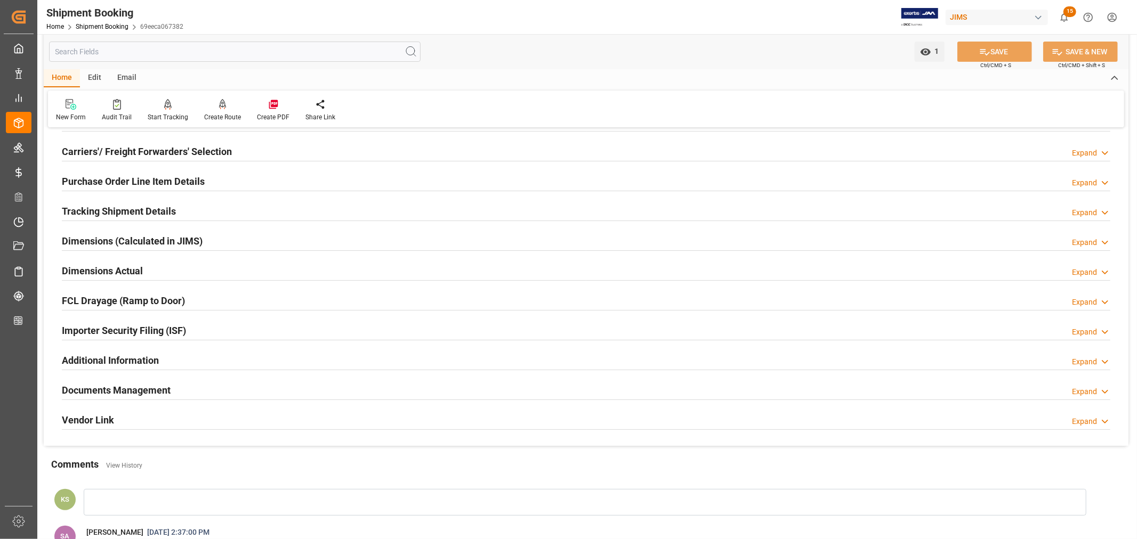
scroll to position [178, 0]
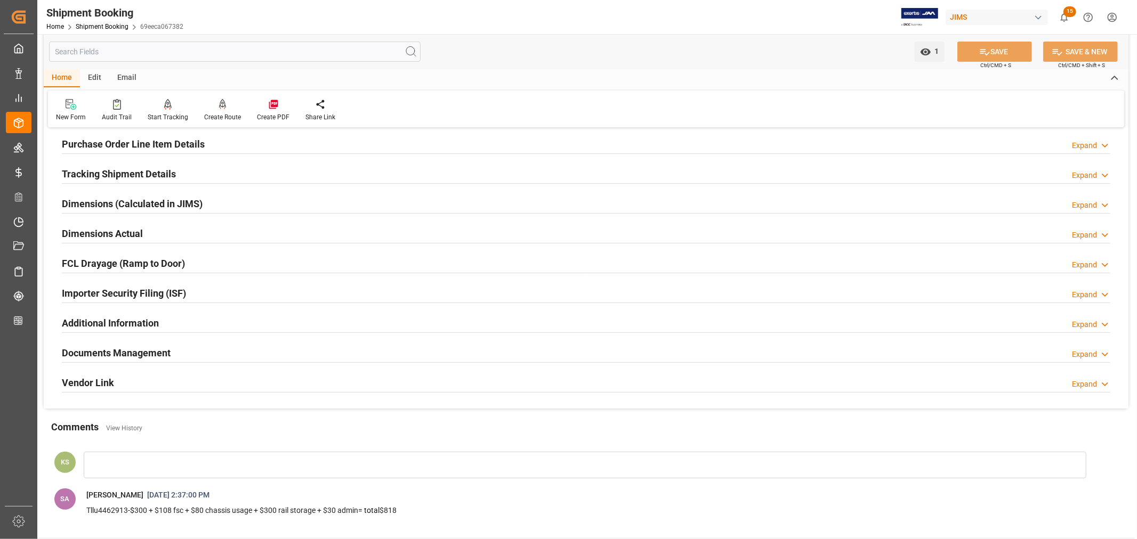
click at [227, 293] on div "Importer Security Filing (ISF) Expand" at bounding box center [586, 293] width 1049 height 20
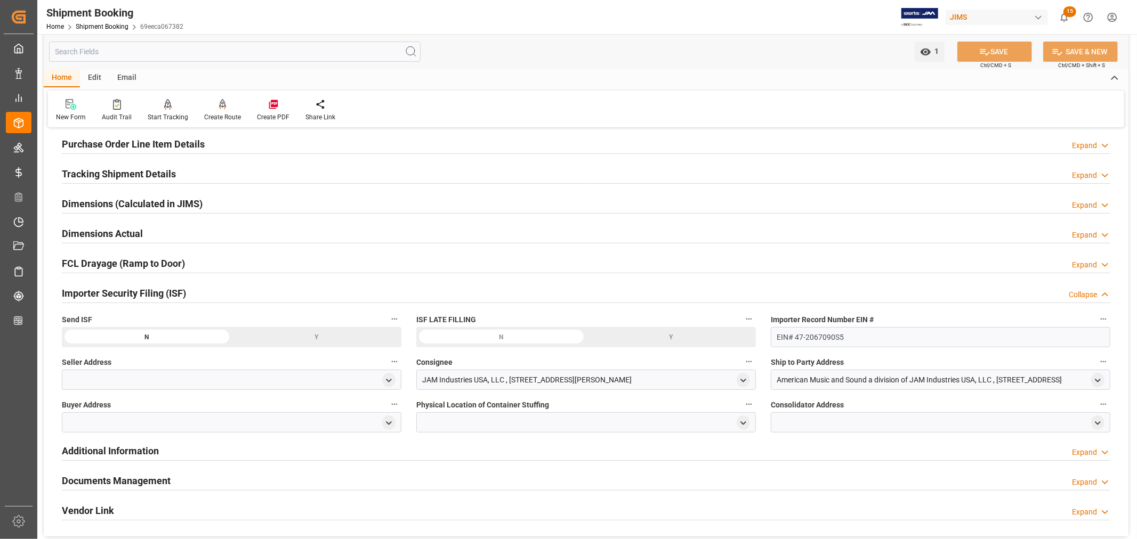
click at [227, 293] on div "Importer Security Filing (ISF) Collapse" at bounding box center [586, 293] width 1049 height 20
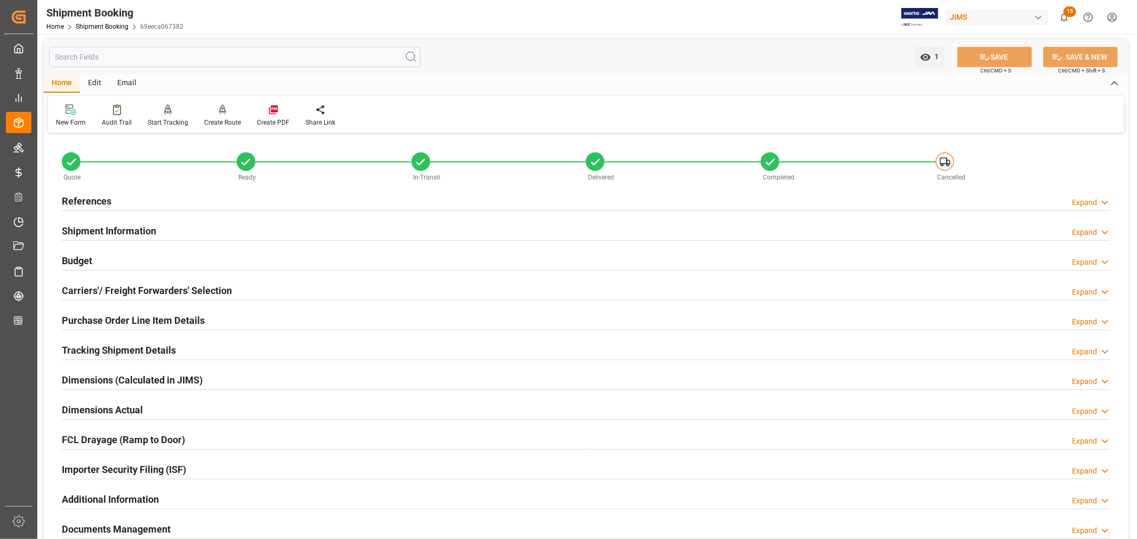
scroll to position [0, 0]
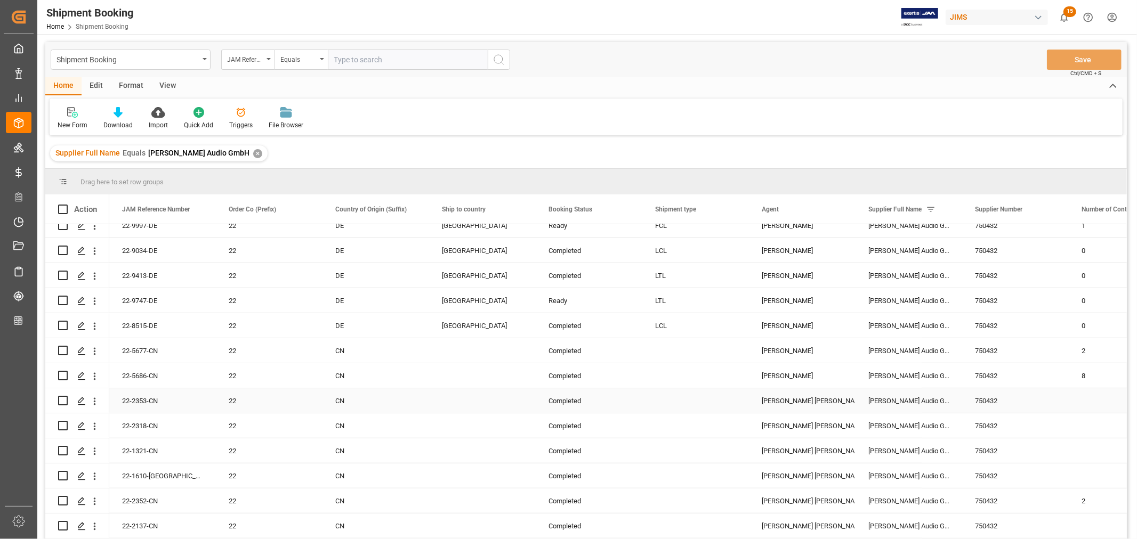
scroll to position [296, 0]
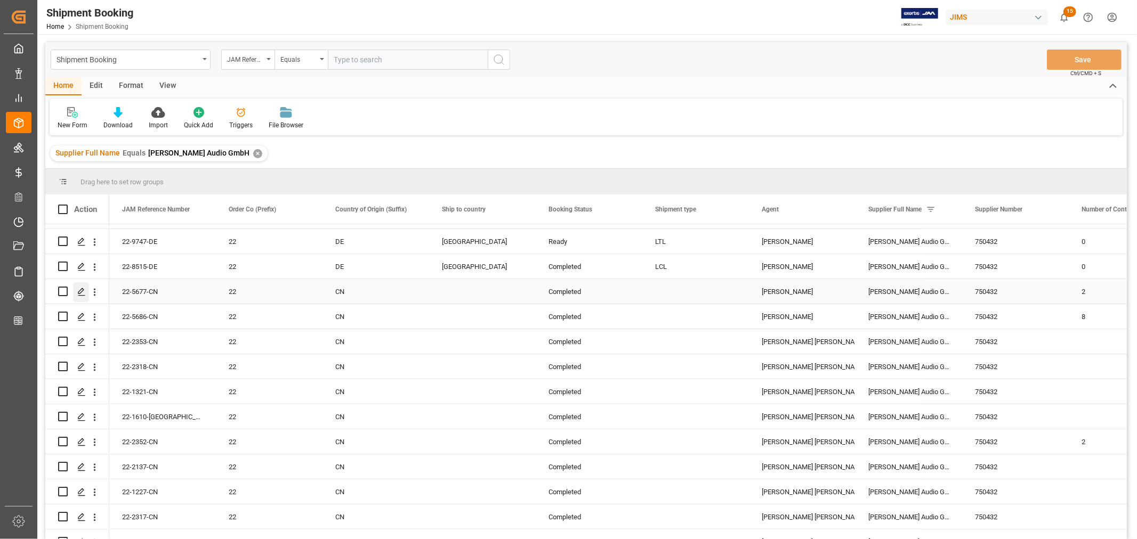
click at [80, 291] on icon "Press SPACE to select this row." at bounding box center [81, 292] width 9 height 9
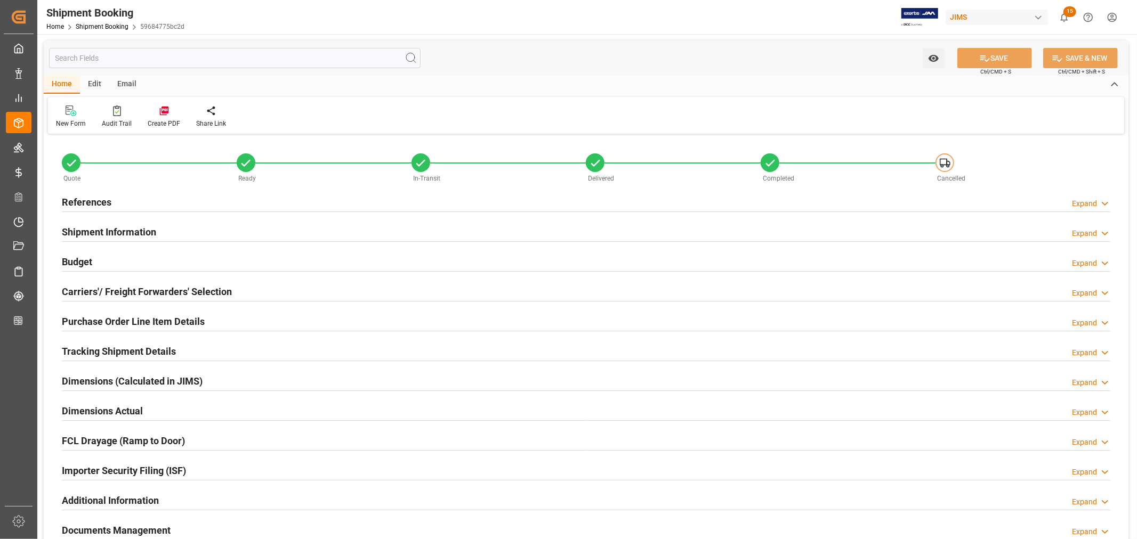
click at [193, 469] on div "Importer Security Filing (ISF) Expand" at bounding box center [586, 470] width 1049 height 20
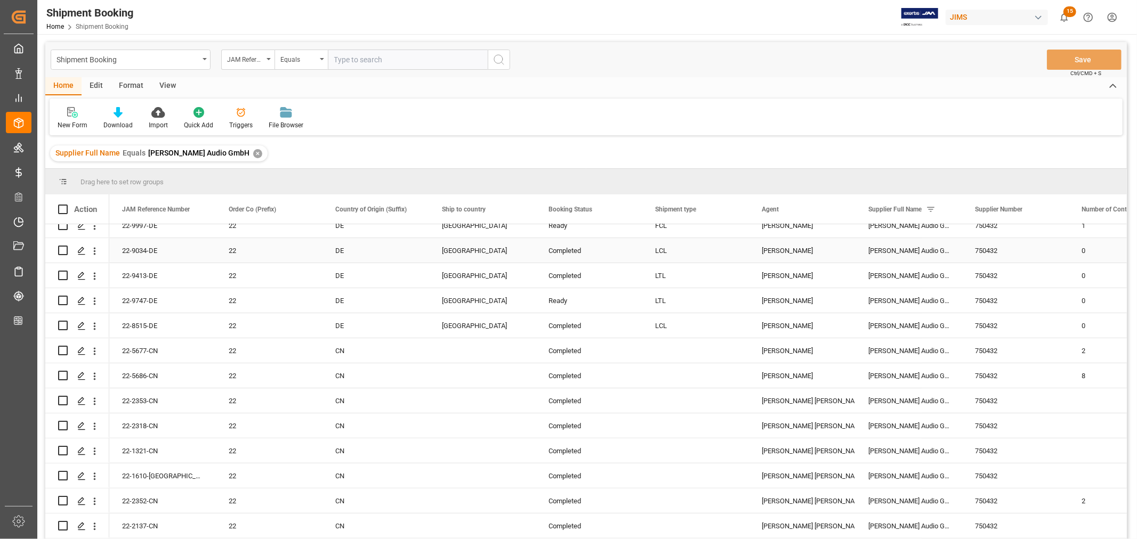
scroll to position [296, 0]
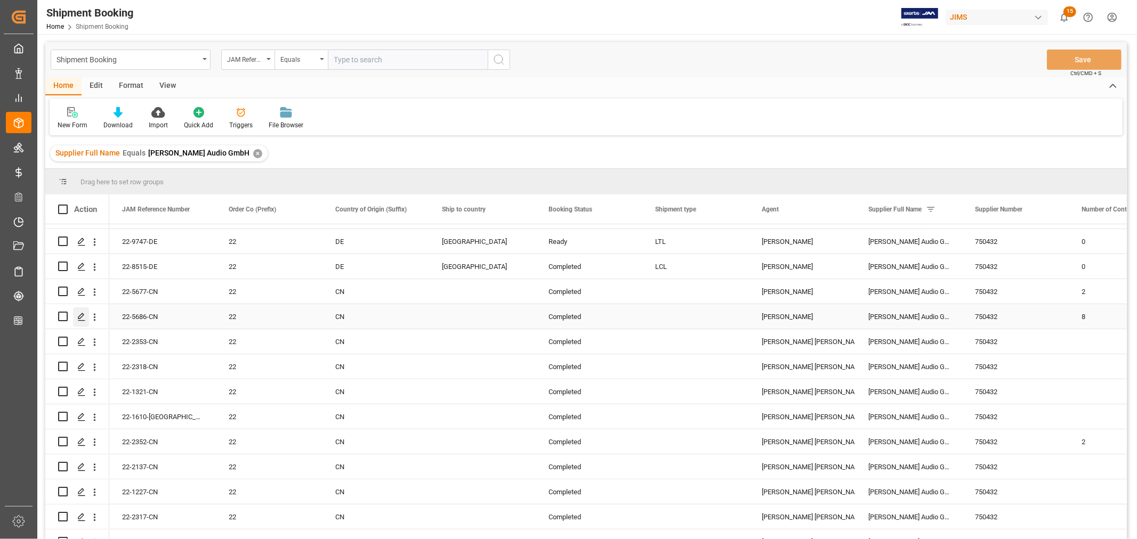
click at [81, 316] on icon "Press SPACE to select this row." at bounding box center [81, 317] width 9 height 9
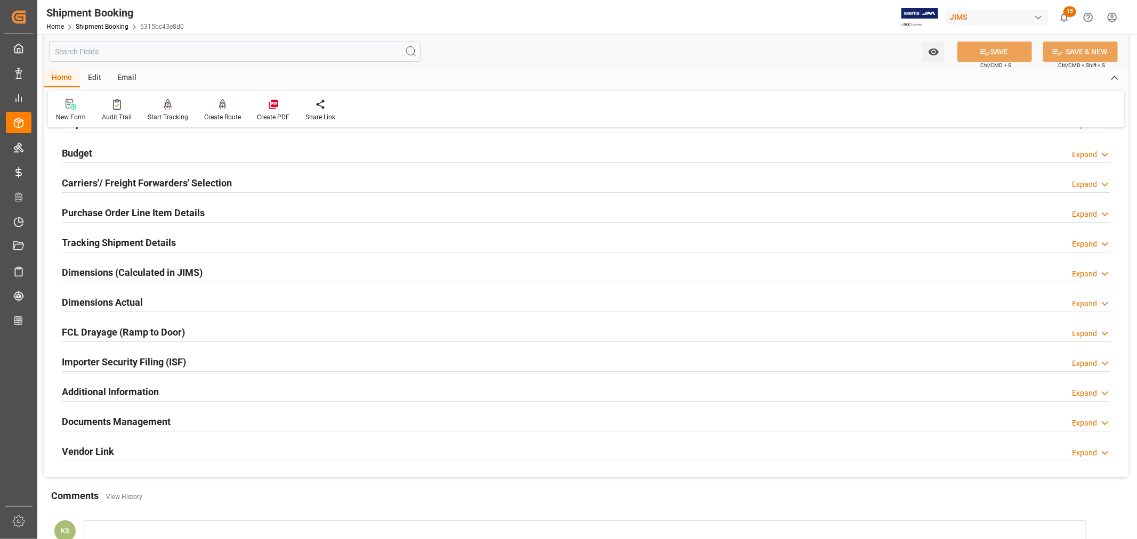
scroll to position [118, 0]
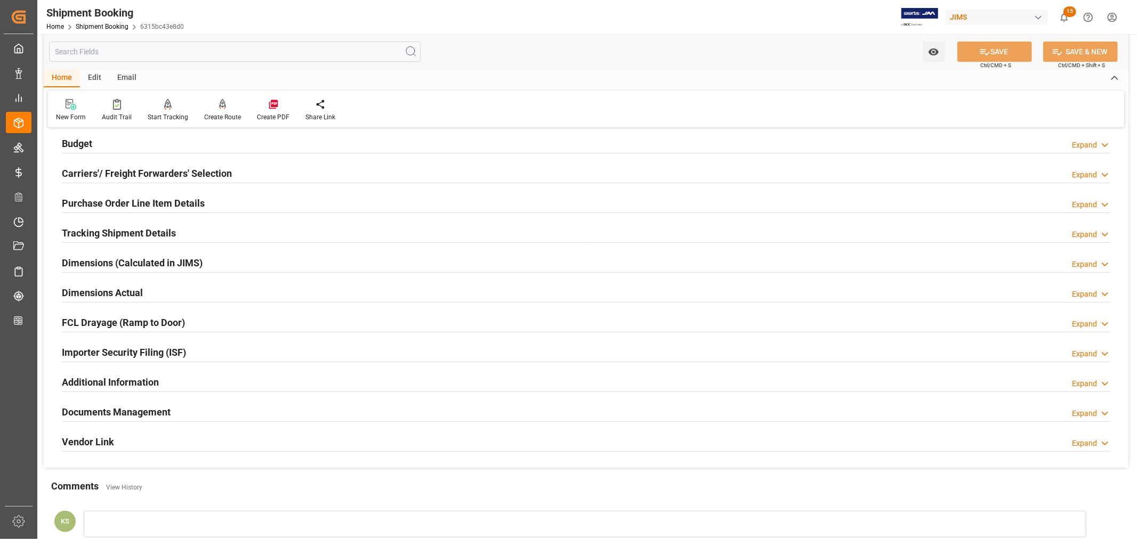
click at [205, 344] on div "Importer Security Filing (ISF) Expand" at bounding box center [586, 352] width 1049 height 20
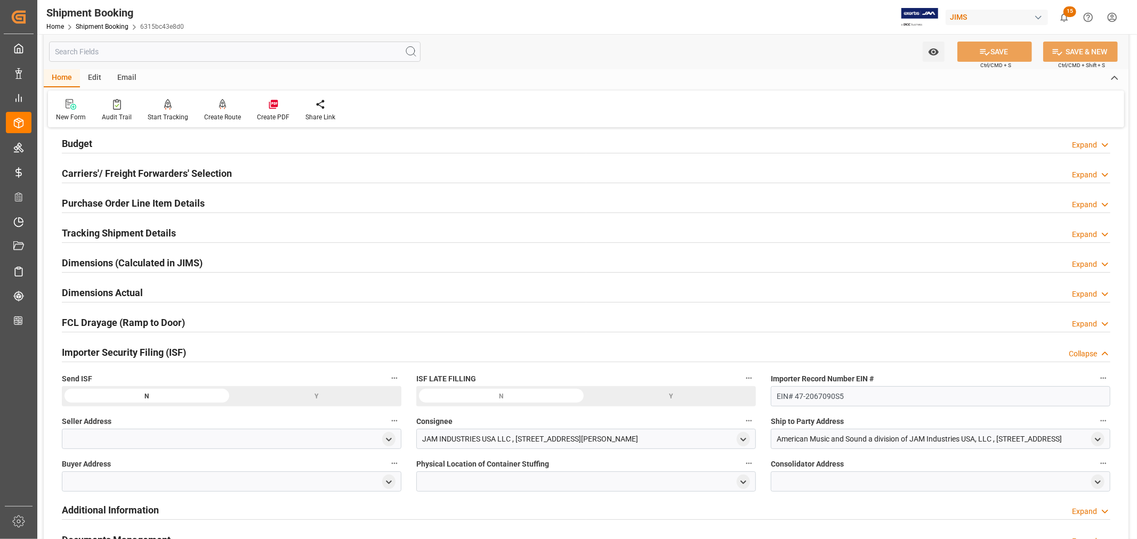
click at [205, 344] on div "Importer Security Filing (ISF) Collapse" at bounding box center [586, 352] width 1049 height 20
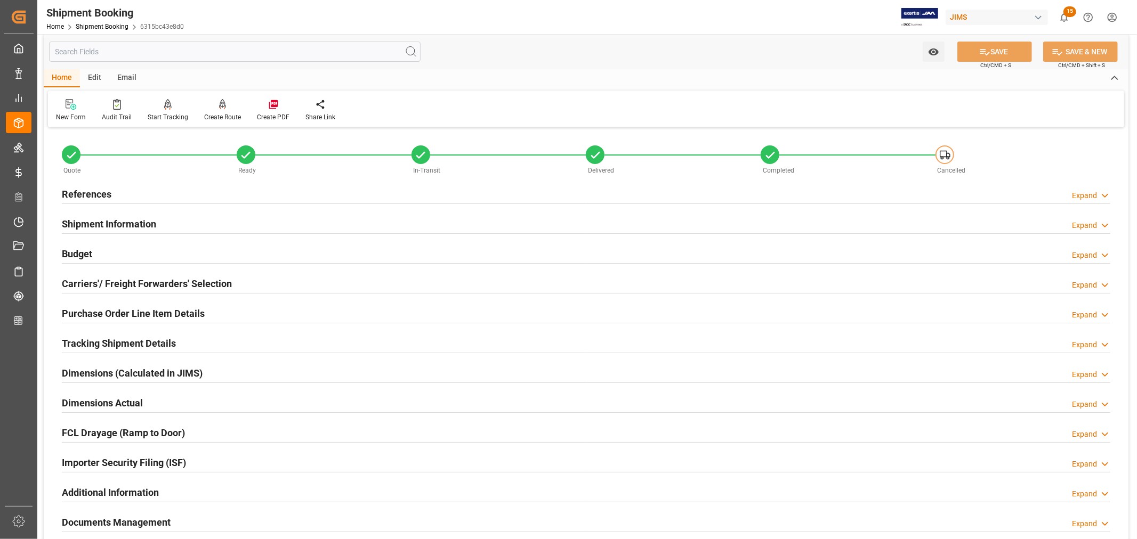
scroll to position [0, 0]
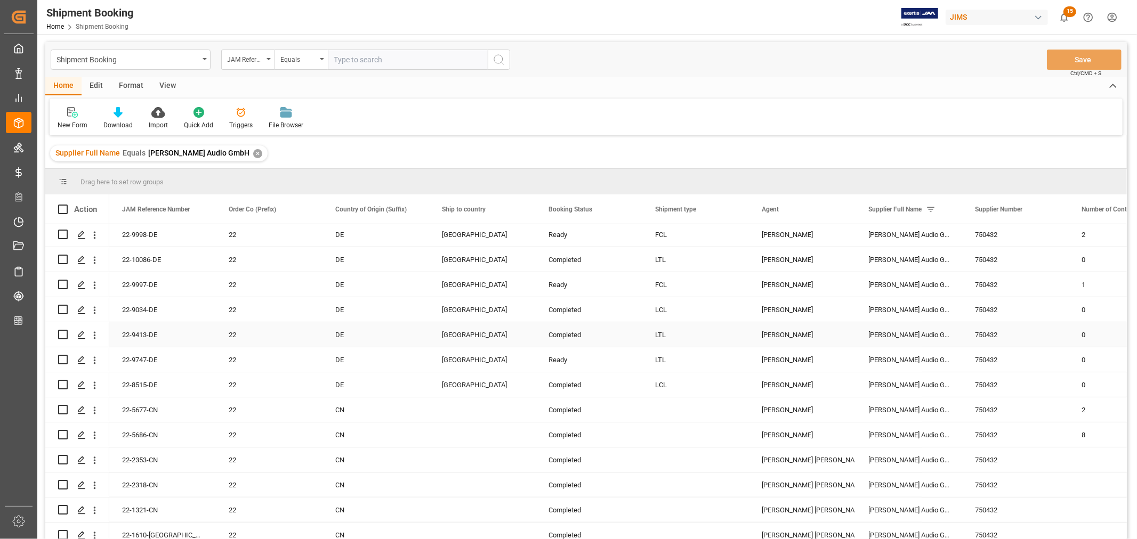
scroll to position [237, 0]
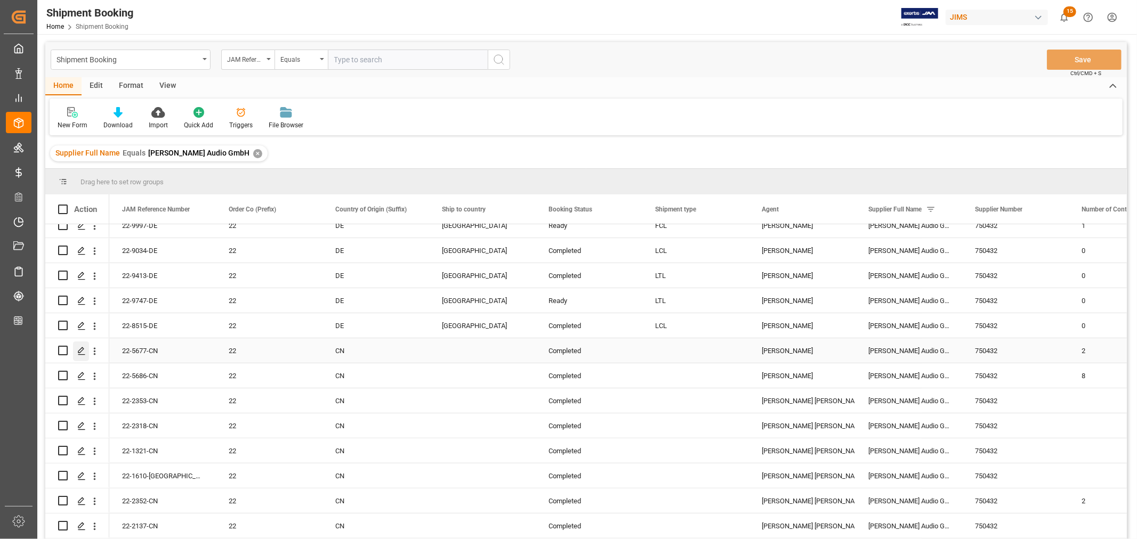
click at [79, 350] on icon "Press SPACE to select this row." at bounding box center [81, 351] width 9 height 9
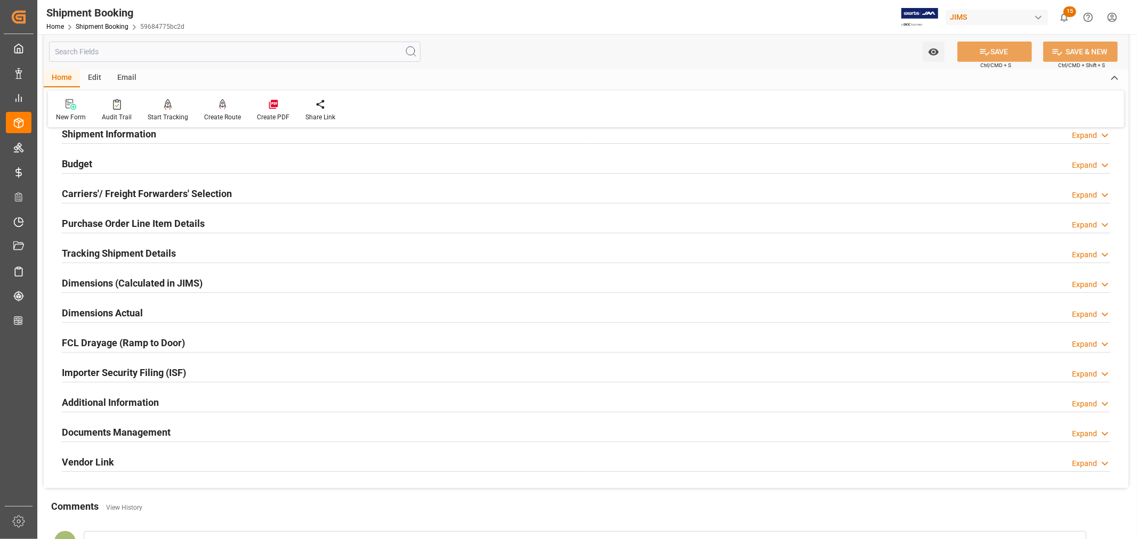
scroll to position [237, 0]
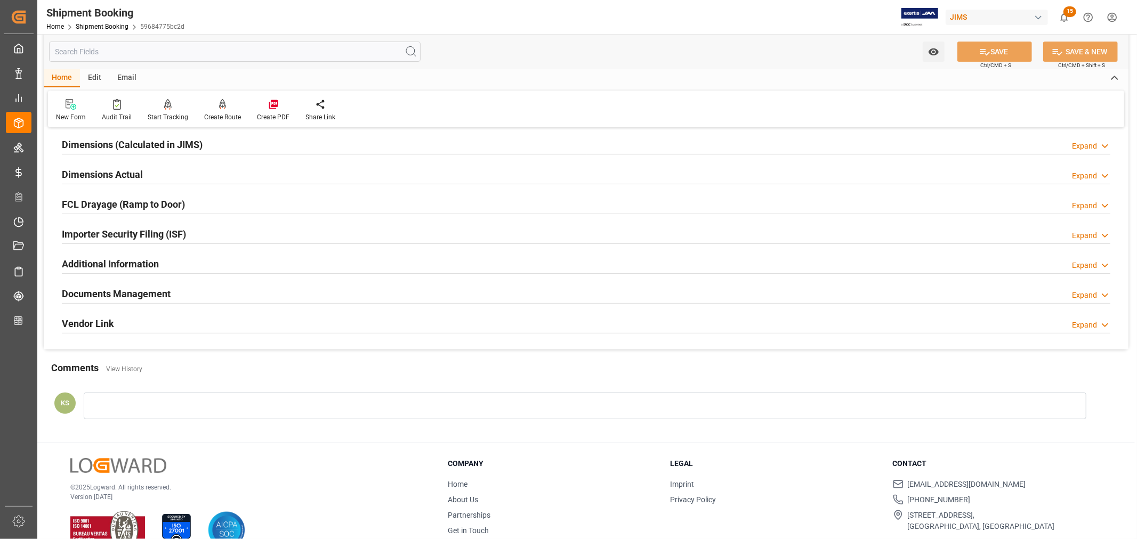
click at [235, 231] on div "Importer Security Filing (ISF) Expand" at bounding box center [586, 233] width 1049 height 20
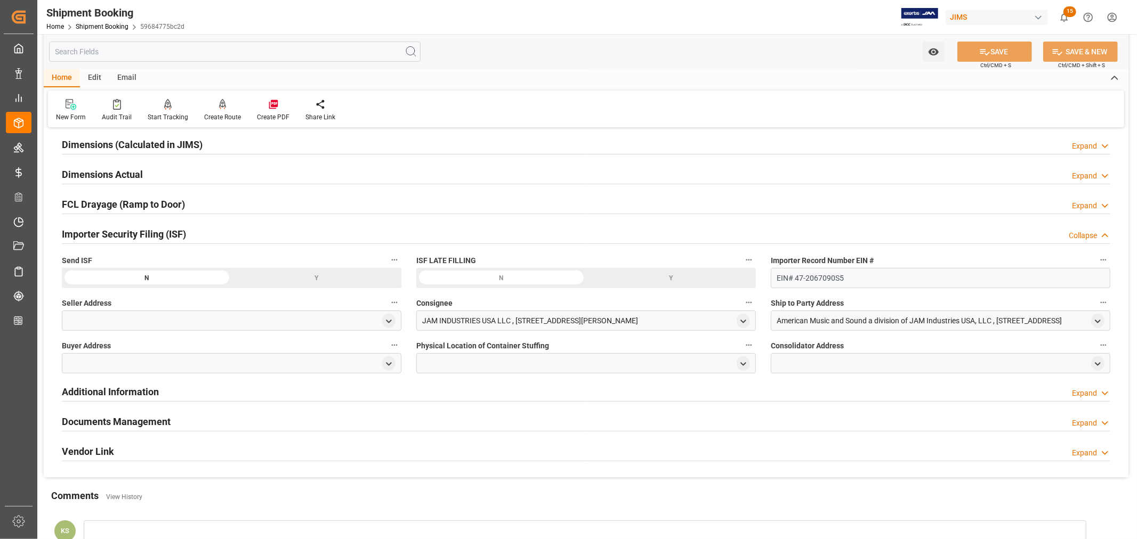
click at [235, 231] on div "Importer Security Filing (ISF) Collapse" at bounding box center [586, 233] width 1049 height 20
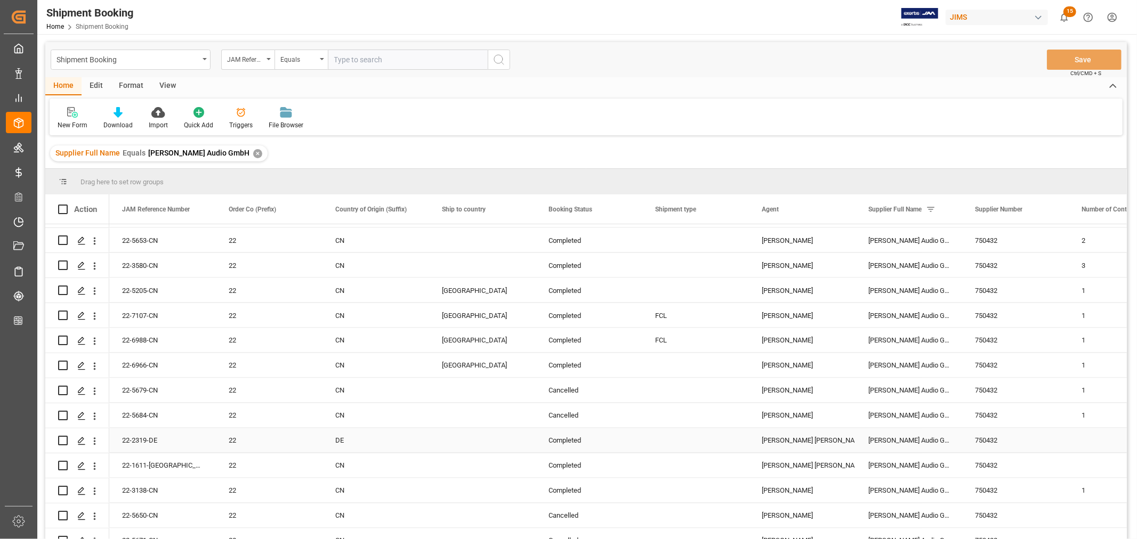
scroll to position [1664, 0]
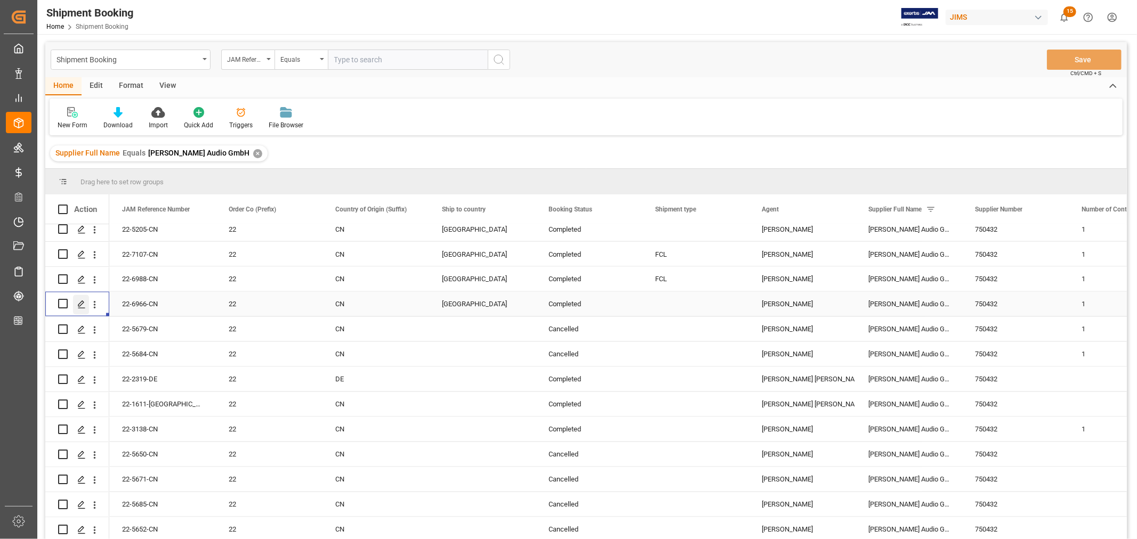
click at [82, 301] on icon "Press SPACE to select this row." at bounding box center [81, 305] width 9 height 9
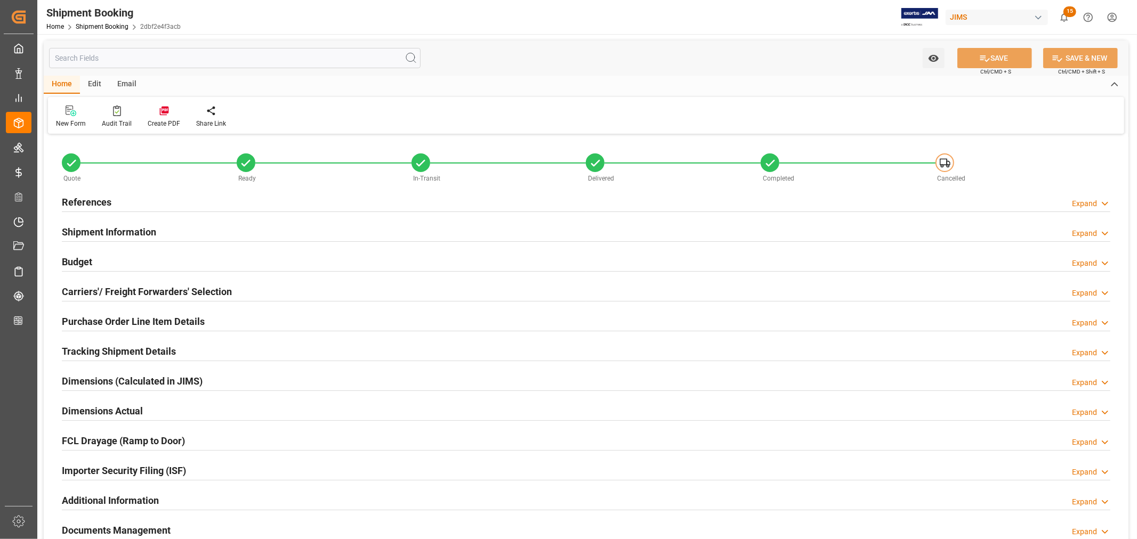
type input "43"
click at [140, 226] on h2 "Shipment Information" at bounding box center [109, 232] width 94 height 14
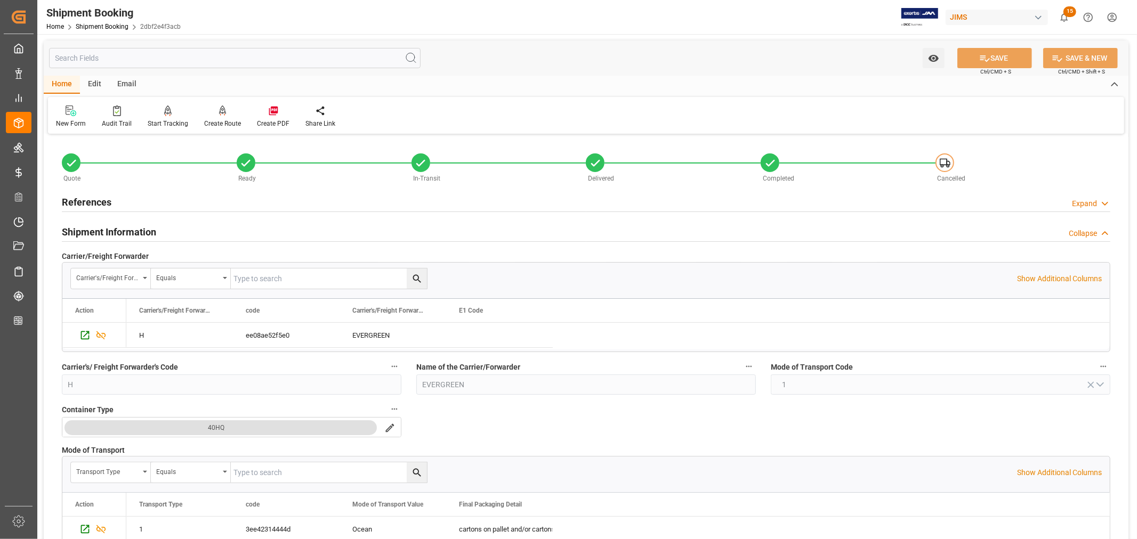
click at [132, 233] on h2 "Shipment Information" at bounding box center [109, 232] width 94 height 14
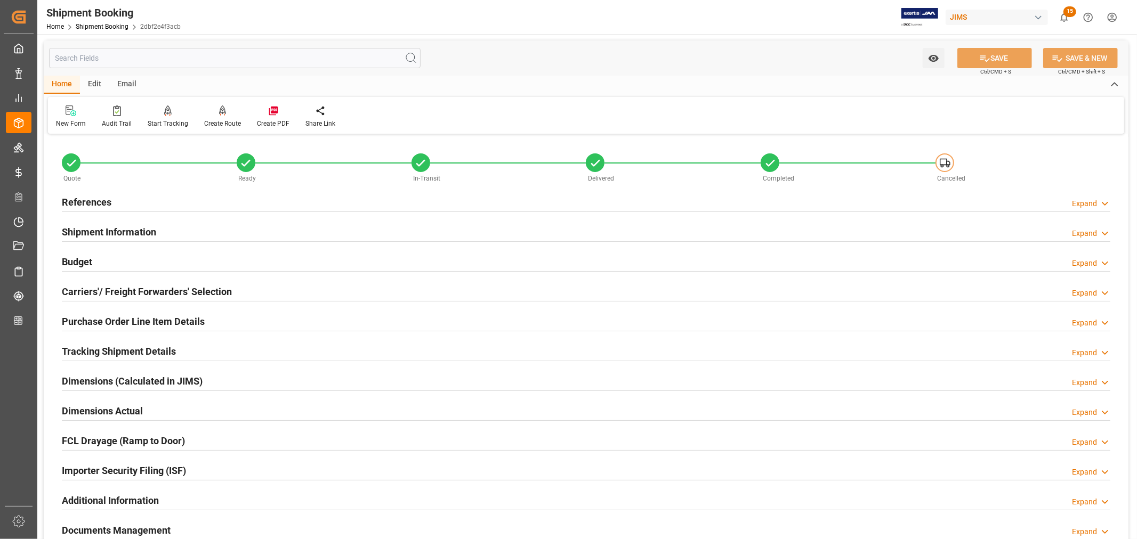
click at [206, 470] on div "Importer Security Filing (ISF) Expand" at bounding box center [586, 470] width 1049 height 20
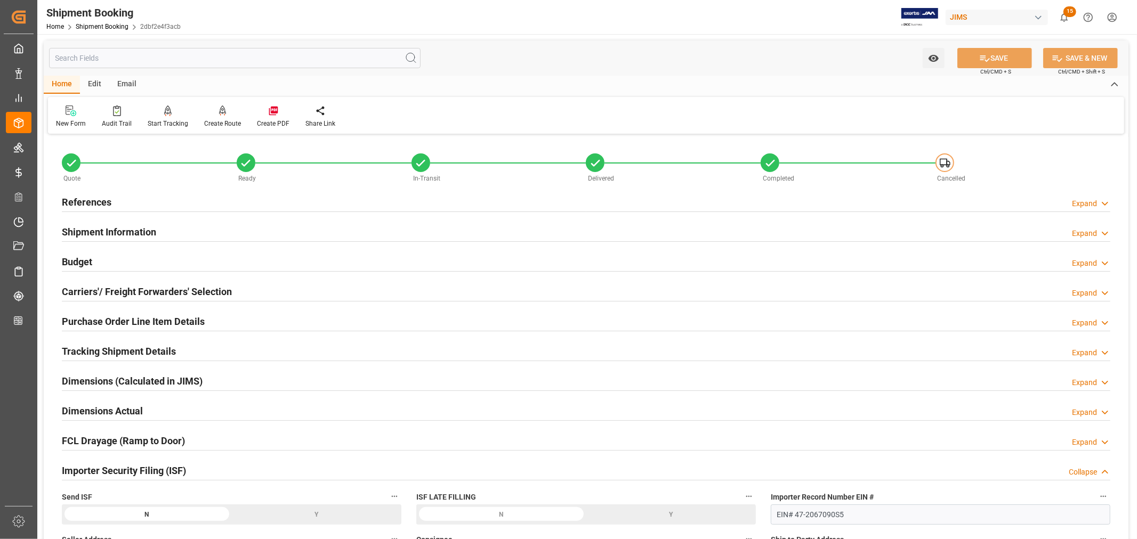
click at [118, 200] on div "References Expand" at bounding box center [586, 201] width 1049 height 20
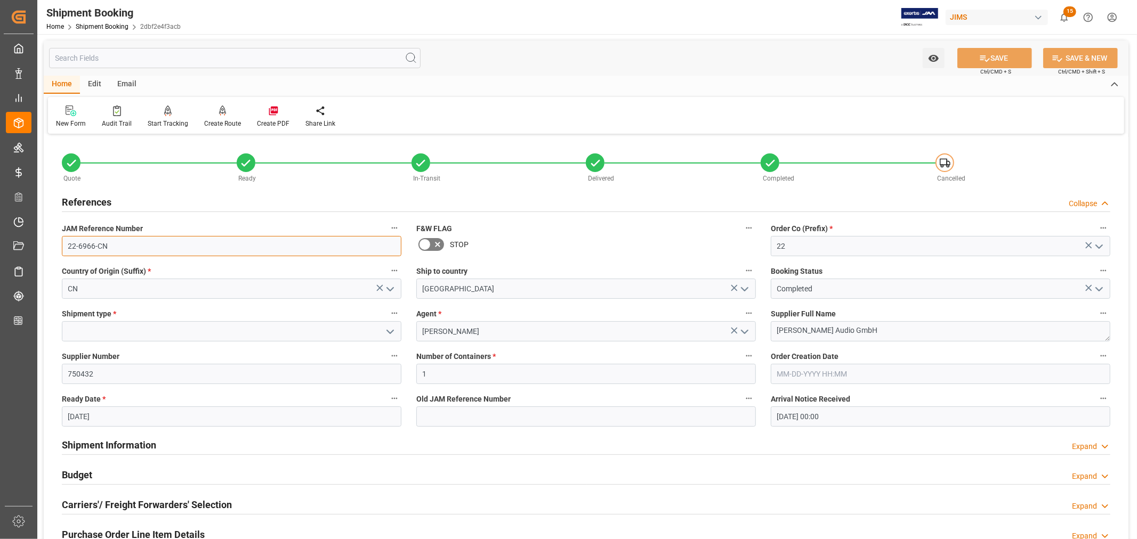
drag, startPoint x: 109, startPoint y: 249, endPoint x: 67, endPoint y: 247, distance: 42.7
click at [67, 247] on input "22-6966-CN" at bounding box center [232, 246] width 340 height 20
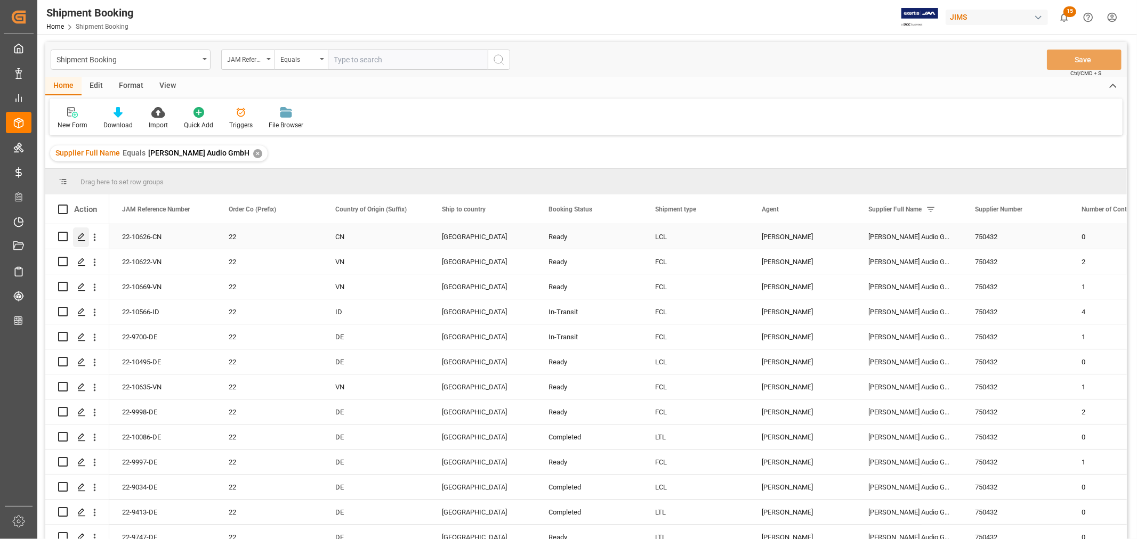
click at [83, 236] on polygon "Press SPACE to select this row." at bounding box center [80, 235] width 5 height 5
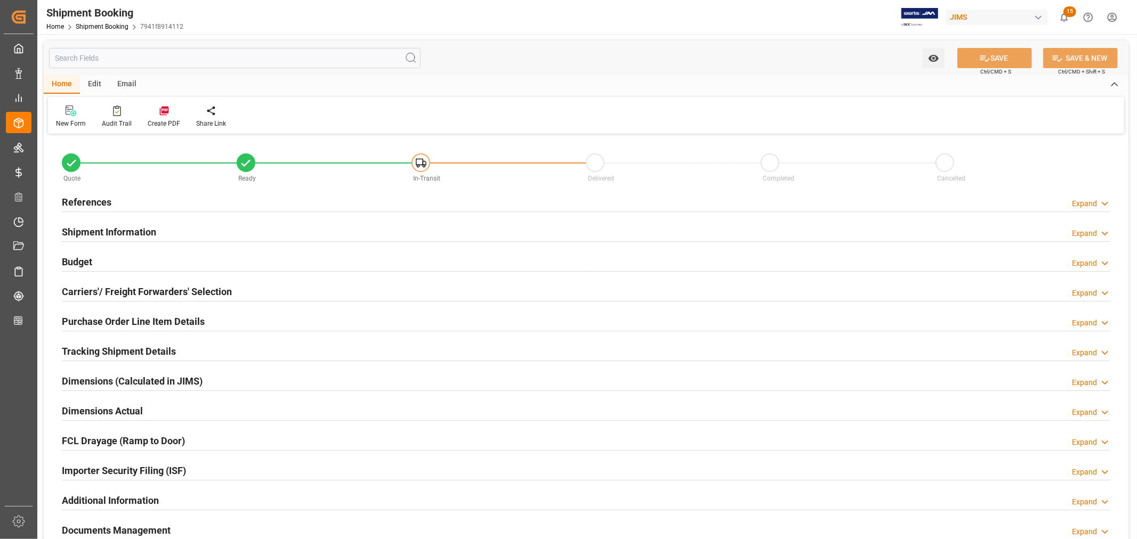
type input "1"
click at [124, 318] on h2 "Purchase Order Line Item Details" at bounding box center [133, 322] width 143 height 14
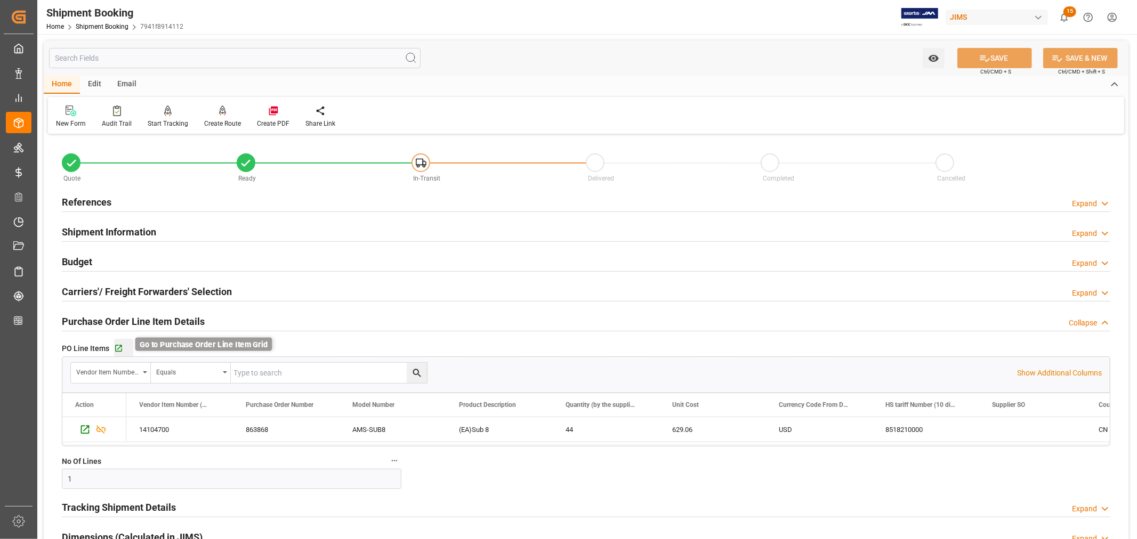
click at [119, 348] on icon "button" at bounding box center [118, 348] width 7 height 7
click at [116, 348] on icon "button" at bounding box center [118, 348] width 9 height 9
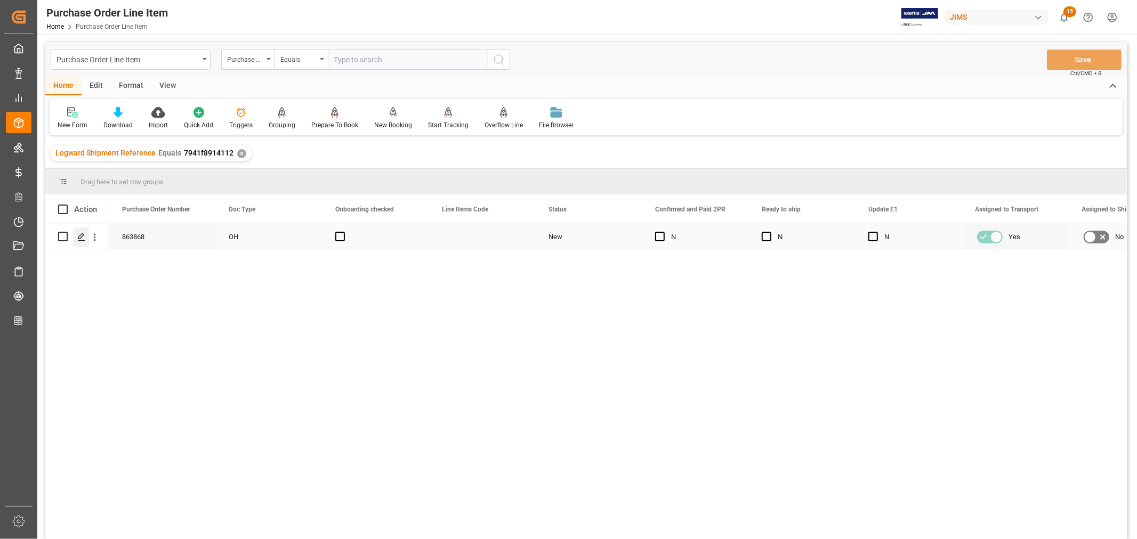
click at [81, 236] on icon "Press SPACE to select this row." at bounding box center [81, 237] width 9 height 9
click at [165, 83] on div "View" at bounding box center [167, 86] width 33 height 18
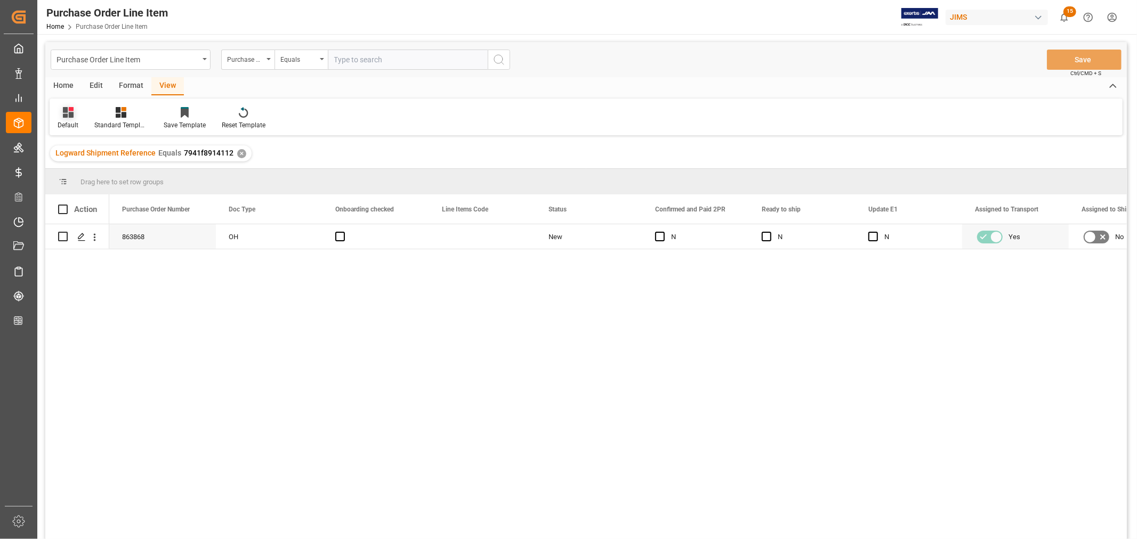
click at [75, 116] on div at bounding box center [68, 112] width 21 height 11
click at [93, 171] on div "ISF Manufacturer Template" at bounding box center [109, 172] width 93 height 11
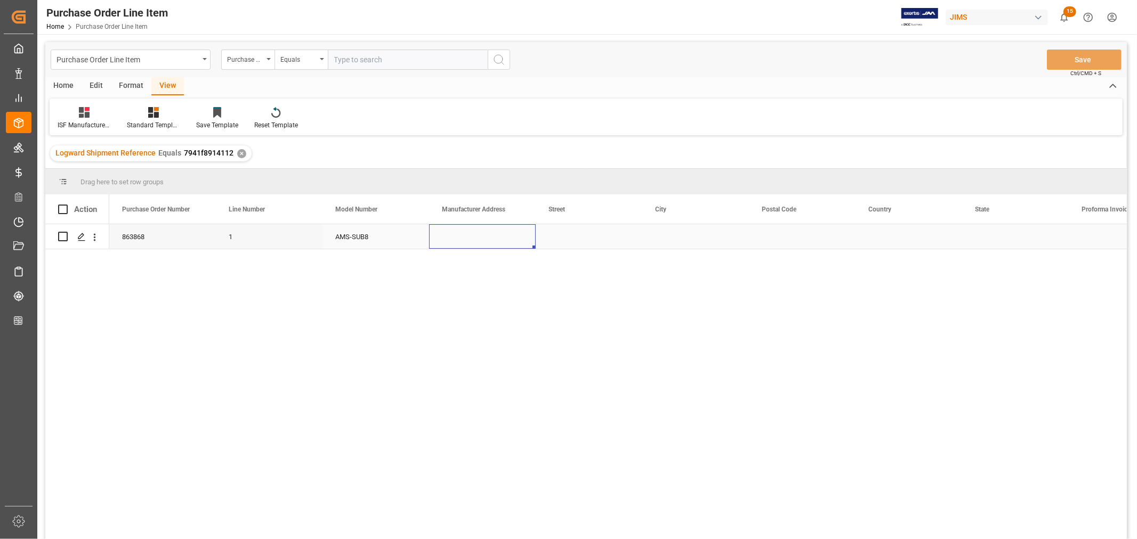
click at [467, 235] on div "Press SPACE to select this row." at bounding box center [482, 236] width 107 height 25
click at [445, 243] on input "Press SPACE to select this row." at bounding box center [483, 243] width 90 height 20
paste input "Dongguan Tristar Electronic Co., LTD"
type input "Dongguan Tristar Electronic Co., LTD"
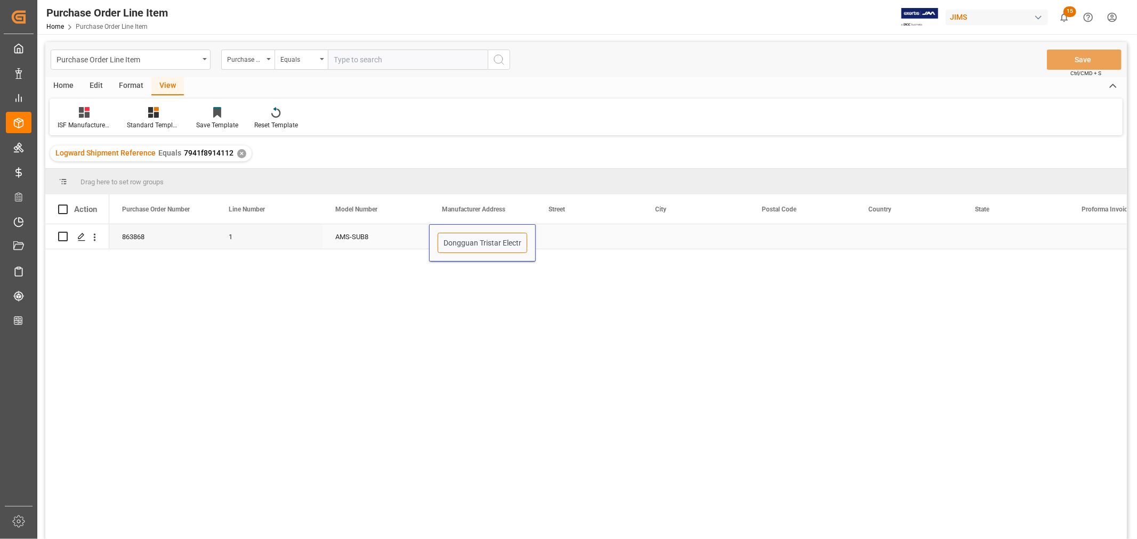
scroll to position [0, 49]
click at [554, 239] on div "Press SPACE to select this row." at bounding box center [589, 236] width 107 height 25
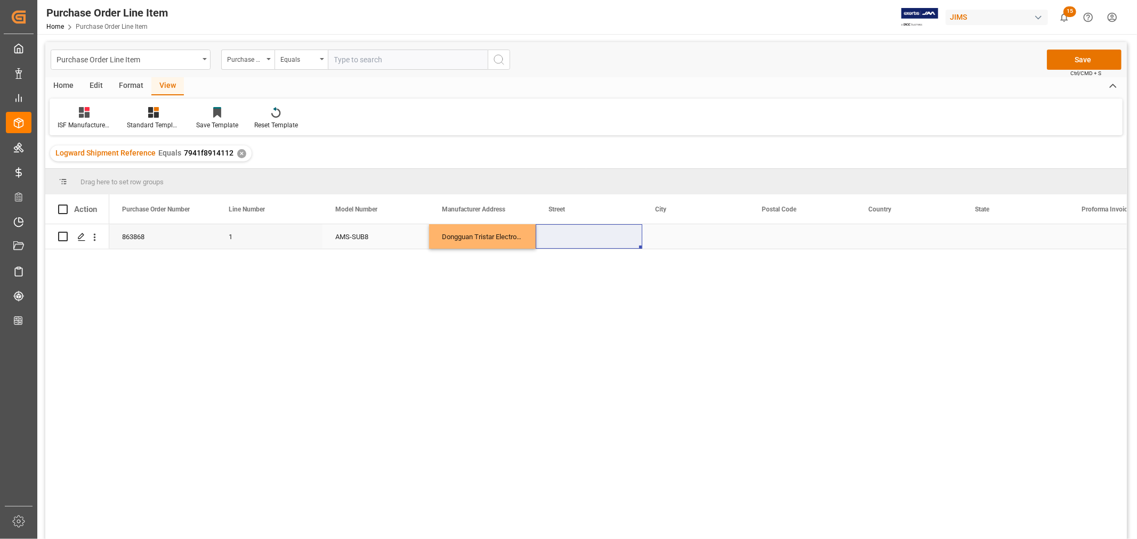
click at [554, 236] on div "Press SPACE to select this row." at bounding box center [589, 236] width 107 height 25
click at [550, 241] on input "Press SPACE to select this row." at bounding box center [589, 243] width 90 height 20
paste input "[STREET_ADDRESS]"
type input "[STREET_ADDRESS]"
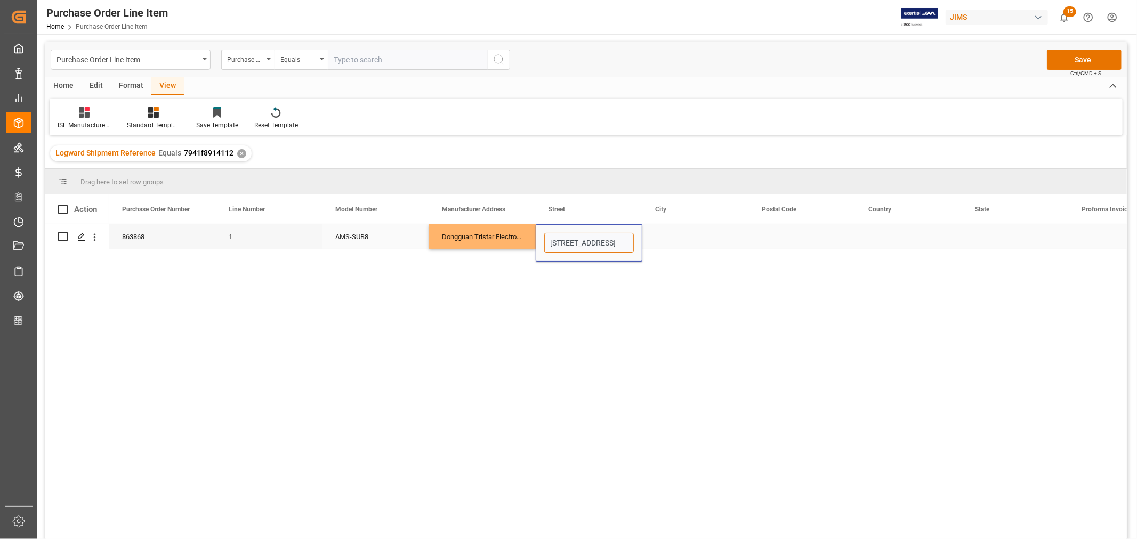
scroll to position [0, 78]
click at [657, 231] on div "Press SPACE to select this row." at bounding box center [695, 236] width 107 height 25
click at [665, 233] on div "Press SPACE to select this row." at bounding box center [695, 236] width 107 height 25
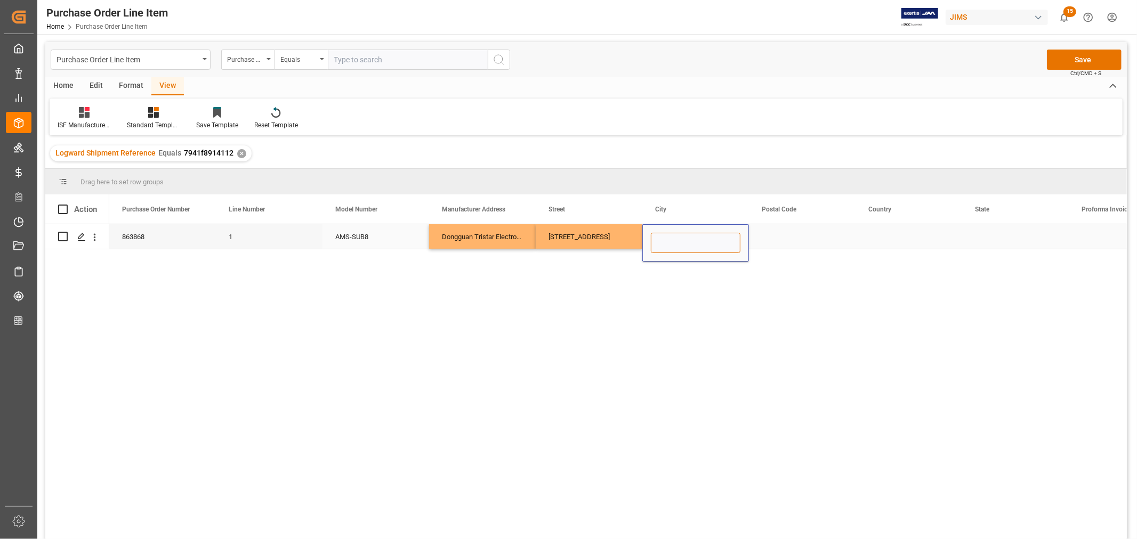
click at [659, 244] on input "Press SPACE to select this row." at bounding box center [696, 243] width 90 height 20
paste input "[GEOGRAPHIC_DATA]"
type input "[GEOGRAPHIC_DATA]"
click at [769, 232] on div "Press SPACE to select this row." at bounding box center [802, 236] width 107 height 25
click at [780, 232] on div "Press SPACE to select this row." at bounding box center [802, 236] width 107 height 25
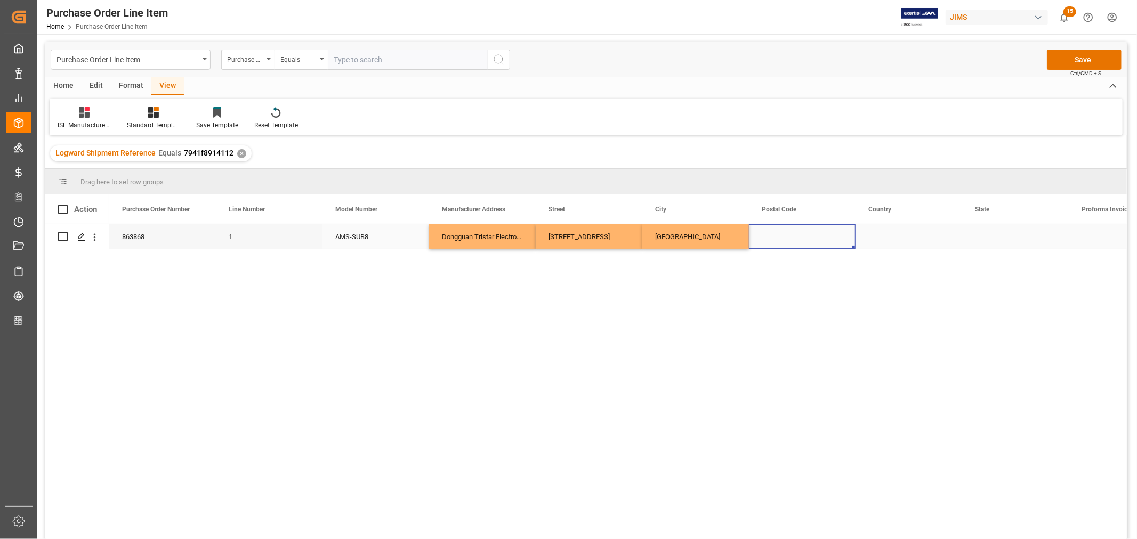
click at [780, 232] on div "Press SPACE to select this row." at bounding box center [802, 236] width 107 height 25
click at [773, 244] on input "Press SPACE to select this row." at bounding box center [802, 243] width 90 height 20
paste input "523710"
type input "523710"
click at [870, 238] on div "Press SPACE to select this row." at bounding box center [909, 236] width 107 height 25
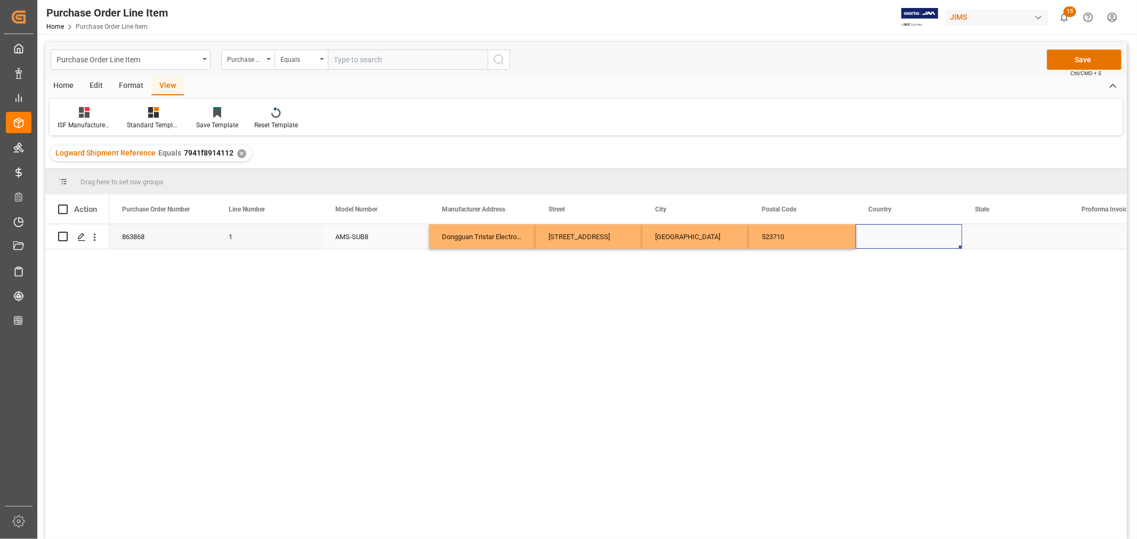
click at [870, 238] on div "Press SPACE to select this row." at bounding box center [909, 236] width 107 height 25
click at [871, 242] on input "Press SPACE to select this row." at bounding box center [909, 243] width 90 height 20
type input "CN"
click at [994, 238] on div "Press SPACE to select this row." at bounding box center [1015, 236] width 107 height 25
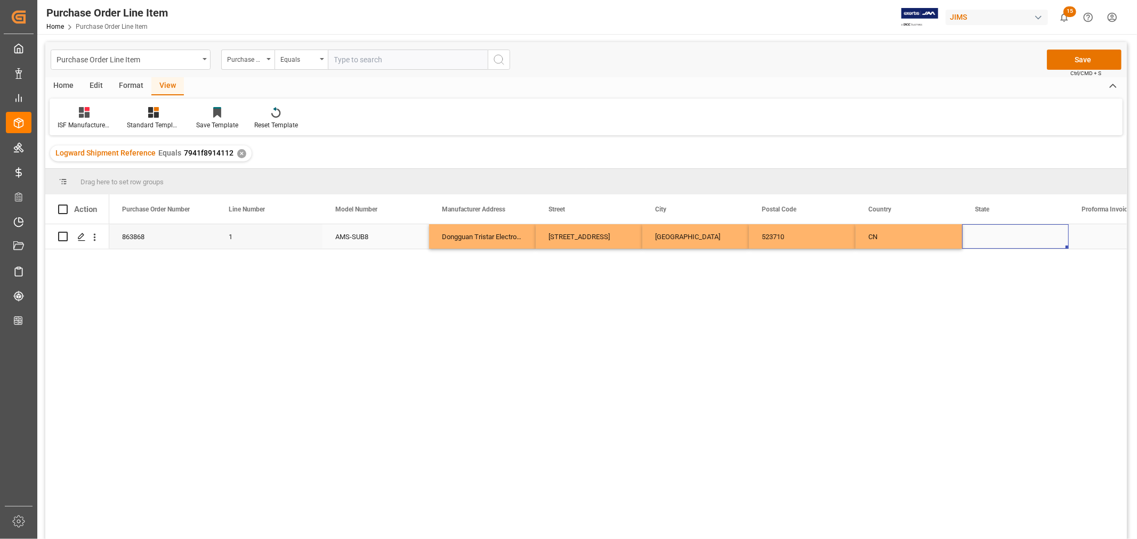
click at [981, 238] on div "Press SPACE to select this row." at bounding box center [1015, 236] width 107 height 25
click at [973, 241] on input "Press SPACE to select this row." at bounding box center [1016, 243] width 90 height 20
paste input "[GEOGRAPHIC_DATA]"
type input "[GEOGRAPHIC_DATA]"
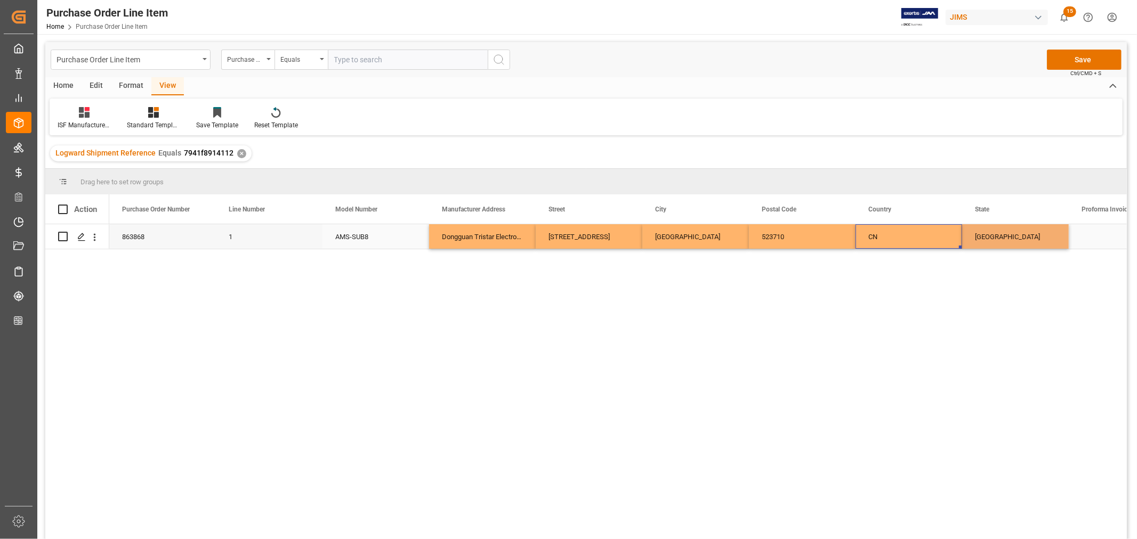
click at [923, 233] on div "CN" at bounding box center [909, 236] width 107 height 25
click at [1081, 60] on button "Save" at bounding box center [1084, 60] width 75 height 20
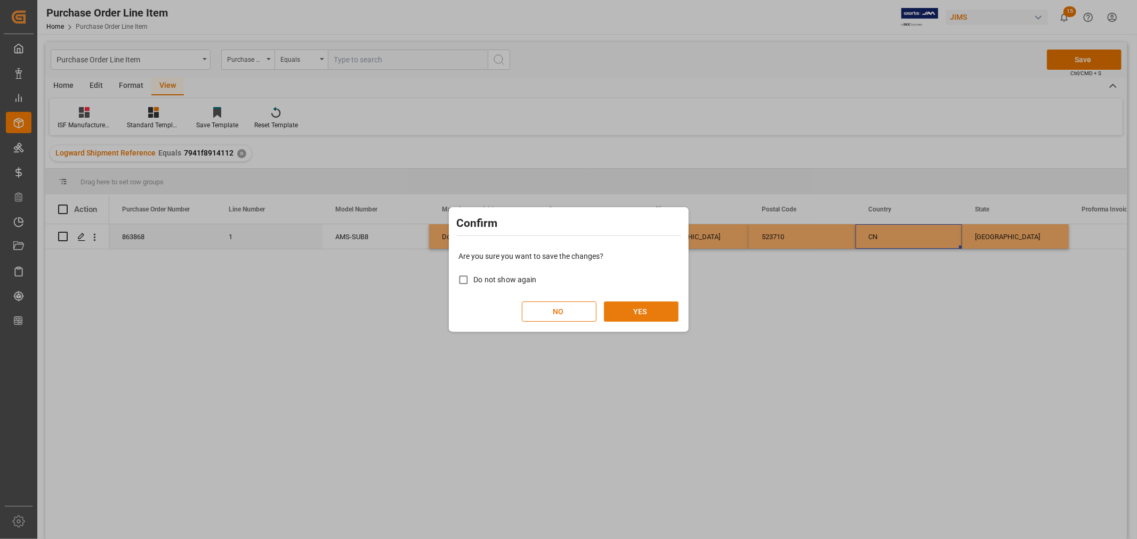
click at [638, 312] on button "YES" at bounding box center [641, 312] width 75 height 20
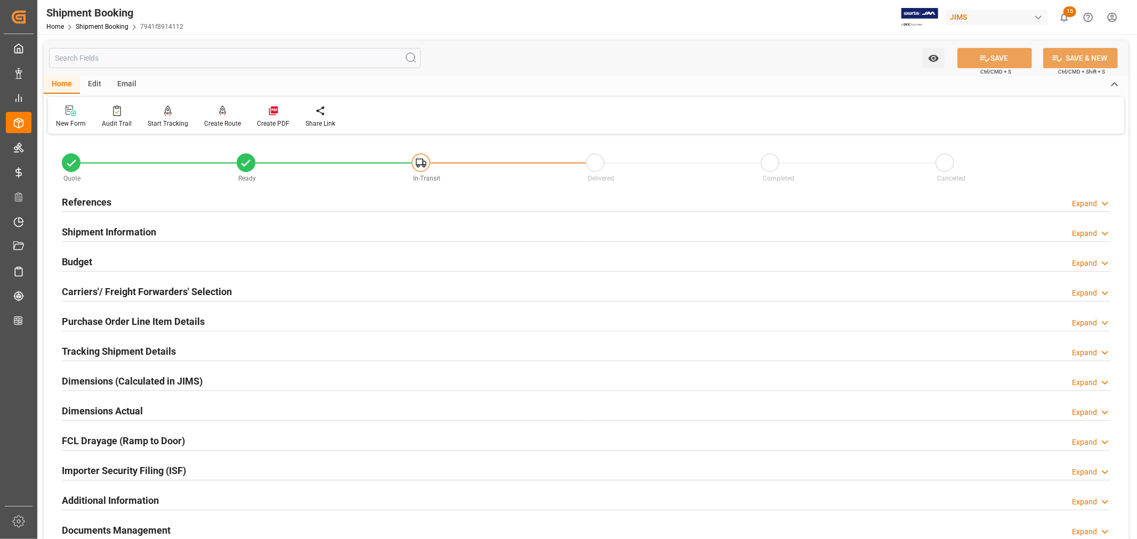
click at [107, 203] on h2 "References" at bounding box center [87, 202] width 50 height 14
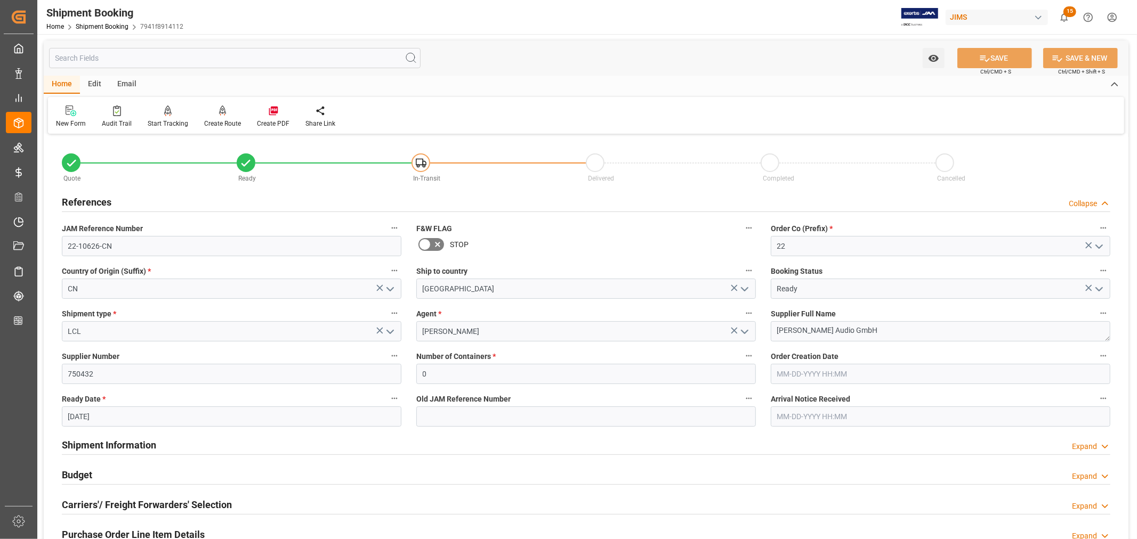
click at [107, 203] on h2 "References" at bounding box center [87, 202] width 50 height 14
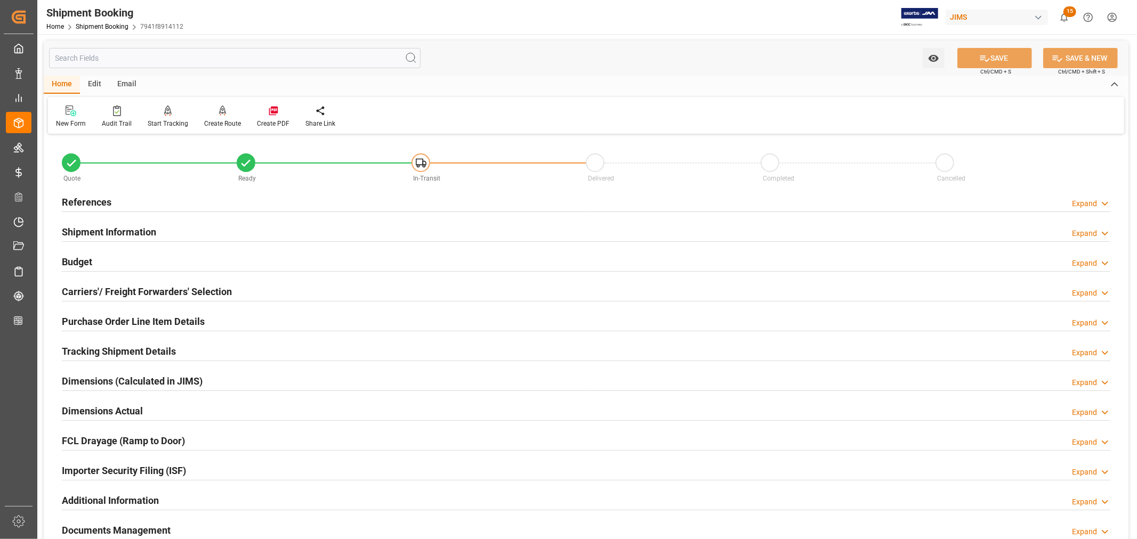
click at [187, 320] on h2 "Purchase Order Line Item Details" at bounding box center [133, 322] width 143 height 14
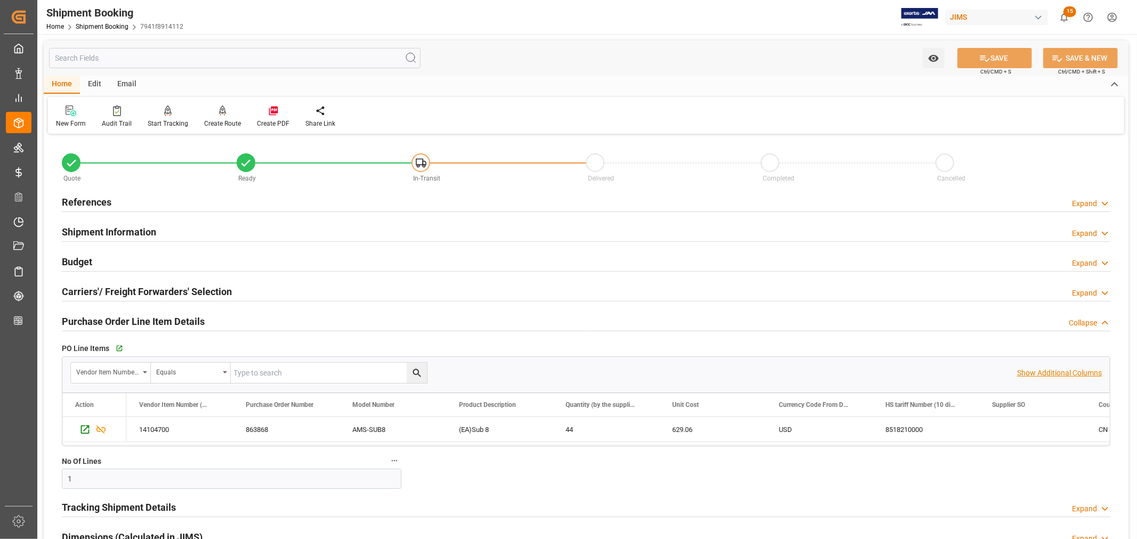
click at [1037, 374] on p "Show Additional Columns" at bounding box center [1059, 373] width 85 height 11
click at [547, 428] on div "(EA)Sub 8" at bounding box center [499, 429] width 107 height 25
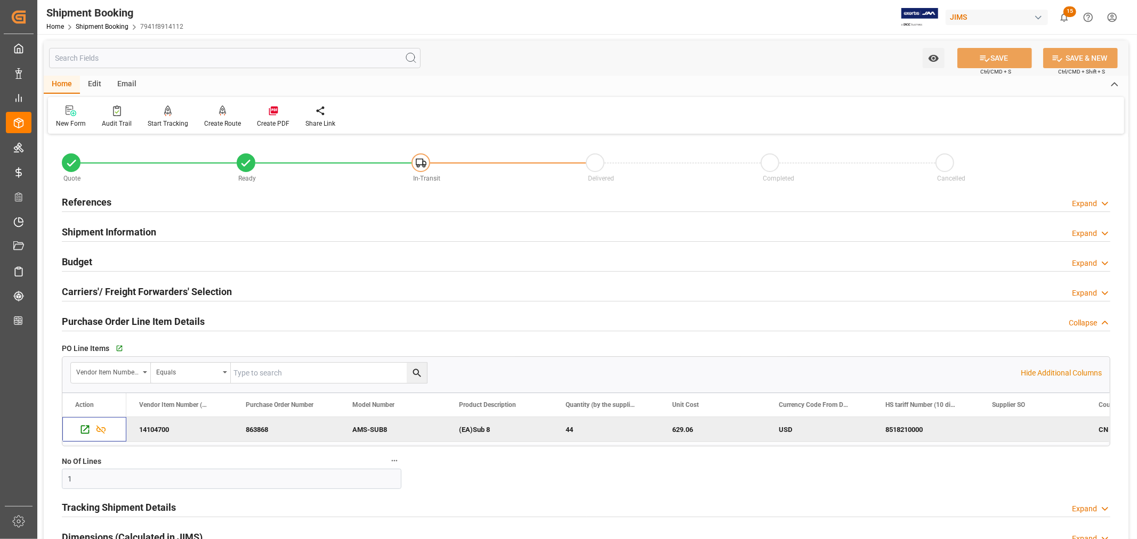
click at [152, 319] on h2 "Purchase Order Line Item Details" at bounding box center [133, 322] width 143 height 14
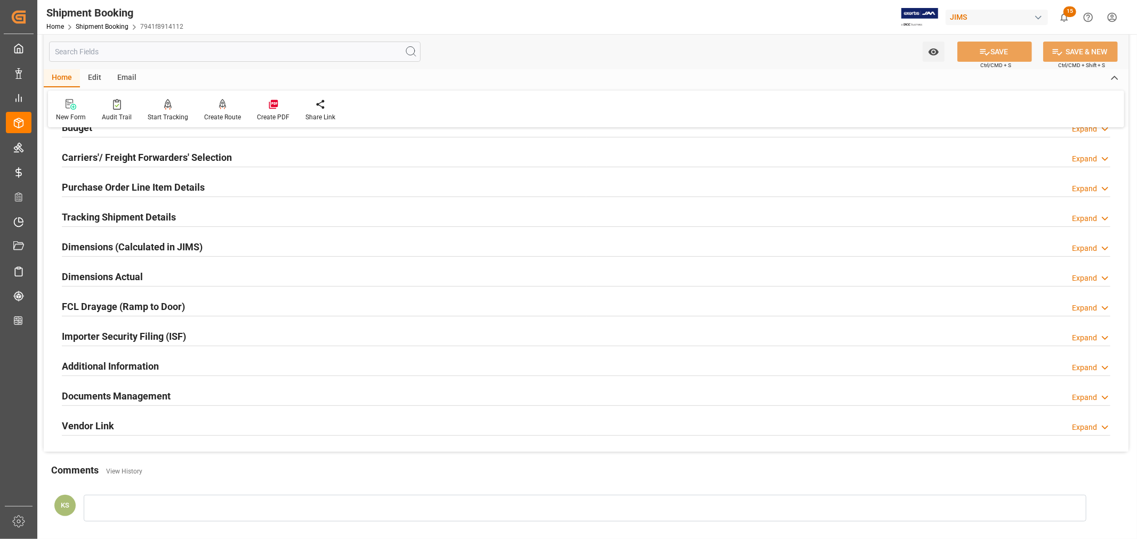
scroll to position [178, 0]
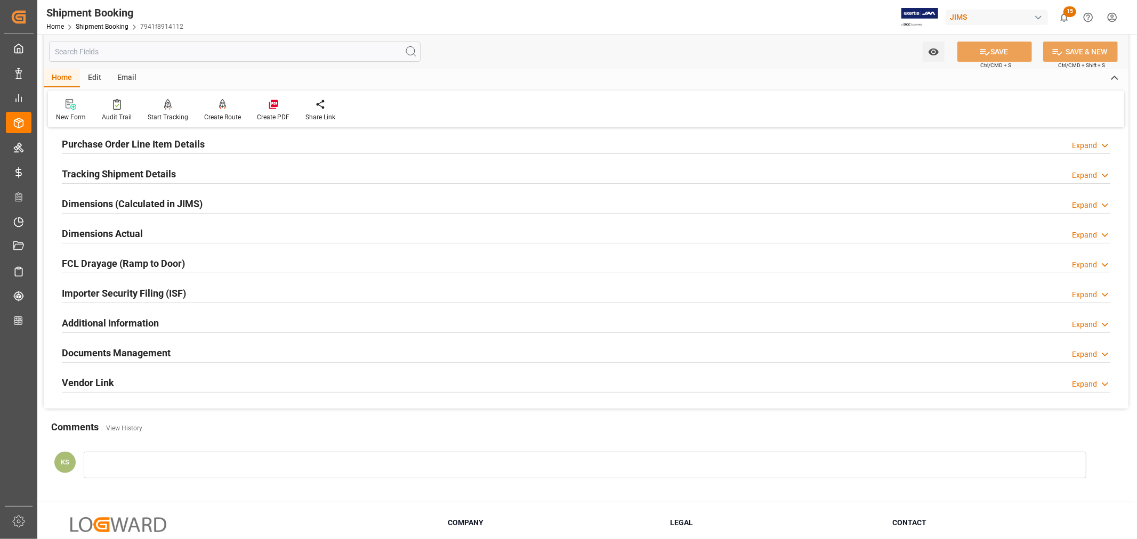
click at [182, 290] on h2 "Importer Security Filing (ISF)" at bounding box center [124, 293] width 124 height 14
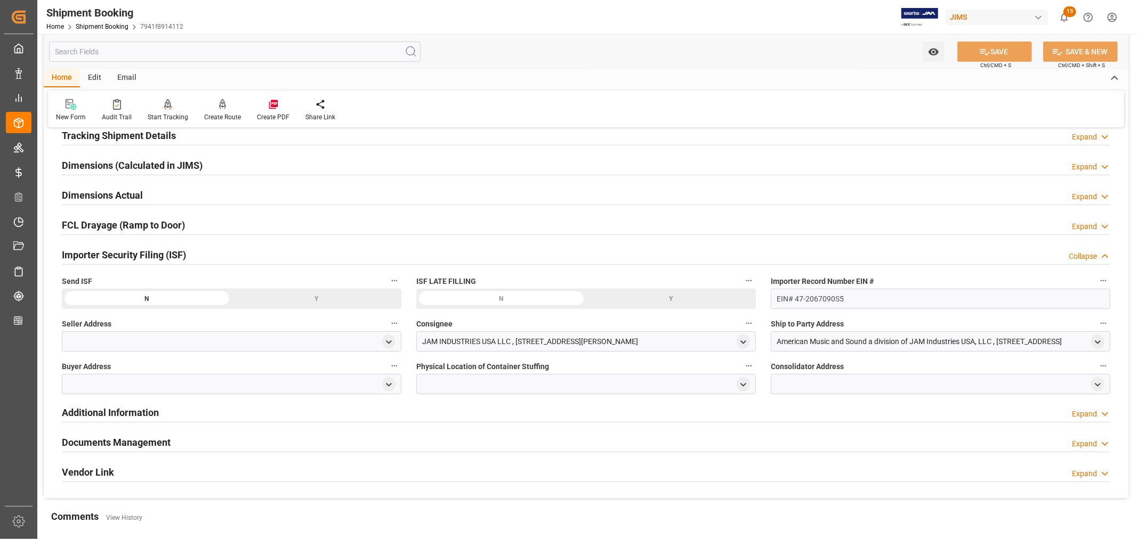
scroll to position [237, 0]
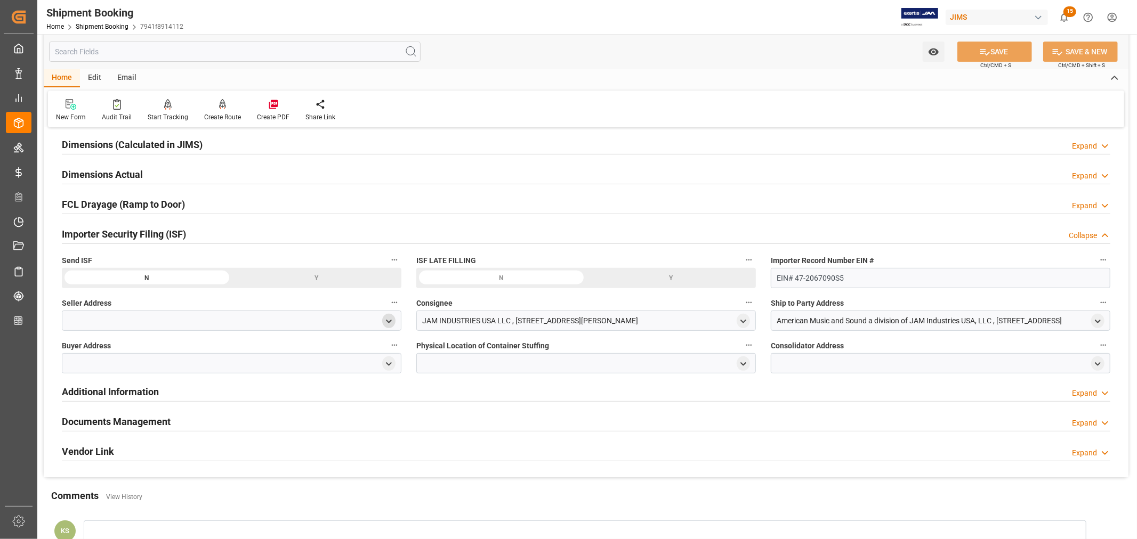
click at [391, 322] on icon "open menu" at bounding box center [388, 321] width 9 height 9
click at [125, 352] on input at bounding box center [216, 352] width 292 height 20
type input "[PERSON_NAME]"
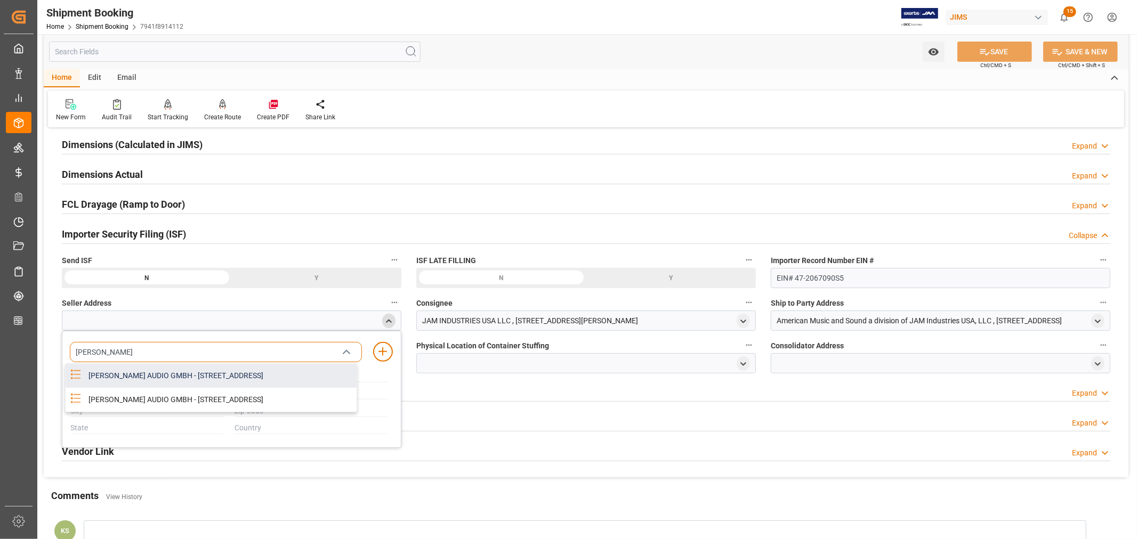
click at [154, 376] on div "[PERSON_NAME] AUDIO GMBH - [STREET_ADDRESS]" at bounding box center [219, 376] width 275 height 24
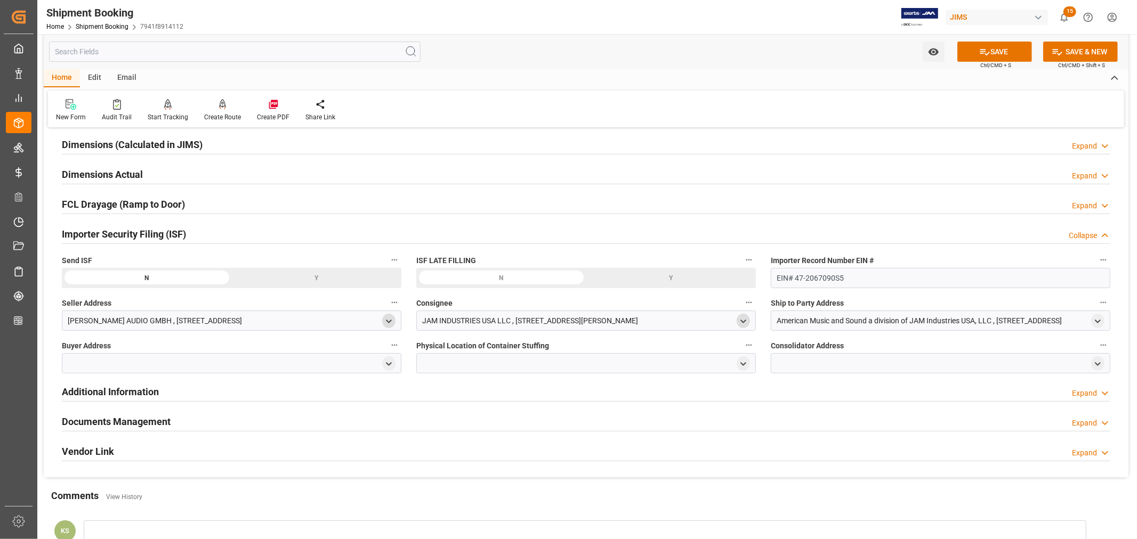
click at [743, 319] on icon "open menu" at bounding box center [743, 321] width 9 height 9
click at [450, 355] on input at bounding box center [570, 352] width 292 height 20
type input "jam"
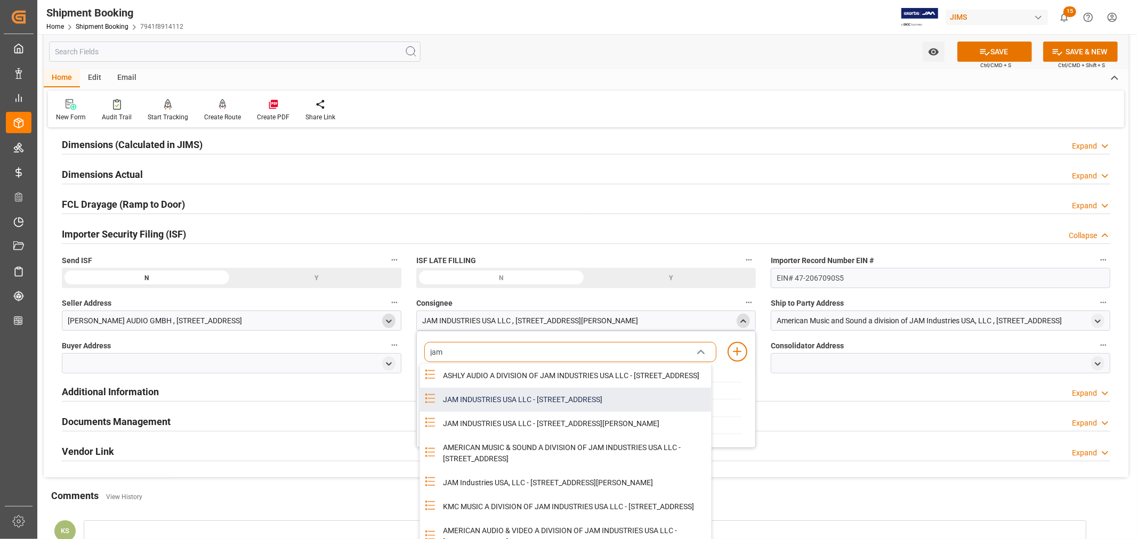
click at [524, 408] on div "JAM INDUSTRIES USA LLC - [STREET_ADDRESS]" at bounding box center [574, 400] width 275 height 24
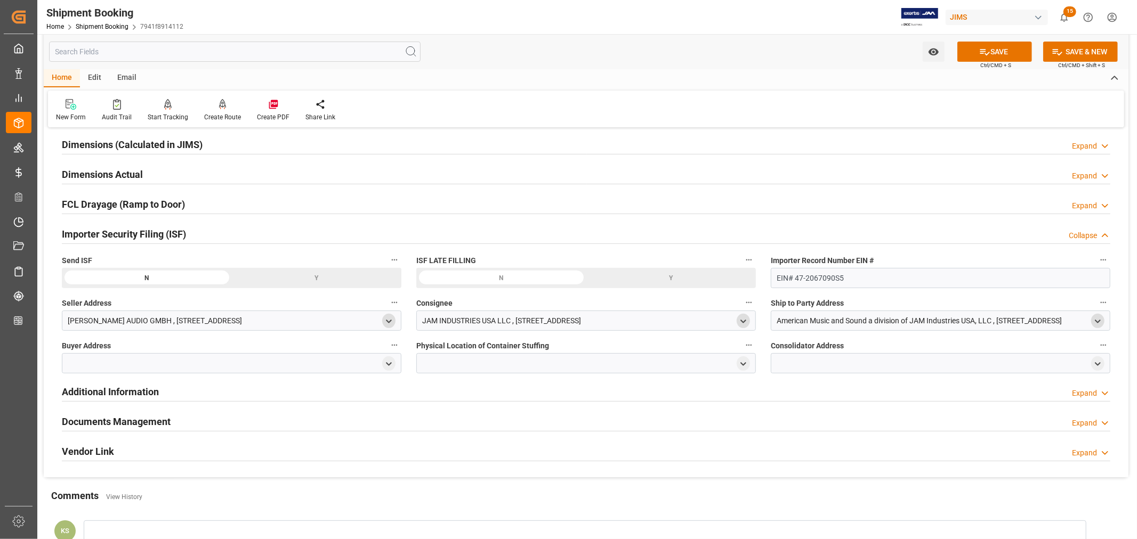
click at [1098, 321] on polyline "open menu" at bounding box center [1097, 321] width 5 height 2
click at [836, 353] on input at bounding box center [925, 352] width 292 height 20
type input "america"
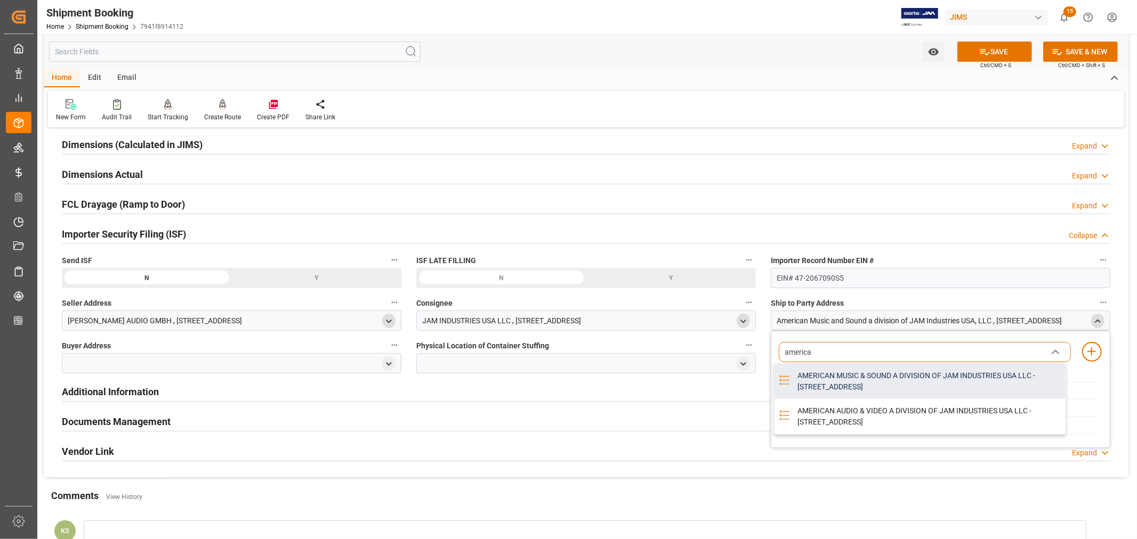
click at [835, 378] on div "AMERICAN MUSIC & SOUND A DIVISION OF JAM INDUSTRIES USA LLC - [STREET_ADDRESS]" at bounding box center [928, 381] width 275 height 35
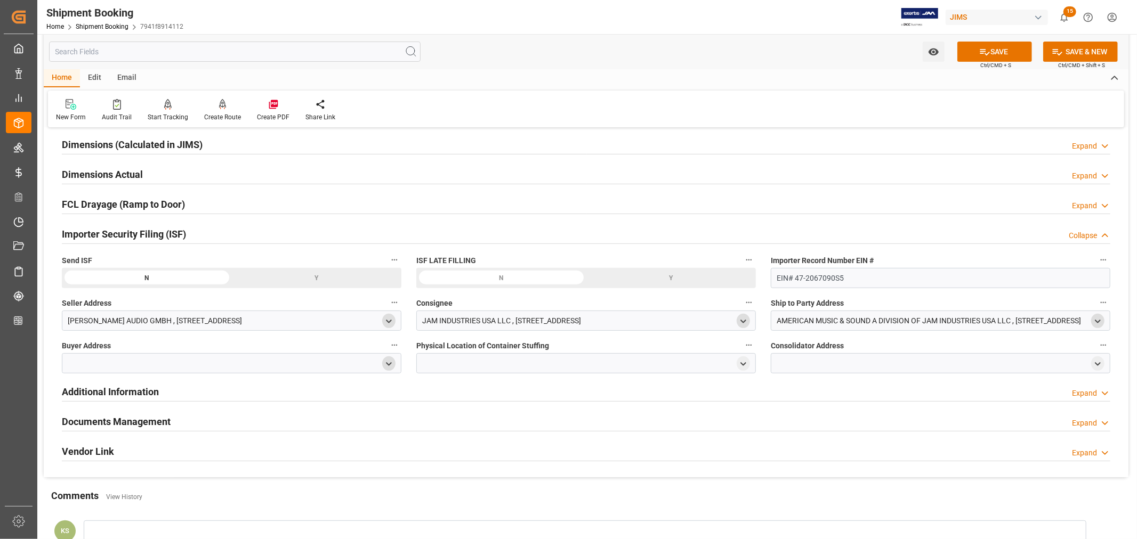
click at [391, 366] on icon "open menu" at bounding box center [388, 364] width 9 height 9
click at [231, 394] on input at bounding box center [216, 395] width 292 height 20
type input "jam"
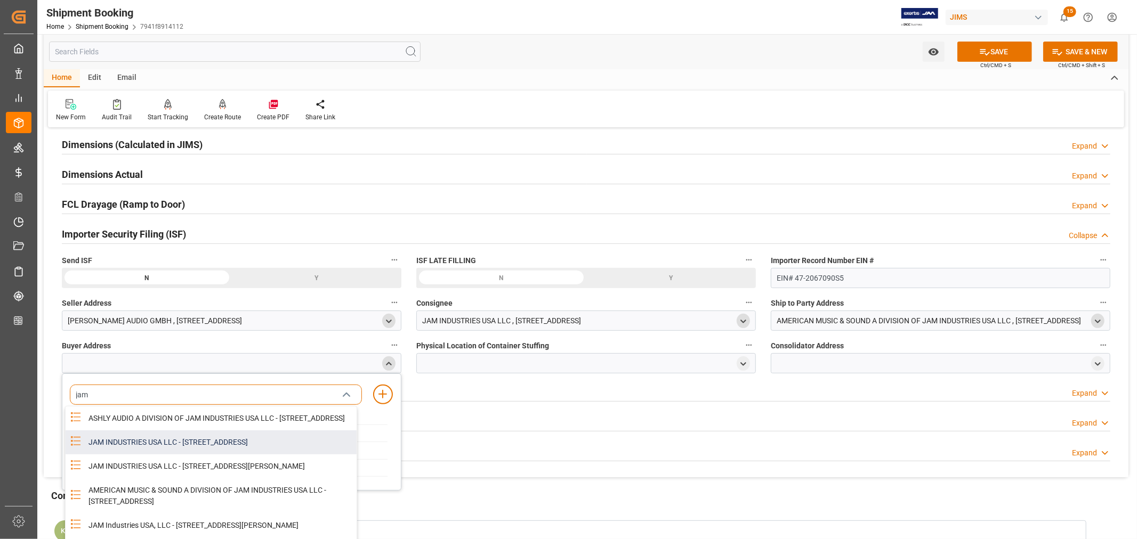
click at [215, 450] on div "JAM INDUSTRIES USA LLC - [STREET_ADDRESS]" at bounding box center [219, 443] width 275 height 24
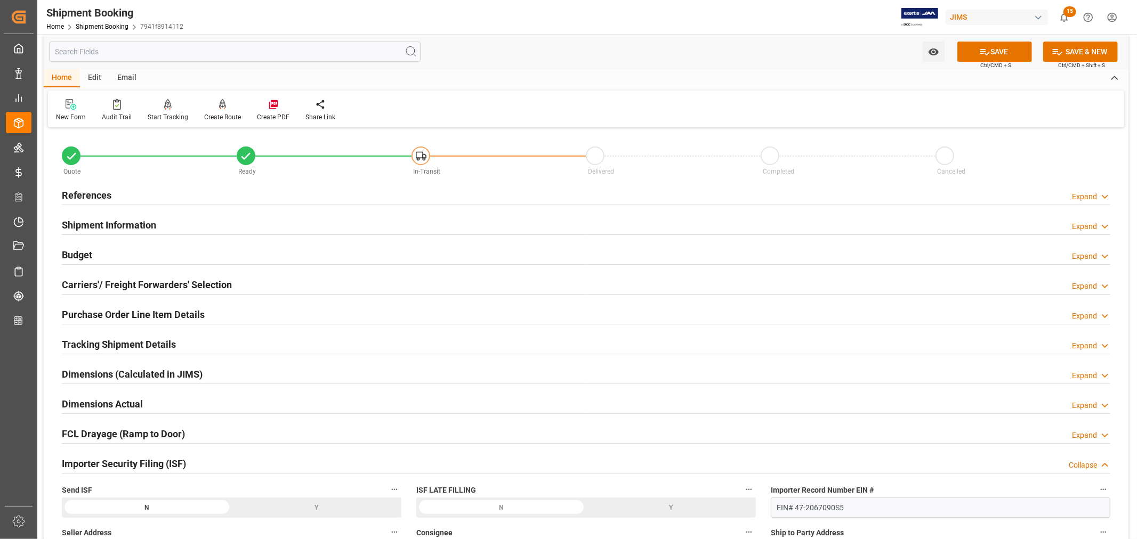
scroll to position [0, 0]
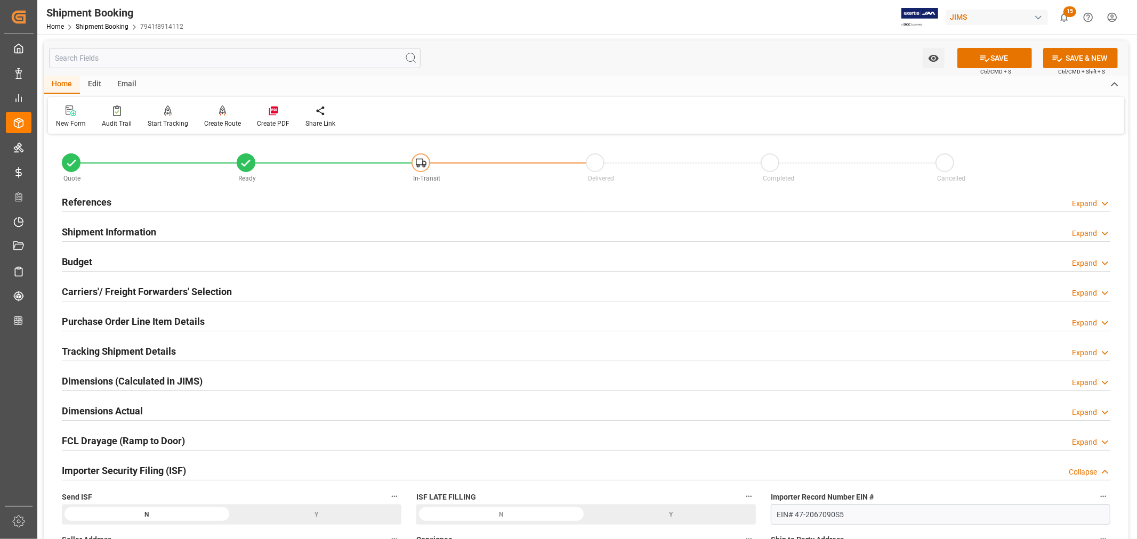
click at [189, 323] on h2 "Purchase Order Line Item Details" at bounding box center [133, 322] width 143 height 14
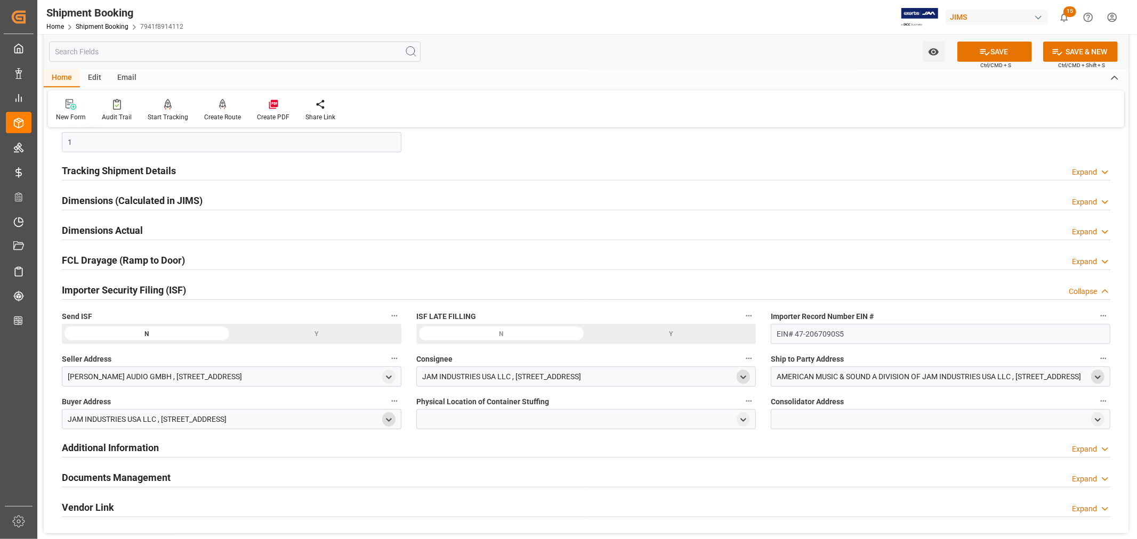
scroll to position [355, 0]
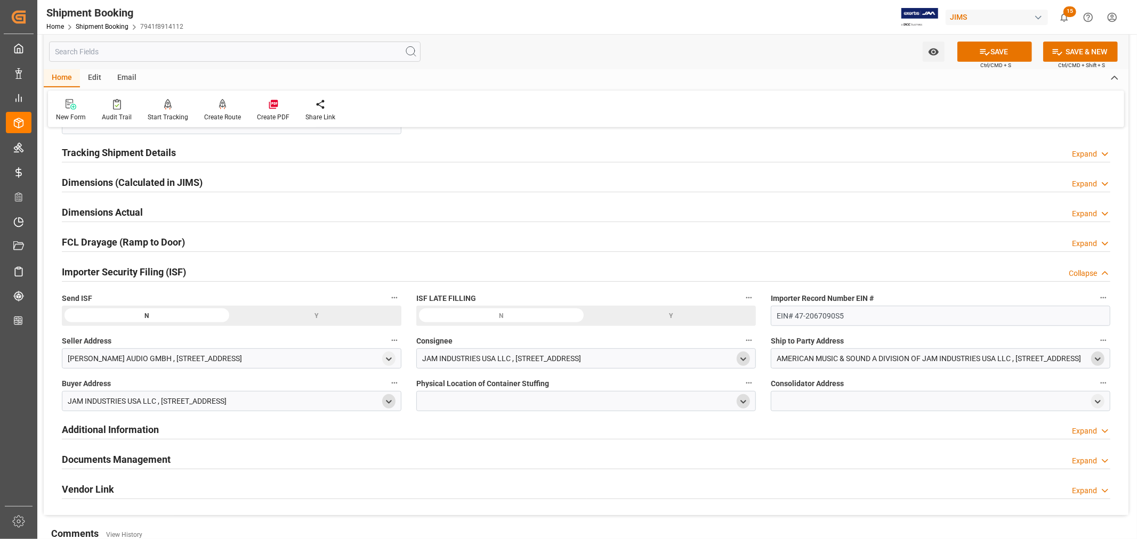
click at [739, 402] on icon "open menu" at bounding box center [743, 402] width 9 height 9
click at [441, 432] on input at bounding box center [570, 433] width 292 height 20
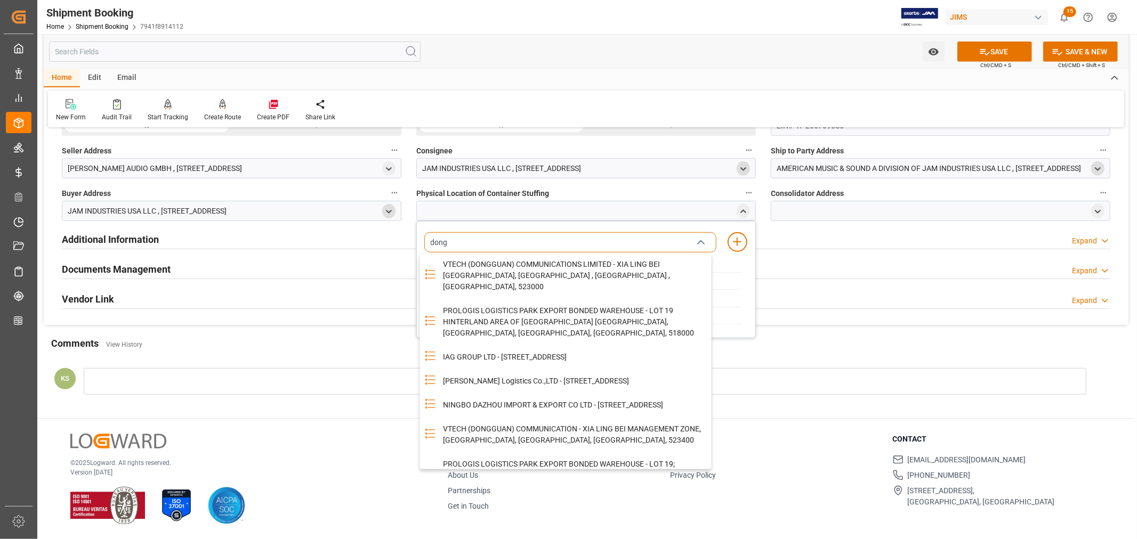
scroll to position [0, 0]
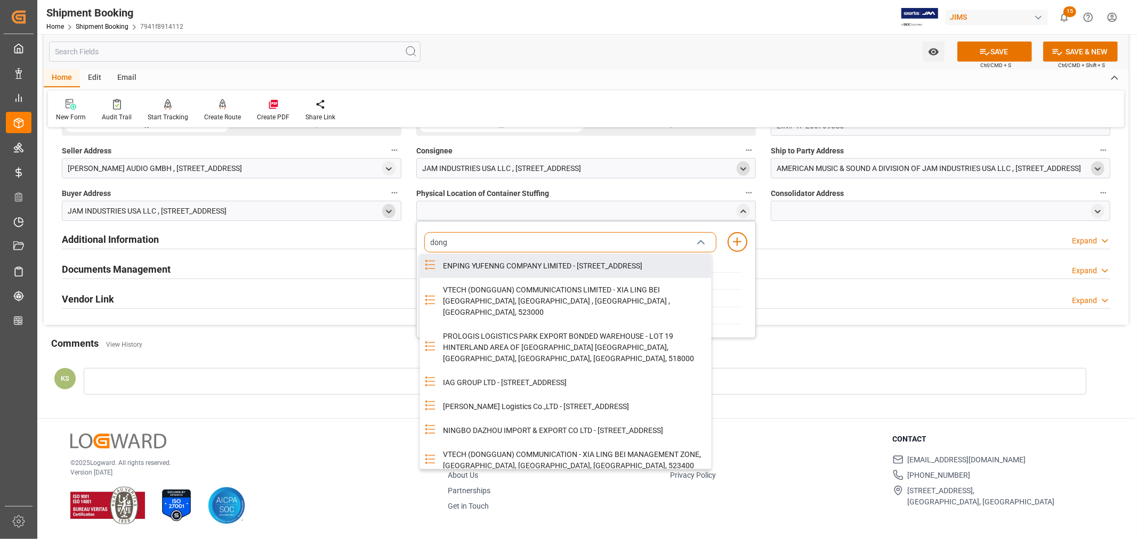
click at [464, 244] on input "dong" at bounding box center [570, 242] width 292 height 20
type input "dong"
click at [697, 241] on icon "close menu" at bounding box center [700, 243] width 13 height 13
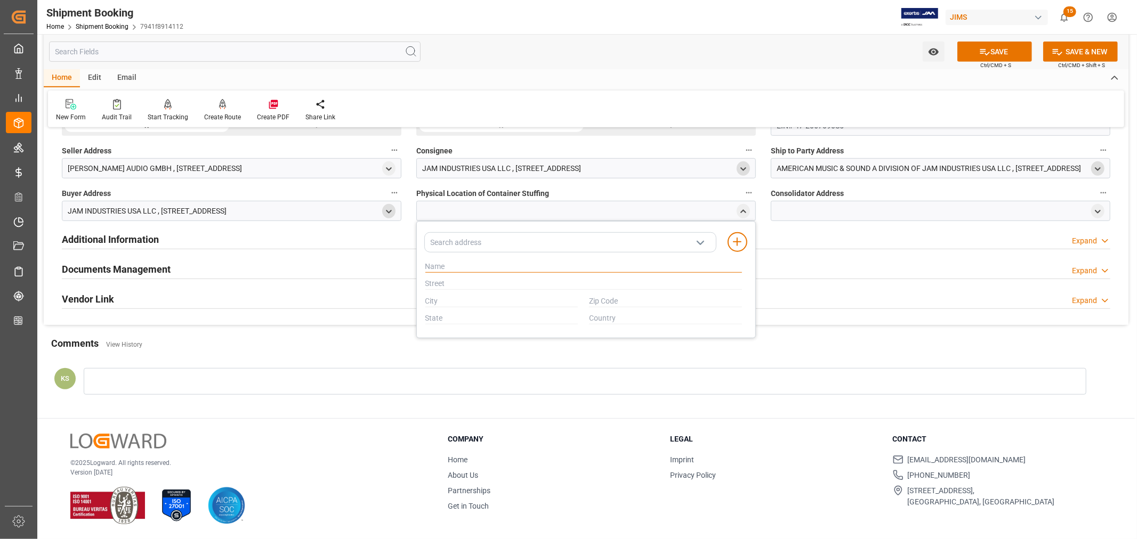
click at [425, 264] on input "text" at bounding box center [583, 267] width 317 height 12
paste input "Dongguan Tristar Electronic Co., LTD"
click at [433, 265] on input "Dongguan Tristar Electronic Co., LTD" at bounding box center [583, 267] width 317 height 12
click at [489, 267] on input "DONGGUANngguan Tristar Electronic Co., LTD" at bounding box center [583, 267] width 317 height 12
click at [654, 265] on input "DONGGUAN TRISTAR ELECTRONIC CO LTD Tristar Electronic Co., LTD" at bounding box center [583, 267] width 317 height 12
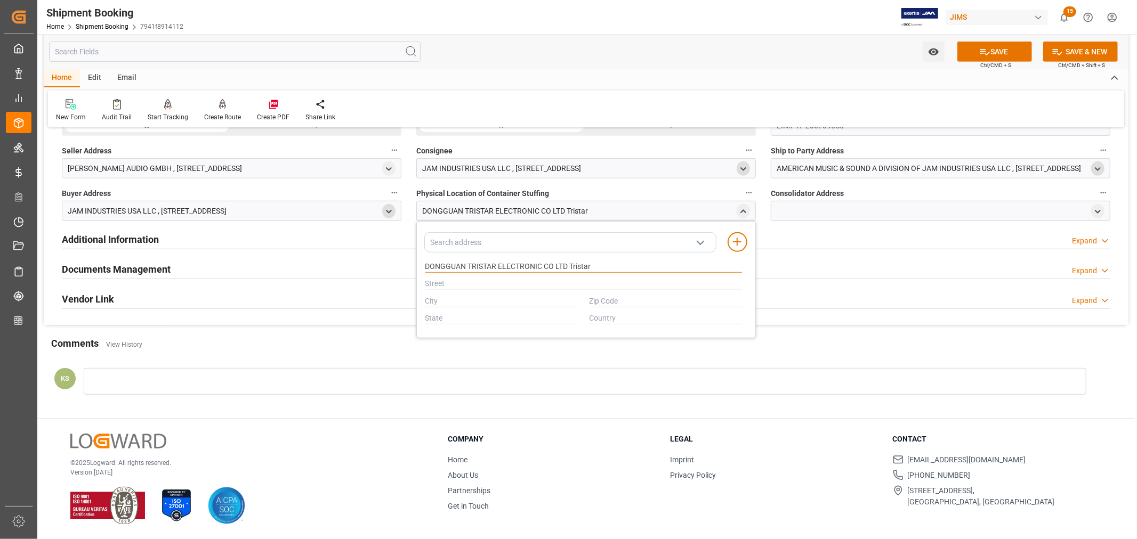
type input "DONGGUAN TRISTAR ELECTRONIC CO LTD Tristar"
click at [435, 283] on input "text" at bounding box center [583, 284] width 317 height 12
paste input "Building 1&2, No. 196, Tangxia Dongxing Road"
drag, startPoint x: 451, startPoint y: 284, endPoint x: 430, endPoint y: 283, distance: 20.8
click at [430, 283] on input "Building 1&2, No. 196, Tangxia Dongxing Road" at bounding box center [583, 284] width 317 height 12
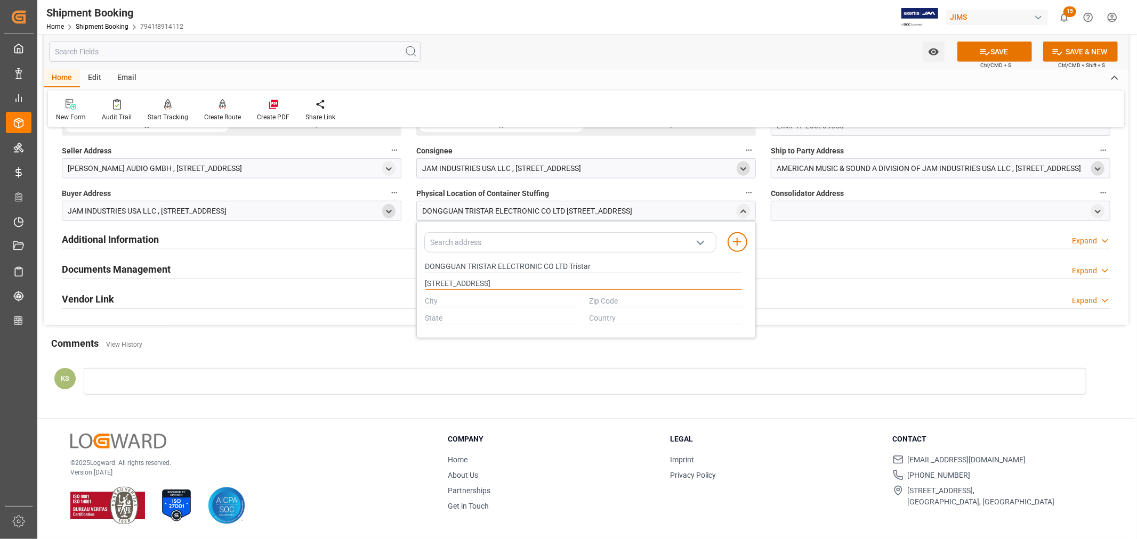
click at [467, 284] on input "BUILDING 1&2, No. 196, Tangxia Dongxing Road" at bounding box center [583, 284] width 317 height 12
click at [475, 285] on input "BUILDING 1&2, No. 196, Tangxia Dongxing Road" at bounding box center [583, 284] width 317 height 12
click at [487, 281] on input "BUILDING 1&2 No. 196, Tangxia Dongxing Road" at bounding box center [583, 284] width 317 height 12
click at [502, 283] on input "BUILDING 1&2 NO 196, Tangxia Dongxing Road" at bounding box center [583, 284] width 317 height 12
click at [675, 283] on input "BUILDING 1&2 NO 196 TANGXIA DONGXING ROAD Tangxia Dongxing Road" at bounding box center [583, 284] width 317 height 12
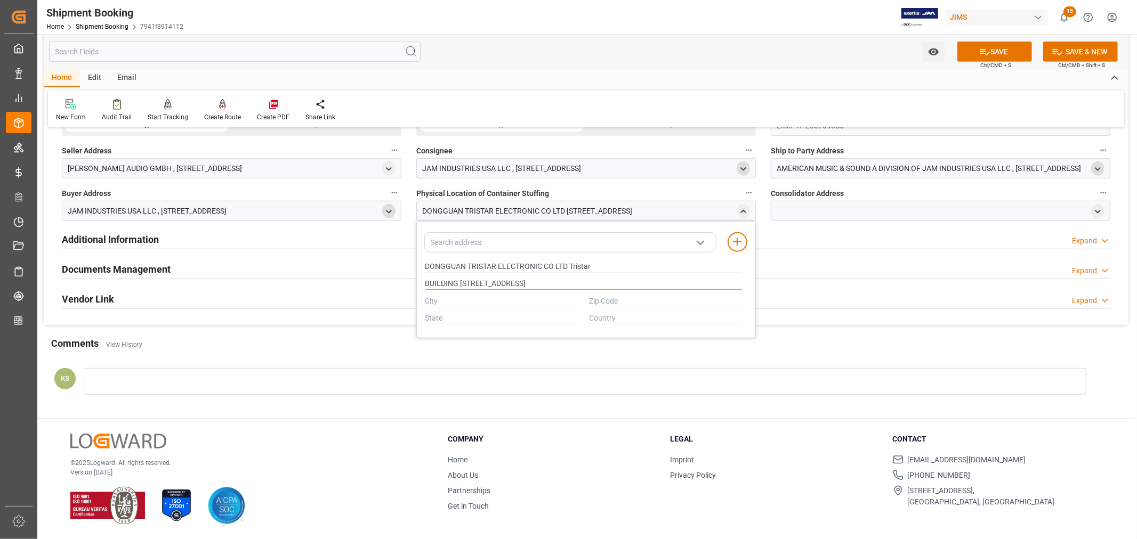
type input "BUILDING 1&2 NO 196 TANGXIA DONGXING ROAD"
click at [425, 300] on input "text" at bounding box center [501, 302] width 153 height 12
type input "TANGXIA TOWN"
click at [589, 300] on input "text" at bounding box center [665, 302] width 153 height 12
type input "523710"
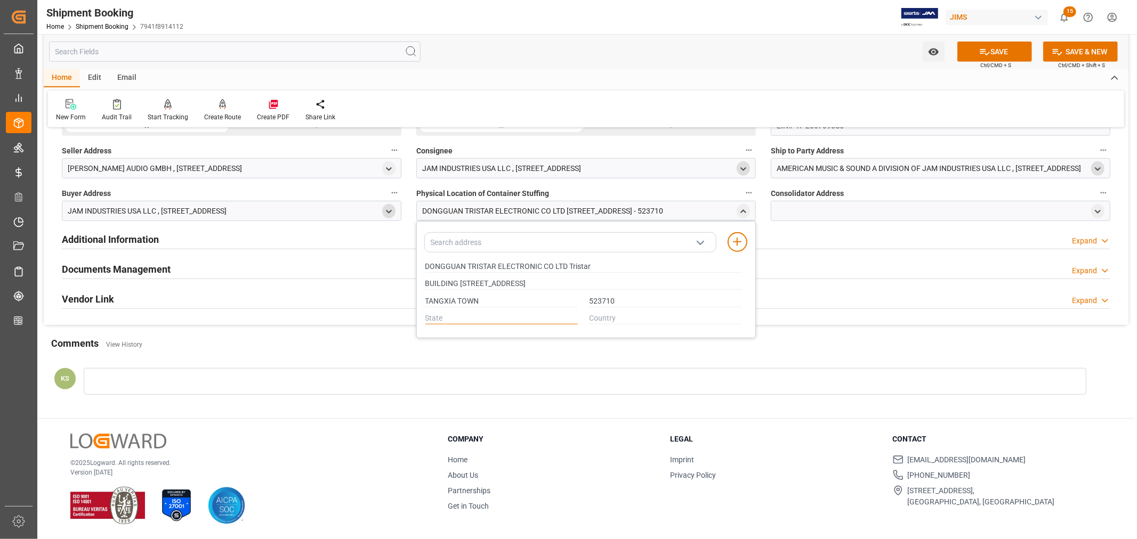
click at [425, 316] on input "text" at bounding box center [501, 319] width 153 height 12
type input "GUANGDONG"
drag, startPoint x: 591, startPoint y: 317, endPoint x: 599, endPoint y: 321, distance: 9.1
click at [591, 317] on input "text" at bounding box center [665, 319] width 153 height 12
type input "CN"
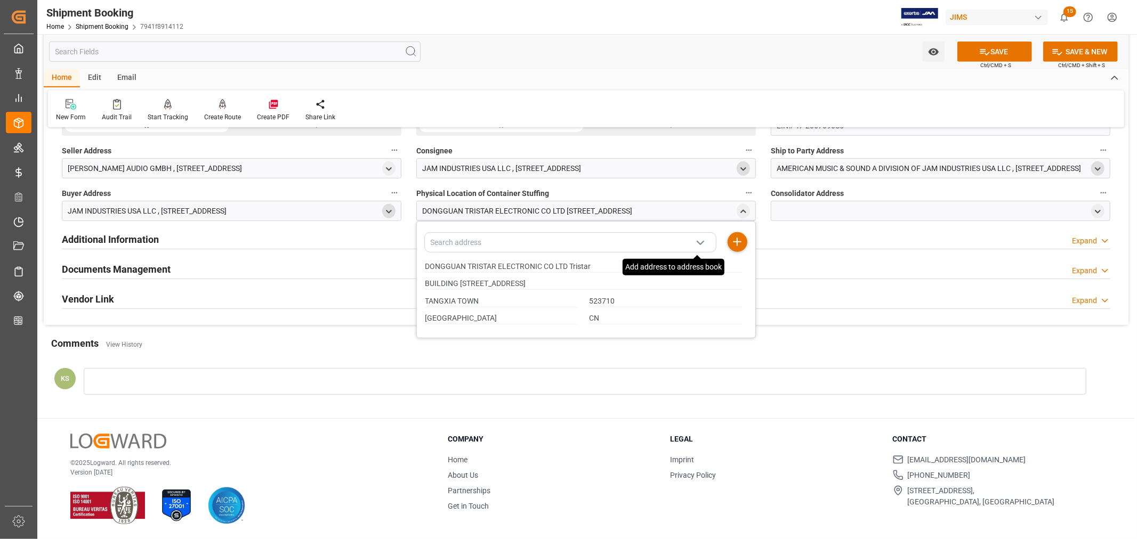
click at [737, 242] on line at bounding box center [736, 242] width 7 height 0
click at [739, 213] on icon "close menu" at bounding box center [743, 211] width 9 height 9
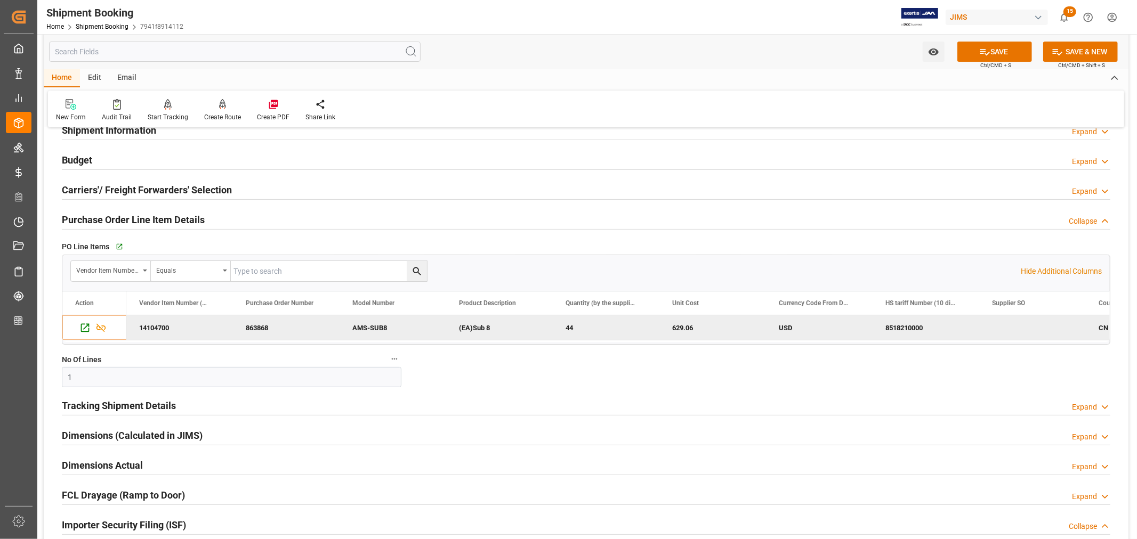
scroll to position [72, 0]
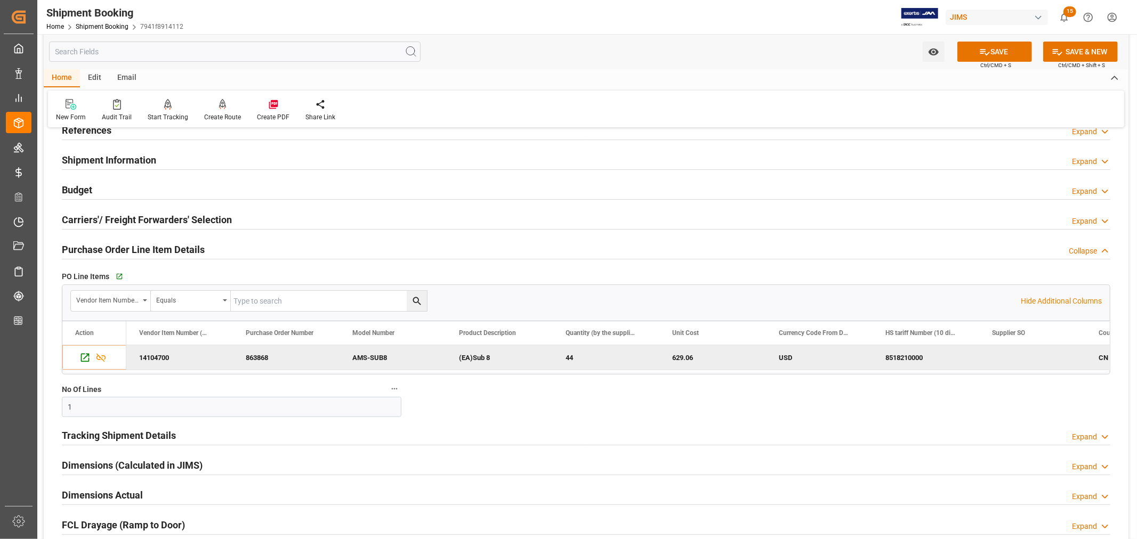
click at [102, 249] on h2 "Purchase Order Line Item Details" at bounding box center [133, 250] width 143 height 14
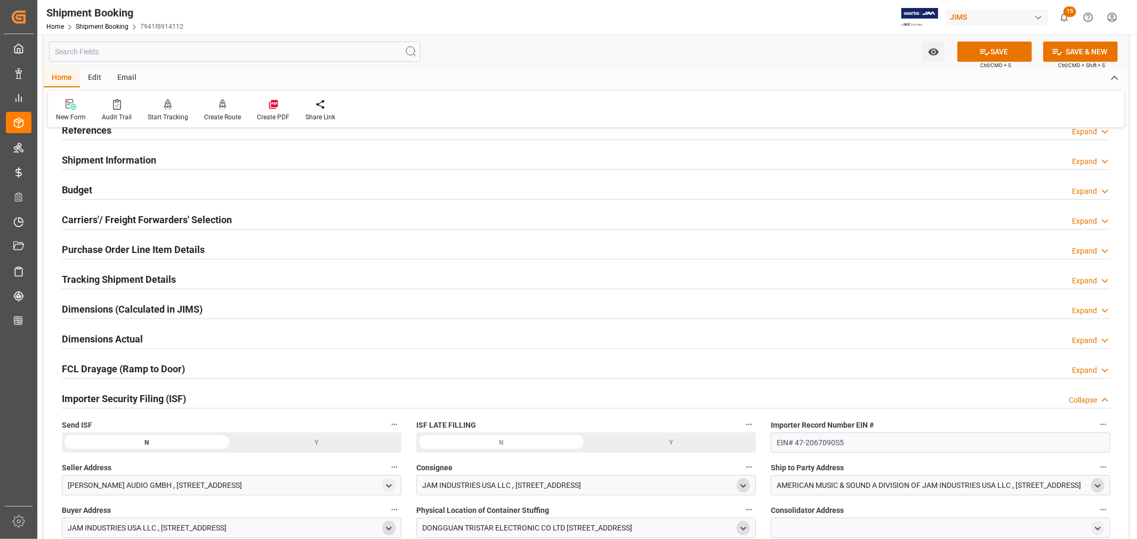
click at [99, 157] on h2 "Shipment Information" at bounding box center [109, 160] width 94 height 14
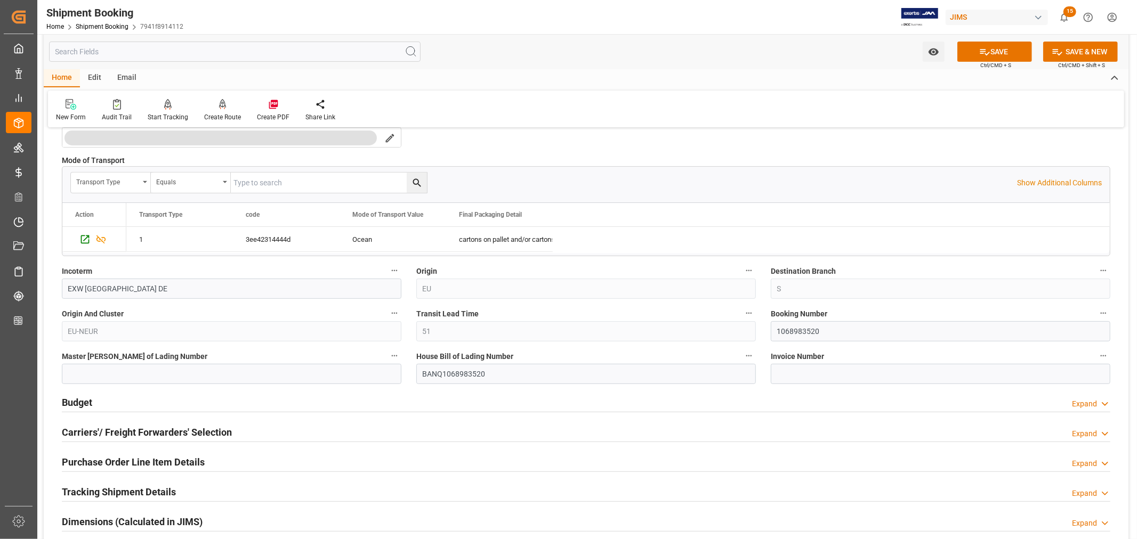
scroll to position [309, 0]
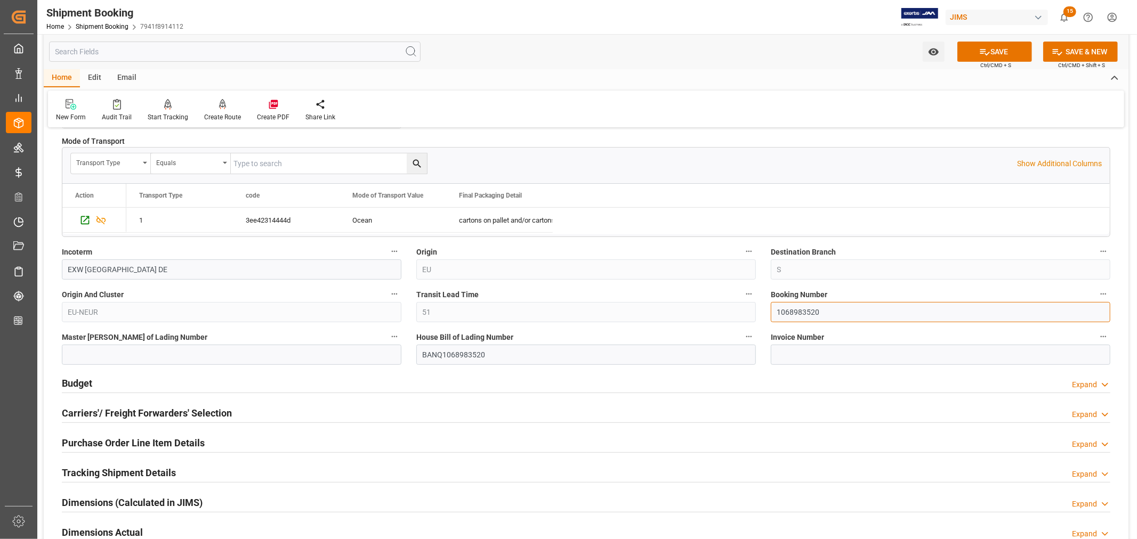
click at [787, 316] on input "1068983520" at bounding box center [941, 312] width 340 height 20
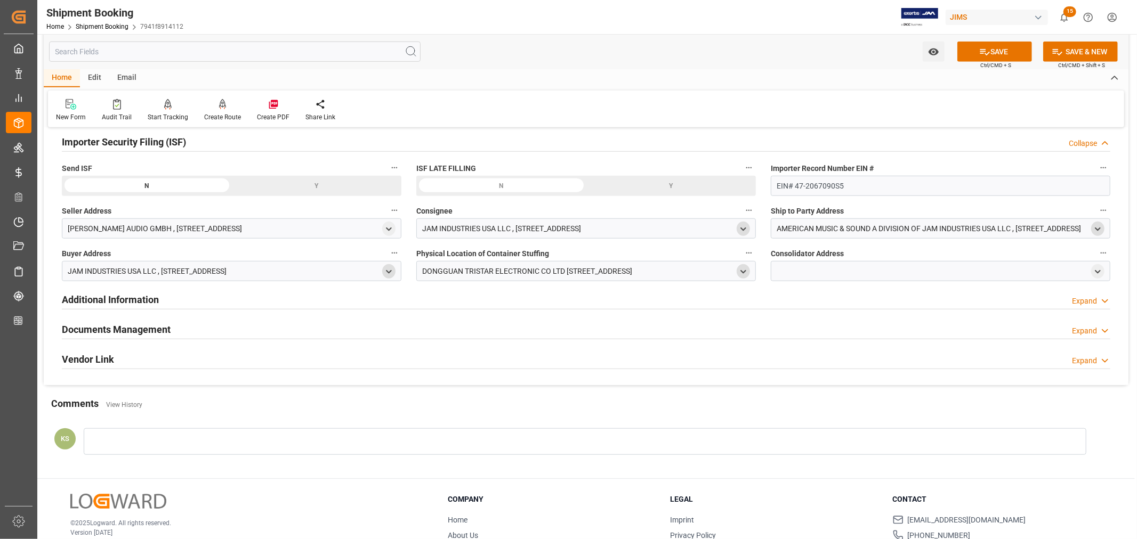
scroll to position [783, 0]
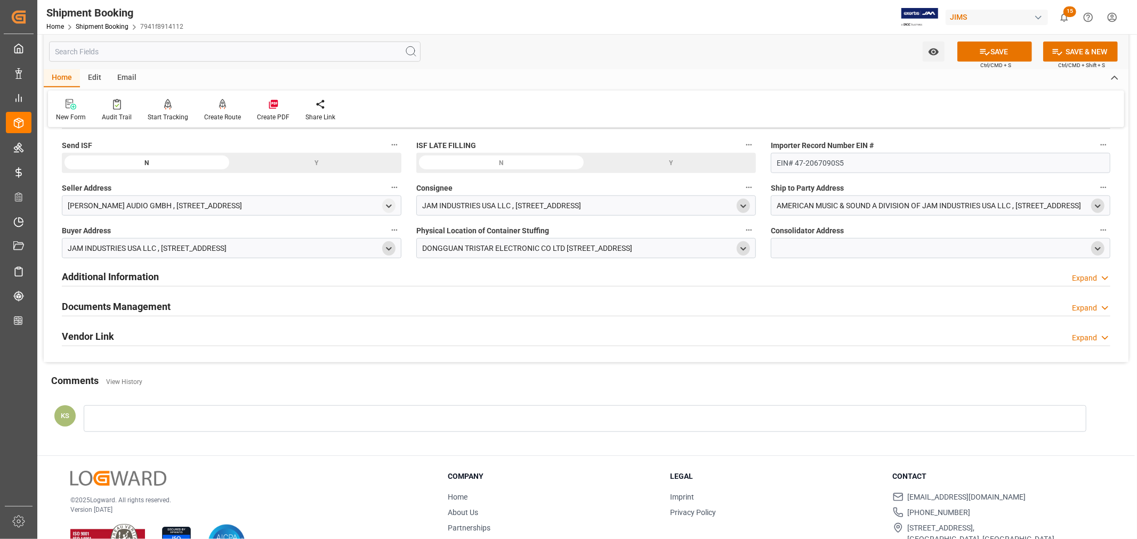
click at [1097, 248] on polyline "open menu" at bounding box center [1097, 249] width 5 height 2
click at [851, 276] on input at bounding box center [925, 280] width 292 height 20
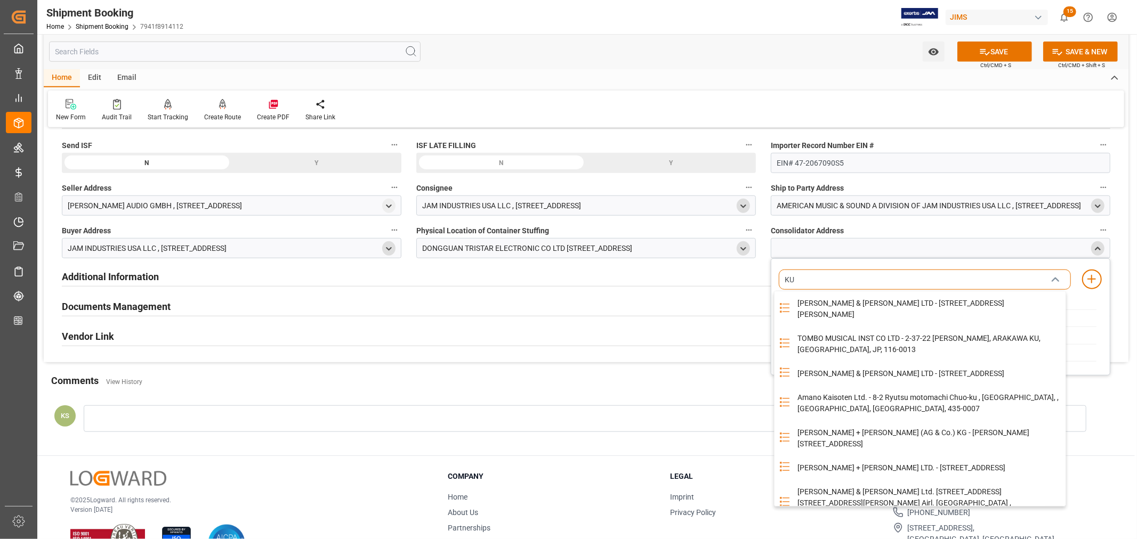
type input "KUE"
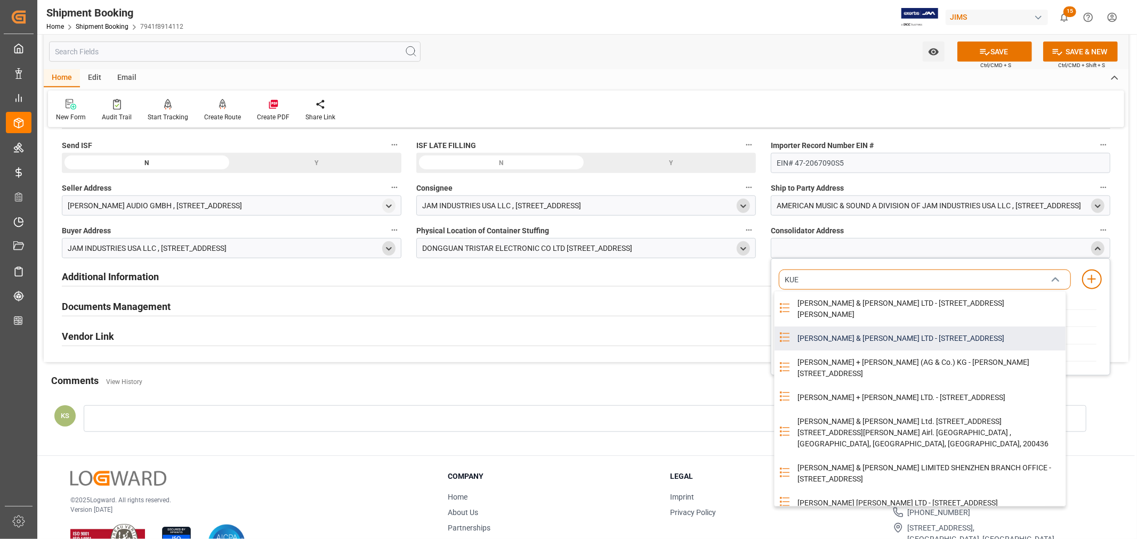
click at [940, 338] on div "KUEHNE & NAGEL LTD - 1 5F BUILDING 4 LANE 1401 JIANGCHANG ROAD, JINGAN DISTRICT…" at bounding box center [928, 339] width 275 height 24
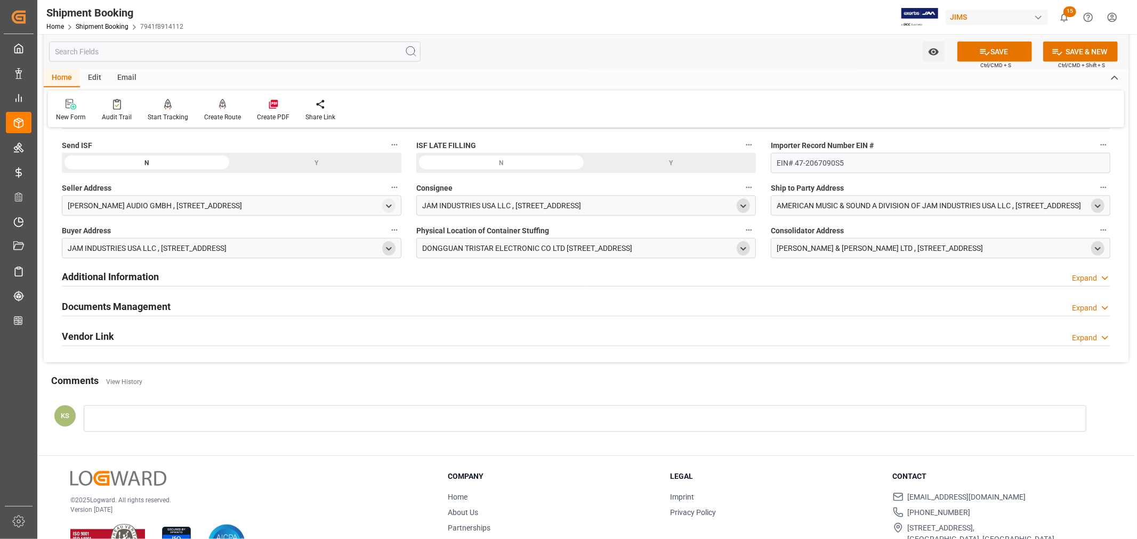
click at [1096, 247] on icon "open menu" at bounding box center [1097, 249] width 9 height 9
click at [1095, 248] on icon "close menu" at bounding box center [1097, 249] width 9 height 9
click at [998, 53] on button "SAVE" at bounding box center [994, 52] width 75 height 20
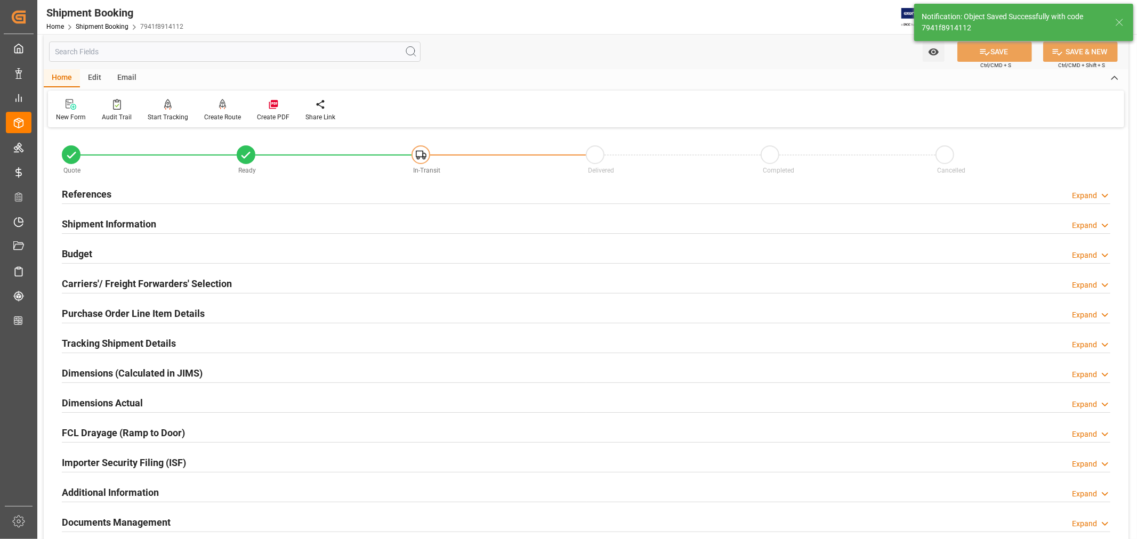
scroll to position [0, 0]
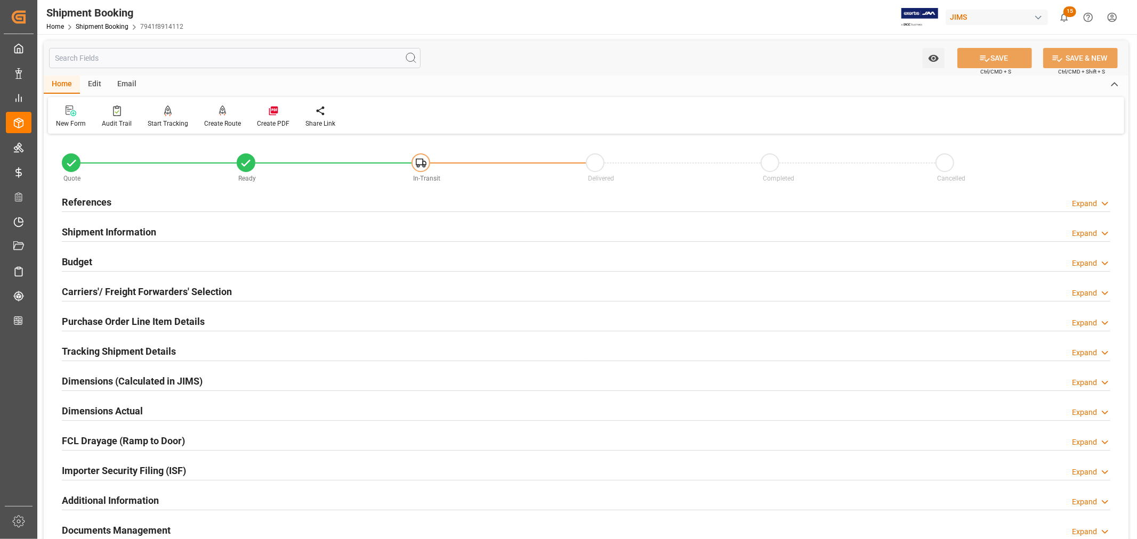
click at [229, 470] on div "Importer Security Filing (ISF) Expand" at bounding box center [586, 470] width 1049 height 20
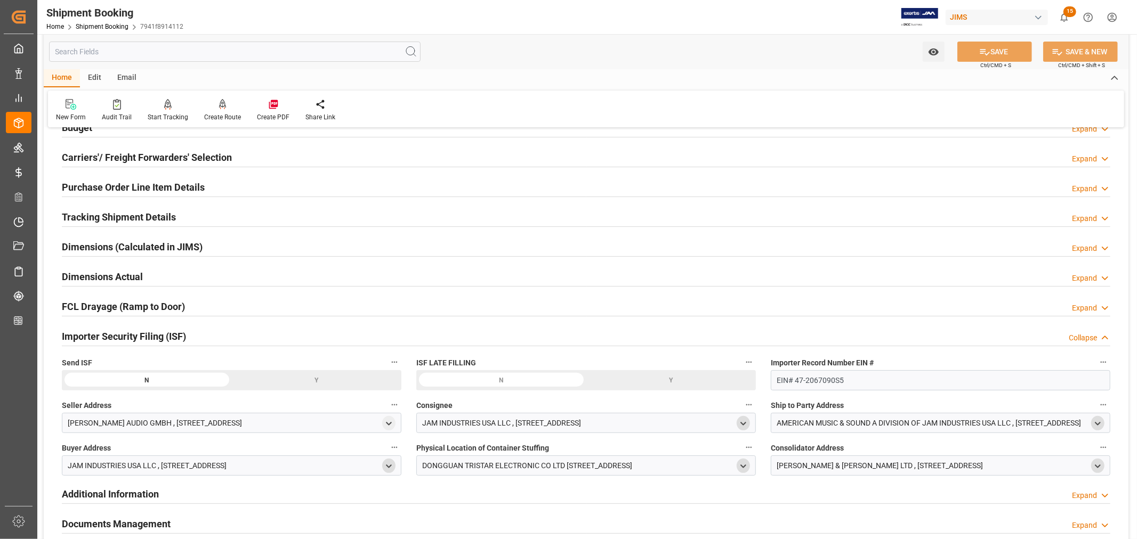
scroll to position [178, 0]
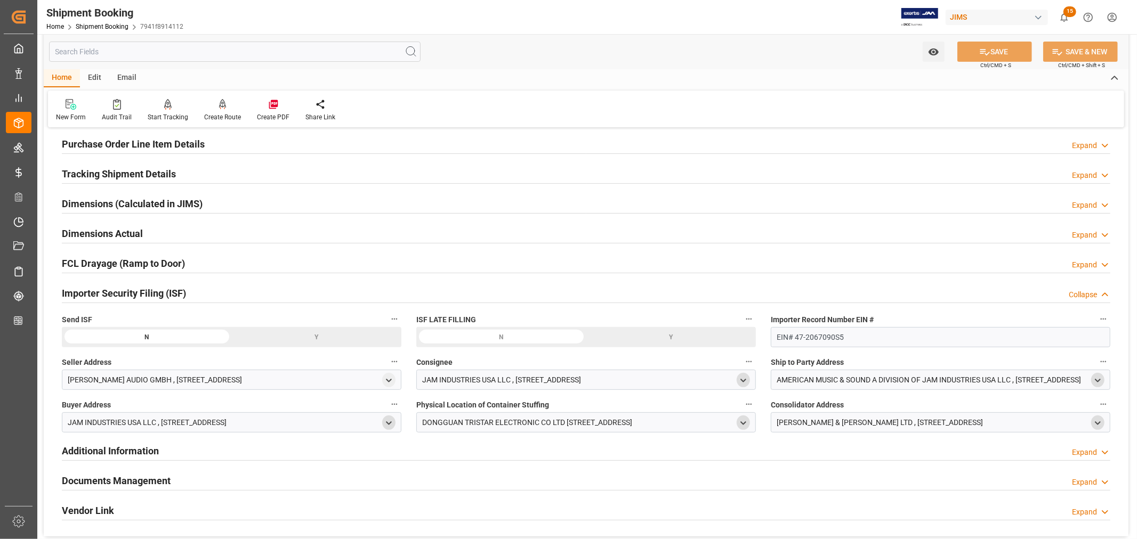
click at [272, 294] on div "Importer Security Filing (ISF) Collapse" at bounding box center [586, 293] width 1049 height 20
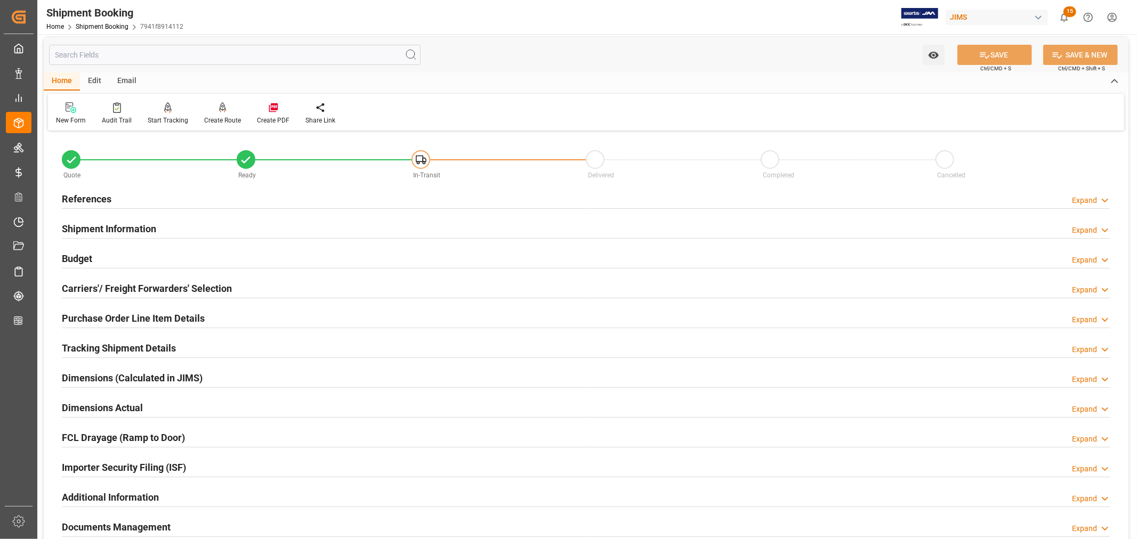
scroll to position [0, 0]
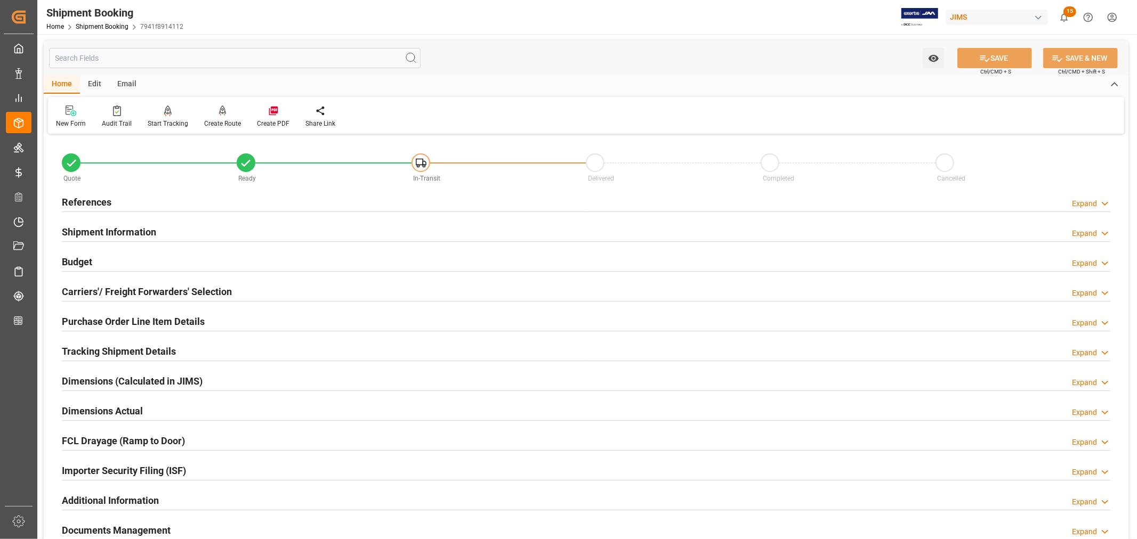
click at [148, 229] on h2 "Shipment Information" at bounding box center [109, 232] width 94 height 14
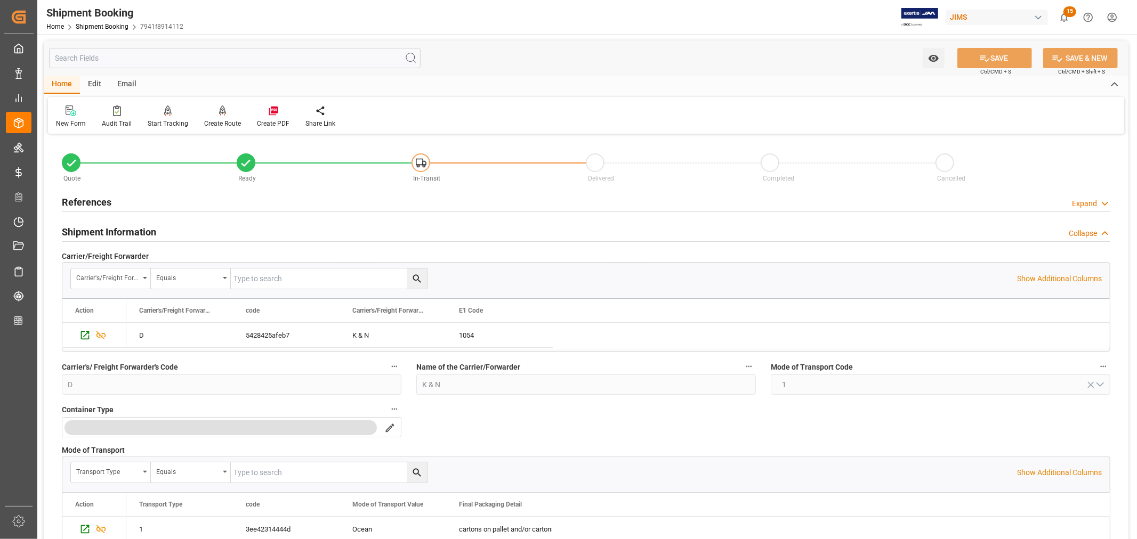
click at [141, 236] on h2 "Shipment Information" at bounding box center [109, 232] width 94 height 14
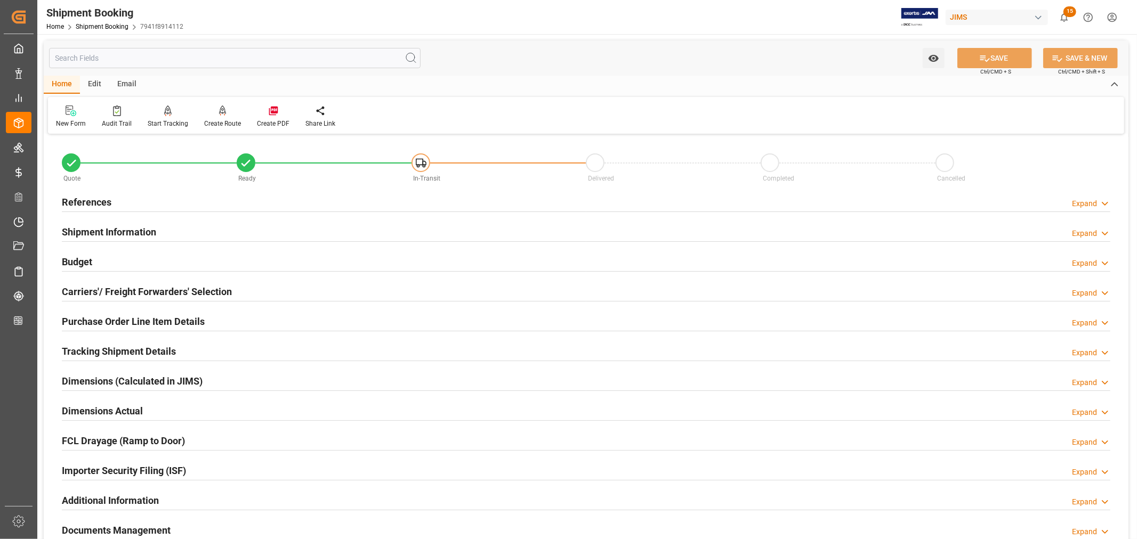
click at [147, 289] on h2 "Carriers'/ Freight Forwarders' Selection" at bounding box center [147, 292] width 170 height 14
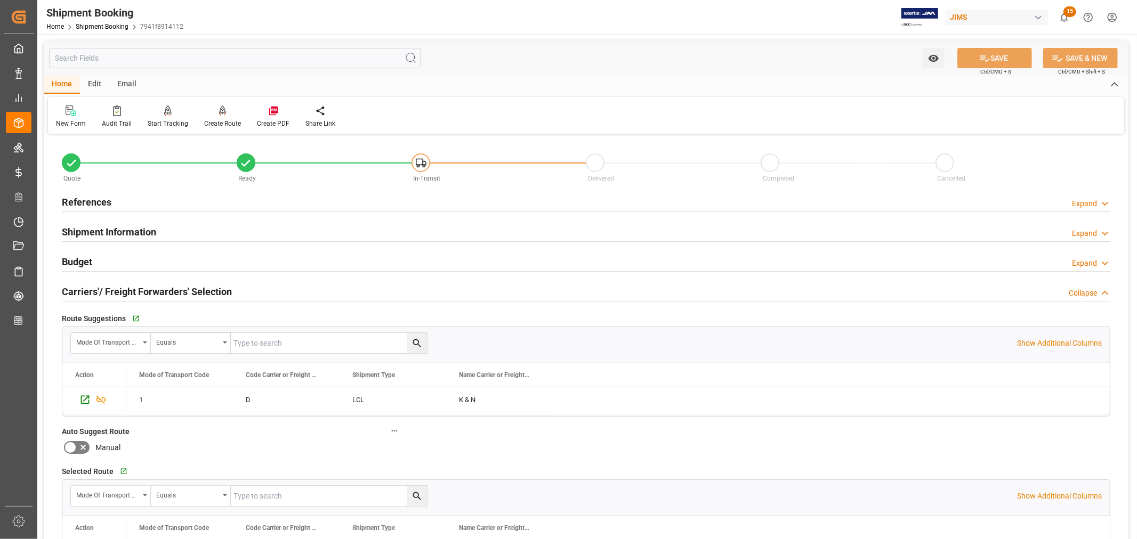
click at [147, 289] on h2 "Carriers'/ Freight Forwarders' Selection" at bounding box center [147, 292] width 170 height 14
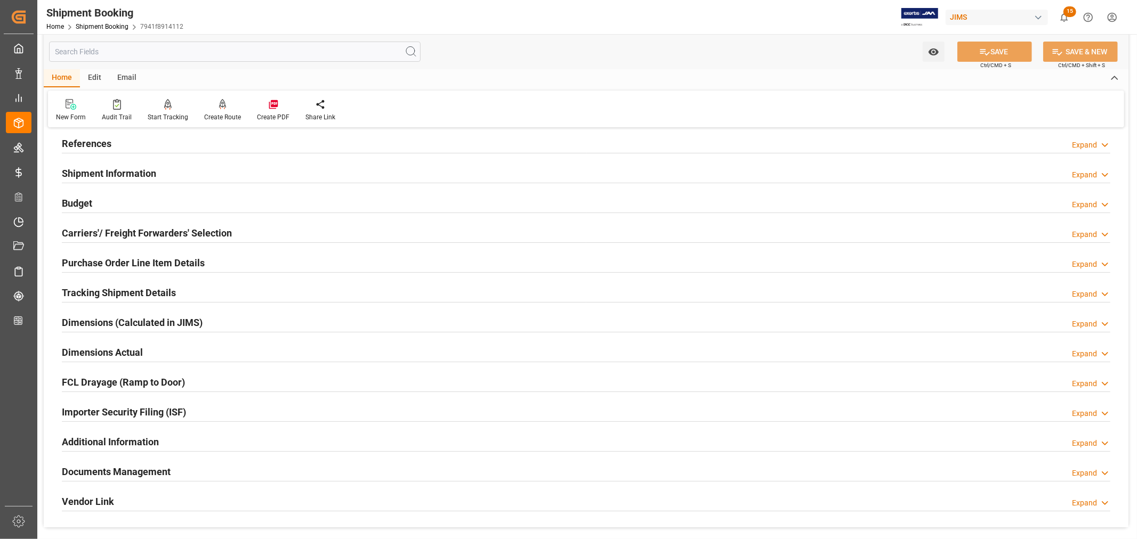
scroll to position [59, 0]
click at [152, 286] on h2 "Tracking Shipment Details" at bounding box center [119, 292] width 114 height 14
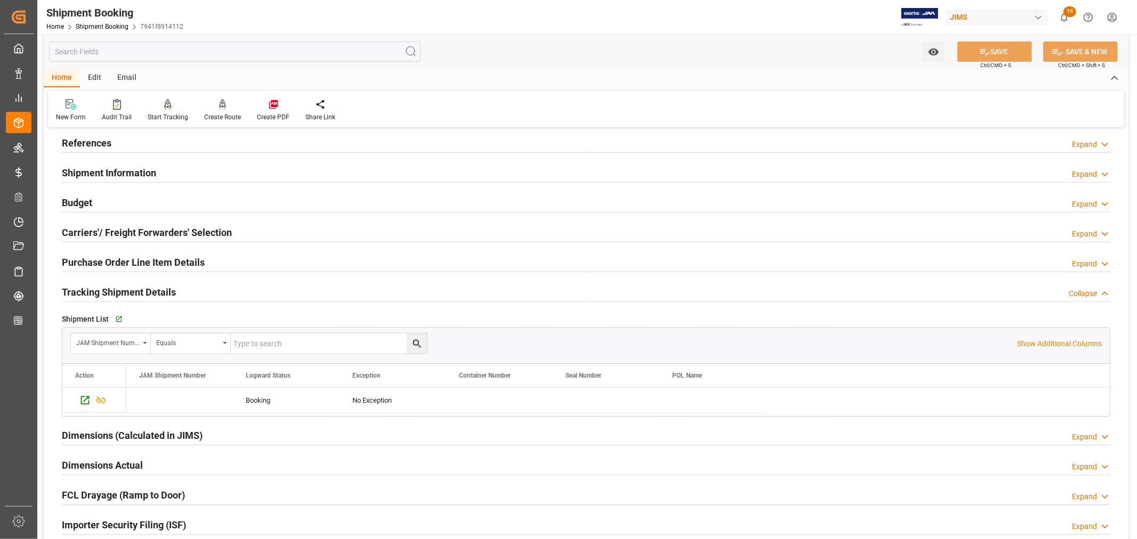
click at [152, 286] on h2 "Tracking Shipment Details" at bounding box center [119, 292] width 114 height 14
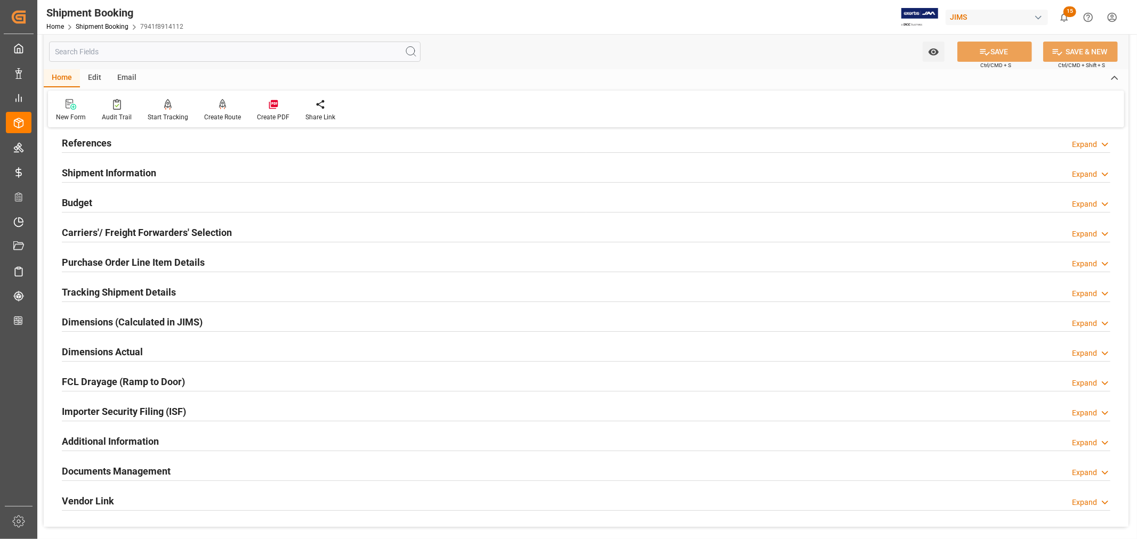
click at [155, 261] on h2 "Purchase Order Line Item Details" at bounding box center [133, 262] width 143 height 14
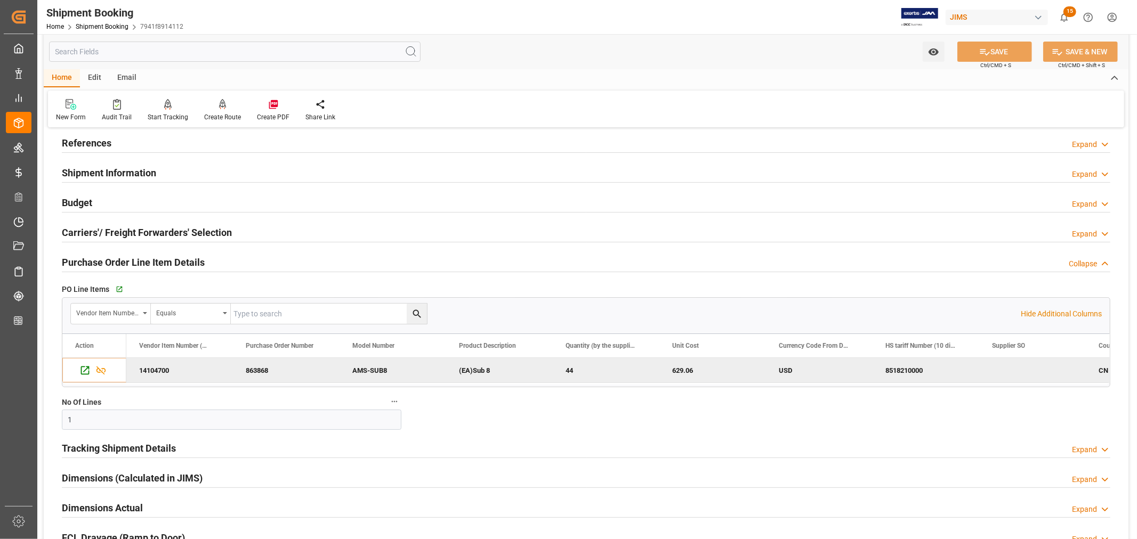
click at [155, 261] on h2 "Purchase Order Line Item Details" at bounding box center [133, 262] width 143 height 14
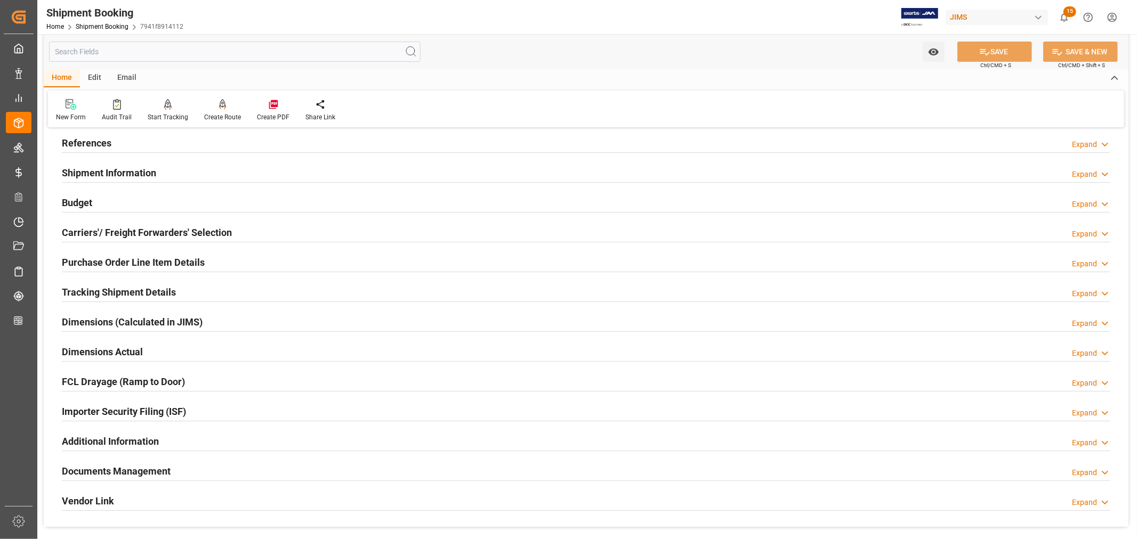
click at [231, 410] on div "Importer Security Filing (ISF) Expand" at bounding box center [586, 411] width 1049 height 20
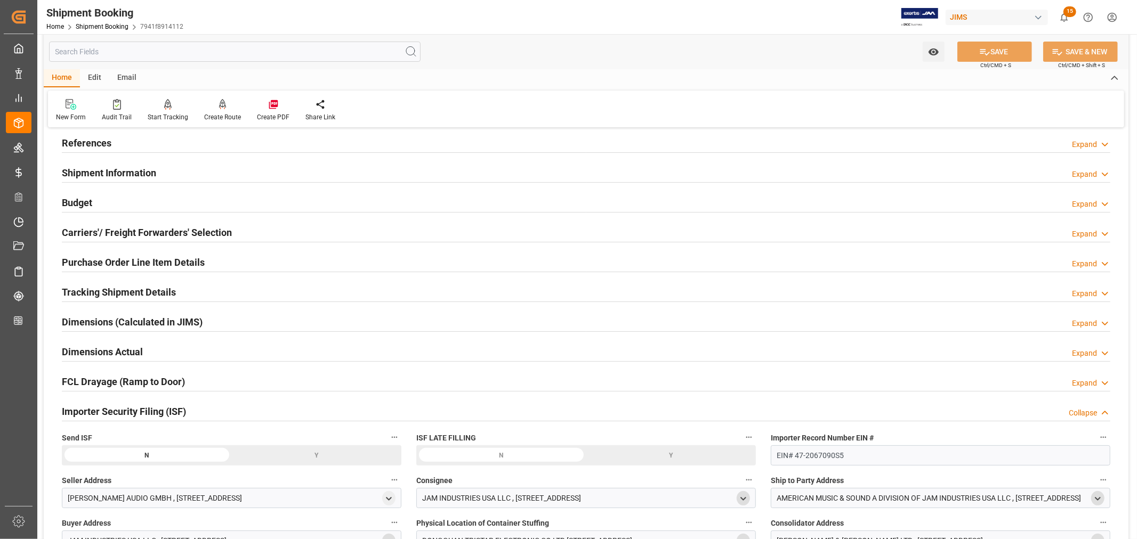
click at [0, 0] on div "Y" at bounding box center [0, 0] width 0 height 0
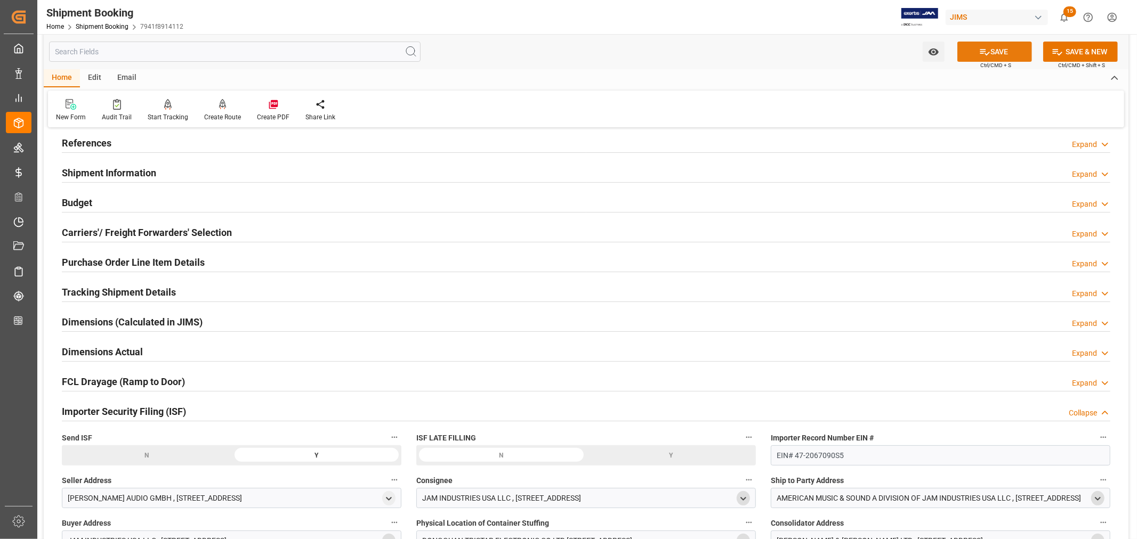
click at [988, 54] on icon at bounding box center [984, 51] width 11 height 11
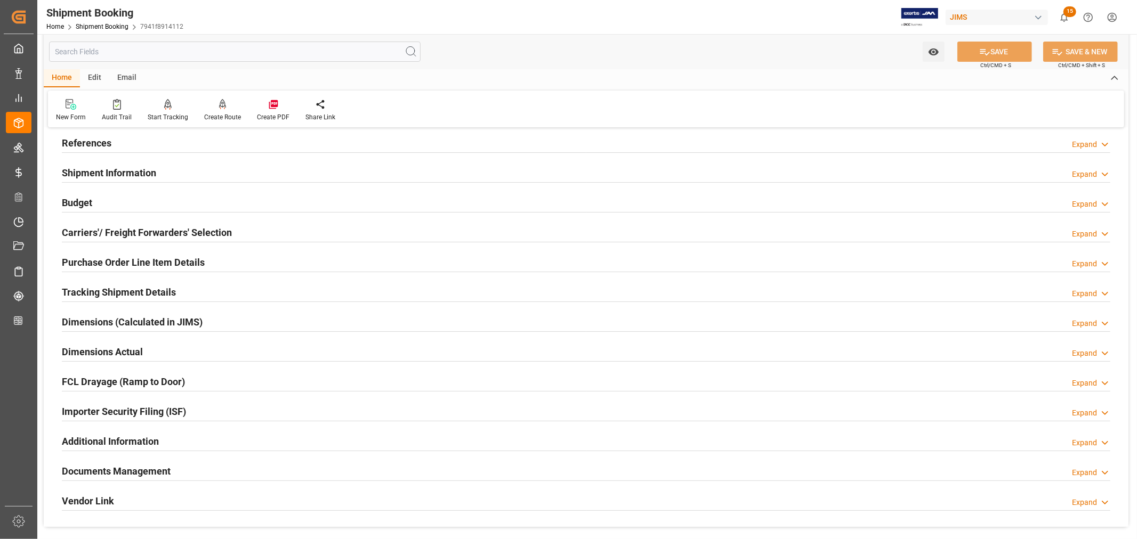
click at [102, 144] on h2 "References" at bounding box center [87, 143] width 50 height 14
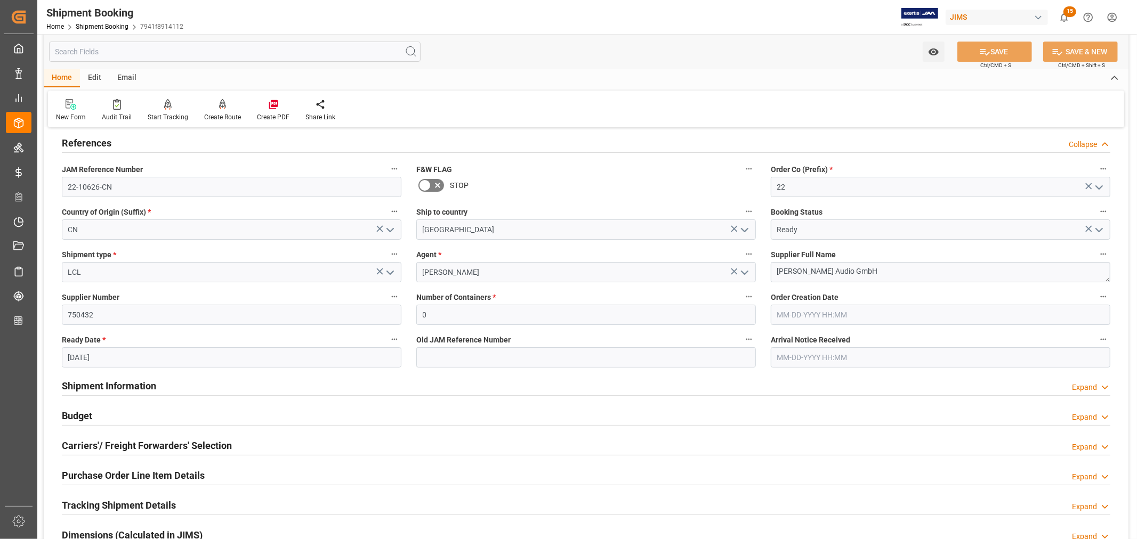
click at [102, 144] on h2 "References" at bounding box center [87, 143] width 50 height 14
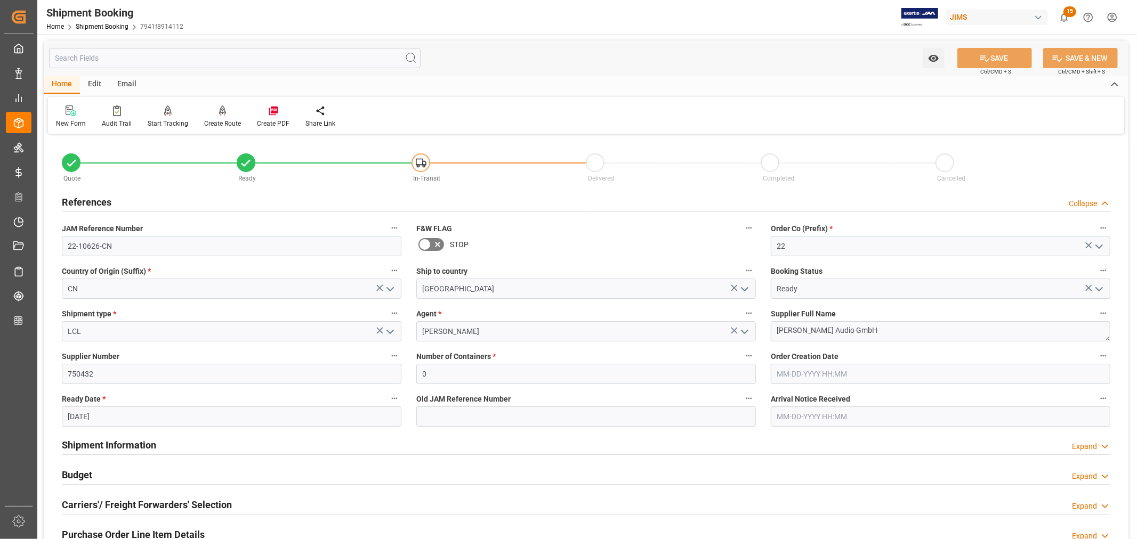
scroll to position [59, 0]
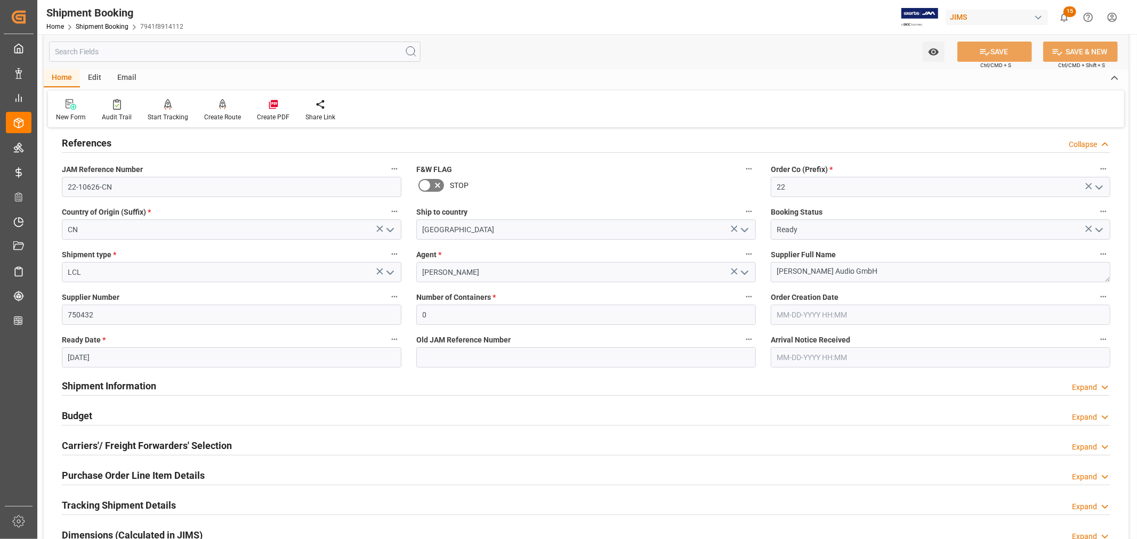
click at [106, 146] on h2 "References" at bounding box center [87, 143] width 50 height 14
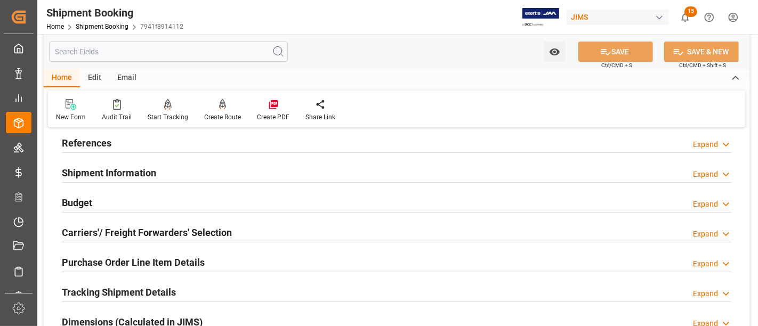
scroll to position [118, 0]
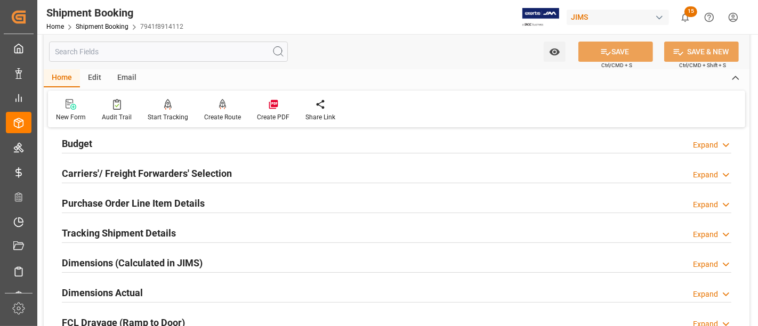
click at [162, 200] on h2 "Purchase Order Line Item Details" at bounding box center [133, 203] width 143 height 14
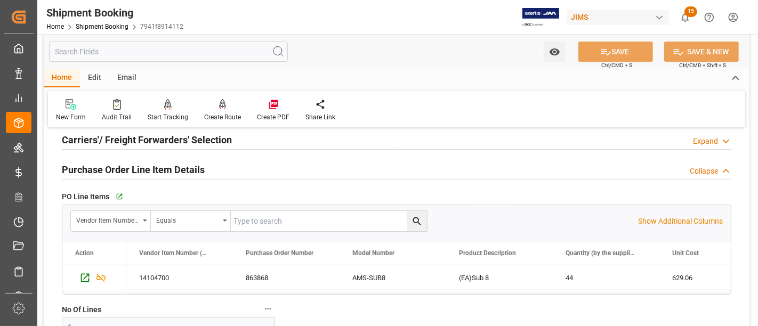
scroll to position [178, 0]
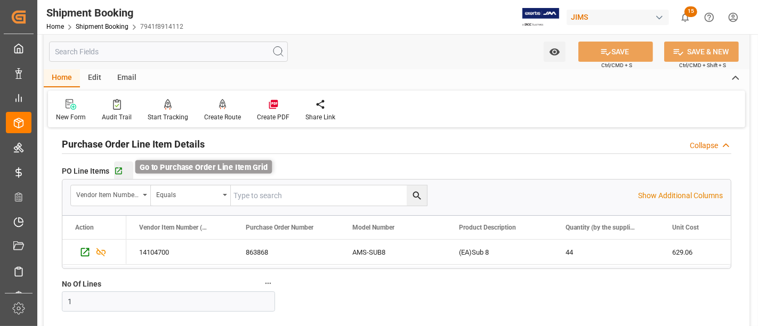
click at [118, 168] on icon "button" at bounding box center [118, 171] width 7 height 7
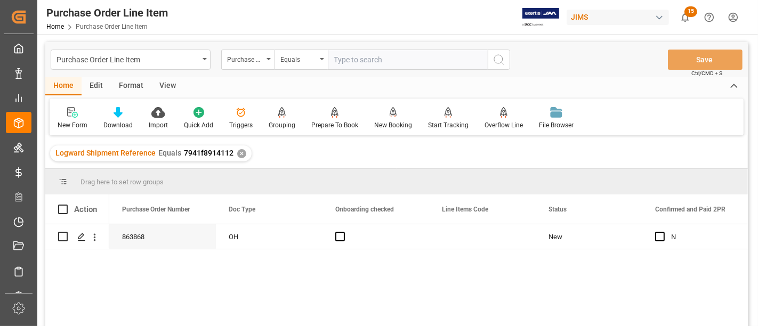
click at [160, 84] on div "View" at bounding box center [167, 86] width 33 height 18
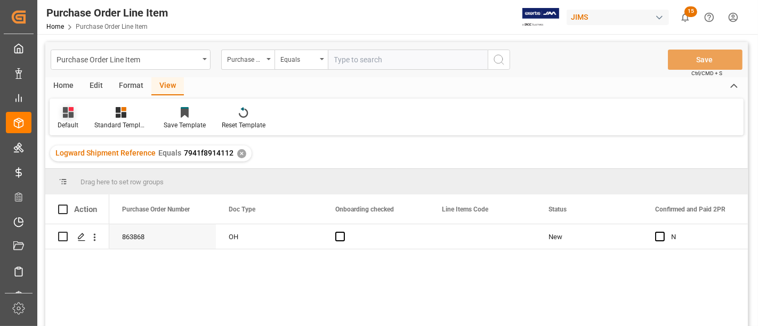
click at [73, 125] on div "Default" at bounding box center [68, 125] width 21 height 10
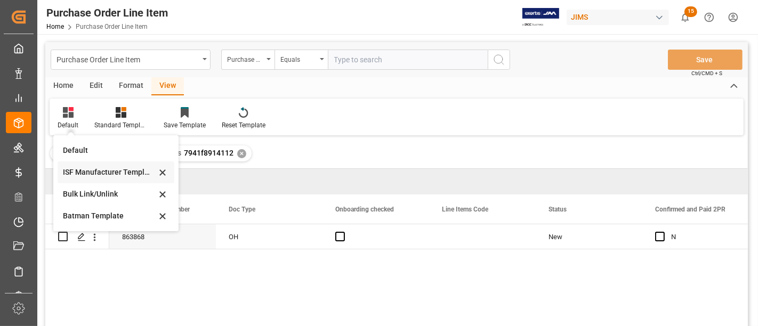
click at [88, 173] on div "ISF Manufacturer Template" at bounding box center [109, 172] width 93 height 11
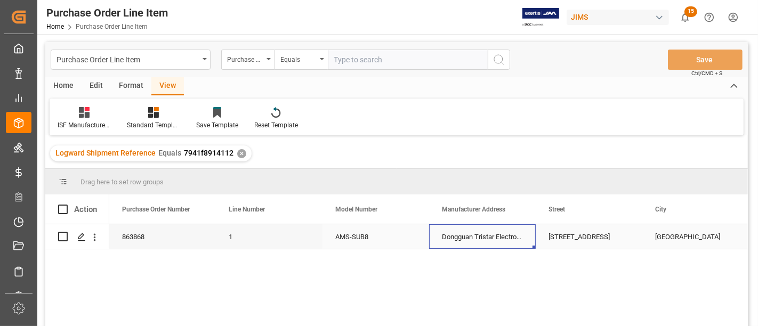
click at [485, 235] on div "Dongguan Tristar Electronic Co., LTD" at bounding box center [482, 236] width 107 height 25
click at [409, 235] on div "AMS-SUB8" at bounding box center [376, 236] width 107 height 25
click at [470, 236] on div "Dongguan Tristar Electronic Co., LTD" at bounding box center [482, 236] width 107 height 25
click at [583, 236] on div "Building 1&2, No. 196, Tangxia Dongxing Road" at bounding box center [589, 236] width 107 height 25
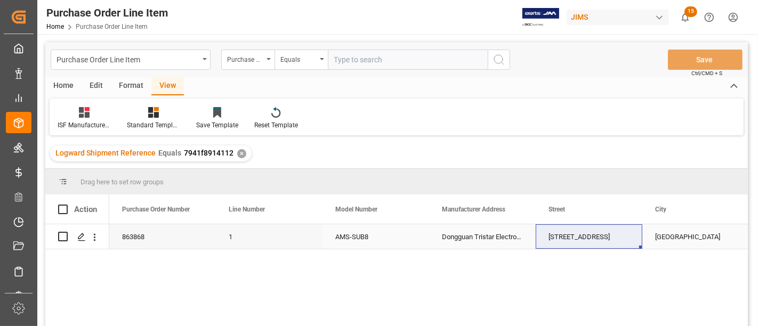
click at [566, 238] on div "Building 1&2, No. 196, Tangxia Dongxing Road" at bounding box center [589, 236] width 107 height 25
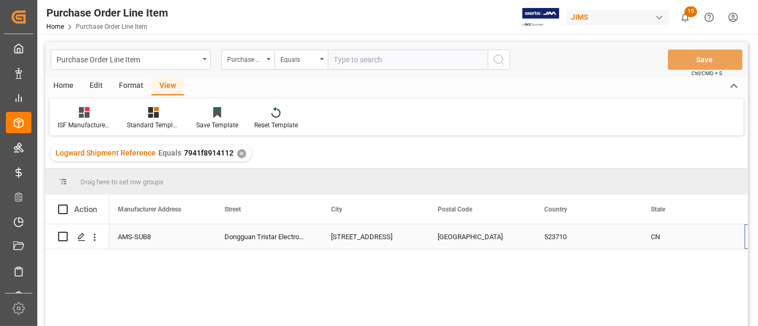
scroll to position [0, 324]
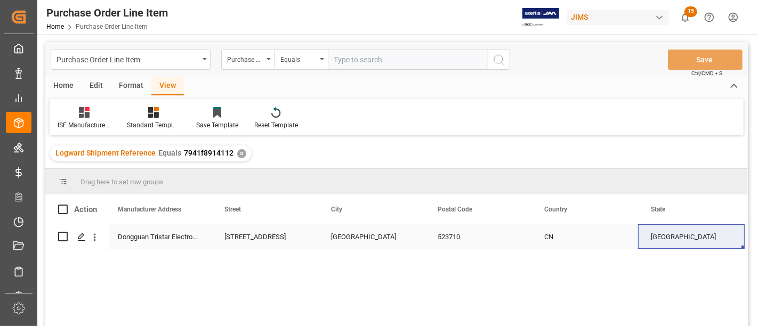
click at [553, 233] on div "CN" at bounding box center [584, 236] width 107 height 25
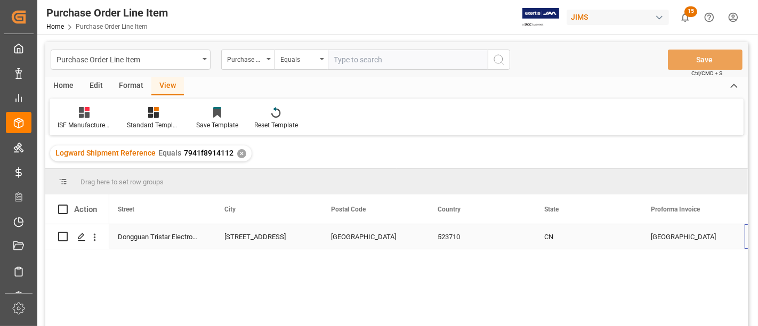
scroll to position [0, 431]
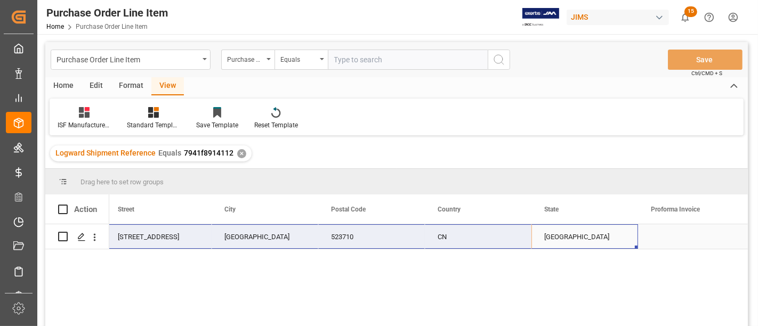
drag, startPoint x: 590, startPoint y: 238, endPoint x: 147, endPoint y: 243, distance: 442.5
click at [147, 243] on div "Dongguan Tristar Electronic Co., LTD Building 1&2, No. 196, Tangxia Dongxing Ro…" at bounding box center [425, 236] width 1493 height 25
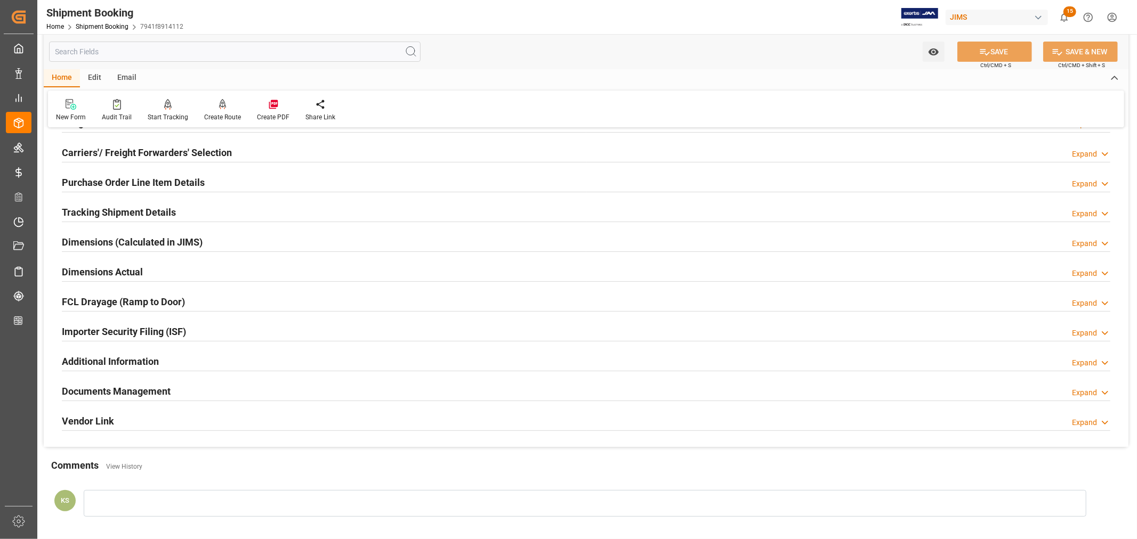
scroll to position [178, 0]
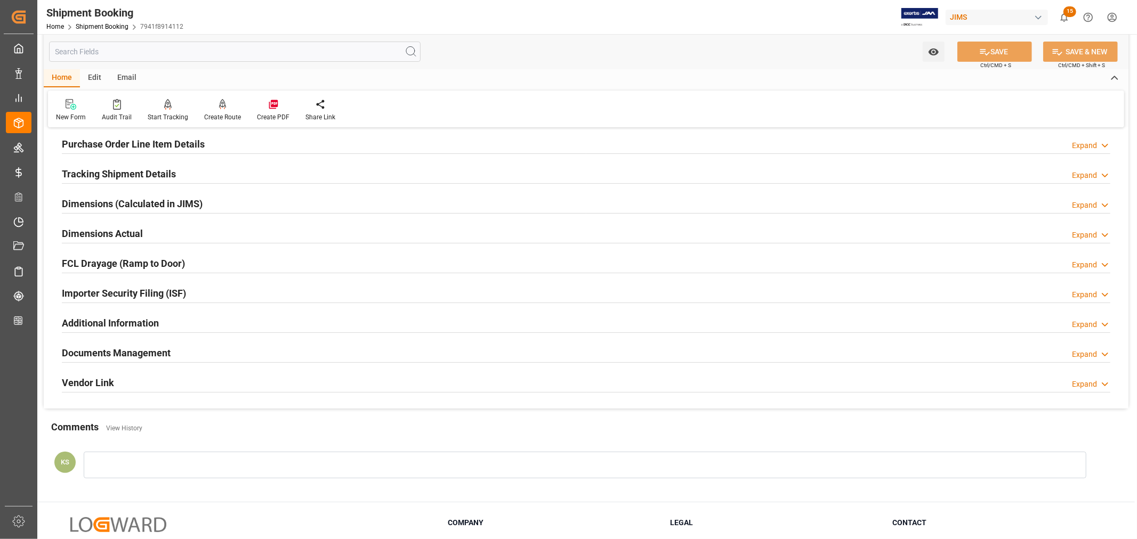
click at [273, 295] on div "Importer Security Filing (ISF) Expand" at bounding box center [586, 293] width 1049 height 20
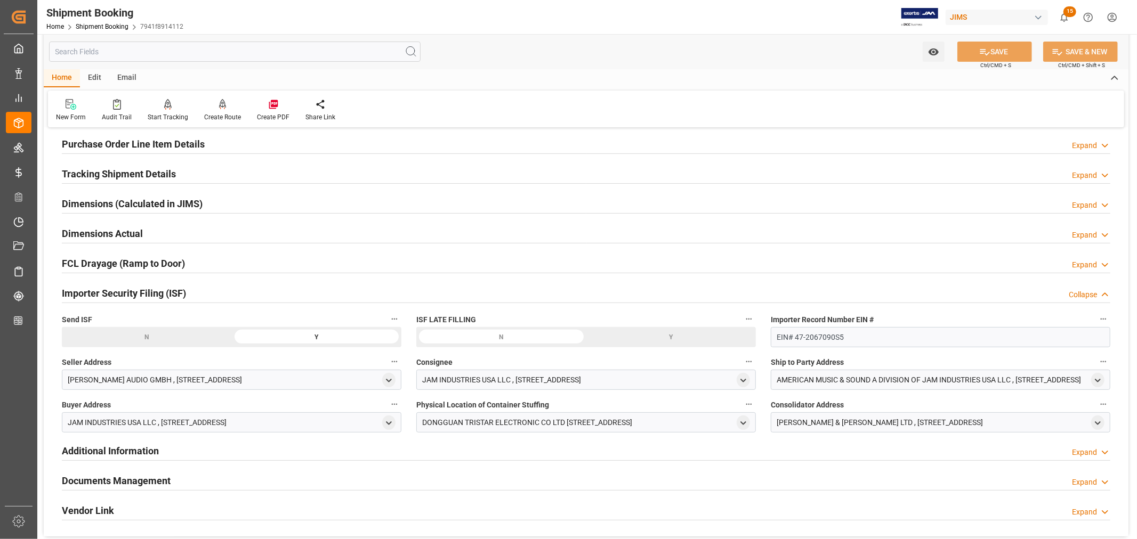
click at [273, 295] on div "Importer Security Filing (ISF) Collapse" at bounding box center [586, 293] width 1049 height 20
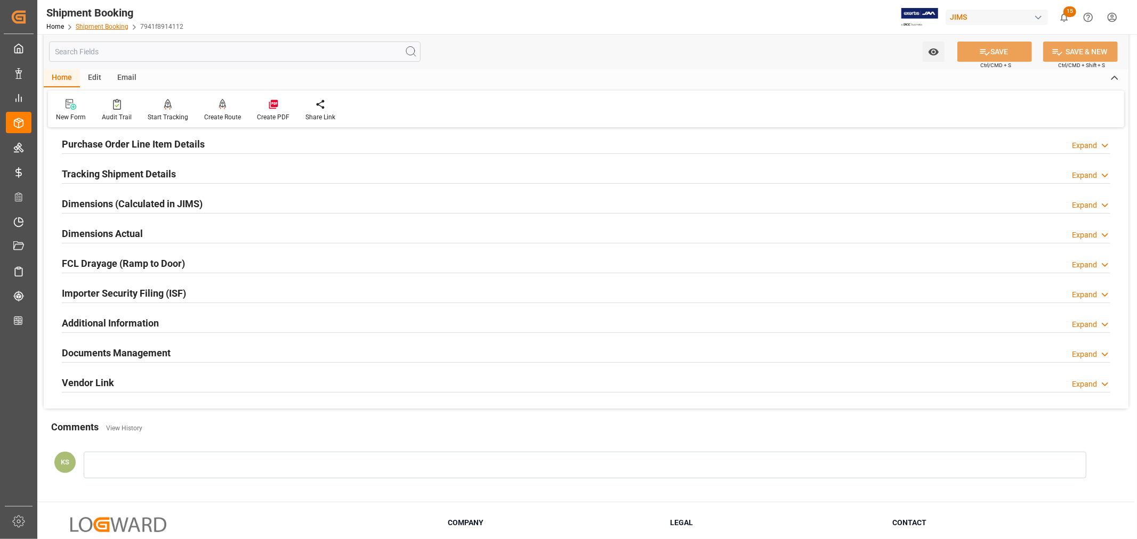
click at [109, 23] on link "Shipment Booking" at bounding box center [102, 26] width 53 height 7
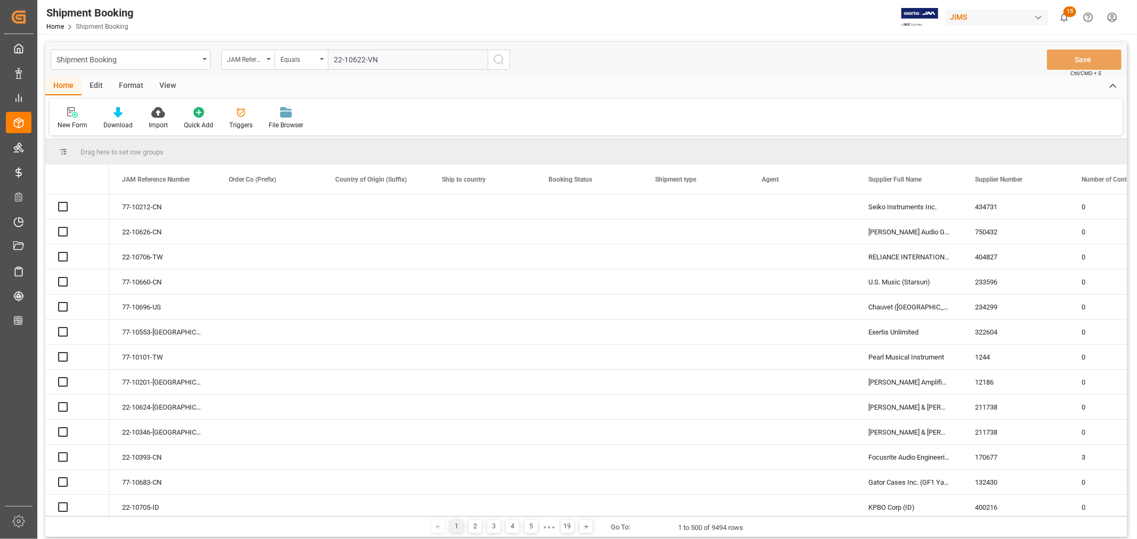
type input "22-10622-VN"
click at [498, 59] on icon "search button" at bounding box center [499, 59] width 13 height 13
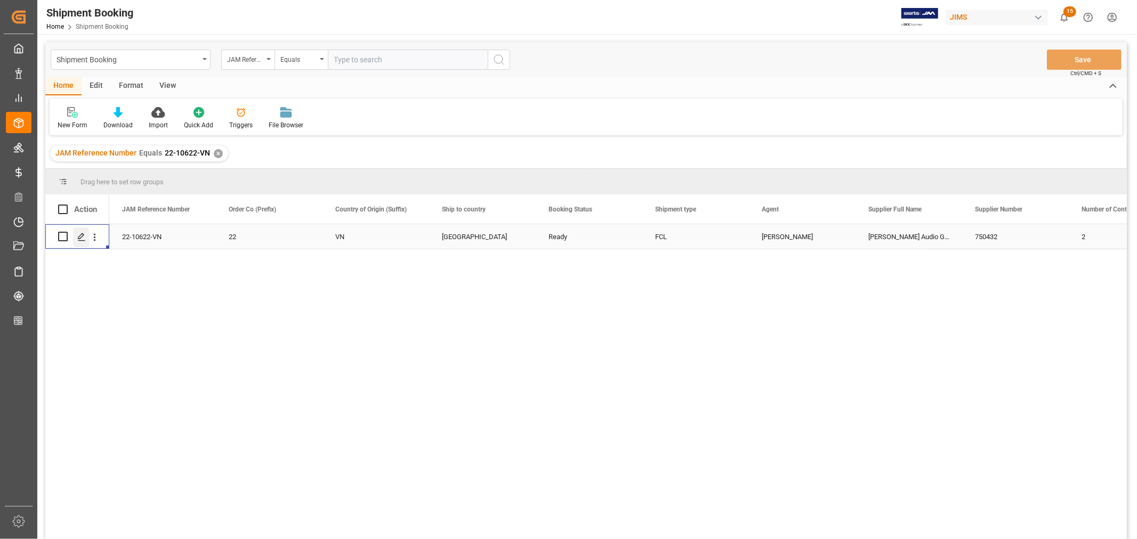
click at [84, 235] on icon "Press SPACE to select this row." at bounding box center [81, 237] width 9 height 9
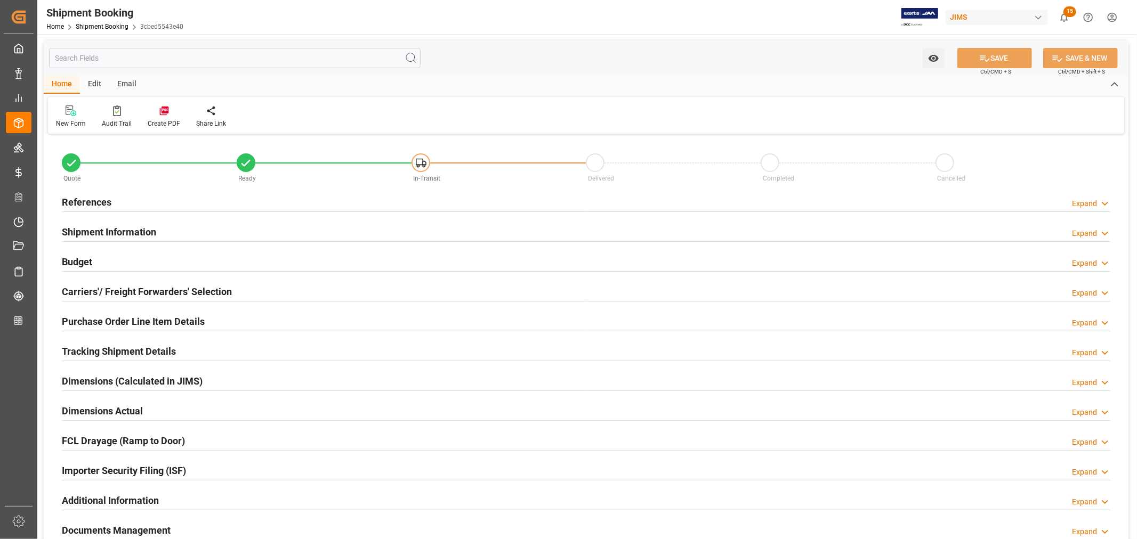
type input "1"
click at [105, 324] on h2 "Purchase Order Line Item Details" at bounding box center [133, 322] width 143 height 14
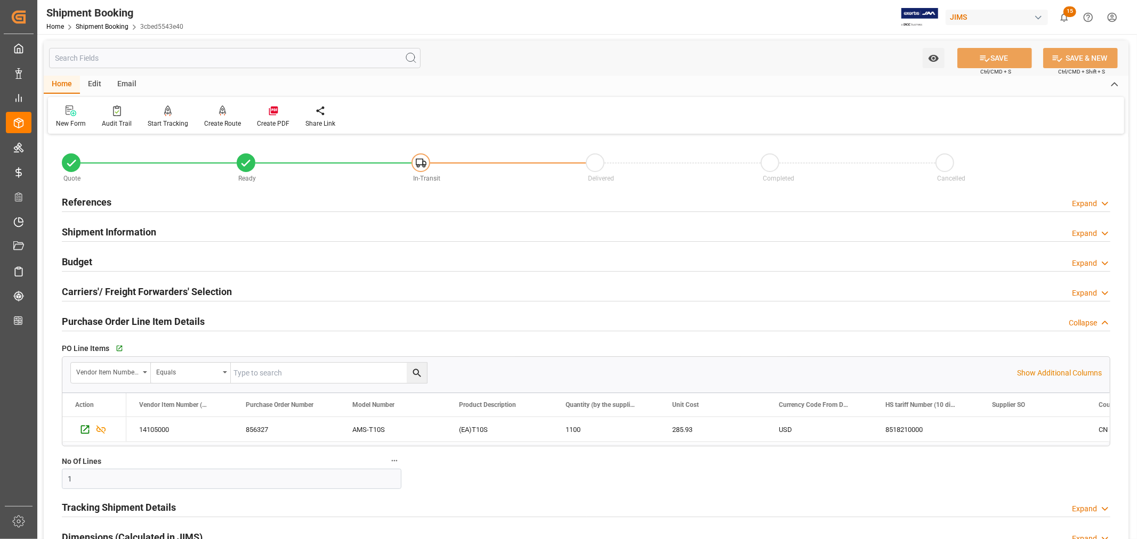
click at [105, 324] on h2 "Purchase Order Line Item Details" at bounding box center [133, 322] width 143 height 14
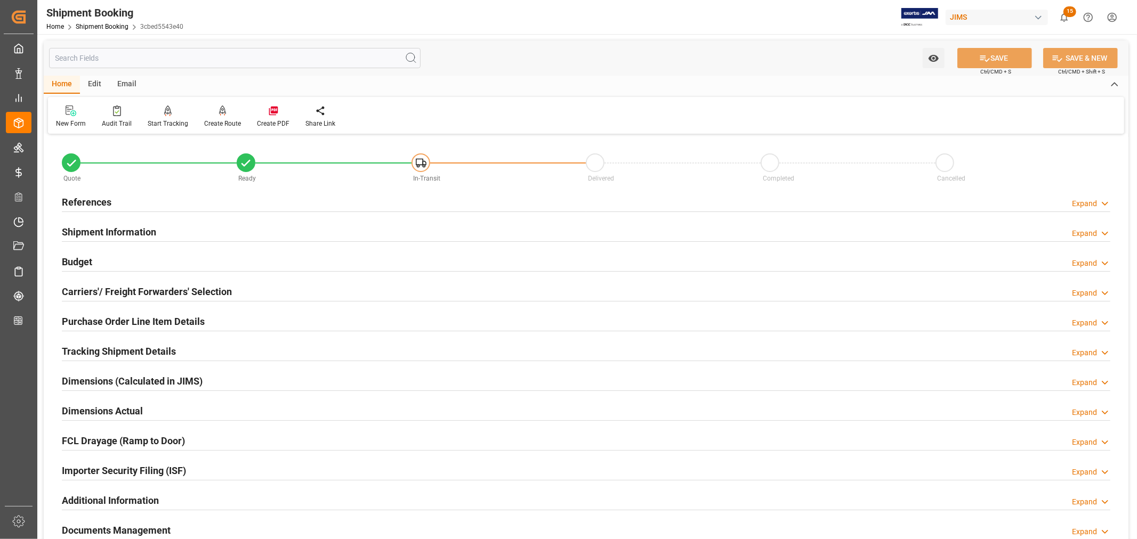
click at [116, 321] on h2 "Purchase Order Line Item Details" at bounding box center [133, 322] width 143 height 14
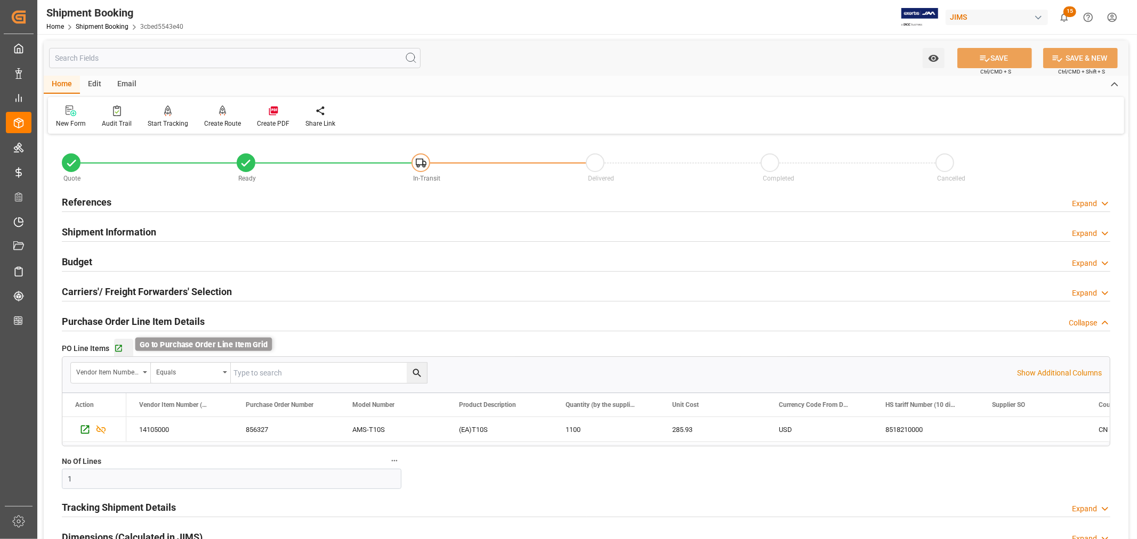
click at [120, 348] on icon "button" at bounding box center [118, 348] width 9 height 9
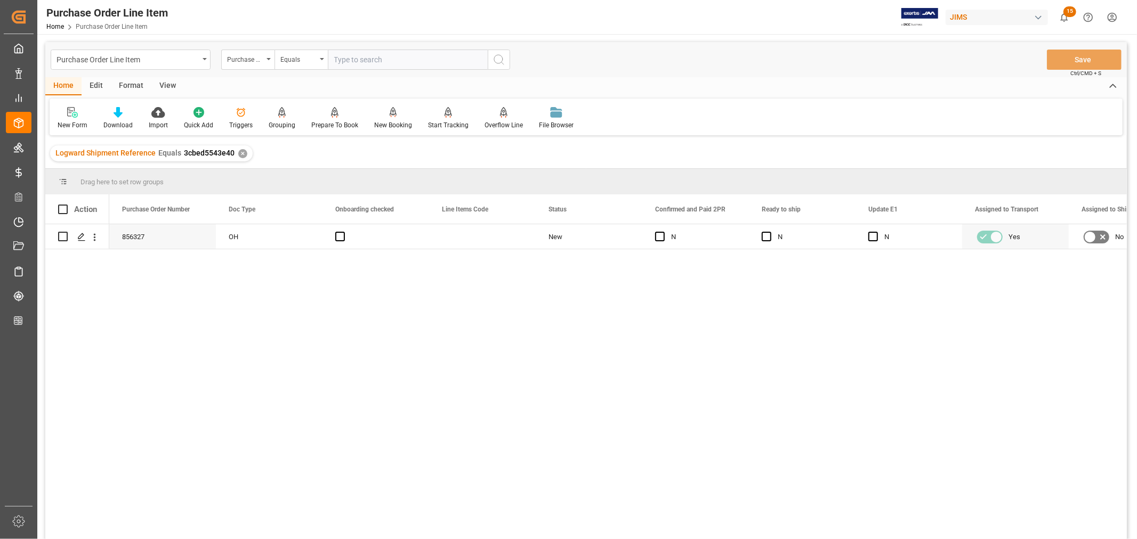
click at [167, 84] on div "View" at bounding box center [167, 86] width 33 height 18
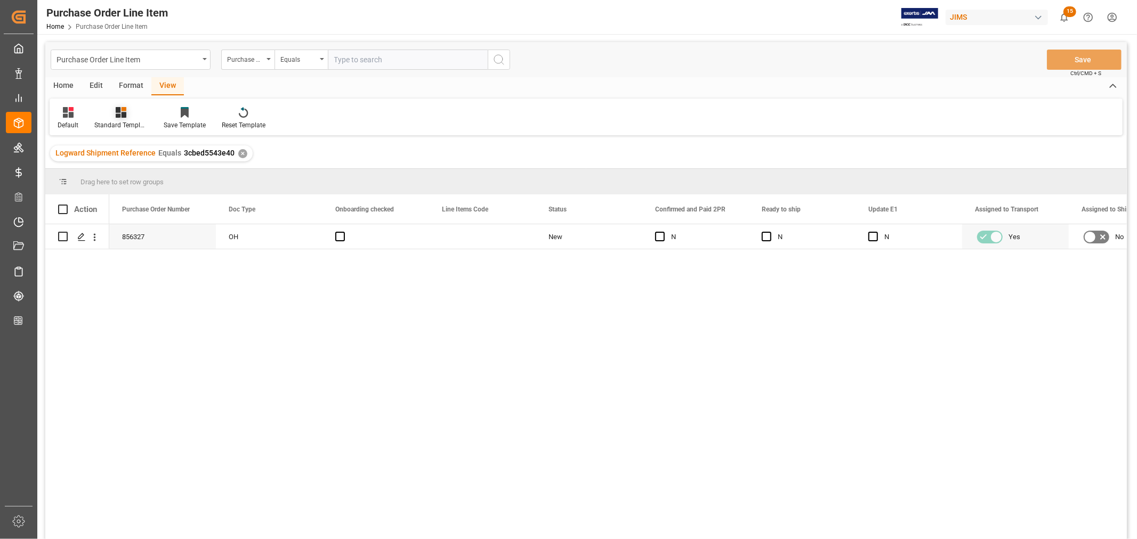
click at [119, 119] on div "Standard Templates" at bounding box center [120, 118] width 69 height 23
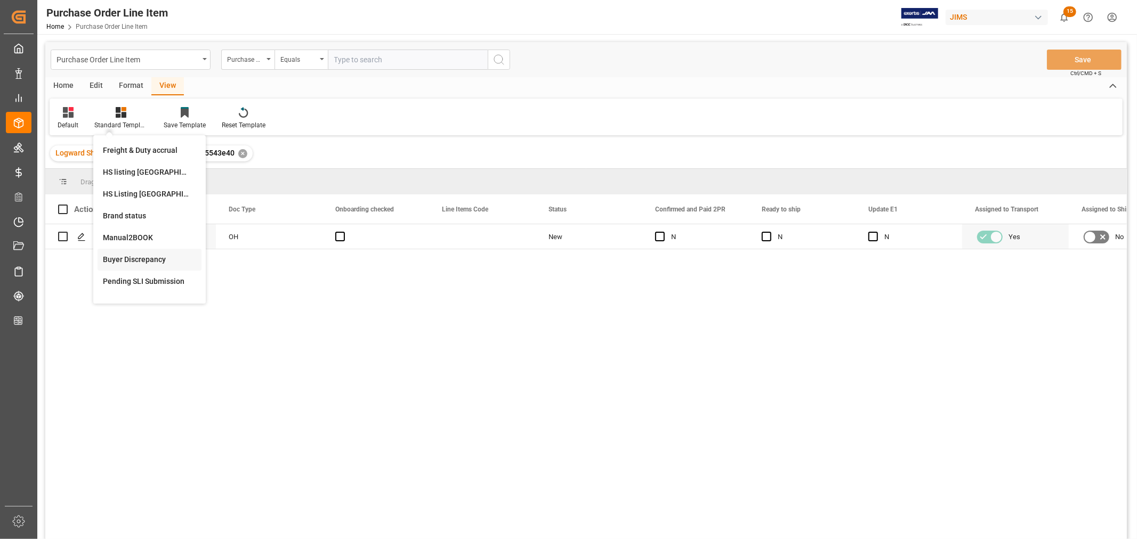
click at [119, 259] on div "Buyer Discrepancy" at bounding box center [149, 259] width 93 height 11
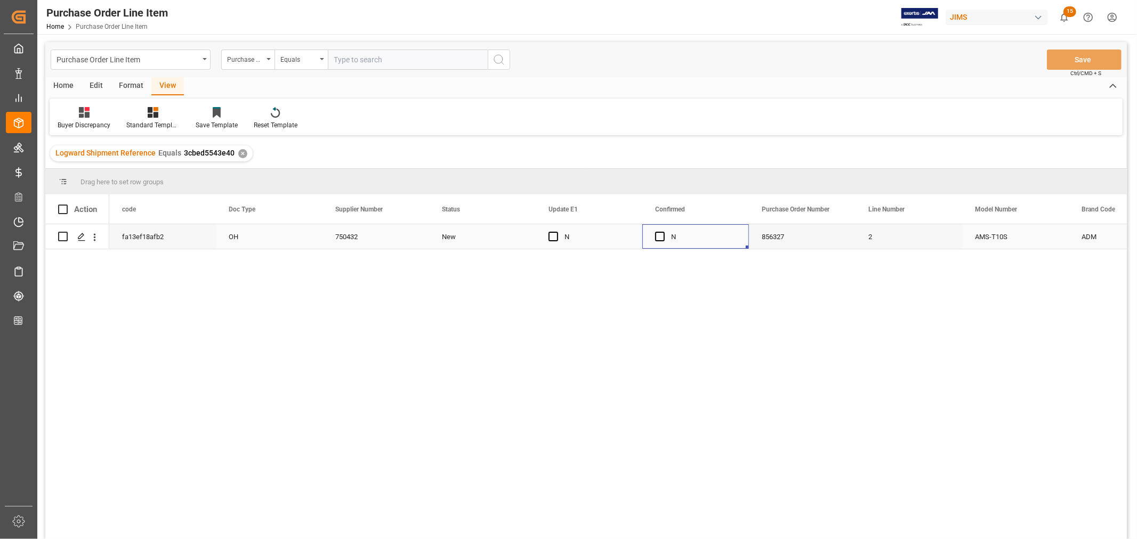
click at [711, 241] on div "N" at bounding box center [703, 237] width 65 height 25
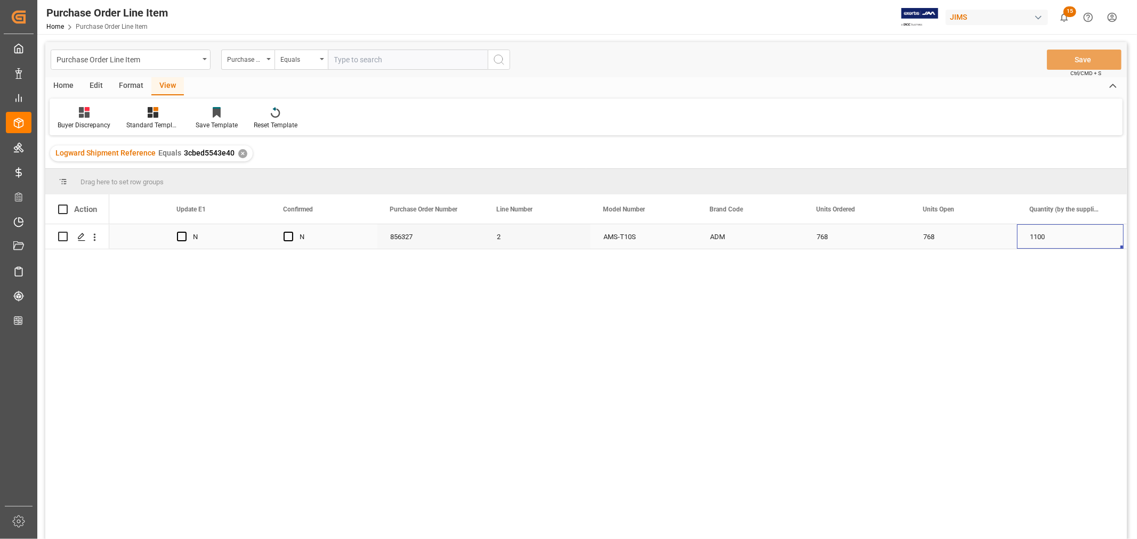
scroll to position [0, 478]
click at [817, 238] on div "768" at bounding box center [857, 236] width 107 height 25
drag, startPoint x: 908, startPoint y: 248, endPoint x: 962, endPoint y: 242, distance: 54.2
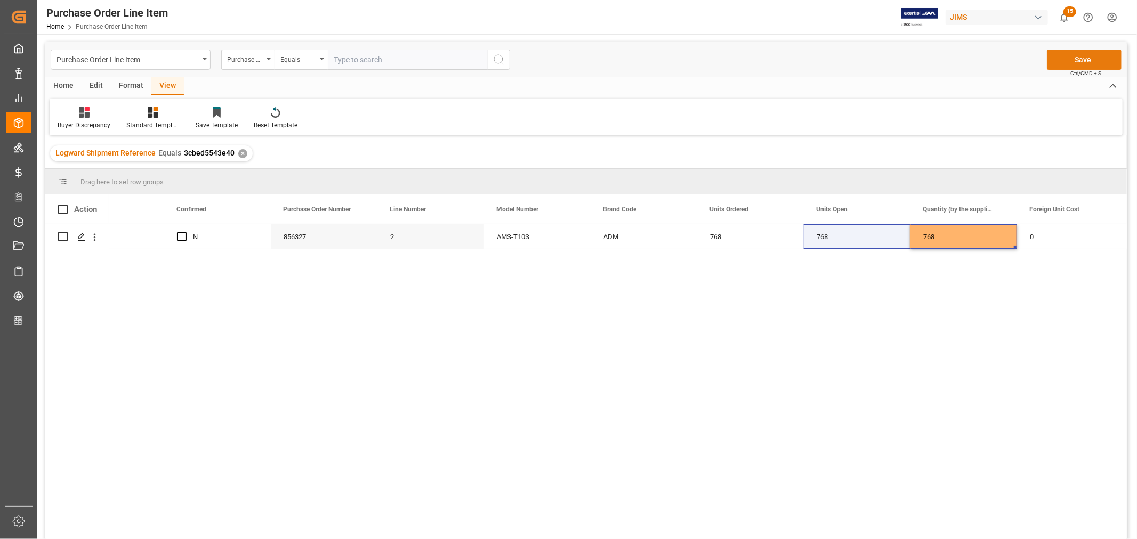
click at [1085, 61] on button "Save" at bounding box center [1084, 60] width 75 height 20
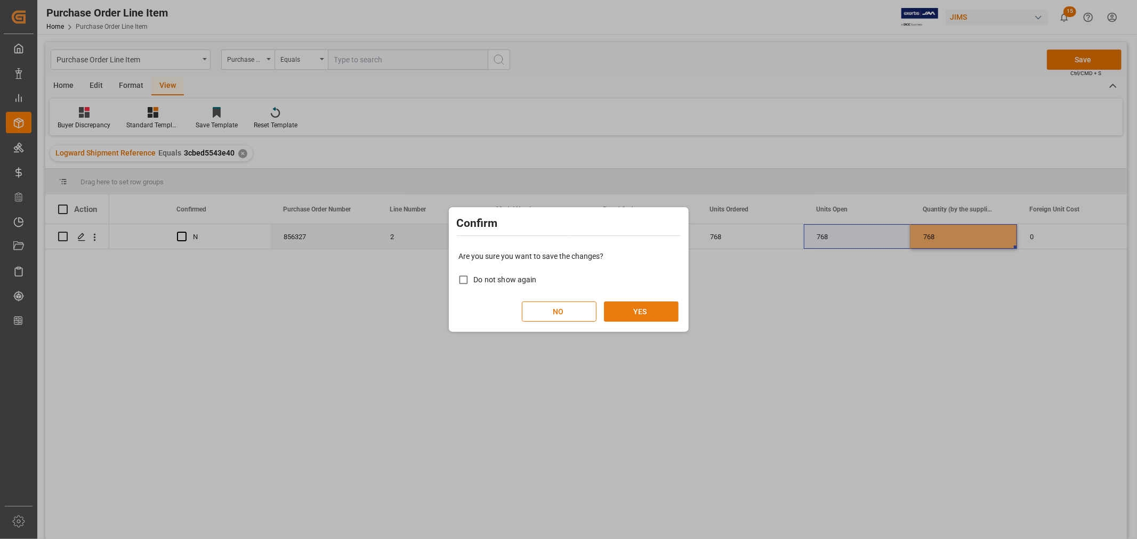
click at [643, 312] on button "YES" at bounding box center [641, 312] width 75 height 20
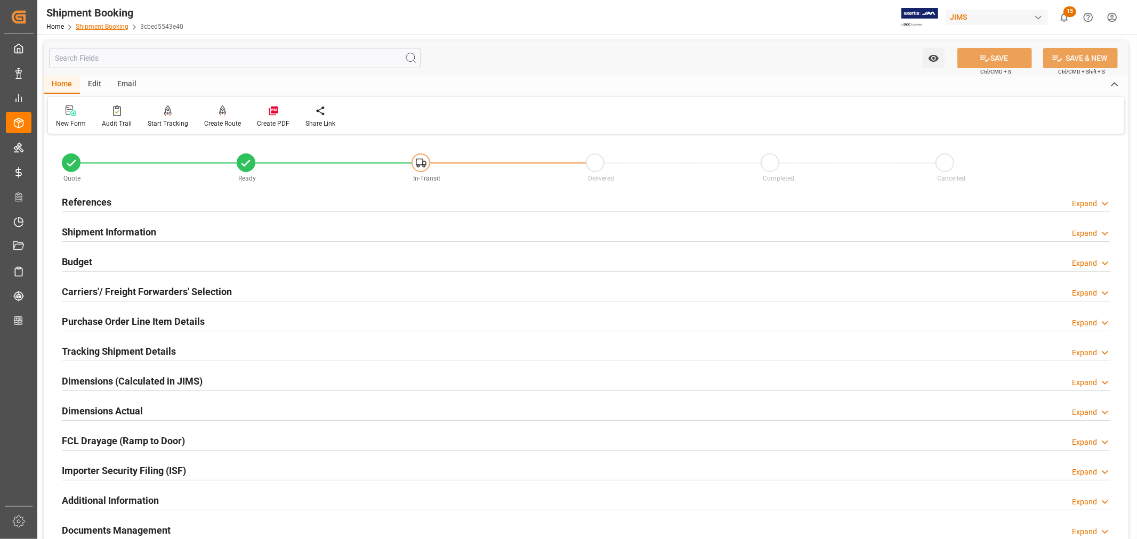
click at [101, 27] on link "Shipment Booking" at bounding box center [102, 26] width 53 height 7
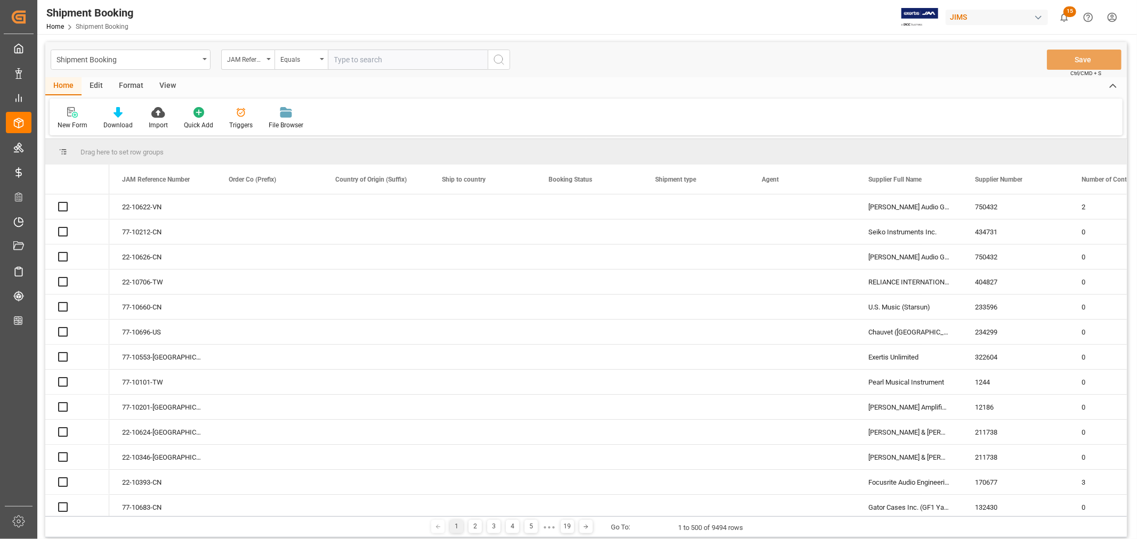
click at [269, 59] on icon "open menu" at bounding box center [269, 59] width 4 height 2
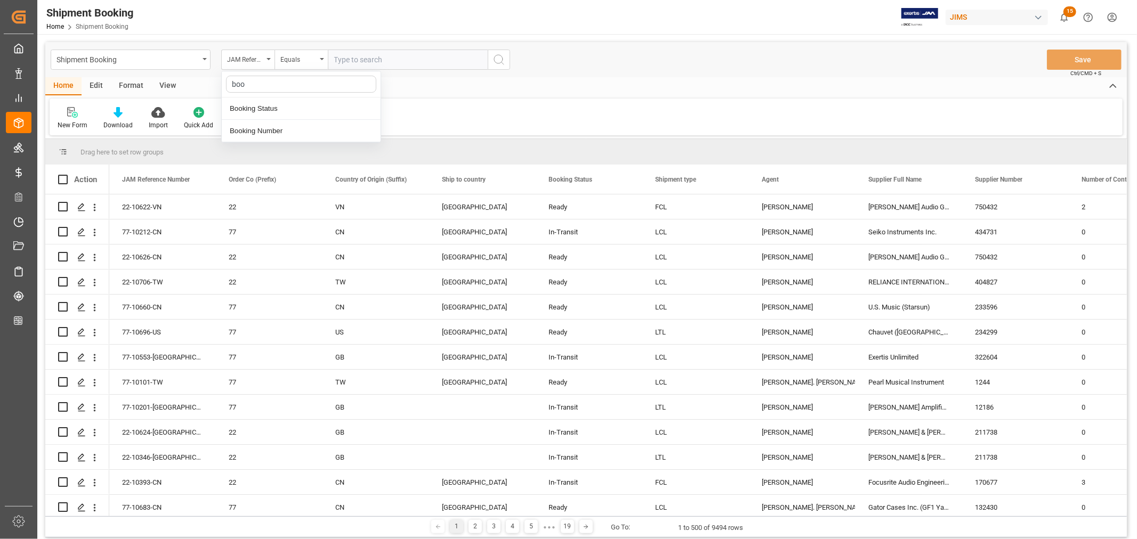
type input "book"
click at [254, 131] on div "Booking Number" at bounding box center [301, 131] width 159 height 22
click at [331, 59] on input "text" at bounding box center [408, 60] width 160 height 20
paste input "093500256391"
type input "093500256391"
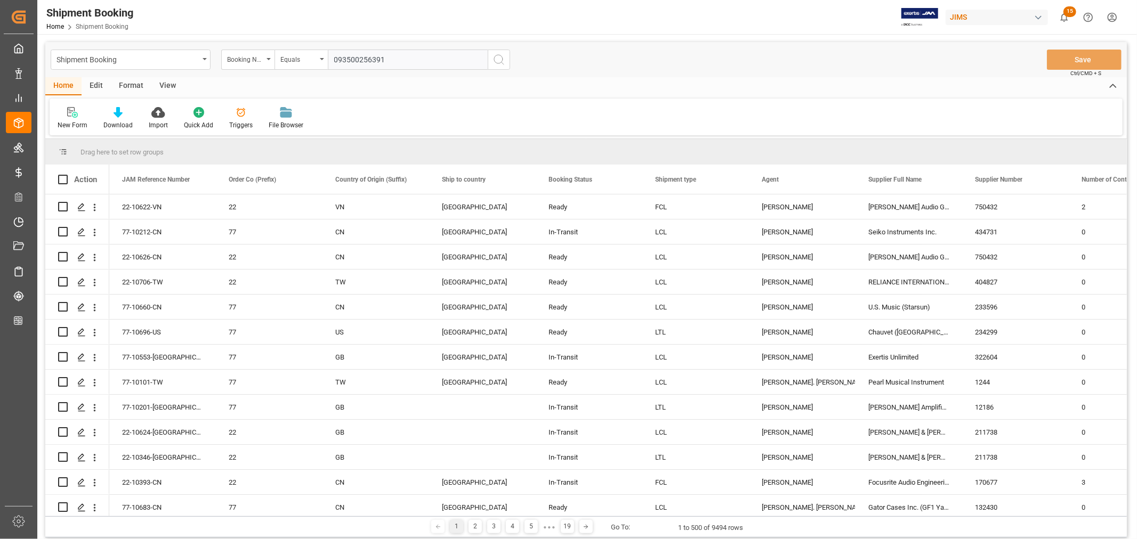
click at [499, 61] on icon "search button" at bounding box center [499, 59] width 13 height 13
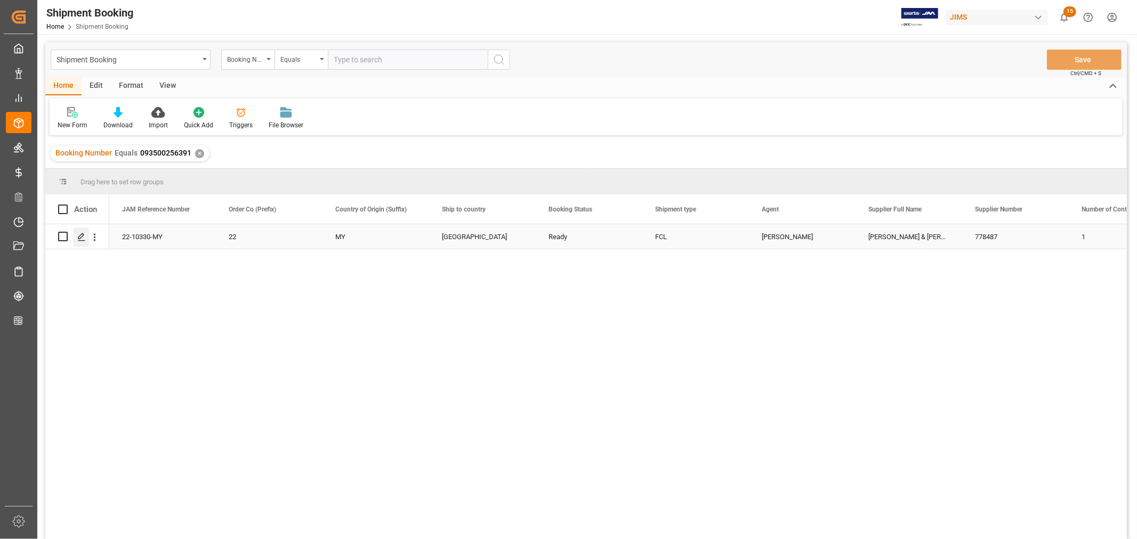
click at [84, 238] on icon "Press SPACE to select this row." at bounding box center [81, 237] width 9 height 9
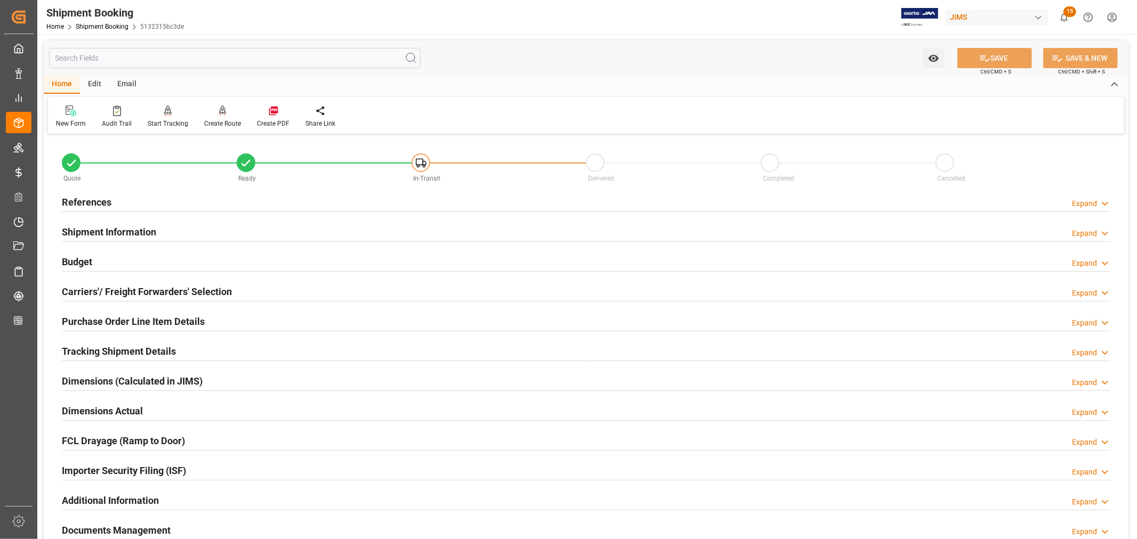
click at [96, 323] on h2 "Purchase Order Line Item Details" at bounding box center [133, 322] width 143 height 14
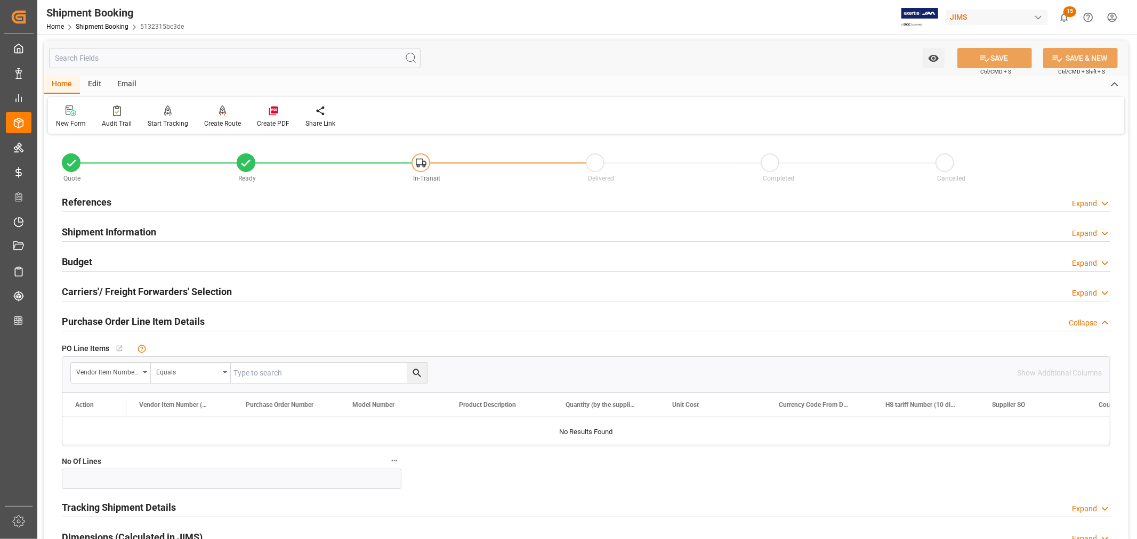
click at [96, 323] on h2 "Purchase Order Line Item Details" at bounding box center [133, 322] width 143 height 14
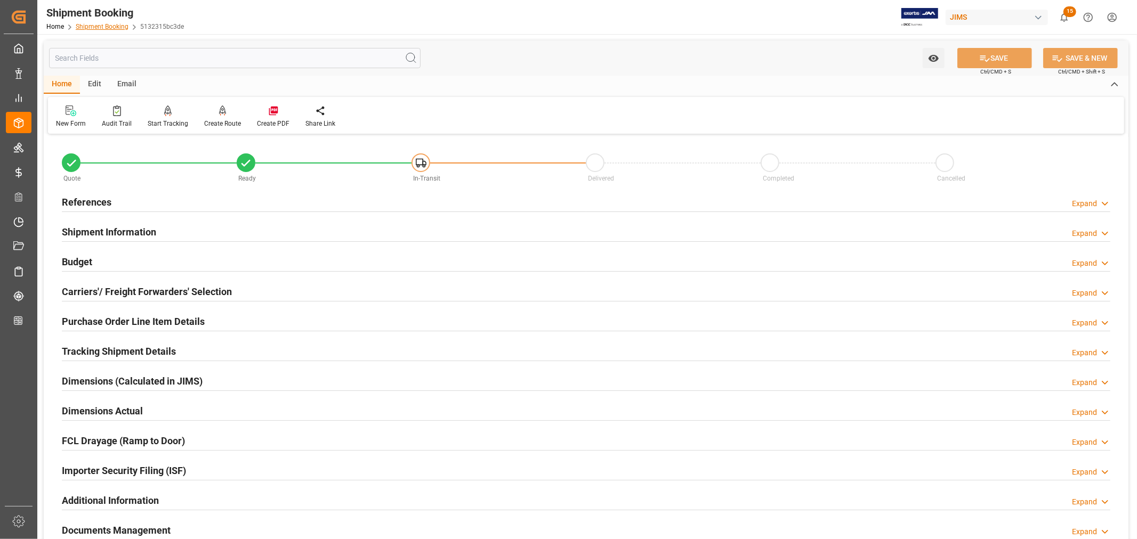
click at [100, 25] on link "Shipment Booking" at bounding box center [102, 26] width 53 height 7
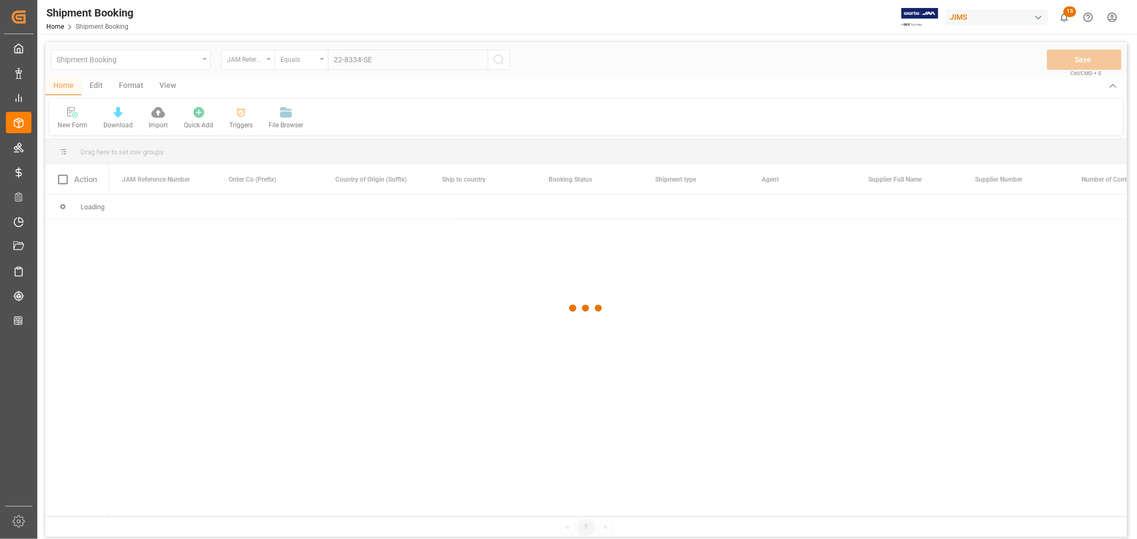
type input "22-8334-SE"
click at [500, 57] on div at bounding box center [586, 308] width 1082 height 533
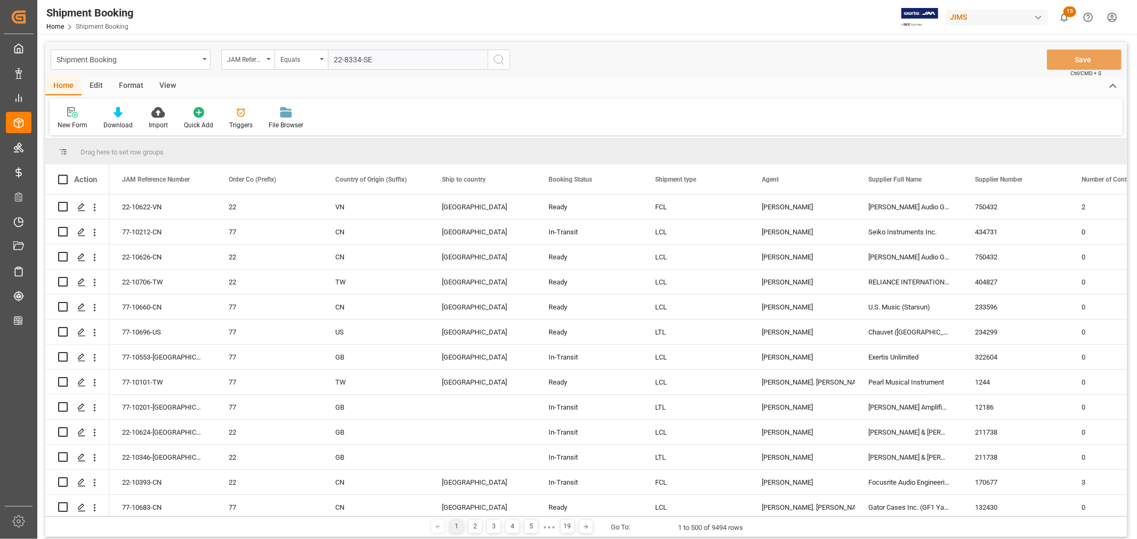
click at [499, 60] on icon "search button" at bounding box center [499, 59] width 13 height 13
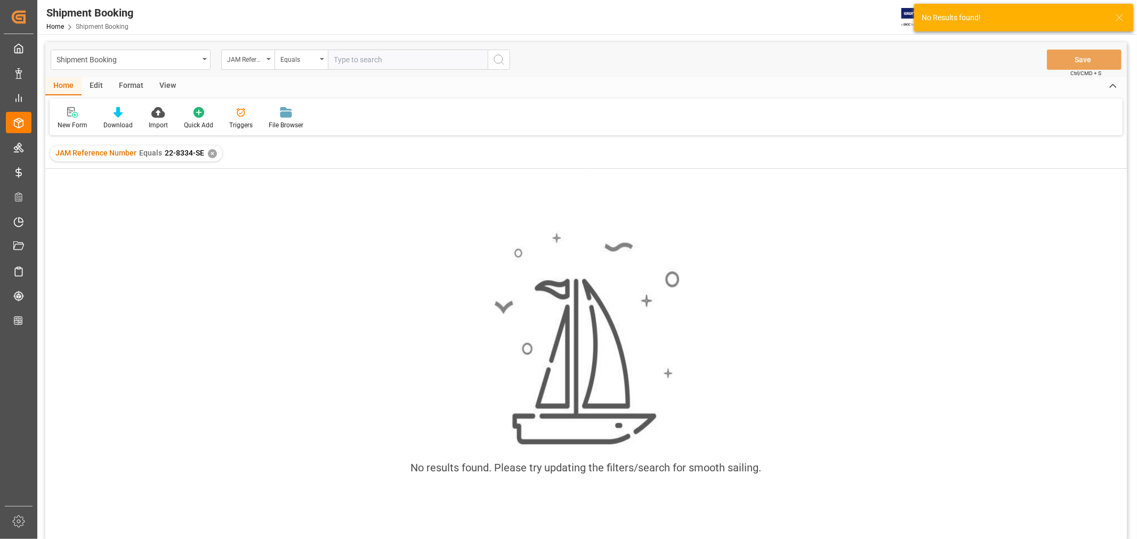
click at [211, 152] on div "✕" at bounding box center [212, 153] width 9 height 9
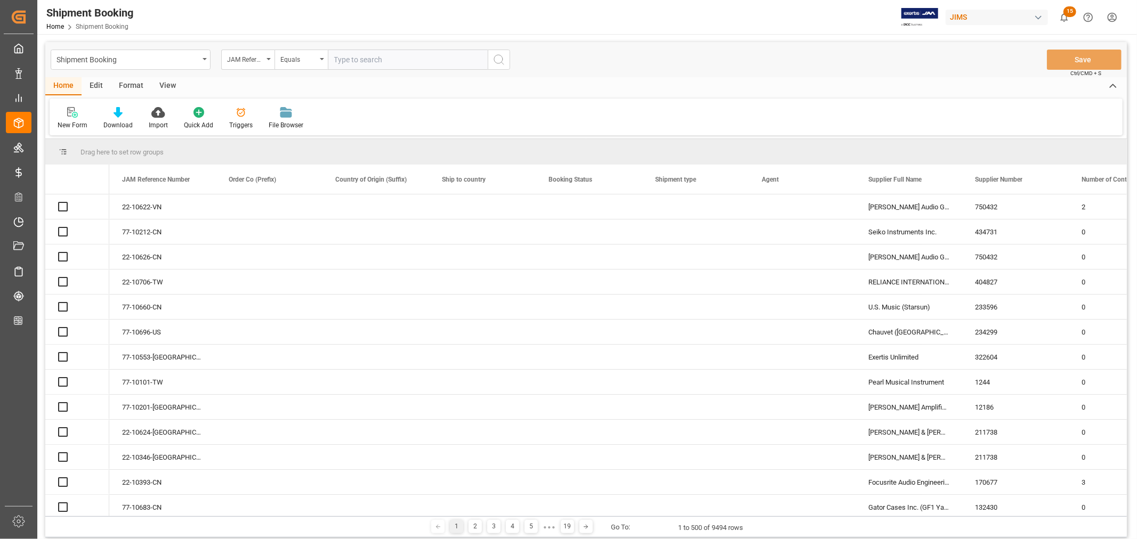
click at [337, 59] on input "text" at bounding box center [408, 60] width 160 height 20
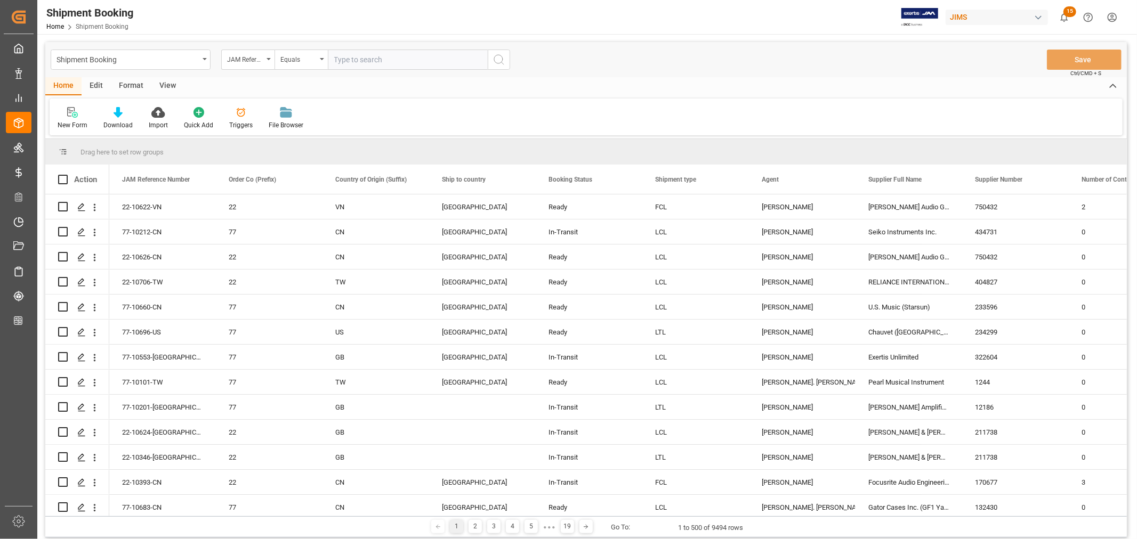
paste input "22-8334-SE"
type input "22-8334-SE"
click at [499, 60] on icon "search button" at bounding box center [499, 59] width 13 height 13
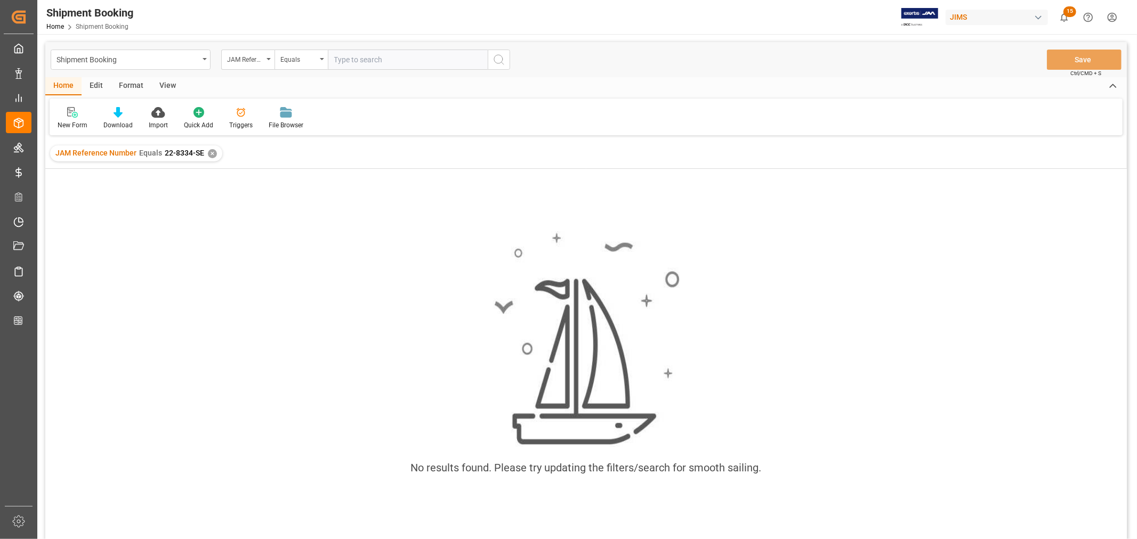
click at [211, 155] on div "✕" at bounding box center [212, 153] width 9 height 9
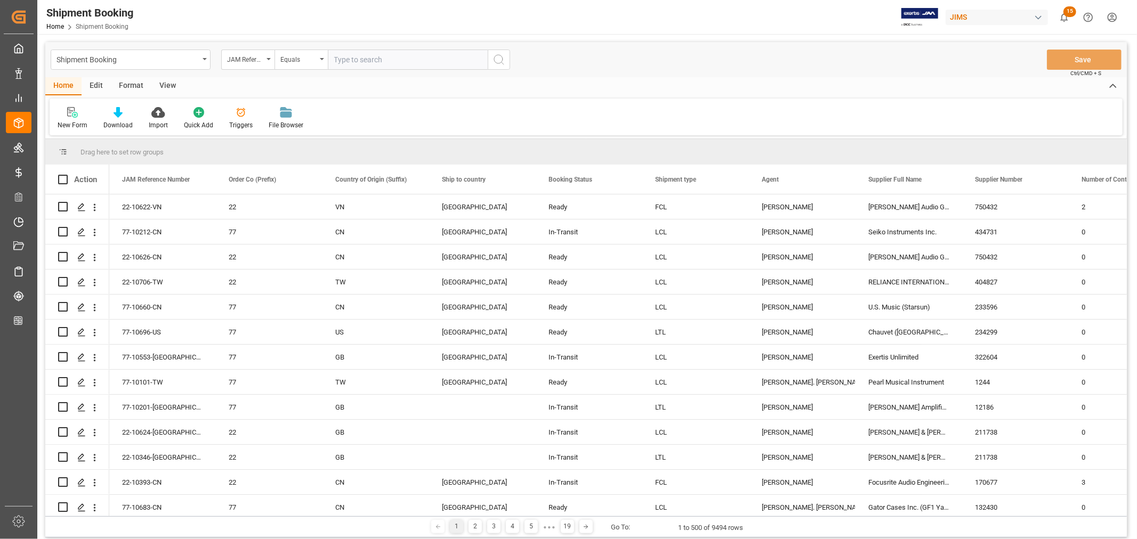
click at [337, 59] on input "text" at bounding box center [408, 60] width 160 height 20
type input "22-8443-se"
click at [498, 61] on icon "search button" at bounding box center [499, 59] width 13 height 13
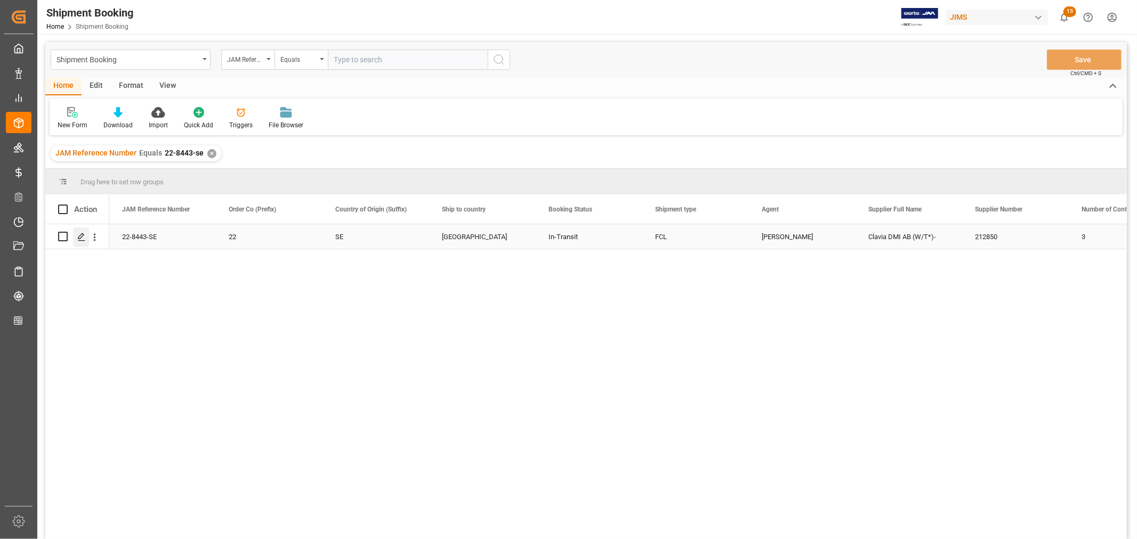
click at [87, 238] on div "Press SPACE to select this row." at bounding box center [81, 238] width 16 height 20
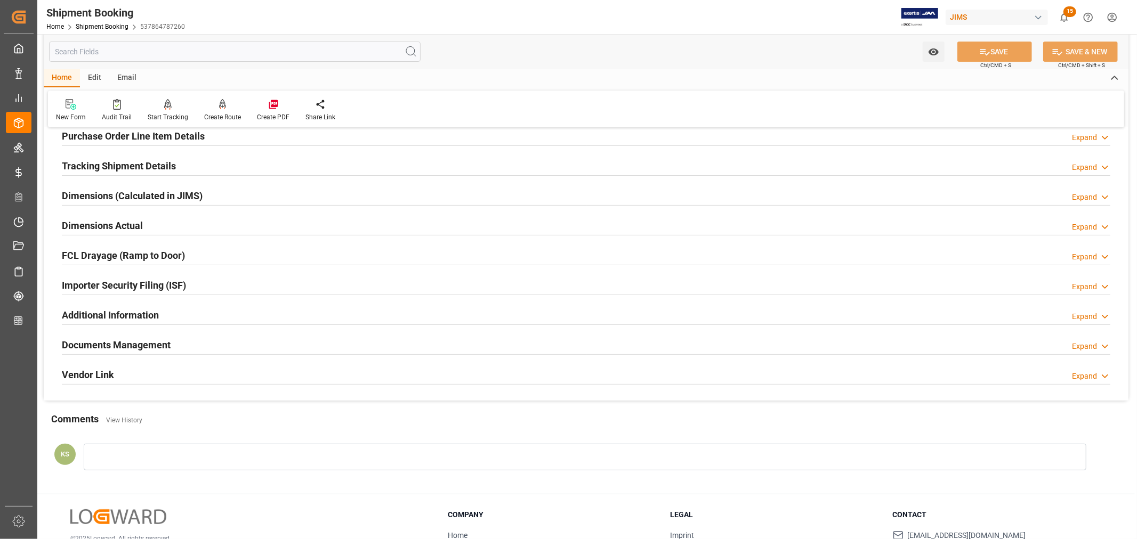
scroll to position [237, 0]
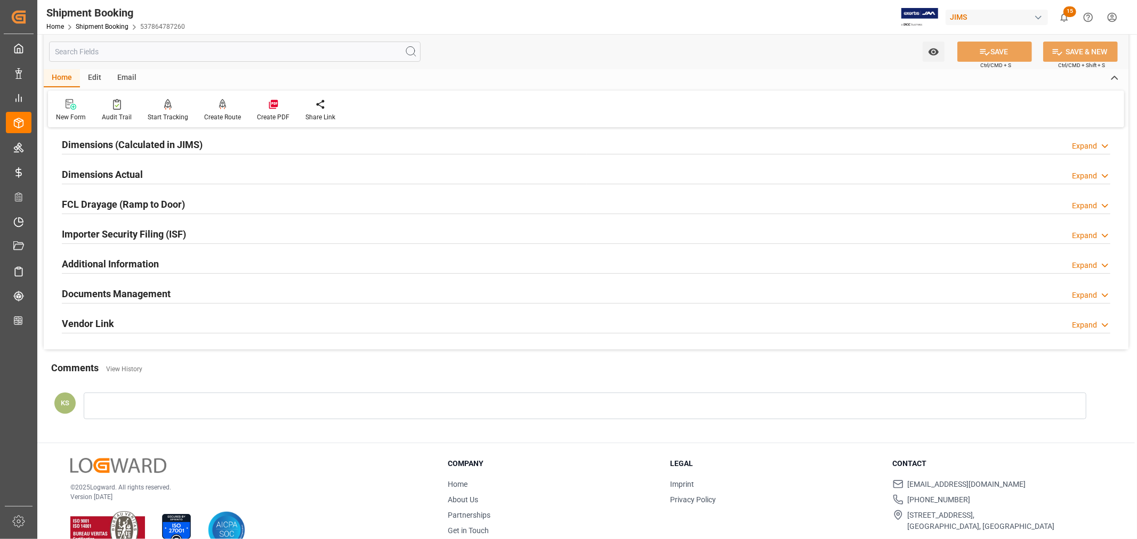
click at [143, 292] on h2 "Documents Management" at bounding box center [116, 294] width 109 height 14
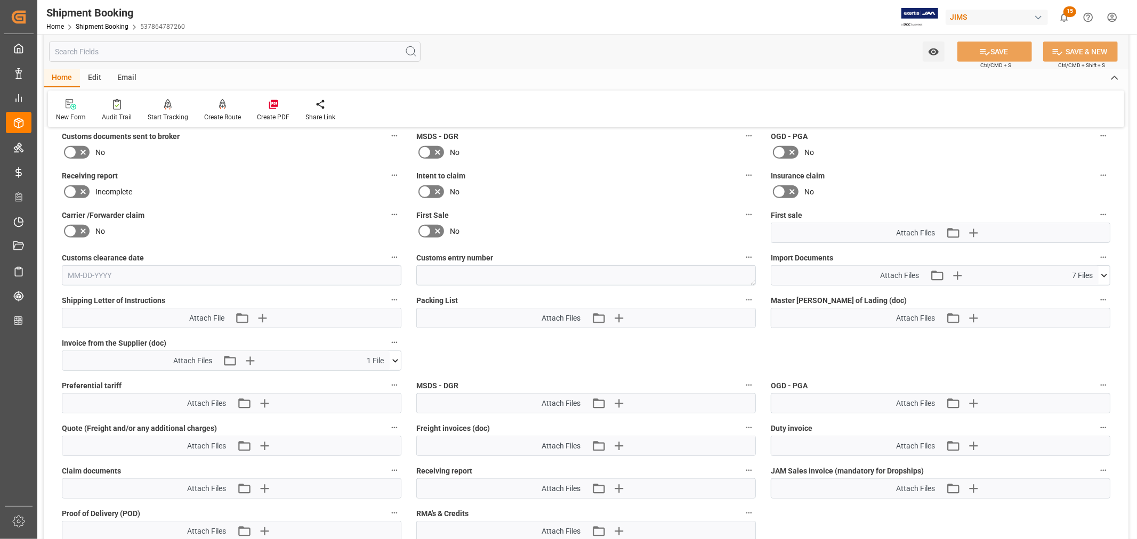
scroll to position [473, 0]
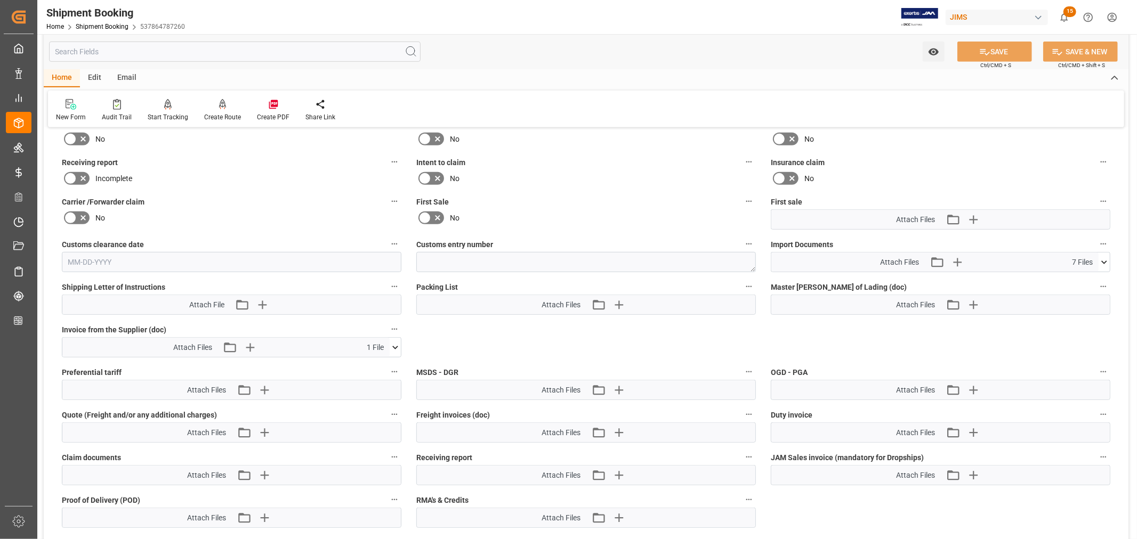
click at [1105, 261] on icon at bounding box center [1104, 262] width 6 height 3
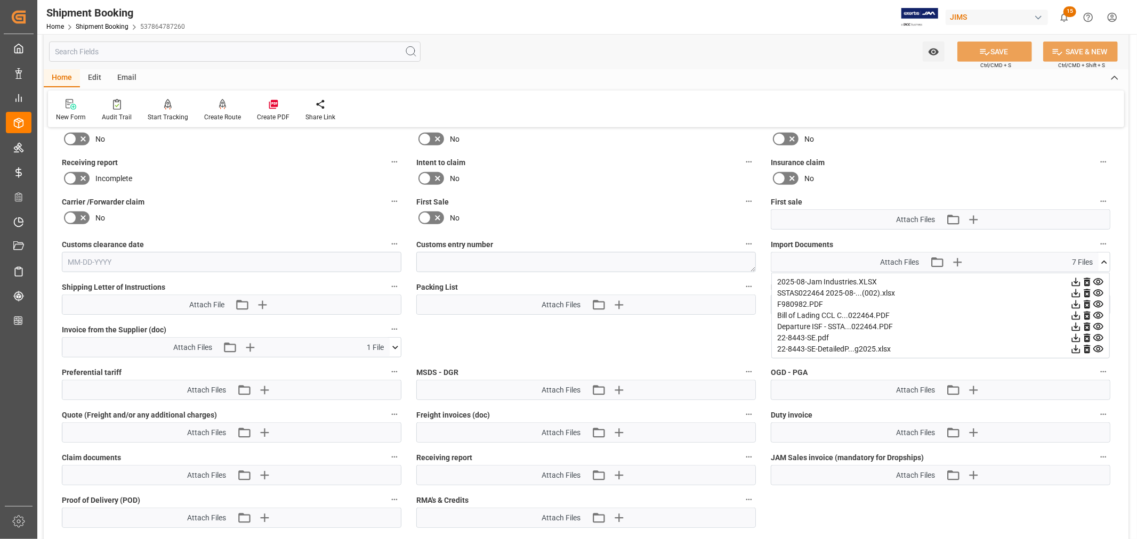
scroll to position [533, 0]
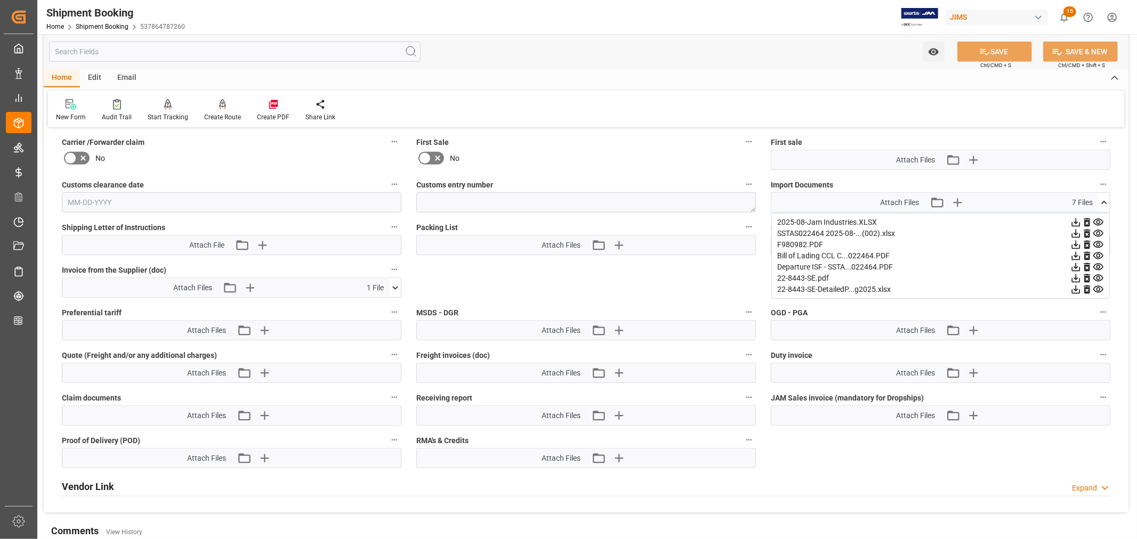
click at [1077, 286] on icon at bounding box center [1075, 289] width 11 height 11
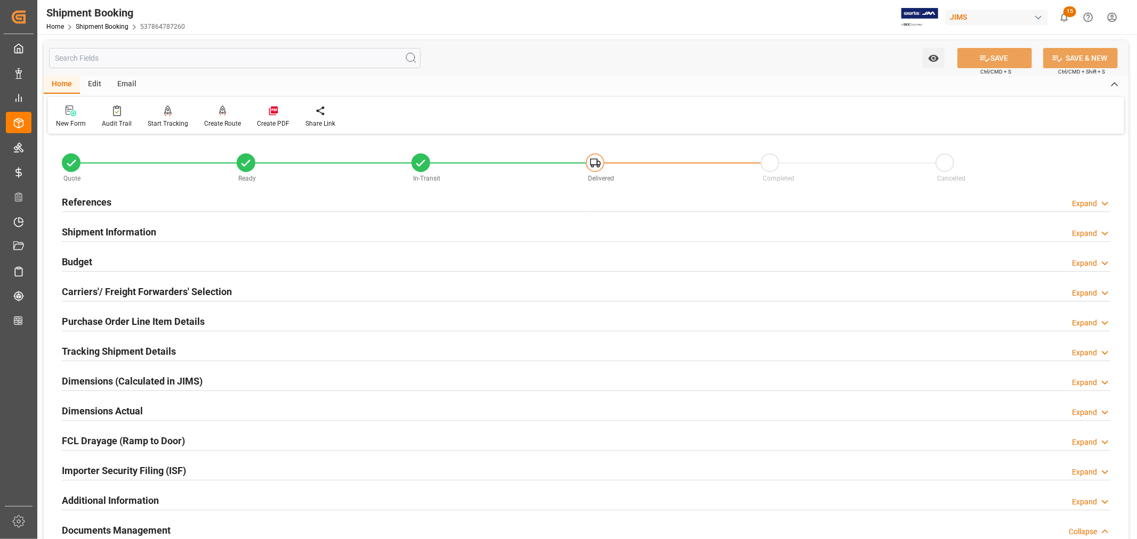
click at [100, 200] on h2 "References" at bounding box center [87, 202] width 50 height 14
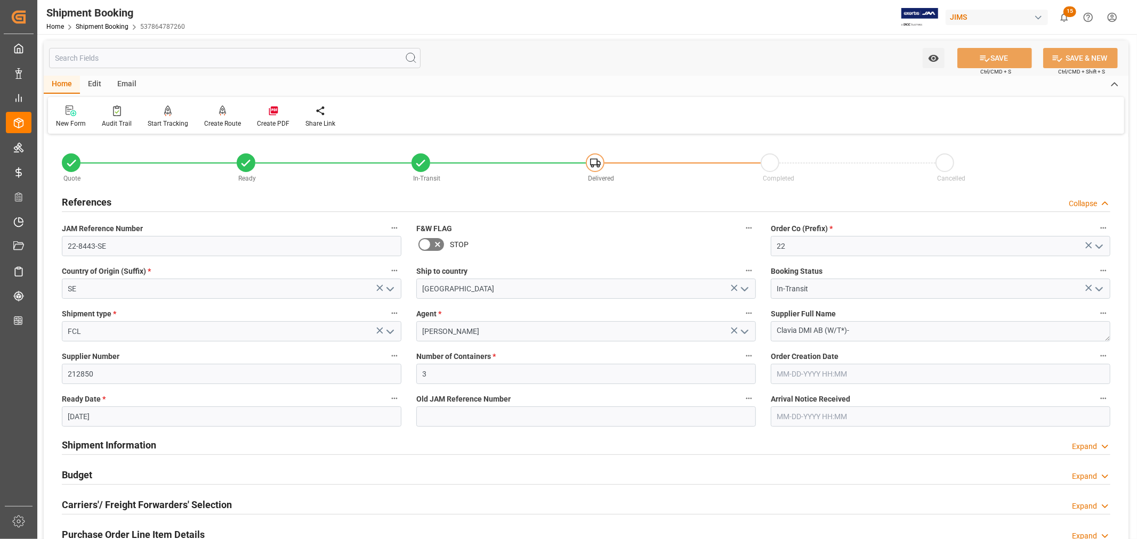
click at [100, 201] on h2 "References" at bounding box center [87, 202] width 50 height 14
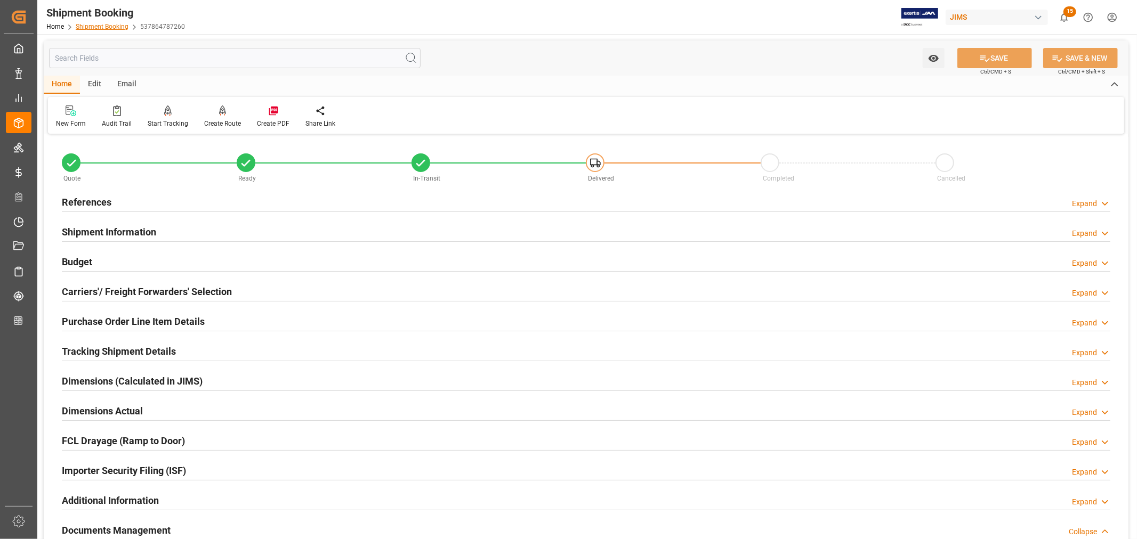
click at [109, 25] on link "Shipment Booking" at bounding box center [102, 26] width 53 height 7
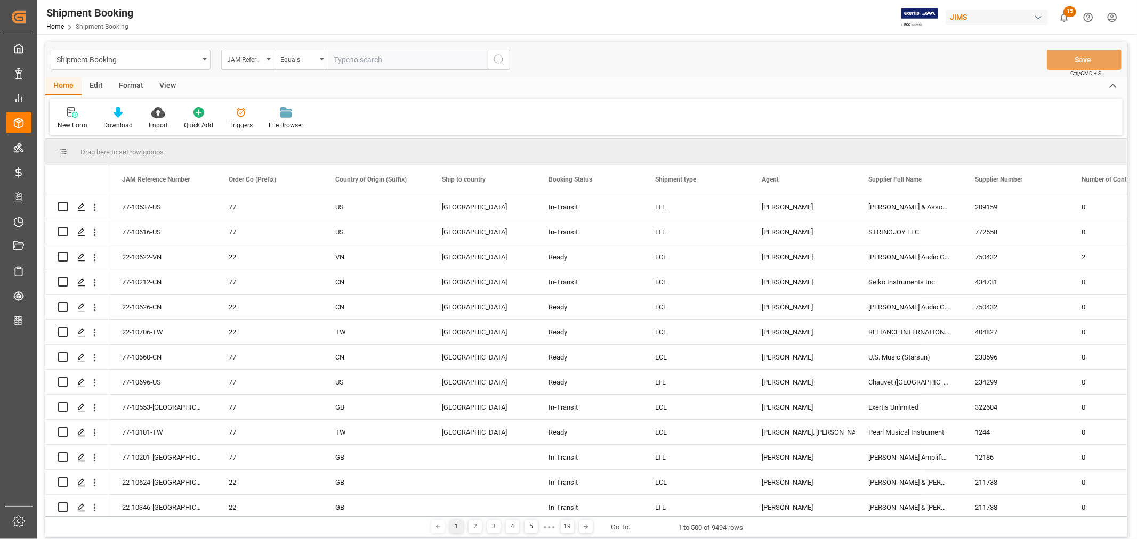
click at [345, 59] on input "text" at bounding box center [408, 60] width 160 height 20
paste input "22-10007-CN"
type input "22-10007-CN"
click at [497, 60] on icon "search button" at bounding box center [499, 59] width 13 height 13
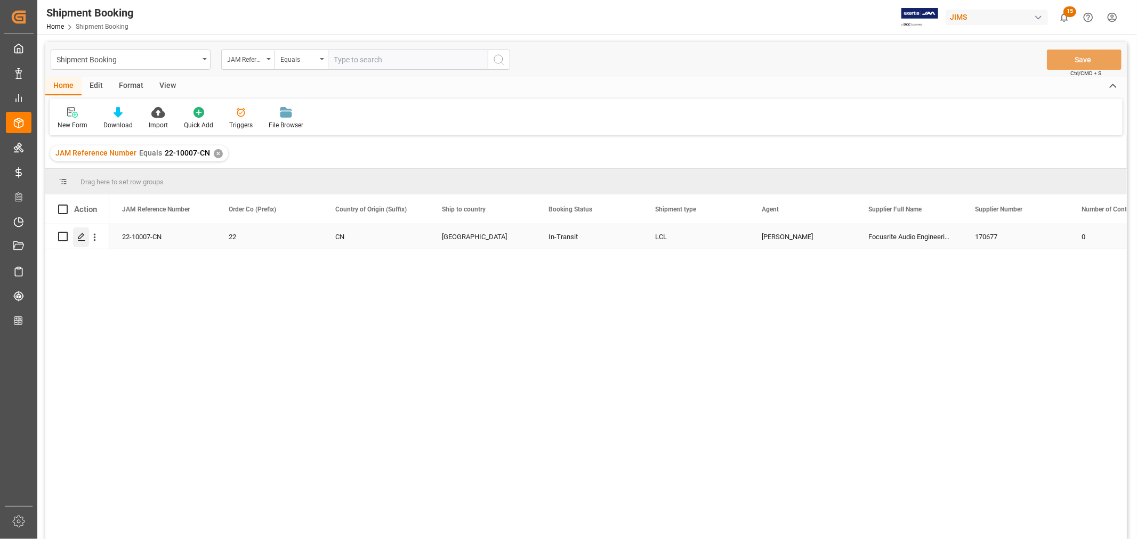
click at [80, 238] on polygon "Press SPACE to select this row." at bounding box center [80, 235] width 5 height 5
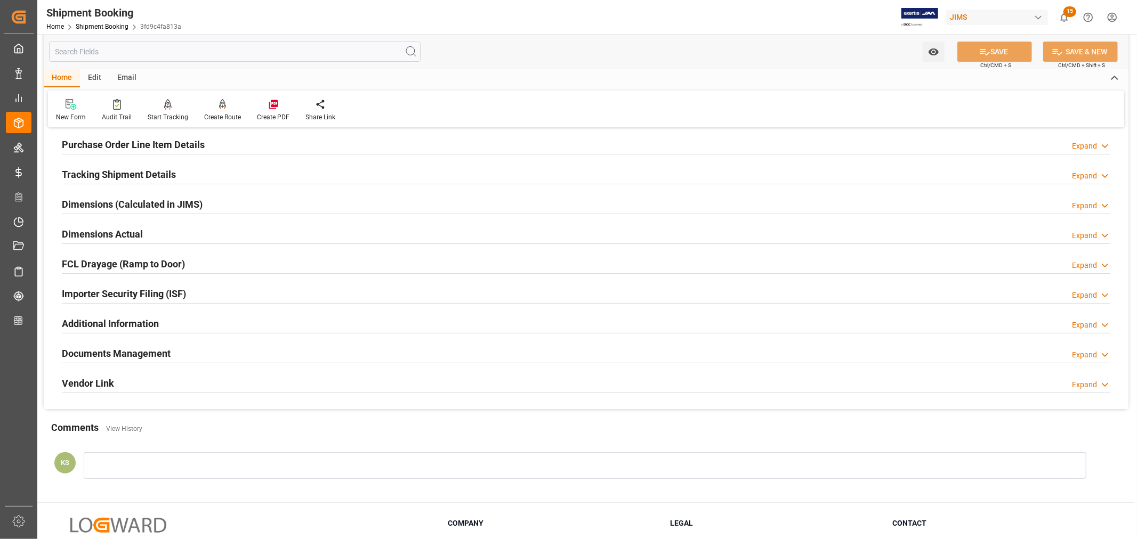
scroll to position [262, 0]
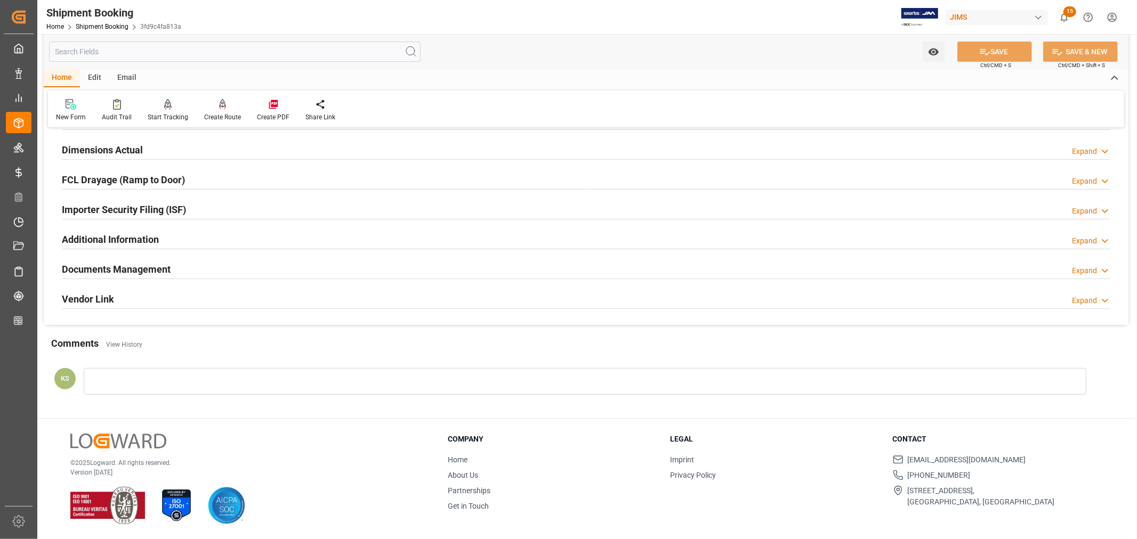
click at [225, 271] on div "Documents Management Expand" at bounding box center [586, 269] width 1049 height 20
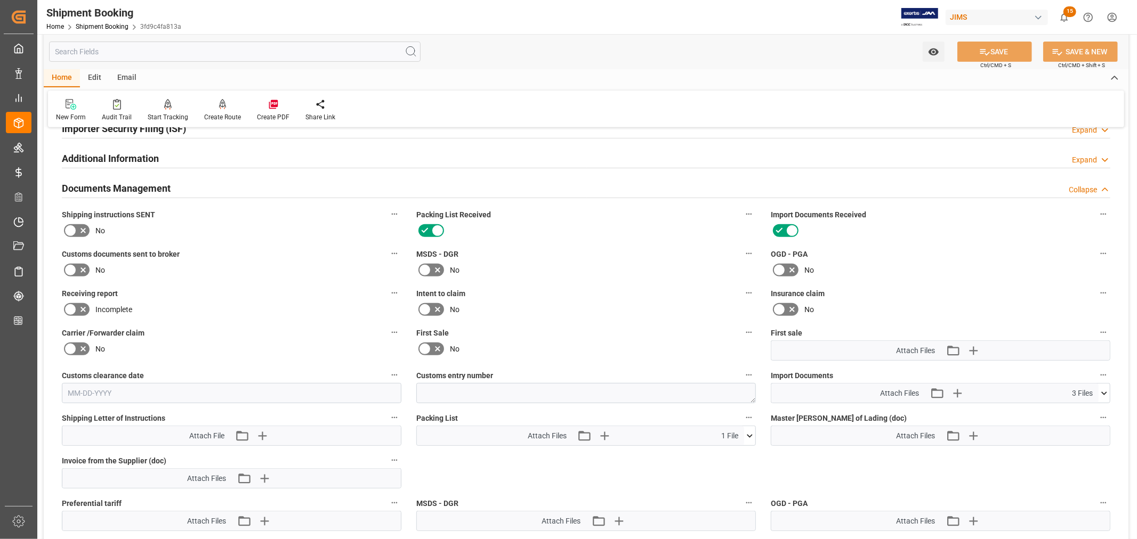
scroll to position [439, 0]
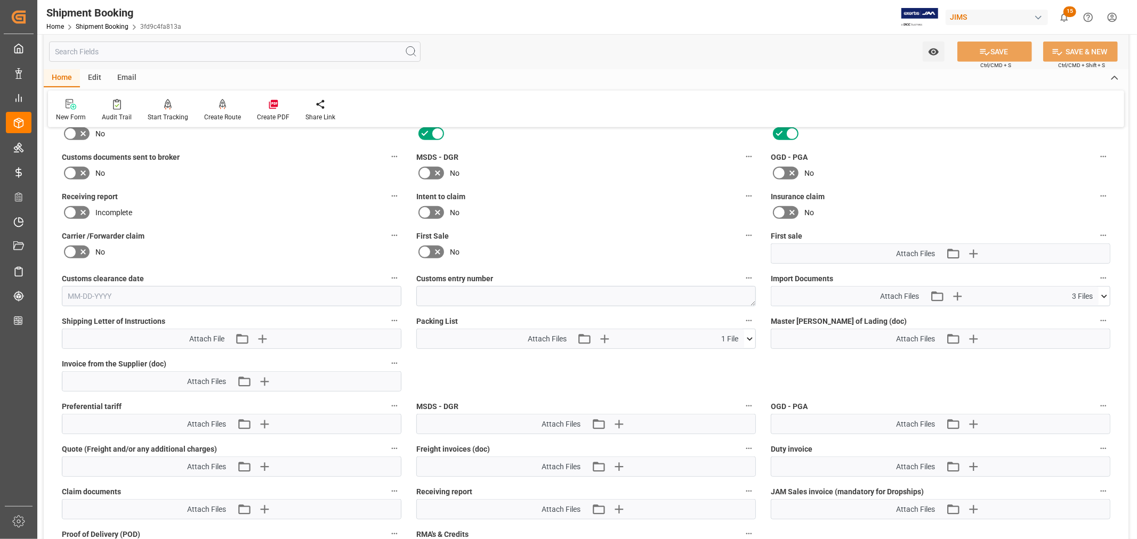
click at [1102, 295] on icon at bounding box center [1104, 296] width 6 height 3
click at [957, 292] on icon "button" at bounding box center [957, 297] width 10 height 10
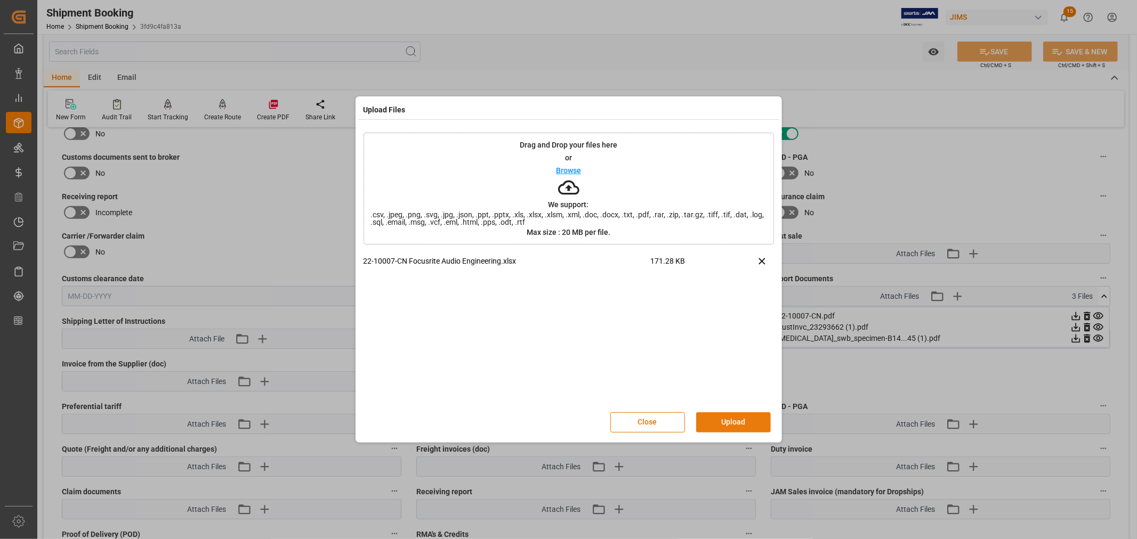
click at [720, 420] on button "Upload" at bounding box center [733, 423] width 75 height 20
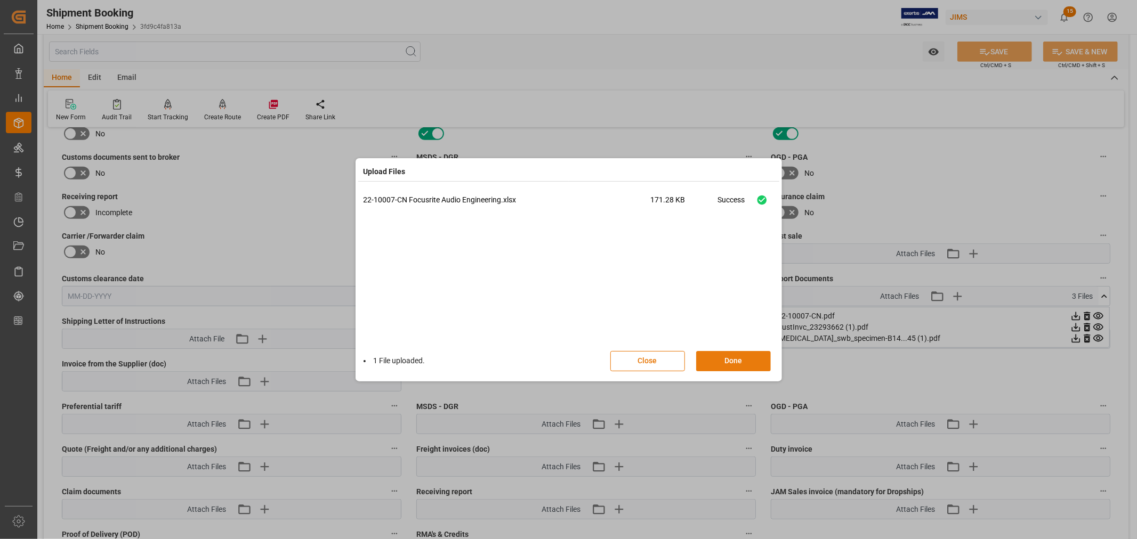
click at [730, 360] on button "Done" at bounding box center [733, 361] width 75 height 20
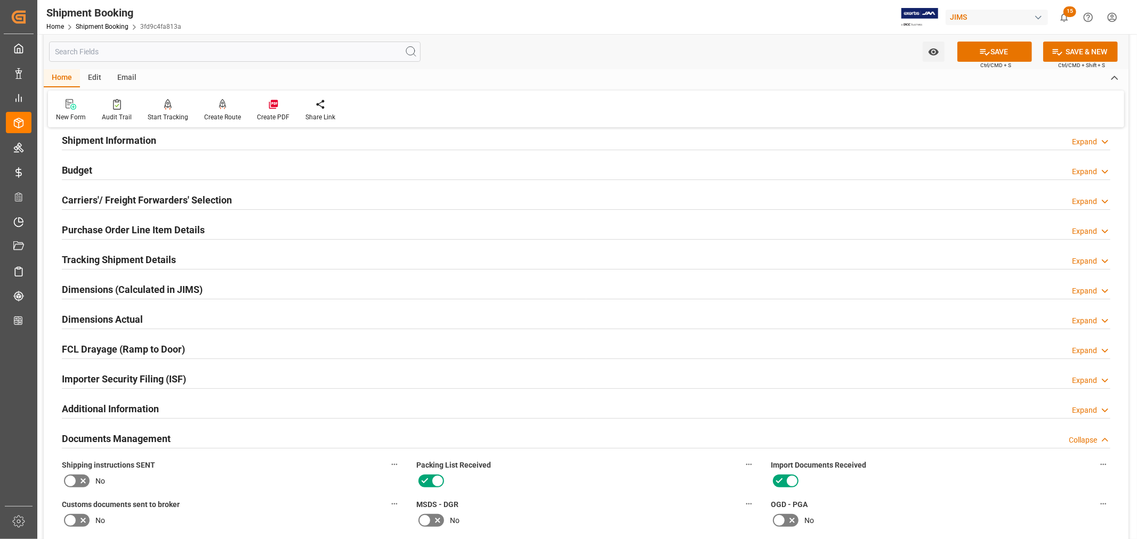
scroll to position [84, 0]
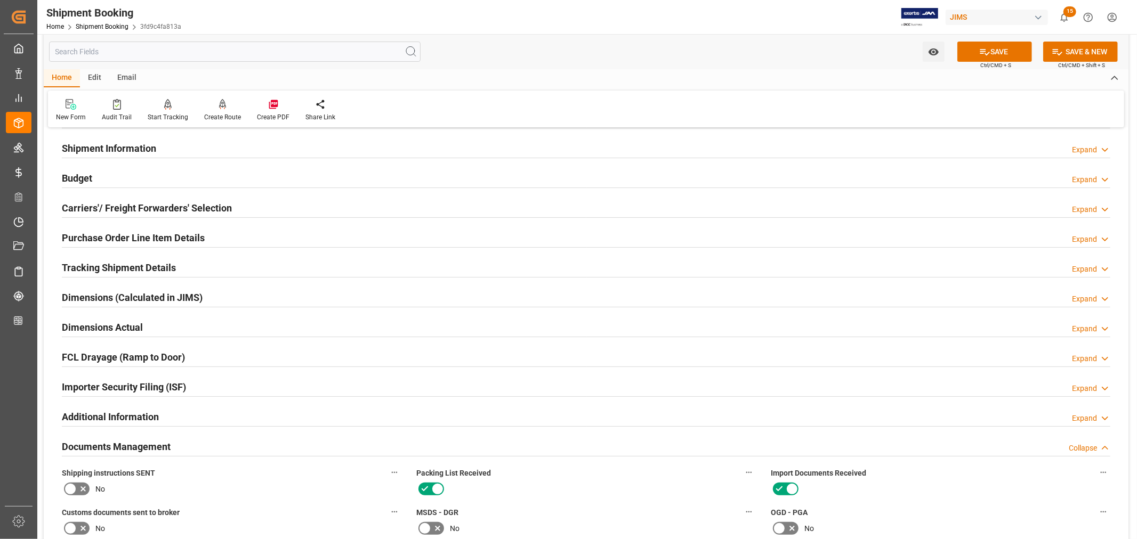
click at [79, 173] on h2 "Budget" at bounding box center [77, 178] width 30 height 14
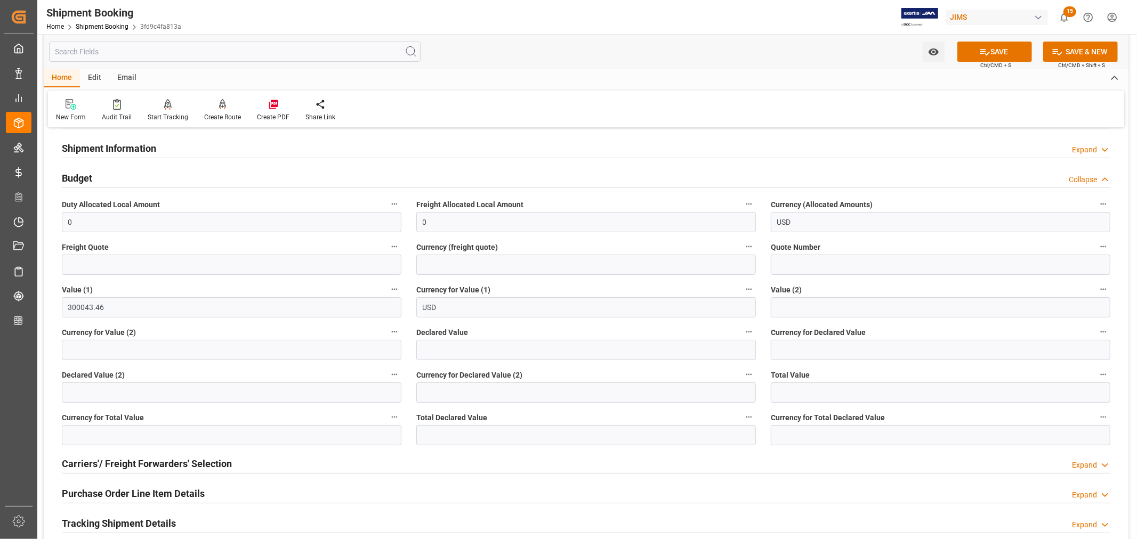
click at [86, 178] on h2 "Budget" at bounding box center [77, 178] width 30 height 14
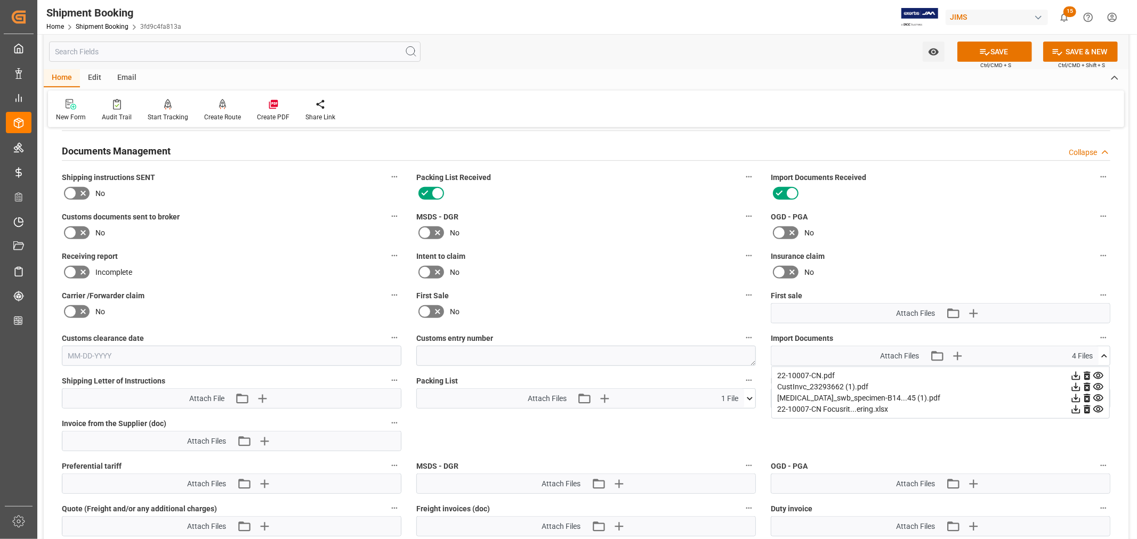
scroll to position [380, 0]
click at [70, 230] on icon at bounding box center [70, 232] width 13 height 13
click at [0, 0] on input "checkbox" at bounding box center [0, 0] width 0 height 0
click at [993, 51] on button "SAVE" at bounding box center [994, 52] width 75 height 20
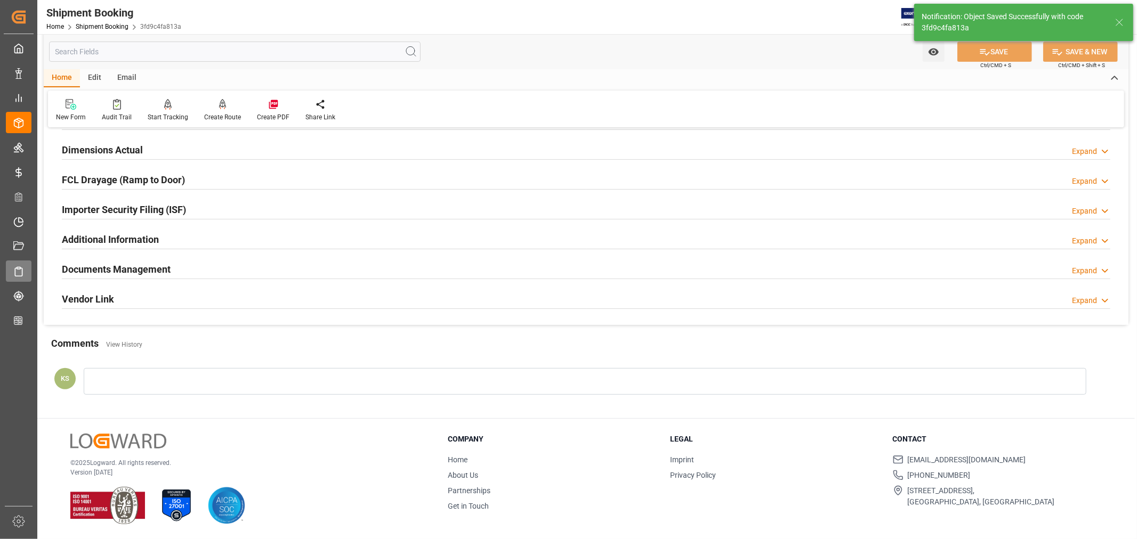
scroll to position [262, 0]
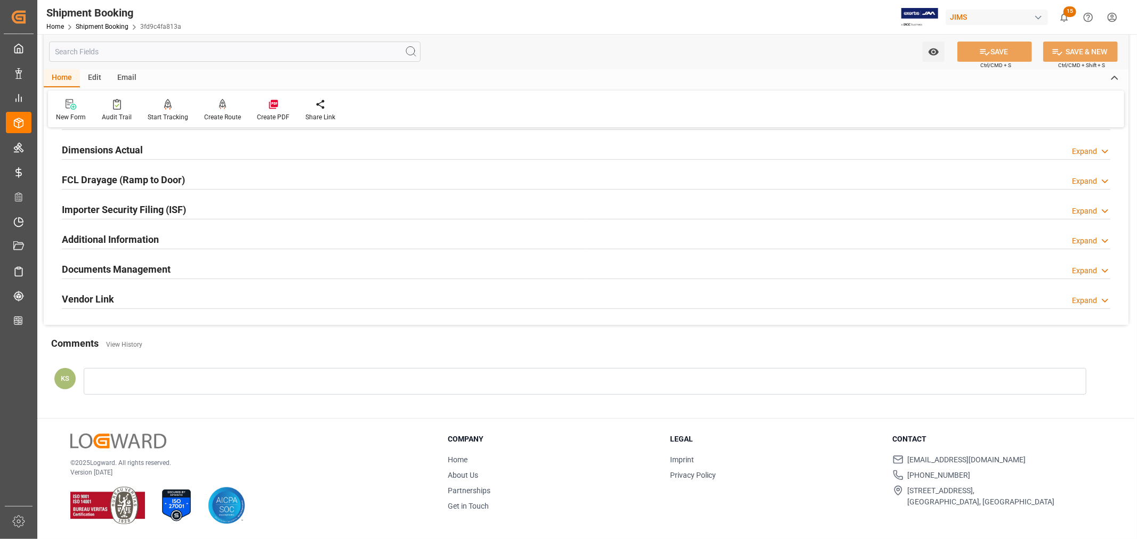
click at [256, 267] on div "Documents Management Expand" at bounding box center [586, 269] width 1049 height 20
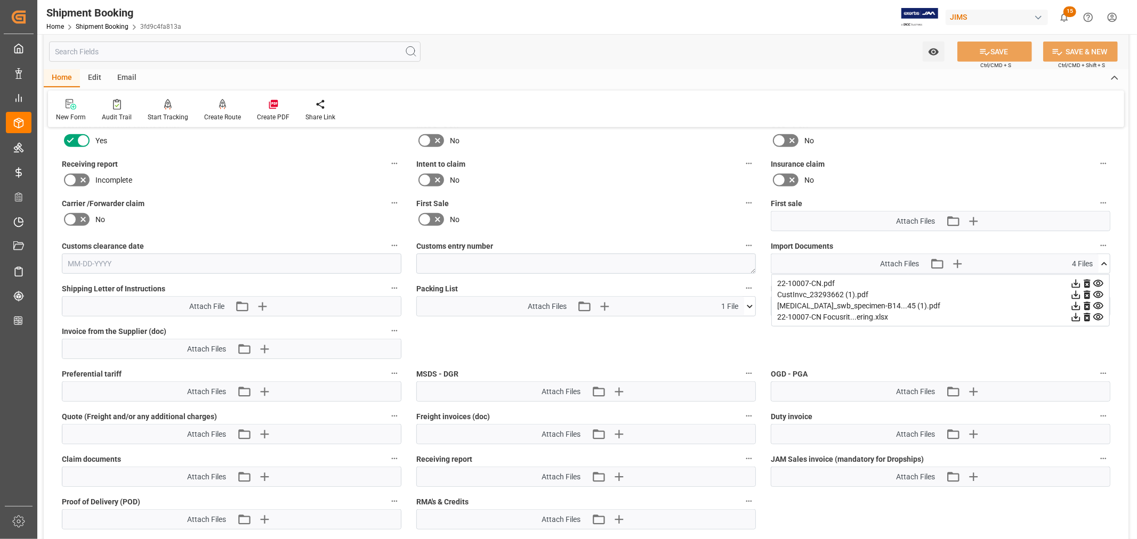
scroll to position [498, 0]
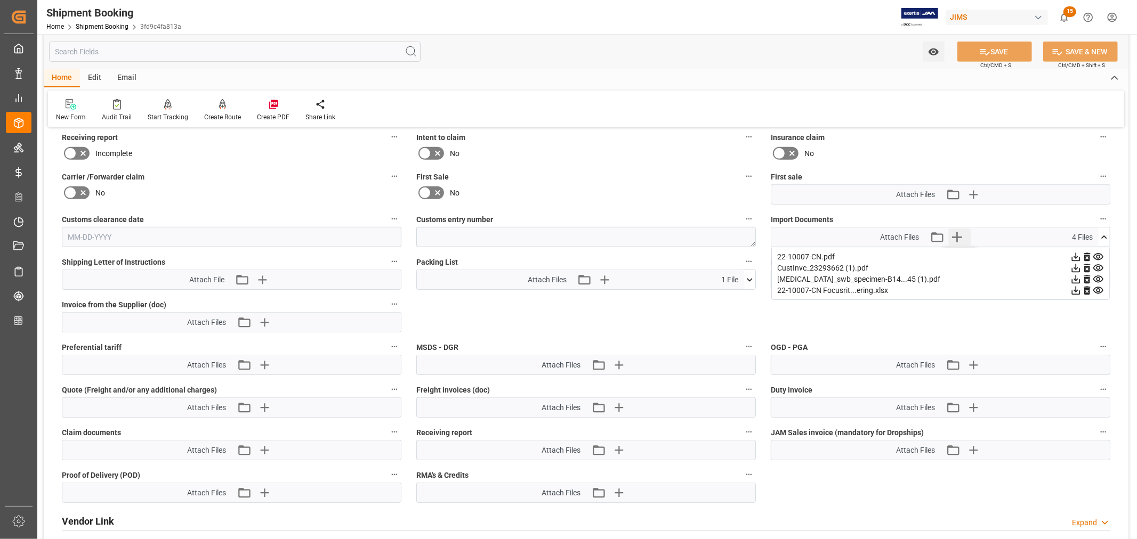
click at [957, 235] on icon "button" at bounding box center [957, 237] width 10 height 10
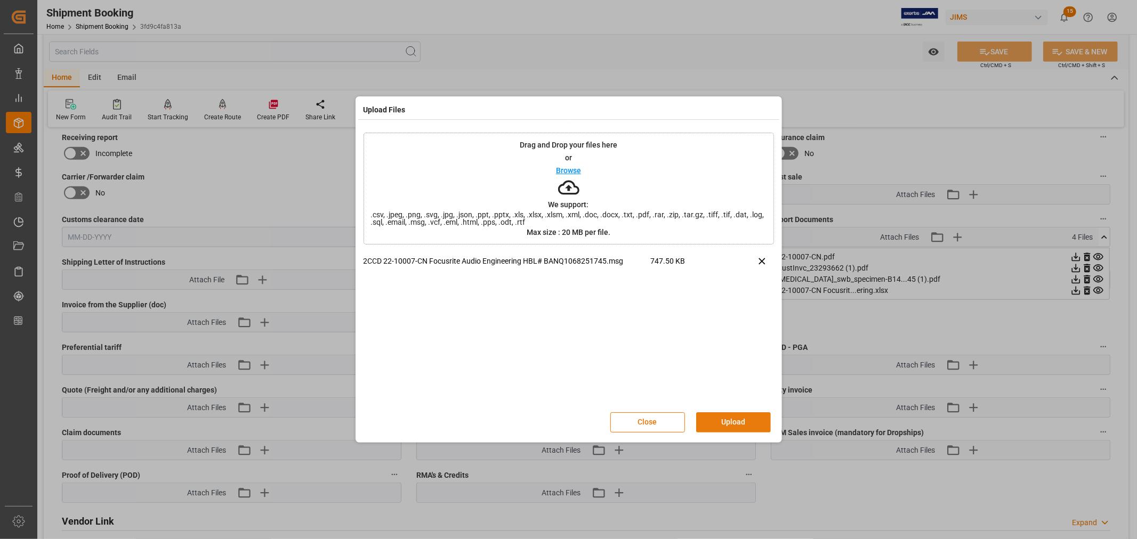
click at [732, 419] on button "Upload" at bounding box center [733, 423] width 75 height 20
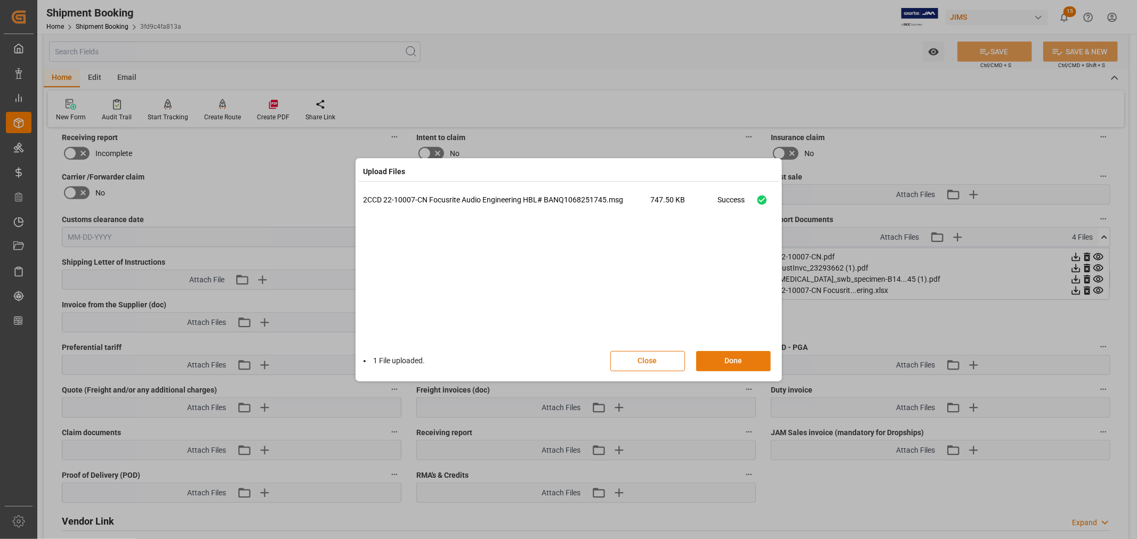
click at [729, 358] on button "Done" at bounding box center [733, 361] width 75 height 20
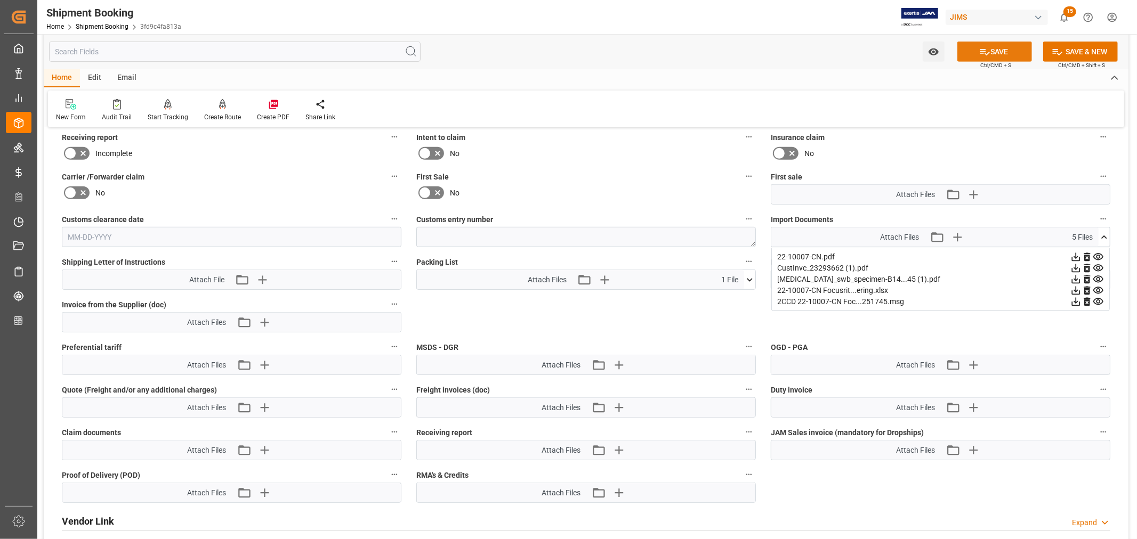
click at [997, 50] on button "SAVE" at bounding box center [994, 52] width 75 height 20
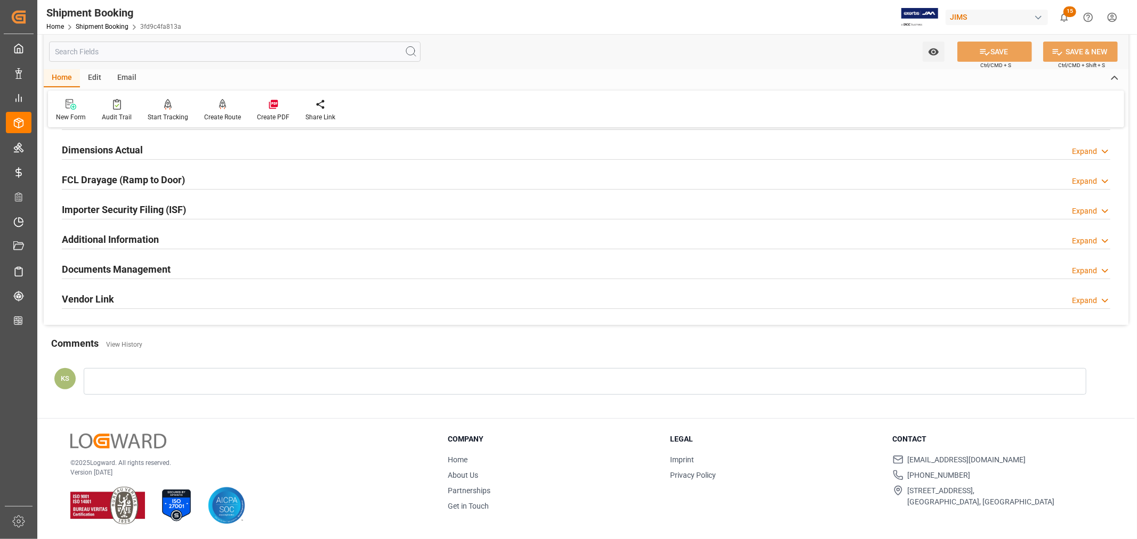
scroll to position [0, 0]
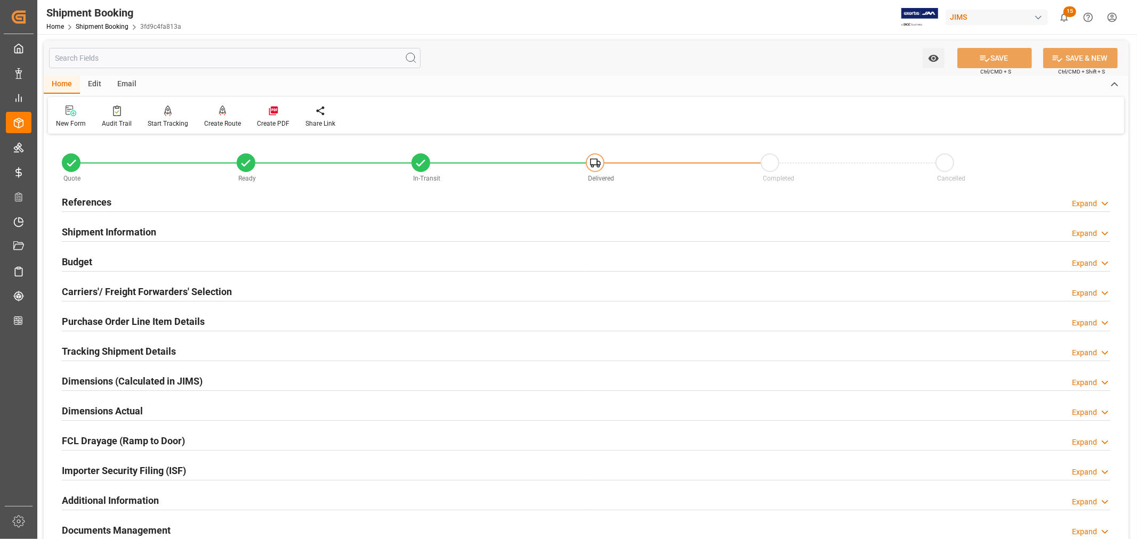
click at [103, 200] on h2 "References" at bounding box center [87, 202] width 50 height 14
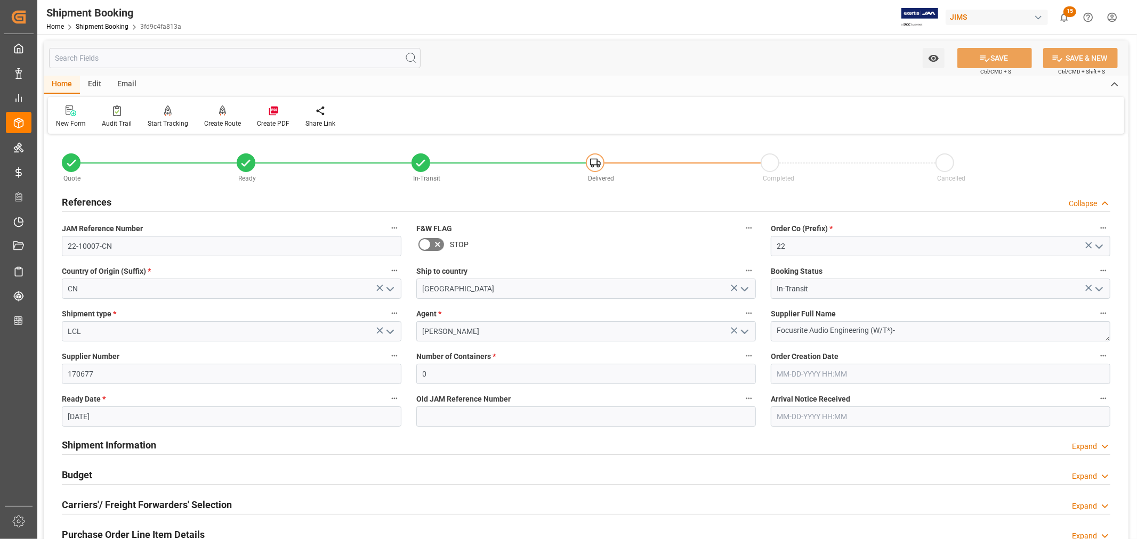
click at [103, 200] on h2 "References" at bounding box center [87, 202] width 50 height 14
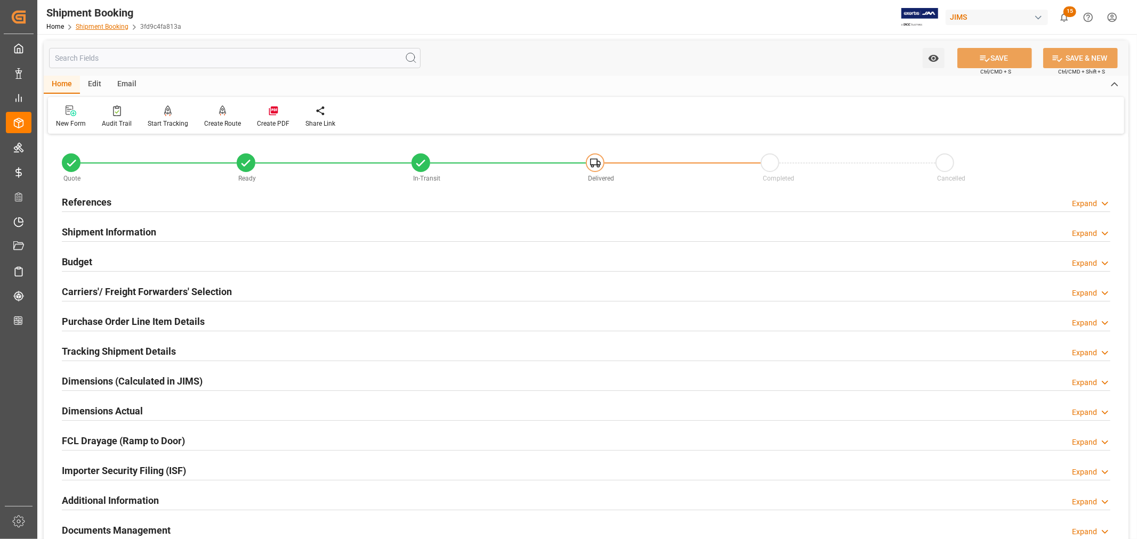
click at [110, 27] on link "Shipment Booking" at bounding box center [102, 26] width 53 height 7
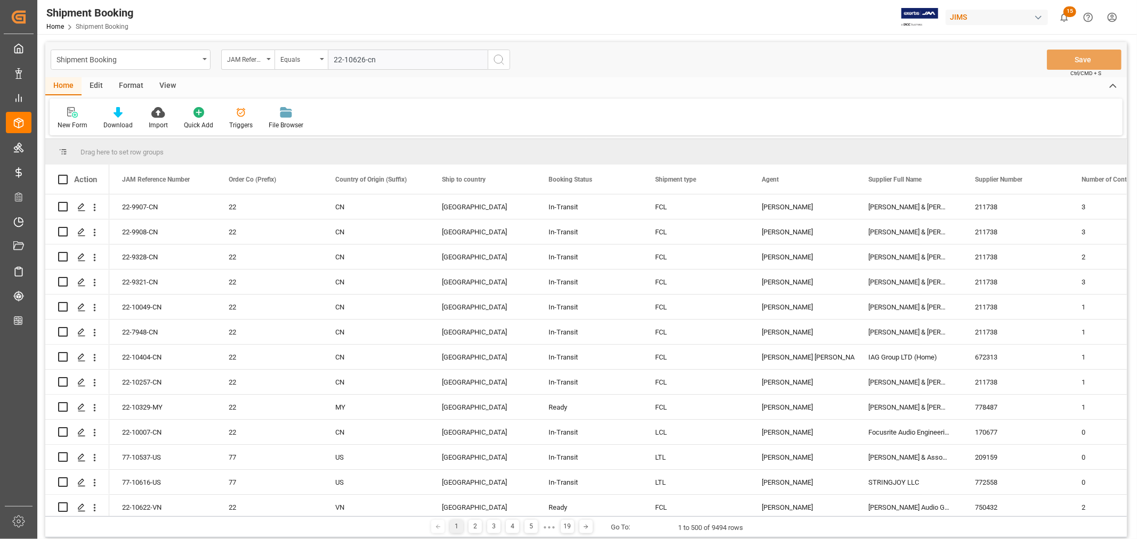
type input "22-10626-cn"
click at [501, 61] on icon "search button" at bounding box center [499, 59] width 13 height 13
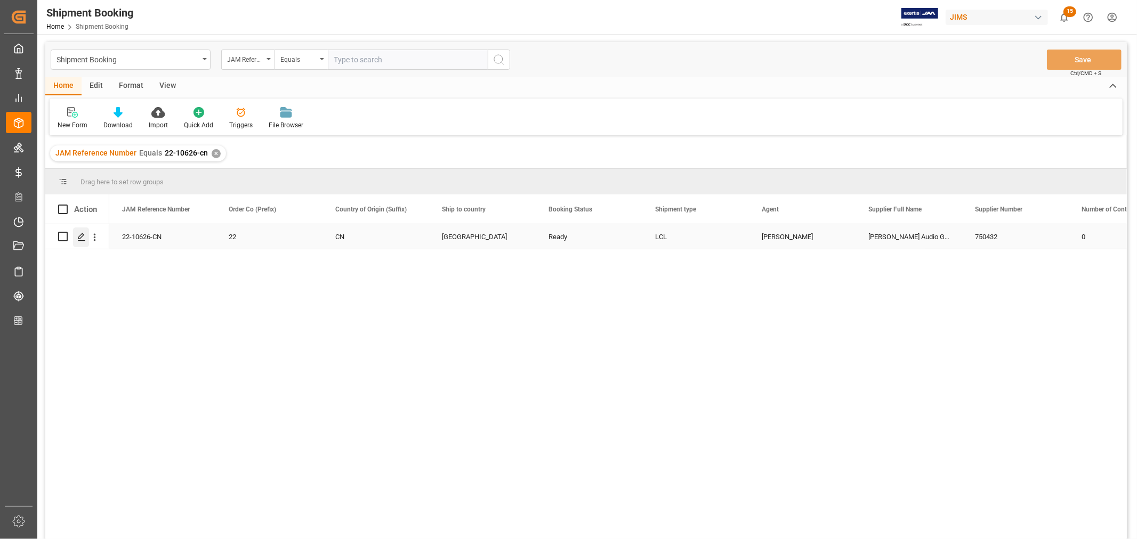
click at [78, 233] on icon "Press SPACE to select this row." at bounding box center [81, 237] width 9 height 9
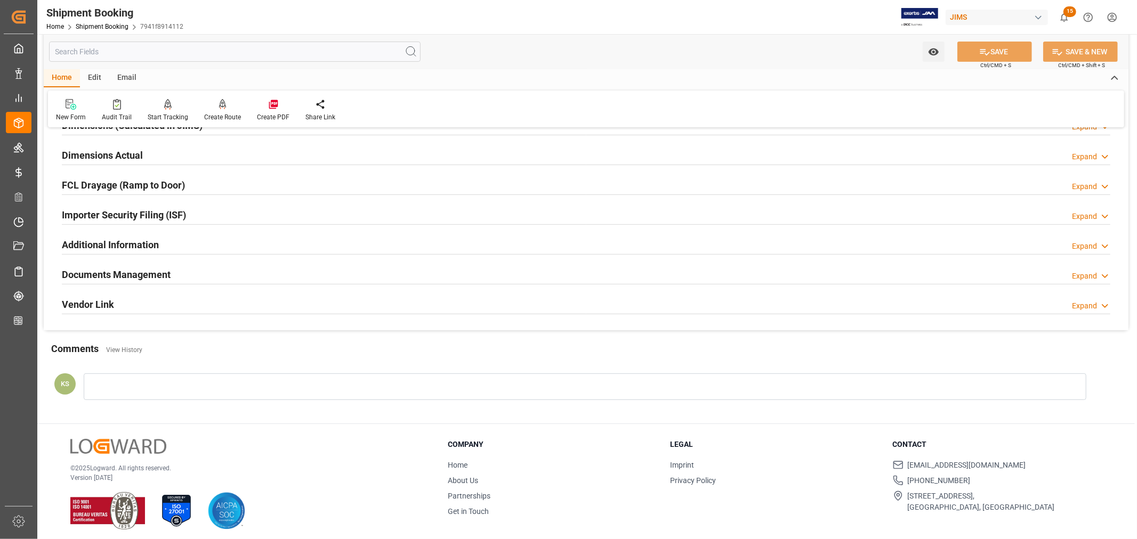
scroll to position [262, 0]
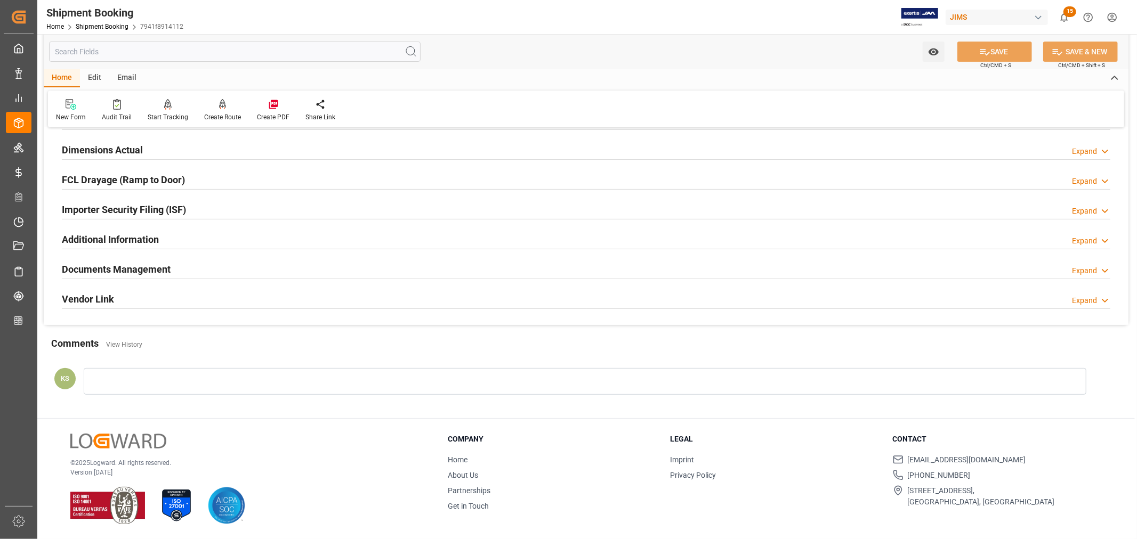
click at [180, 268] on div "Documents Management Expand" at bounding box center [586, 269] width 1049 height 20
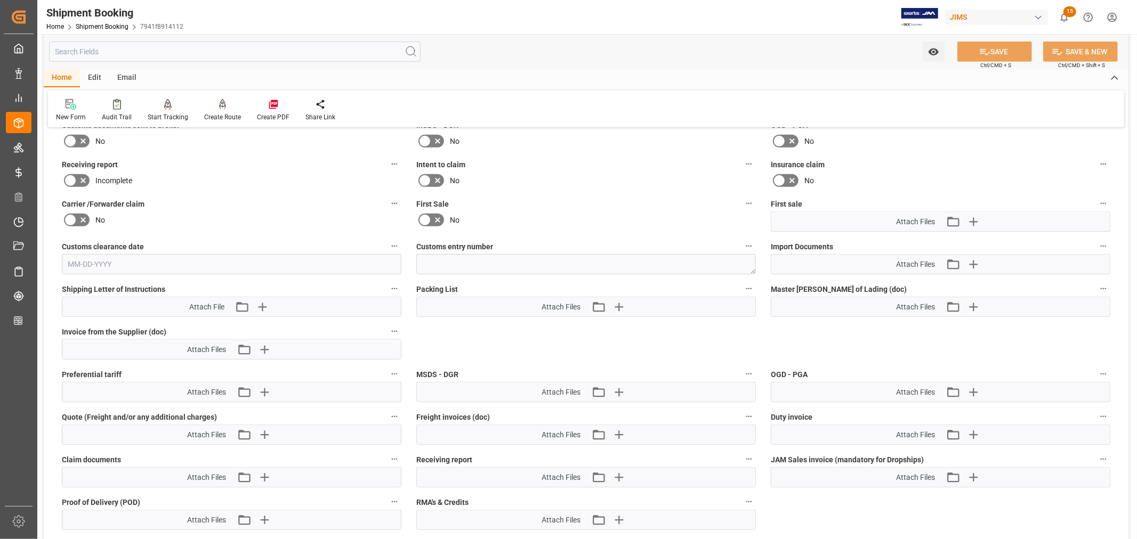
scroll to position [498, 0]
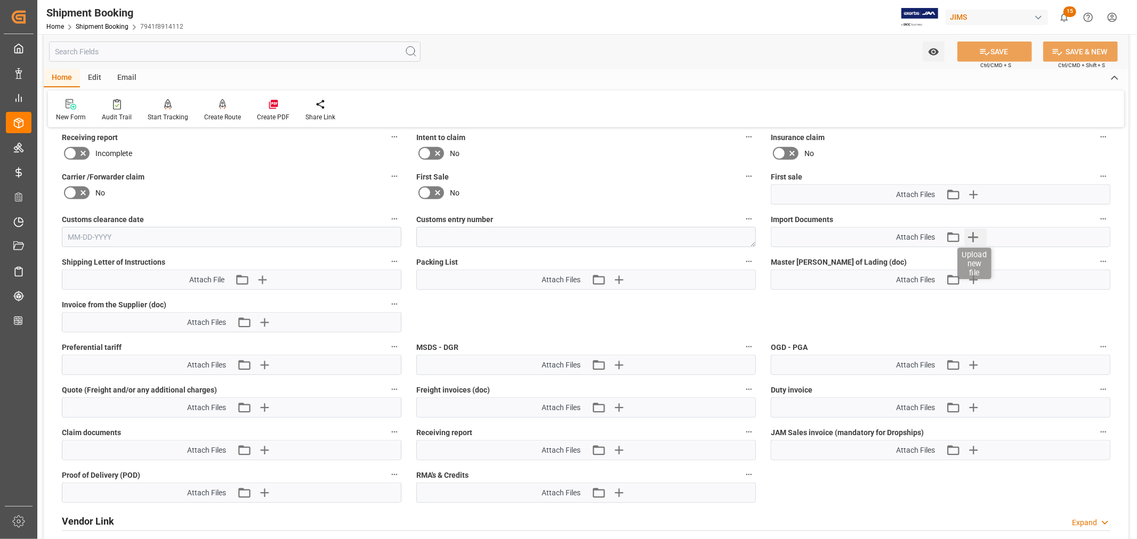
click at [969, 231] on icon "button" at bounding box center [972, 237] width 17 height 17
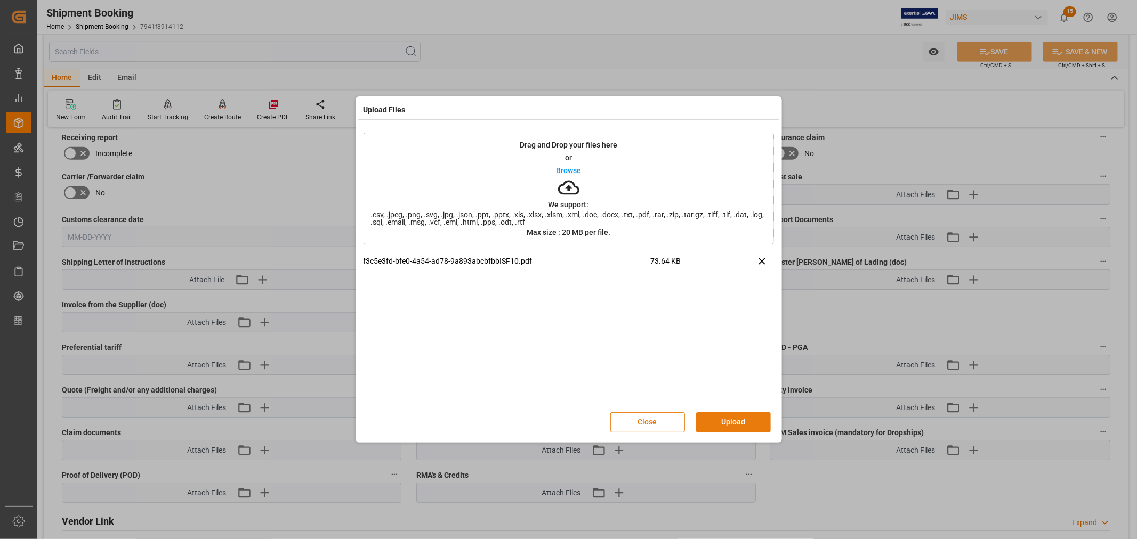
click at [734, 421] on button "Upload" at bounding box center [733, 423] width 75 height 20
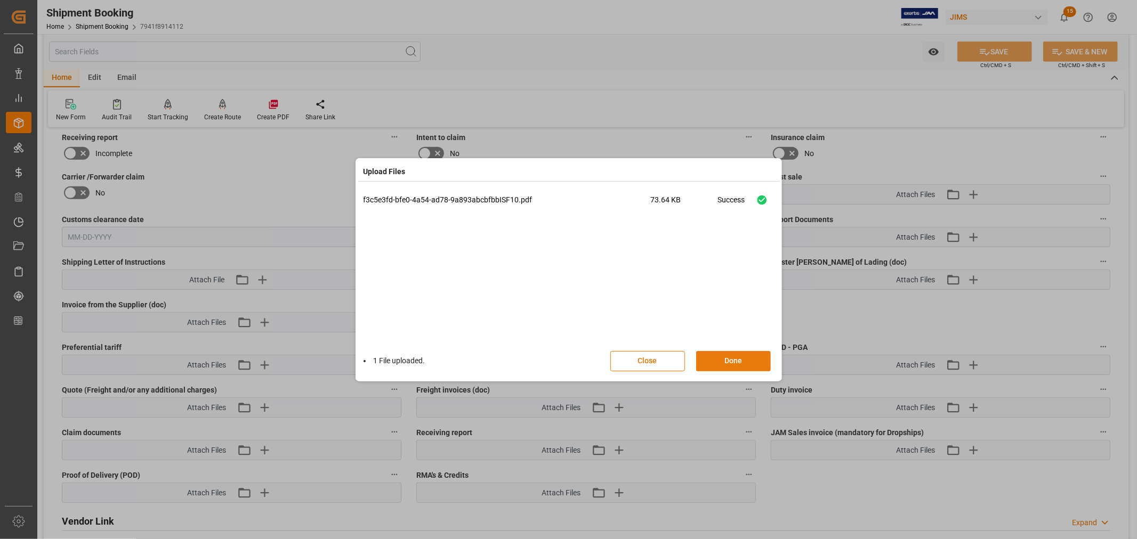
click at [732, 360] on button "Done" at bounding box center [733, 361] width 75 height 20
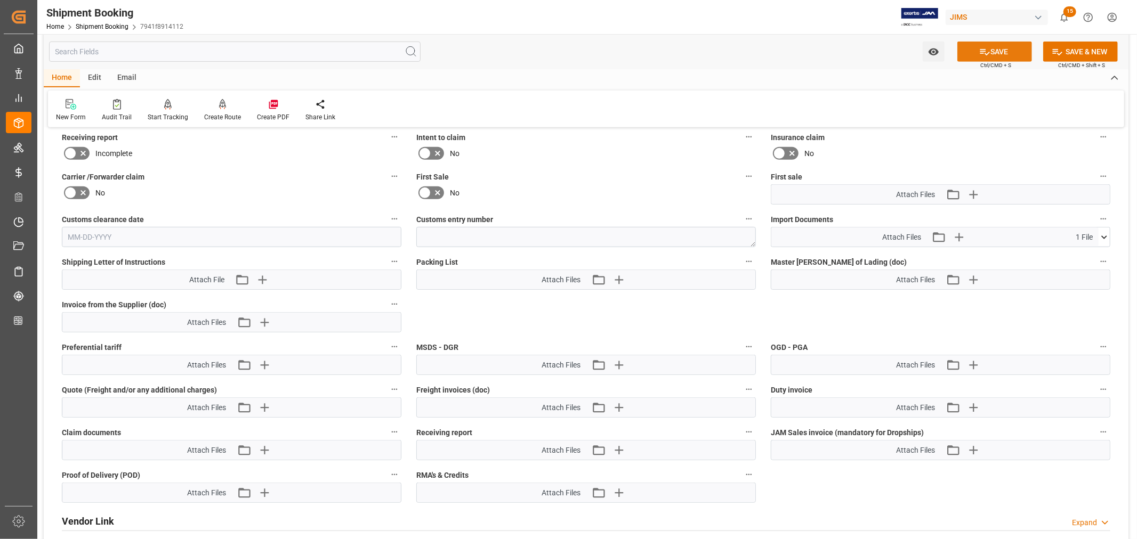
click at [997, 51] on button "SAVE" at bounding box center [994, 52] width 75 height 20
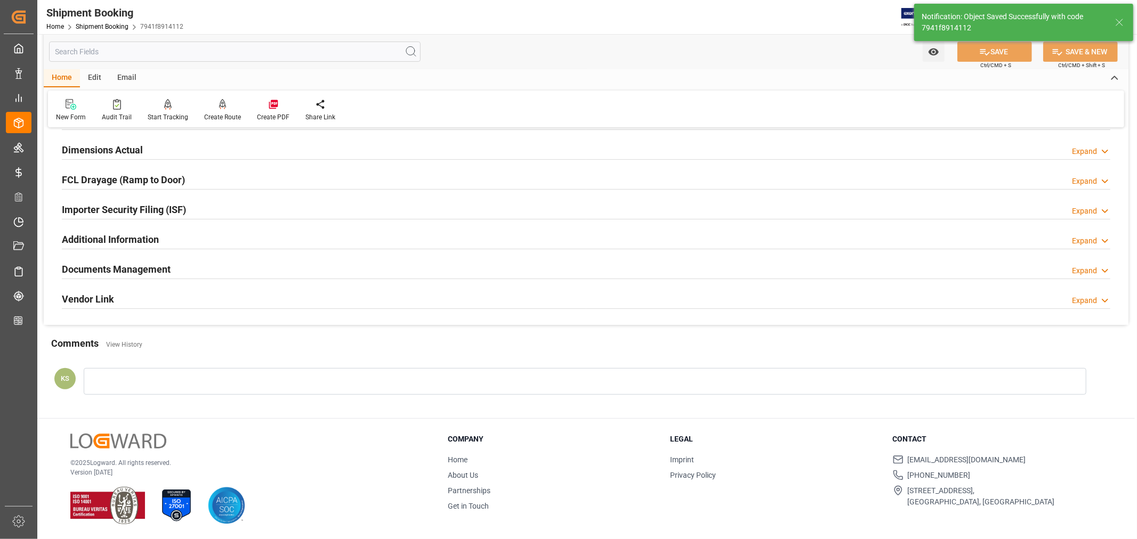
scroll to position [262, 0]
click at [91, 25] on link "Shipment Booking" at bounding box center [102, 26] width 53 height 7
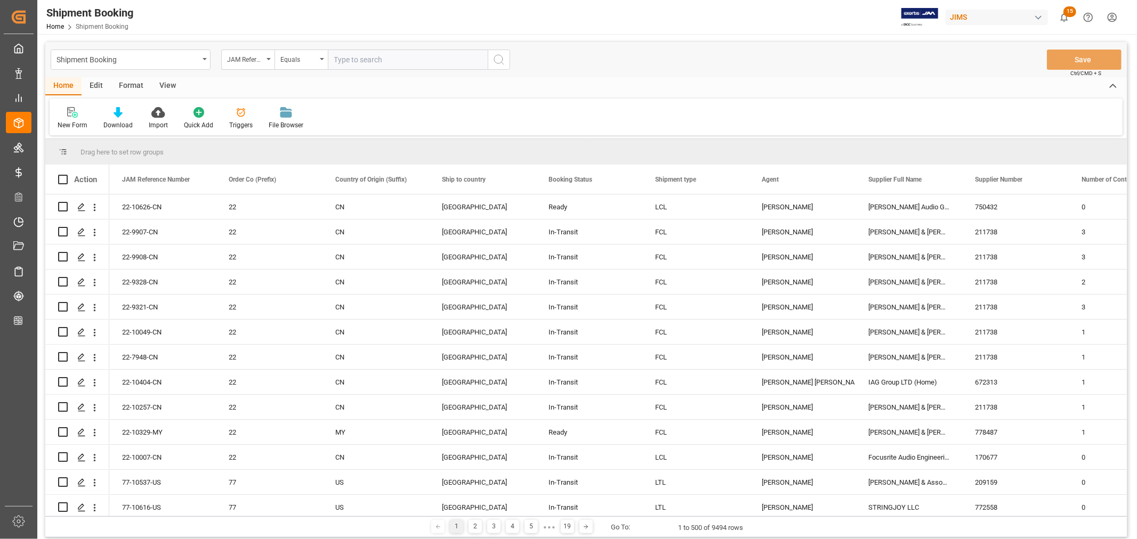
click at [1111, 18] on html "Created by potrace 1.15, written by [PERSON_NAME] [DATE]-[DATE] Created by potr…" at bounding box center [568, 269] width 1137 height 539
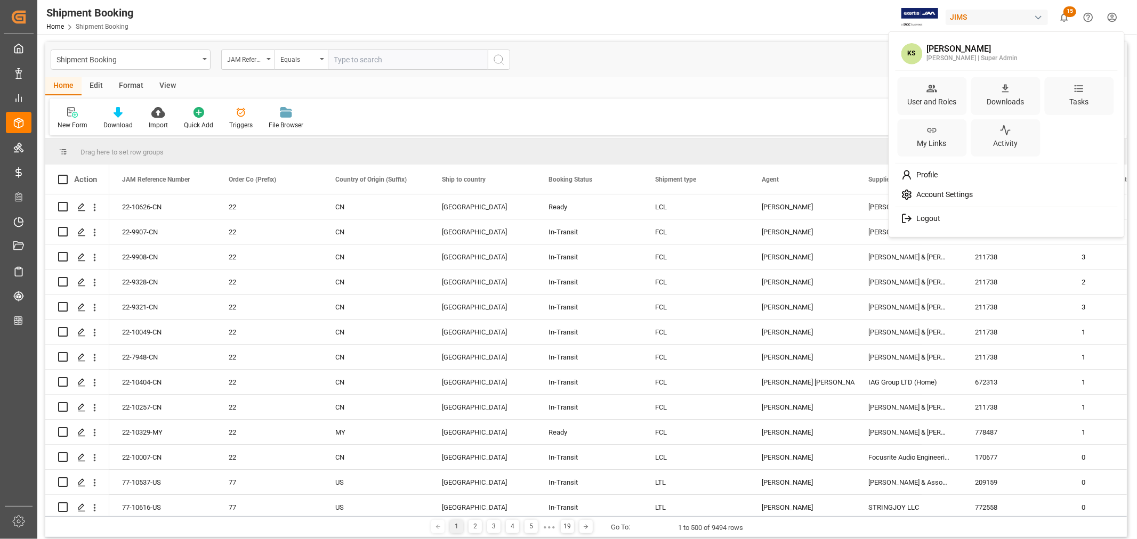
click at [926, 219] on span "Logout" at bounding box center [926, 219] width 28 height 10
